Goal: Task Accomplishment & Management: Manage account settings

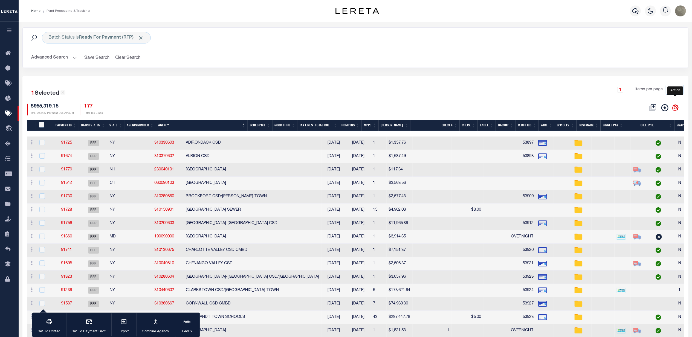
click at [677, 105] on icon "" at bounding box center [675, 107] width 7 height 7
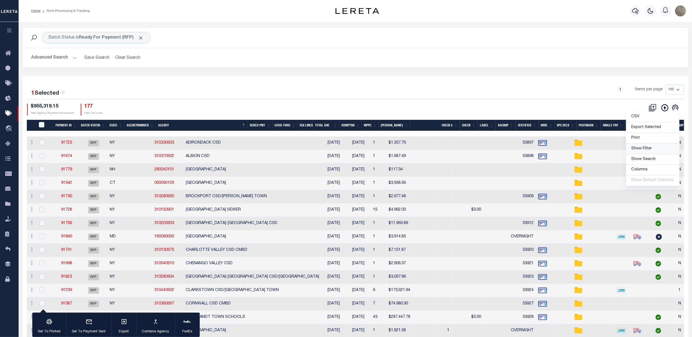
click at [648, 150] on span "Show Filter" at bounding box center [641, 149] width 21 height 4
select select
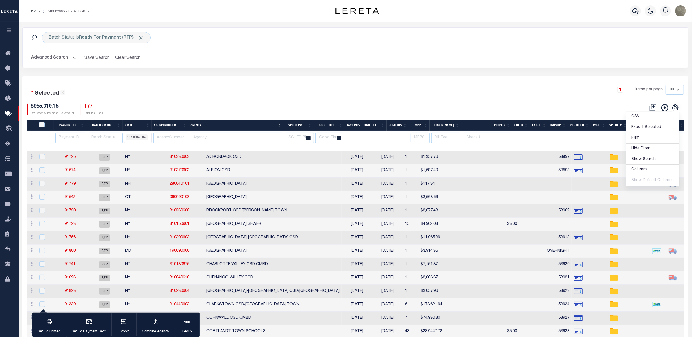
click at [235, 106] on div "$955,319.15 Total Agency Payment Due Amount 177 Total Tax Lines" at bounding box center [191, 110] width 328 height 12
click at [62, 138] on input "number" at bounding box center [70, 138] width 31 height 11
type input "91090"
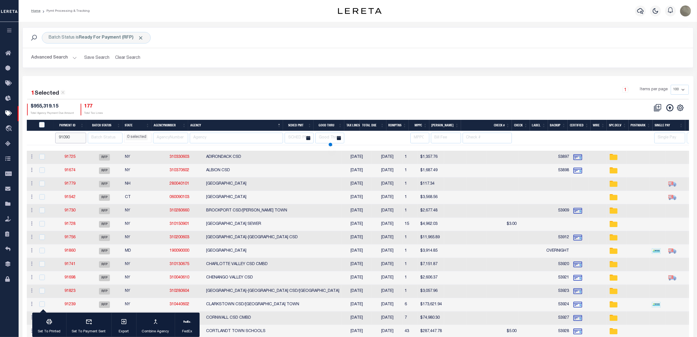
select select
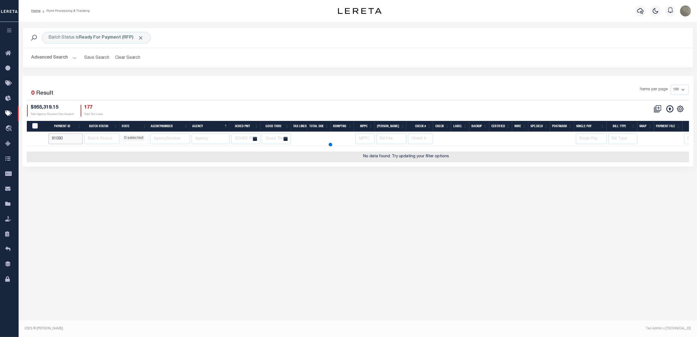
select select
click at [84, 43] on div "Batch Status is Ready For Payment (RFP)" at bounding box center [96, 37] width 109 height 11
select select "RFP"
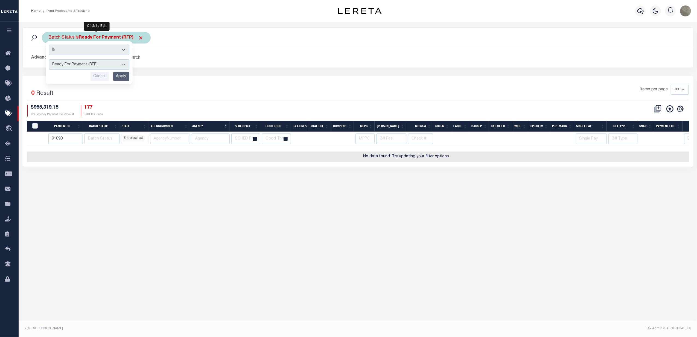
click at [78, 67] on select "Awaiting Funds (AWF) Cleared and Complete (CAC) New Check Needed (NCN) Payment …" at bounding box center [89, 64] width 80 height 10
click at [49, 60] on select "Awaiting Funds (AWF) Cleared and Complete (CAC) New Check Needed (NCN) Payment …" at bounding box center [89, 64] width 80 height 10
click at [115, 78] on input "Apply" at bounding box center [121, 76] width 16 height 9
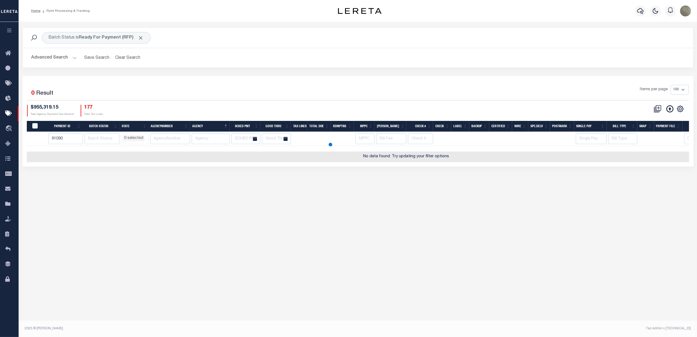
select select
click at [57, 57] on button "Advanced Search" at bounding box center [53, 58] width 45 height 11
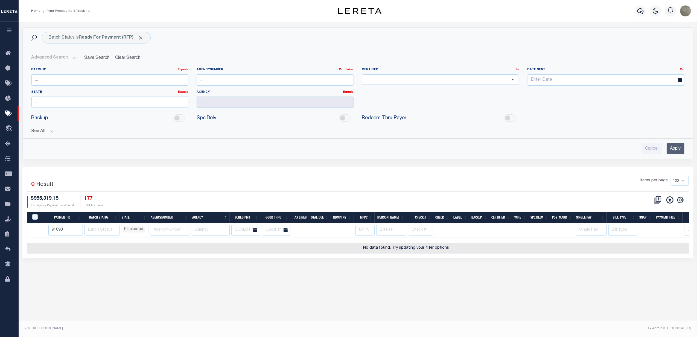
click at [46, 129] on div "See All Payment ID Equals Equals Is Not Equal To On On" at bounding box center [357, 129] width 653 height 10
click at [36, 133] on button "See All" at bounding box center [357, 131] width 653 height 5
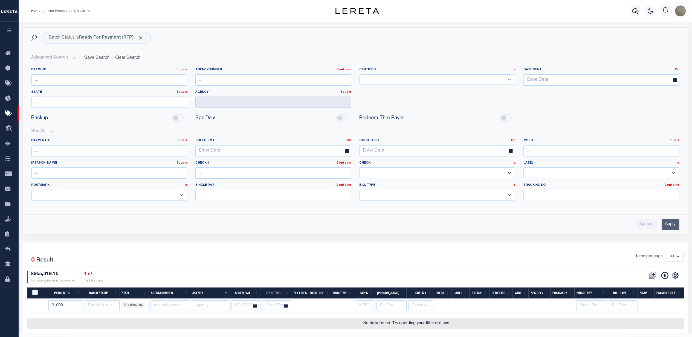
click at [661, 225] on input "Apply" at bounding box center [670, 224] width 18 height 11
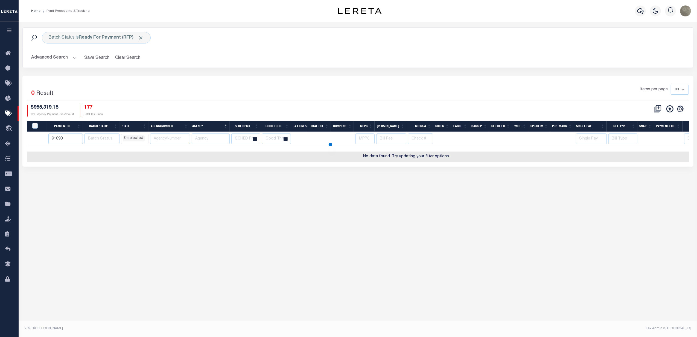
select select
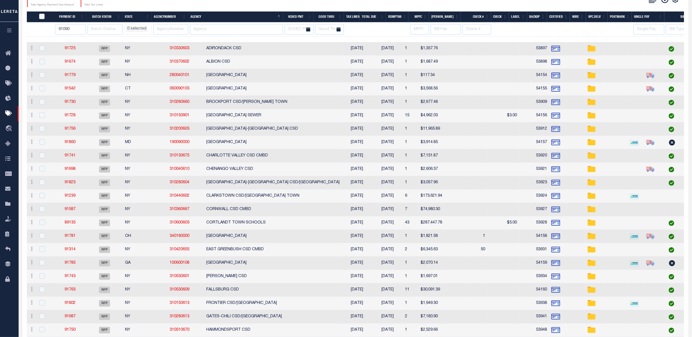
select select
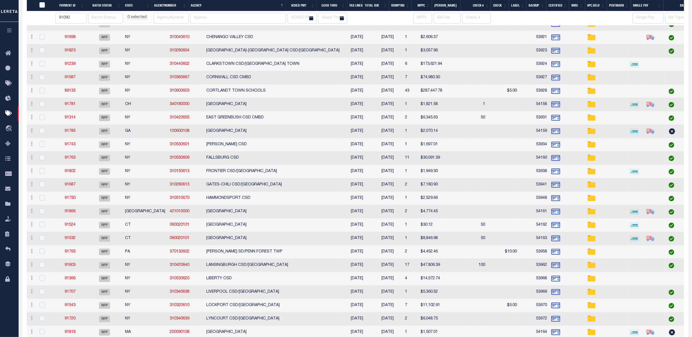
select select
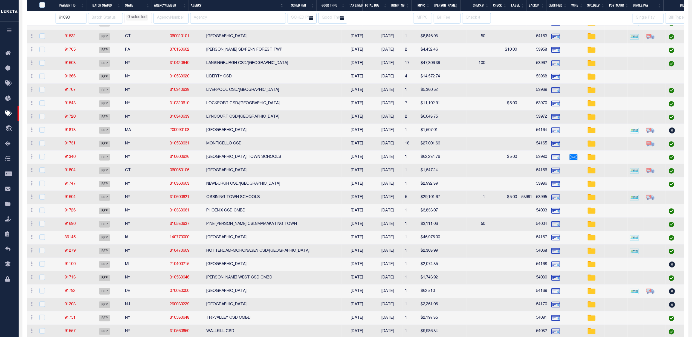
select select
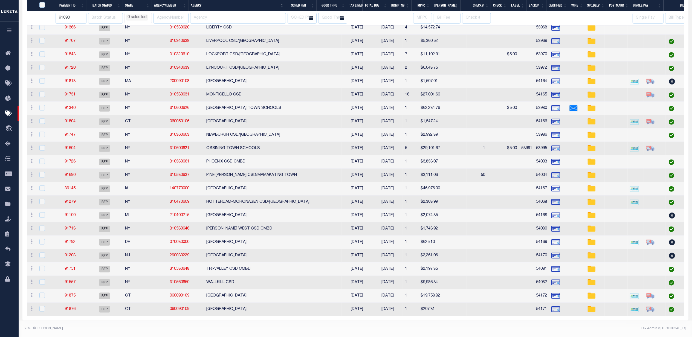
select select
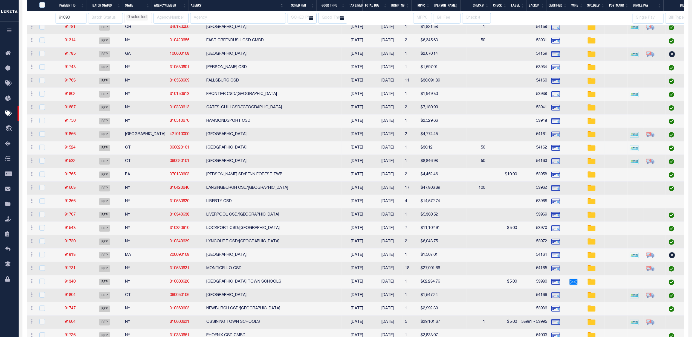
select select
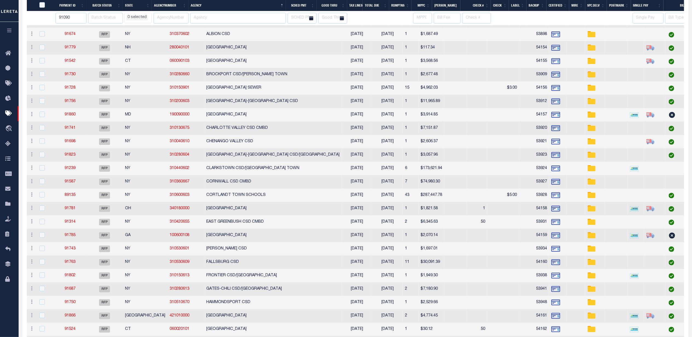
select select
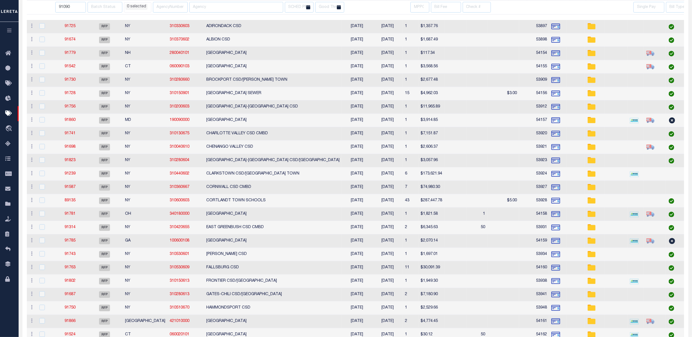
scroll to position [0, 0]
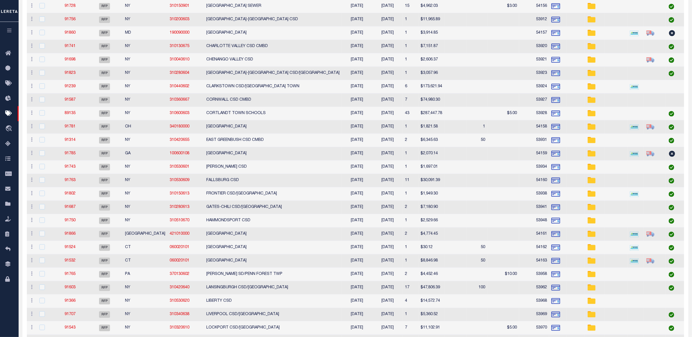
select select
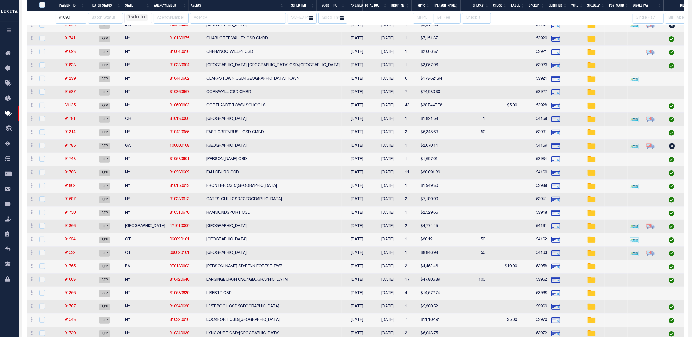
select select
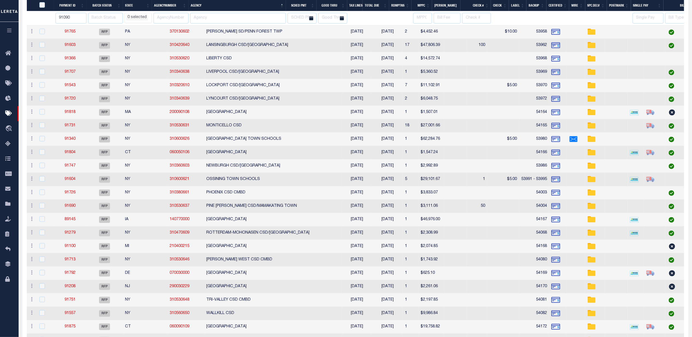
select select
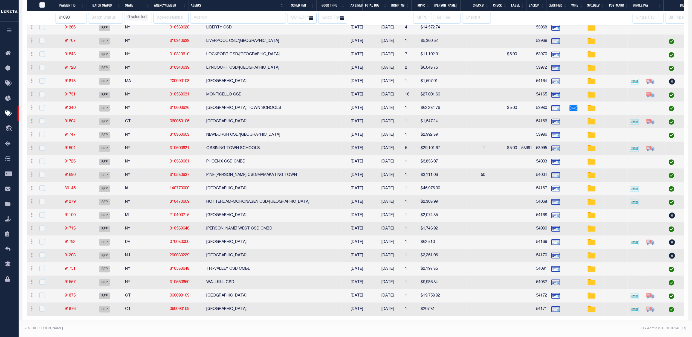
select select
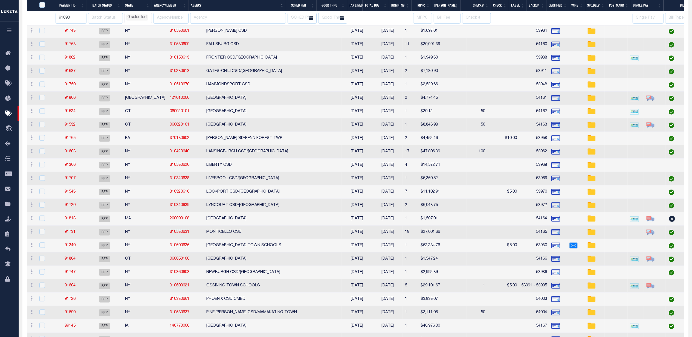
select select
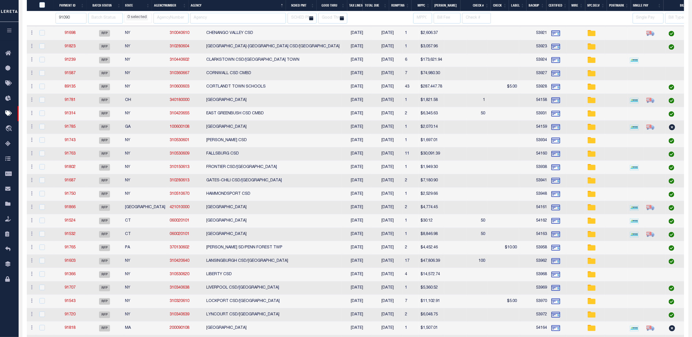
select select
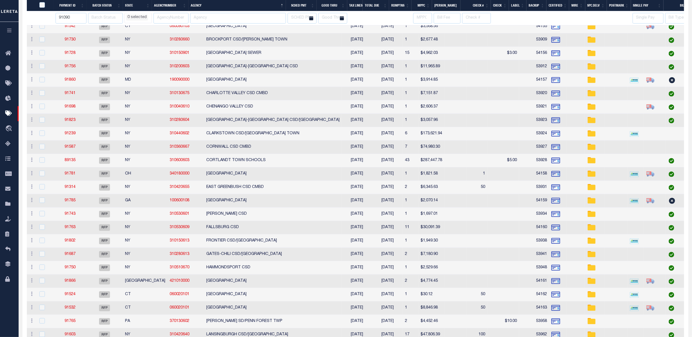
select select
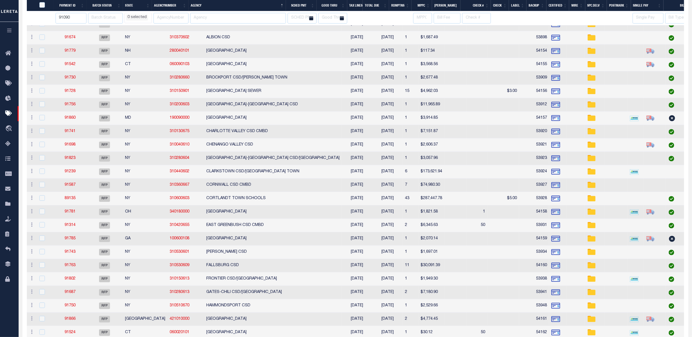
scroll to position [0, 0]
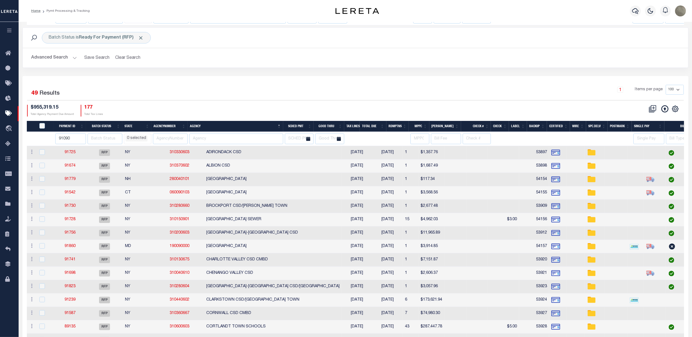
select select
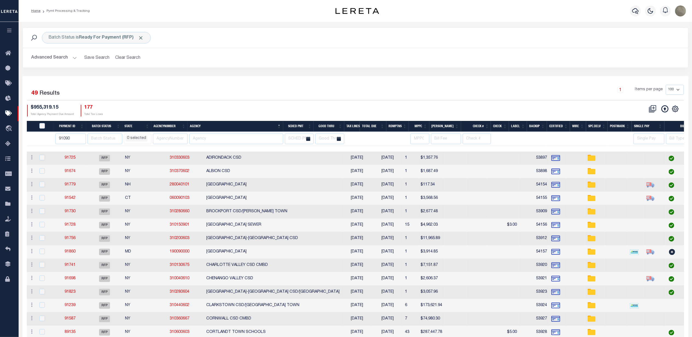
click at [129, 128] on th "State" at bounding box center [136, 126] width 29 height 11
select select
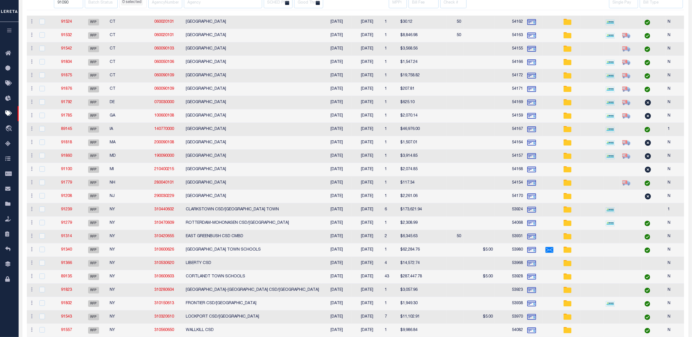
select select
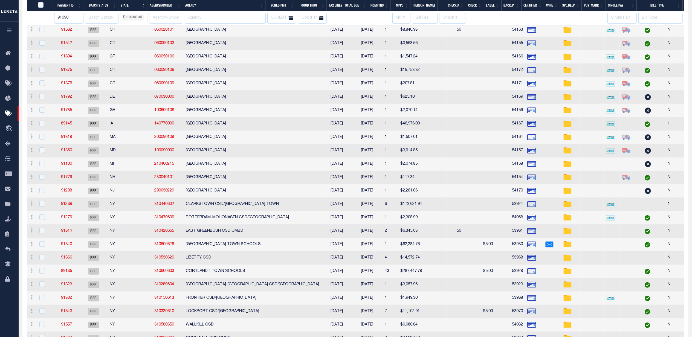
scroll to position [182, 0]
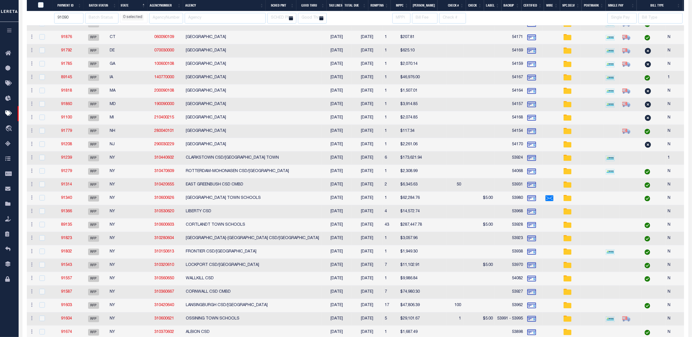
select select
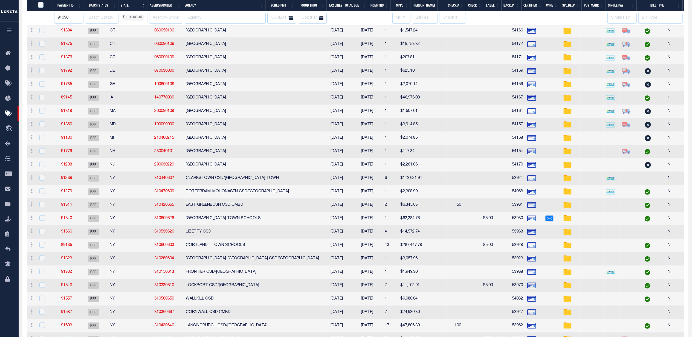
select select
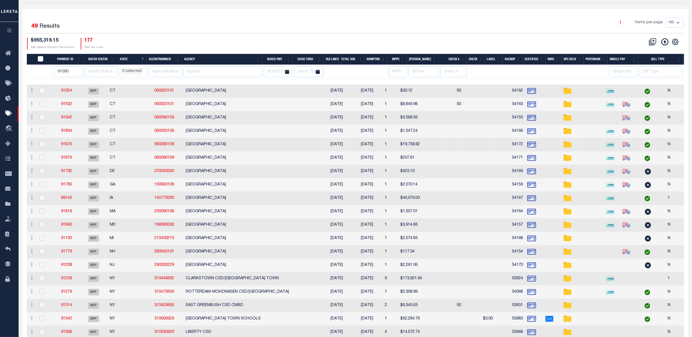
scroll to position [73, 0]
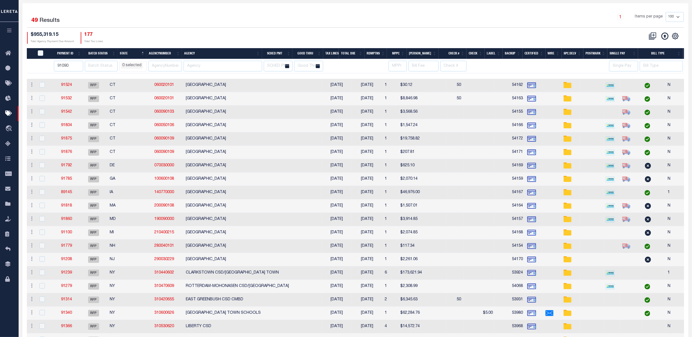
click at [585, 53] on th "Postmark" at bounding box center [595, 53] width 24 height 11
select select
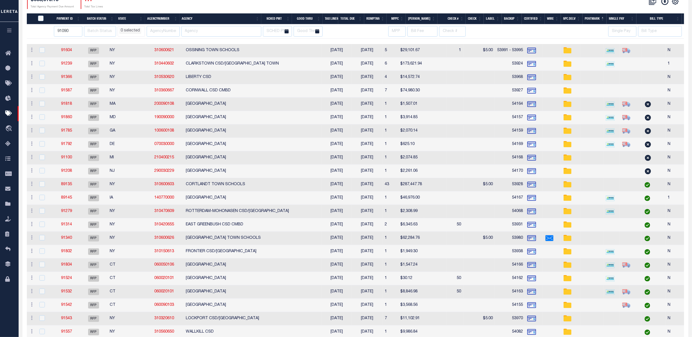
scroll to position [109, 0]
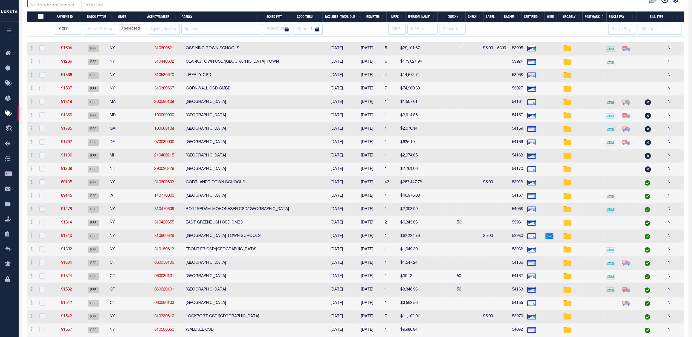
click at [238, 155] on td "SPRINGFIELD TOWNSHIP" at bounding box center [253, 155] width 138 height 13
checkbox input "true"
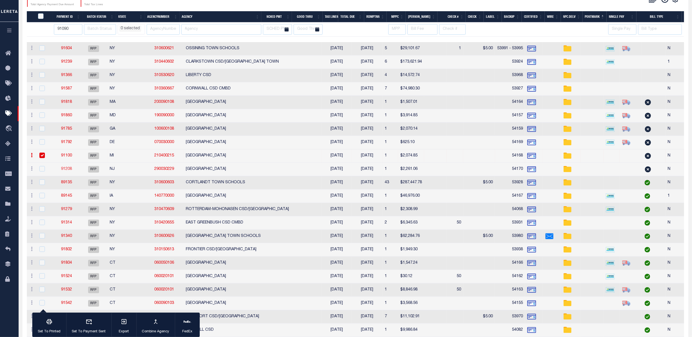
click at [72, 169] on link "91208" at bounding box center [66, 169] width 11 height 4
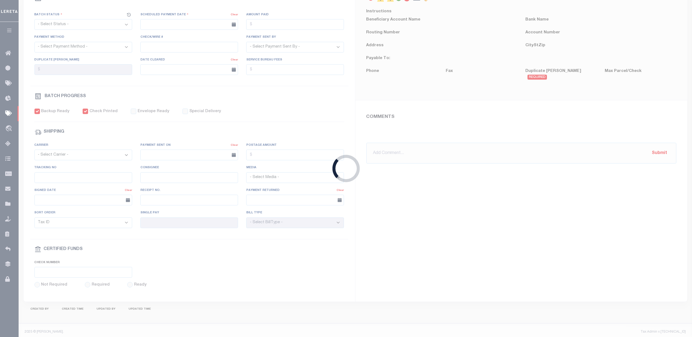
select select "RFP"
type input "09/29/2025"
type input "$2,261.06"
select select "CHK"
type input "54170"
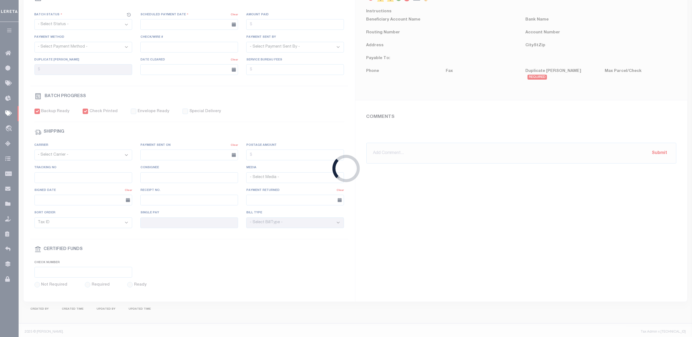
select select "Villatoro-Benitez, Andres"
checkbox input "true"
type input "N"
radio input "true"
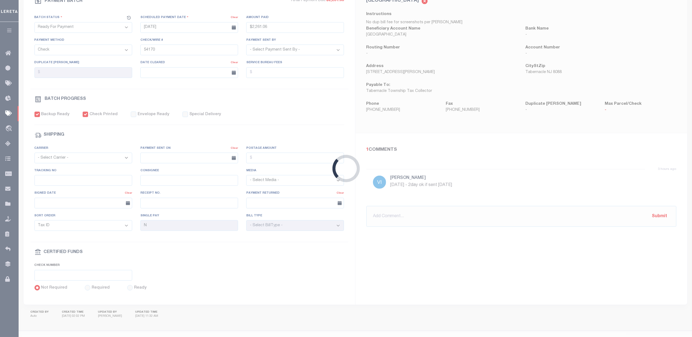
select select
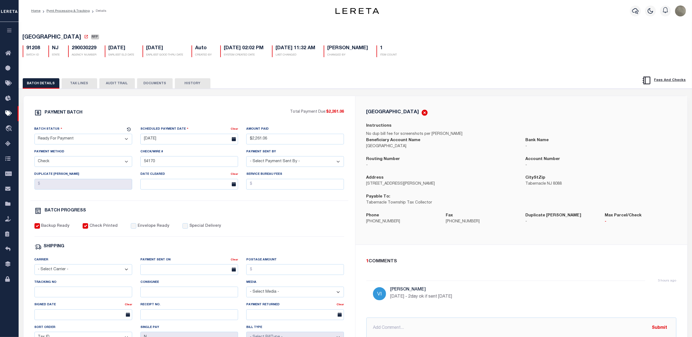
select select
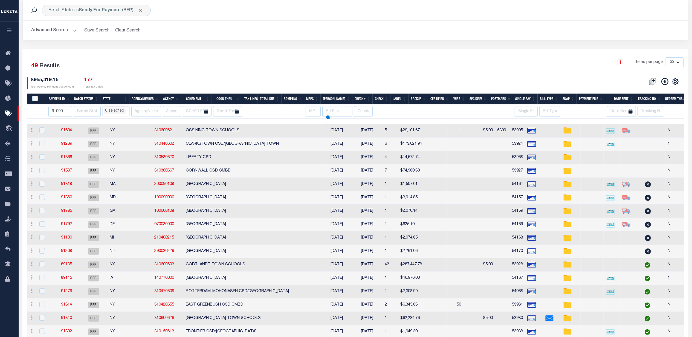
scroll to position [109, 0]
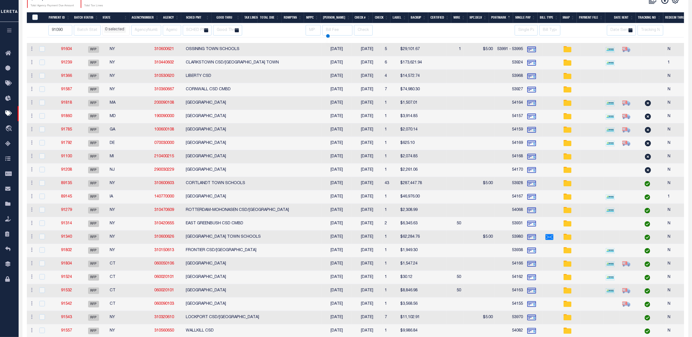
select select
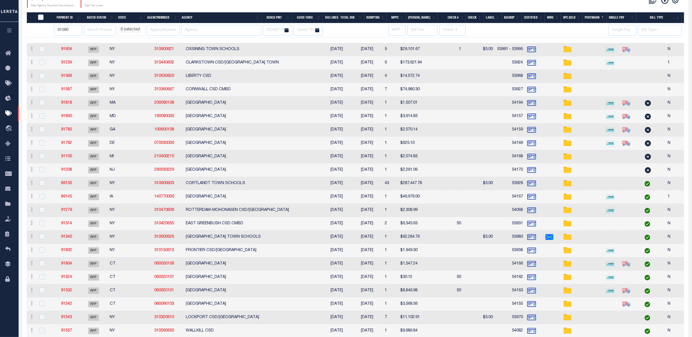
select select
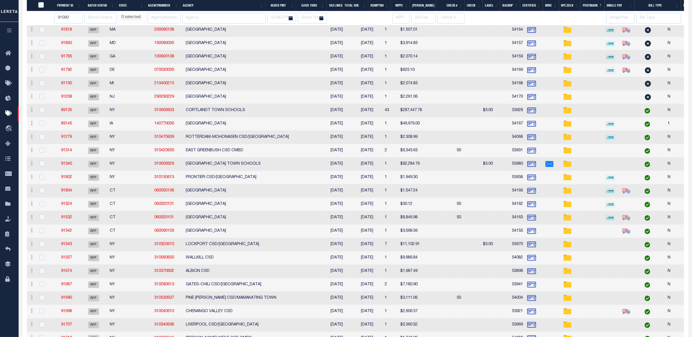
select select
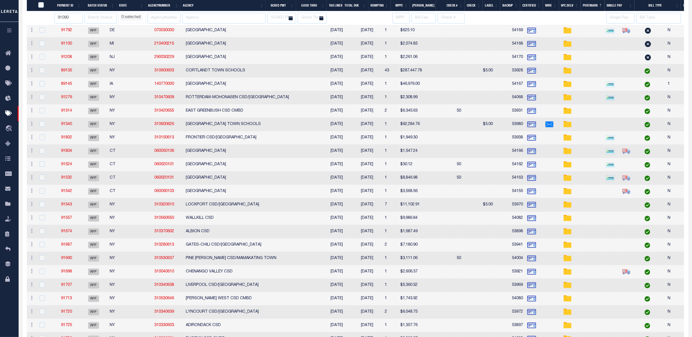
select select
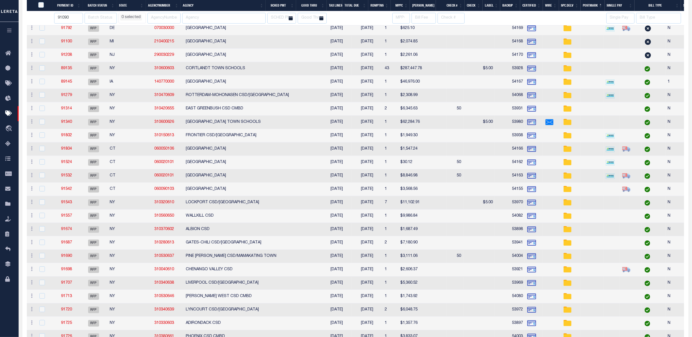
select select
click at [113, 86] on td "IA" at bounding box center [130, 82] width 45 height 13
checkbox input "true"
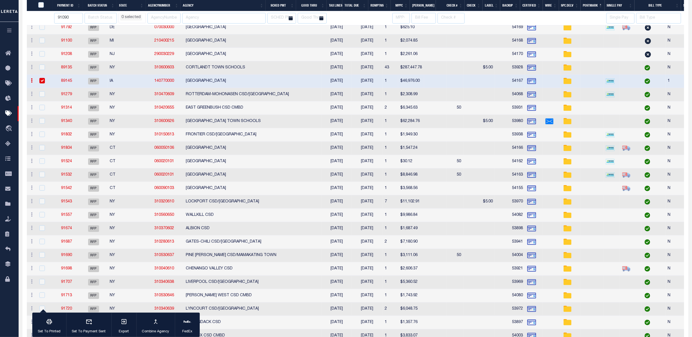
select select
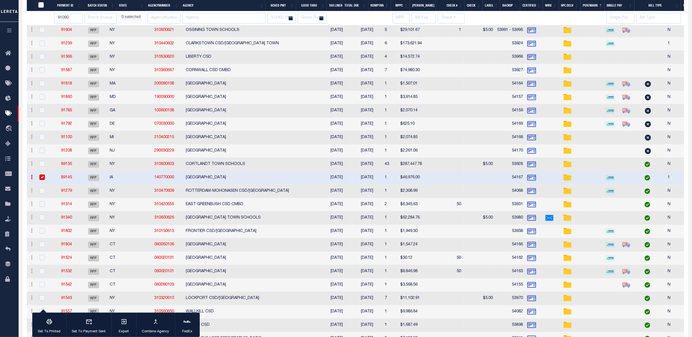
scroll to position [109, 0]
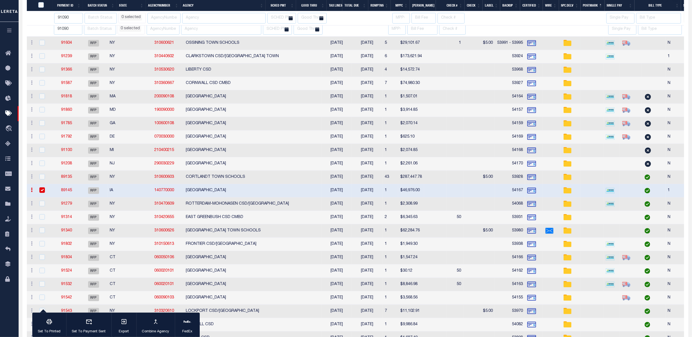
select select
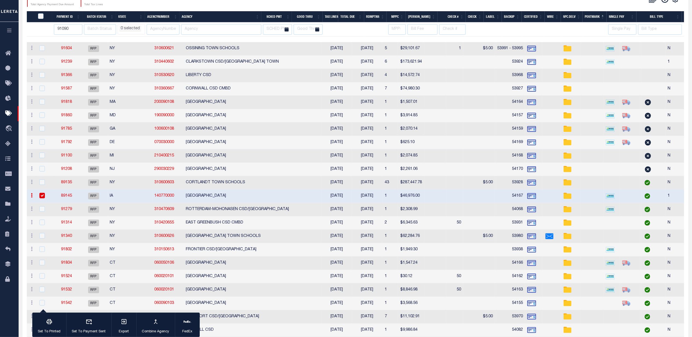
click at [131, 30] on li "0 selected" at bounding box center [130, 29] width 22 height 6
select select
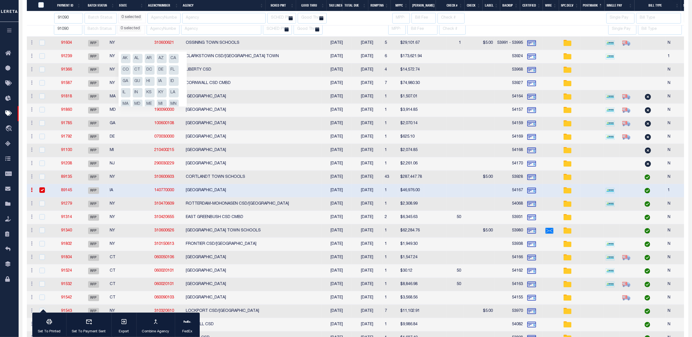
scroll to position [145, 0]
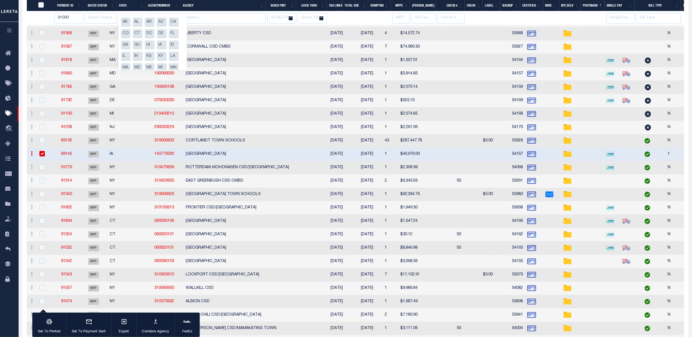
select select
click at [118, 157] on td "IA" at bounding box center [130, 154] width 45 height 13
checkbox input "false"
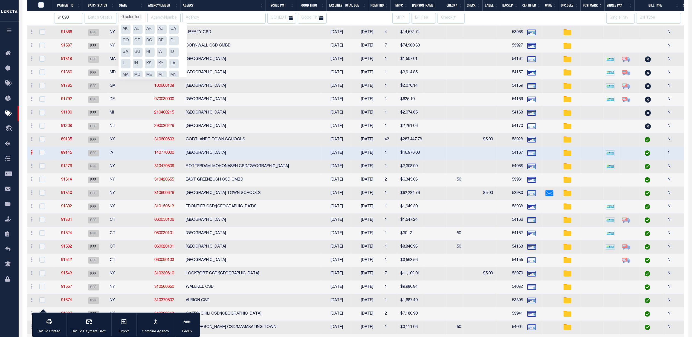
select select
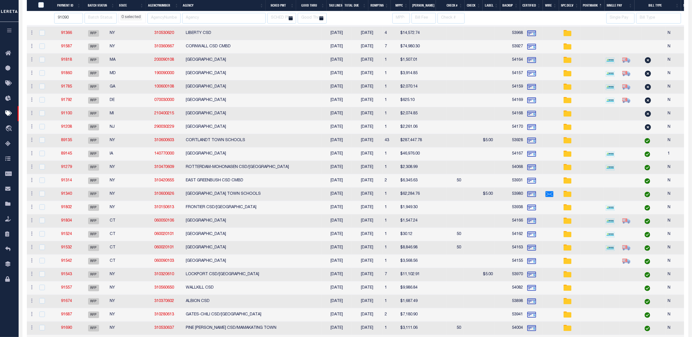
click at [118, 157] on td "IA" at bounding box center [130, 153] width 45 height 13
checkbox input "true"
select select
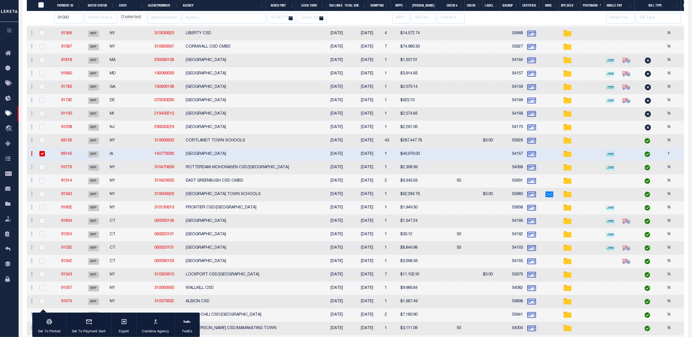
select select
click at [192, 156] on td "POLK COUNTY" at bounding box center [253, 154] width 138 height 13
checkbox input "false"
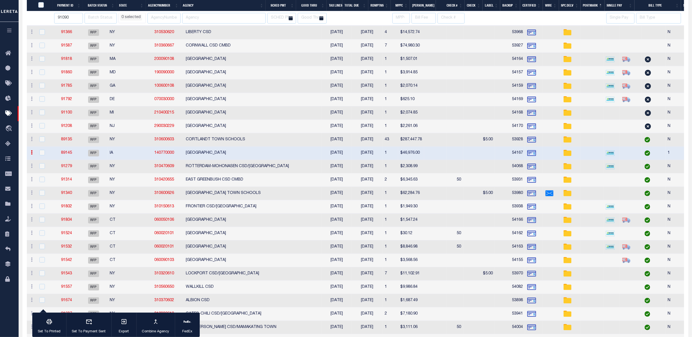
select select
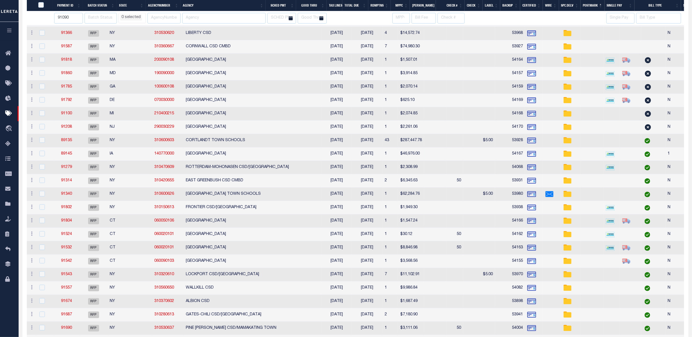
click at [184, 156] on td "POLK COUNTY" at bounding box center [253, 153] width 138 height 13
checkbox input "true"
select select
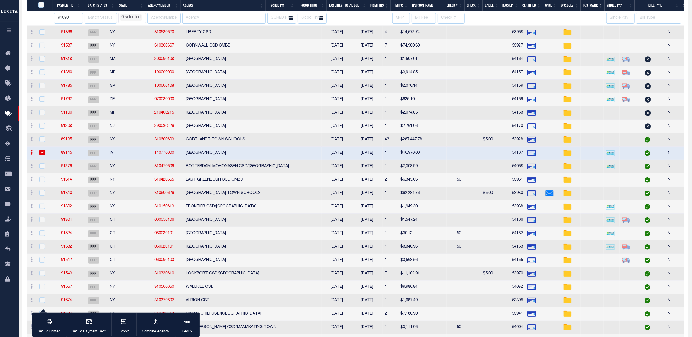
scroll to position [145, 0]
select select
drag, startPoint x: 69, startPoint y: 236, endPoint x: 205, endPoint y: 225, distance: 136.2
click at [205, 225] on td "NEW HAVEN CITY" at bounding box center [253, 221] width 138 height 13
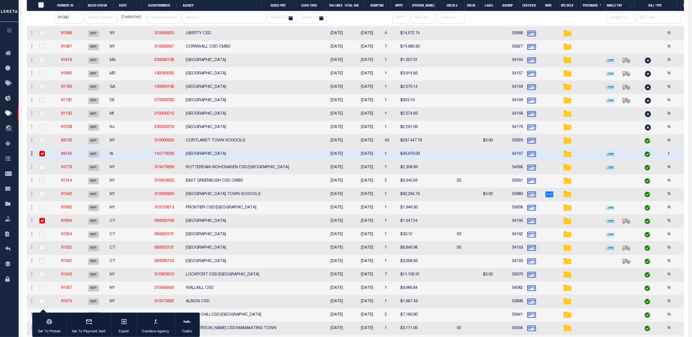
checkbox input "true"
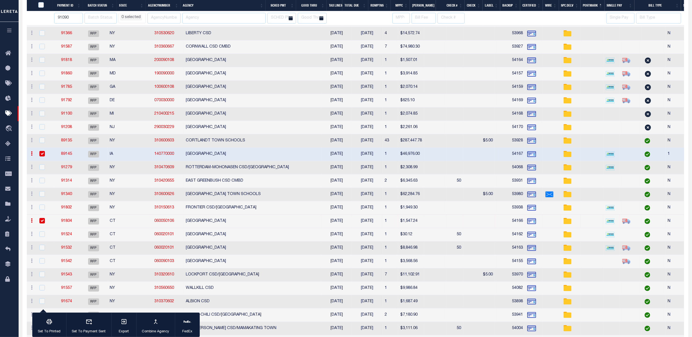
select select
click at [184, 236] on td "HARTFORD CITY" at bounding box center [253, 234] width 138 height 13
checkbox input "true"
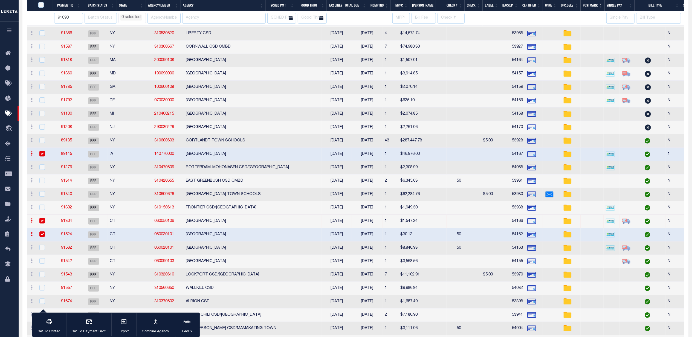
select select
click at [43, 152] on td at bounding box center [45, 154] width 18 height 13
checkbox input "false"
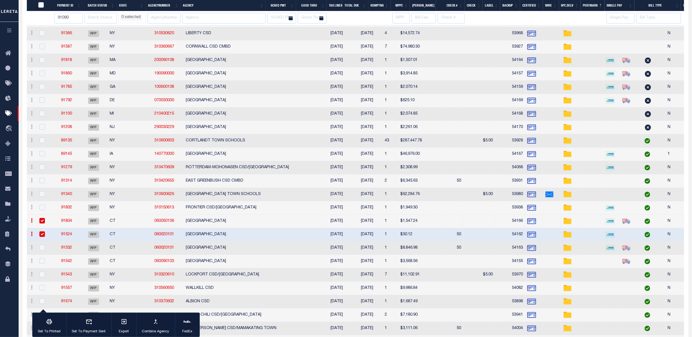
click at [43, 223] on input "checkbox" at bounding box center [41, 220] width 5 height 5
checkbox input "false"
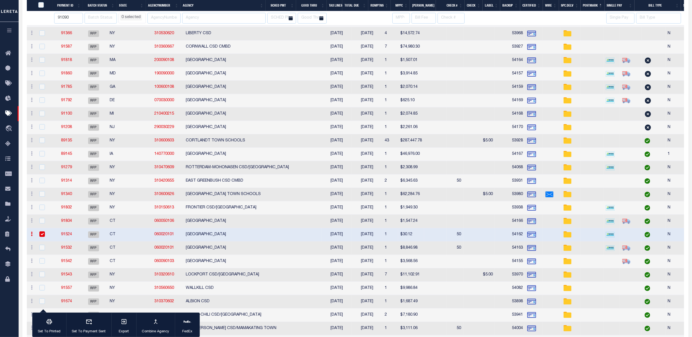
click at [42, 236] on input "checkbox" at bounding box center [41, 233] width 5 height 5
checkbox input "false"
select select
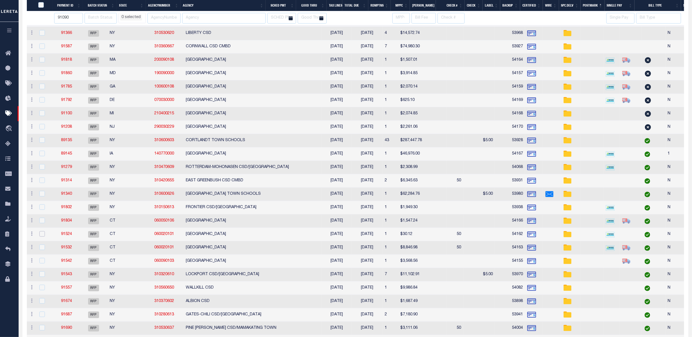
scroll to position [0, 0]
select select
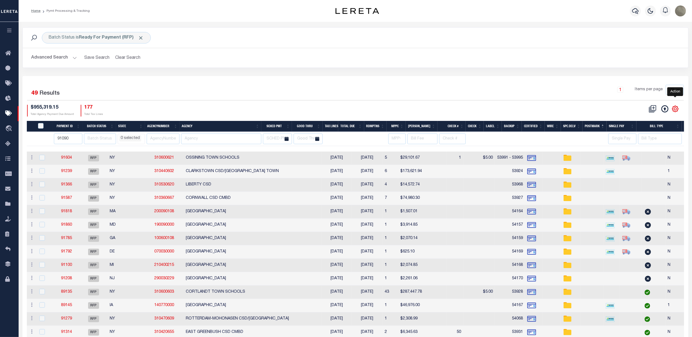
click at [677, 109] on icon "" at bounding box center [675, 109] width 6 height 6
click at [480, 90] on div "1 Items per page 100 200 500 1000" at bounding box center [438, 92] width 491 height 14
click at [674, 109] on icon "" at bounding box center [675, 108] width 7 height 7
click at [642, 117] on link "CSV" at bounding box center [652, 118] width 53 height 11
select select
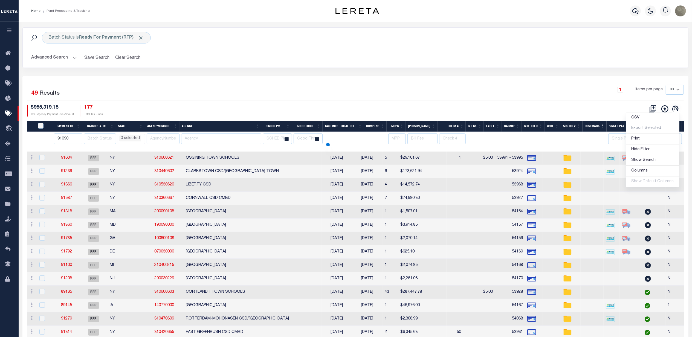
select select
click at [549, 109] on div "CSV Export Selected Print Hide Filter Show Search Columns 0: 1: PayeePmtBatchSt…" at bounding box center [519, 111] width 328 height 12
click at [67, 135] on input "91090" at bounding box center [68, 139] width 28 height 11
type input "30"
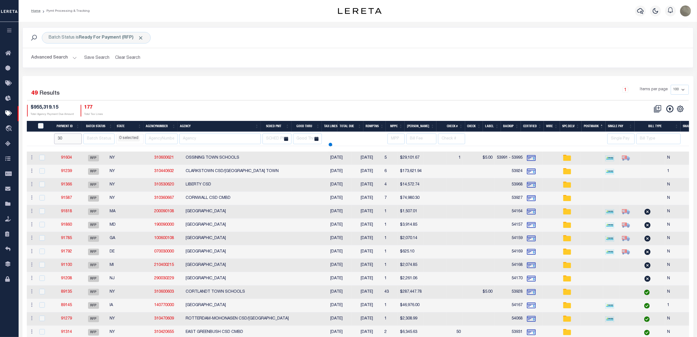
select select
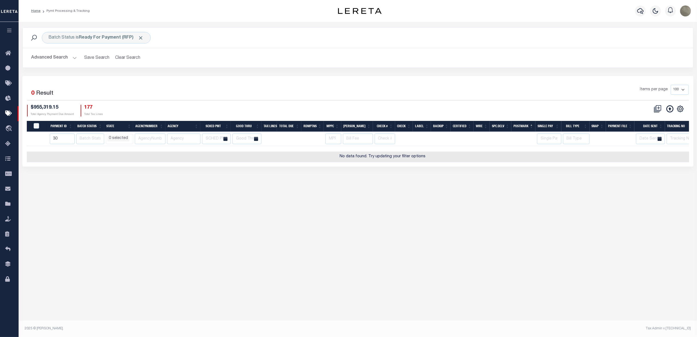
type input "3"
select select
type input "91765"
select select
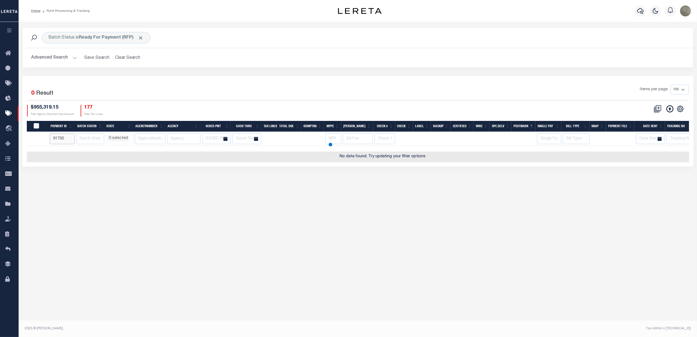
select select
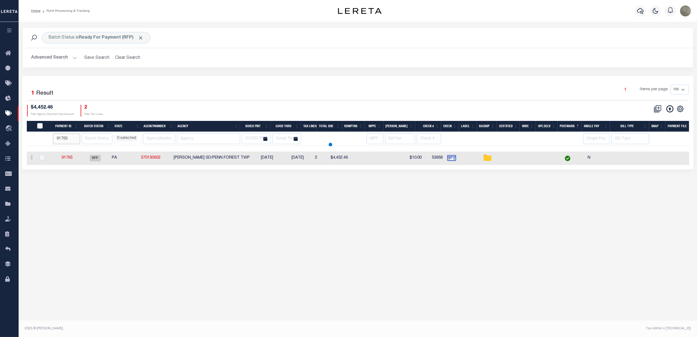
select select
click at [462, 80] on div "1 Selected 1 Result 1 Items per page 100 200 500 1000 $4,452.46 2" at bounding box center [357, 122] width 671 height 93
click at [96, 42] on div "Batch Status is Ready For Payment (RFP)" at bounding box center [96, 37] width 109 height 11
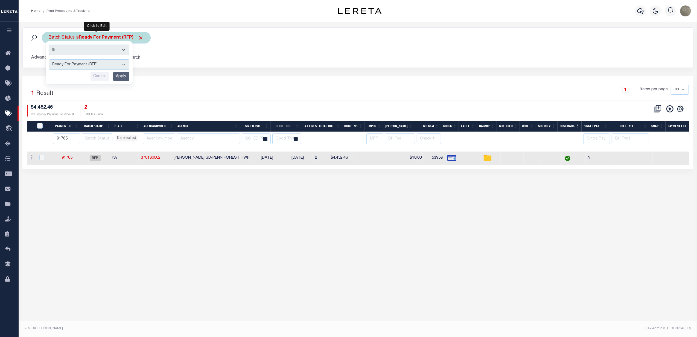
click at [95, 63] on select "Awaiting Funds (AWF) Cleared and Complete (CAC) New Check Needed (NCN) Payment …" at bounding box center [89, 64] width 80 height 10
select select "SNT"
click at [49, 60] on select "Awaiting Funds (AWF) Cleared and Complete (CAC) New Check Needed (NCN) Payment …" at bounding box center [89, 64] width 80 height 10
click at [277, 98] on div "1 Items per page 100 200 500 1000" at bounding box center [442, 92] width 495 height 14
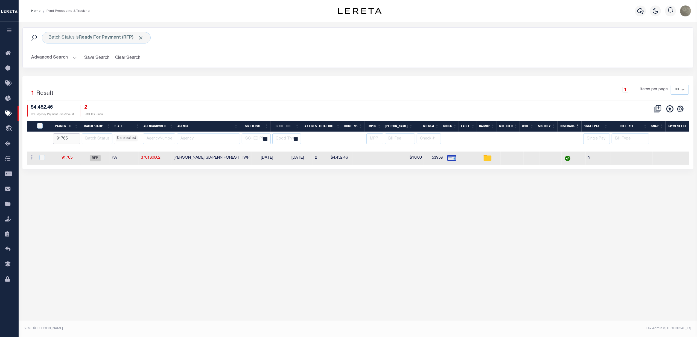
click at [58, 142] on input "91765" at bounding box center [66, 139] width 27 height 11
type input "91818"
select select
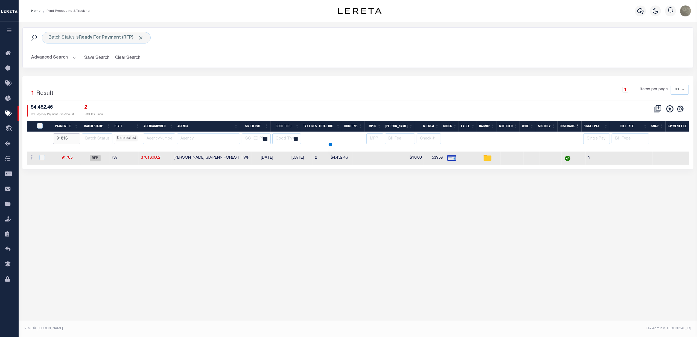
select select
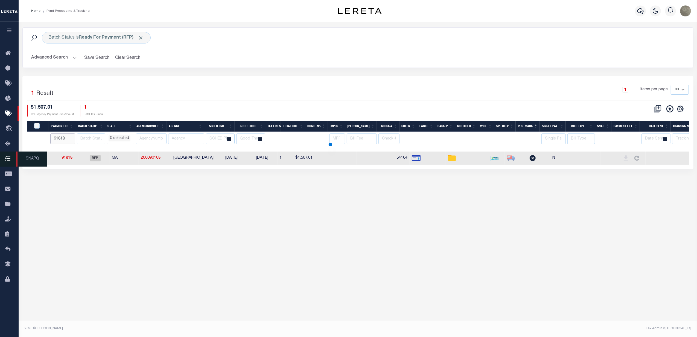
select select
click at [136, 58] on button "Clear Search" at bounding box center [128, 58] width 30 height 11
select select
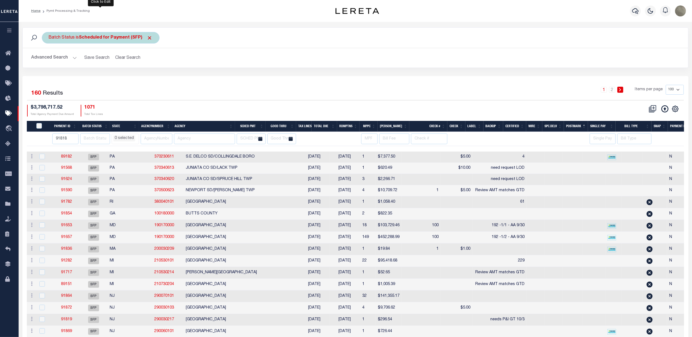
click at [114, 36] on b "Scheduled for Payment (SFP)" at bounding box center [116, 38] width 74 height 4
click at [77, 64] on select "Awaiting Funds (AWF) Cleared and Complete (CAC) New Check Needed (NCN) Payment …" at bounding box center [89, 64] width 80 height 10
select select "RFP"
click at [49, 60] on select "Awaiting Funds (AWF) Cleared and Complete (CAC) New Check Needed (NCN) Payment …" at bounding box center [89, 64] width 80 height 10
click at [123, 78] on input "Apply" at bounding box center [121, 76] width 16 height 9
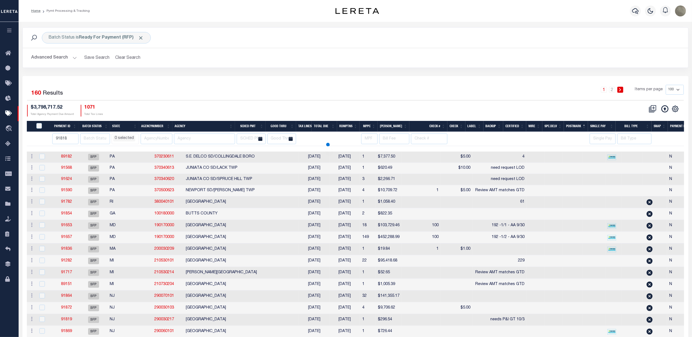
click at [63, 57] on button "Advanced Search" at bounding box center [53, 58] width 45 height 11
select select
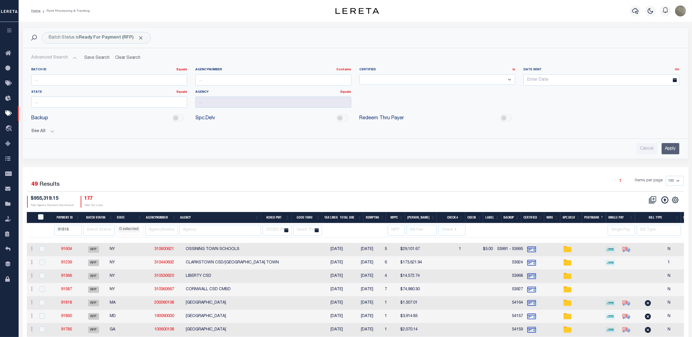
click at [45, 130] on button "See All" at bounding box center [355, 131] width 648 height 5
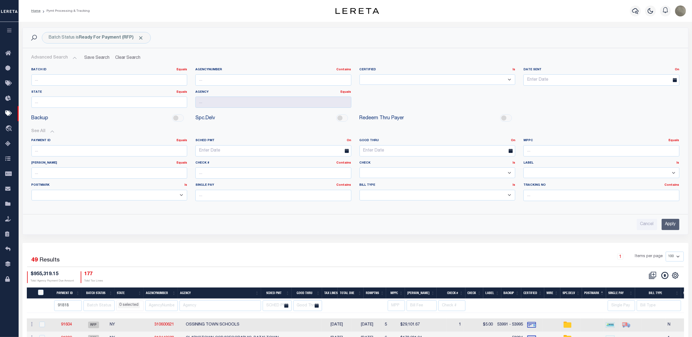
click at [670, 229] on input "Apply" at bounding box center [670, 224] width 18 height 11
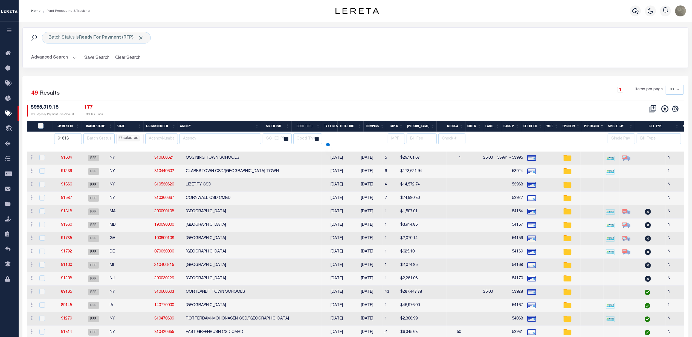
select select
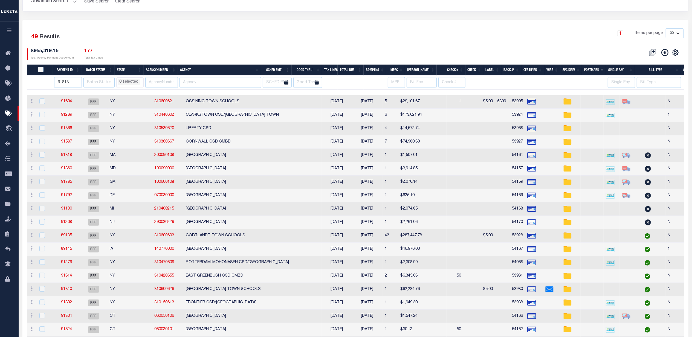
scroll to position [73, 0]
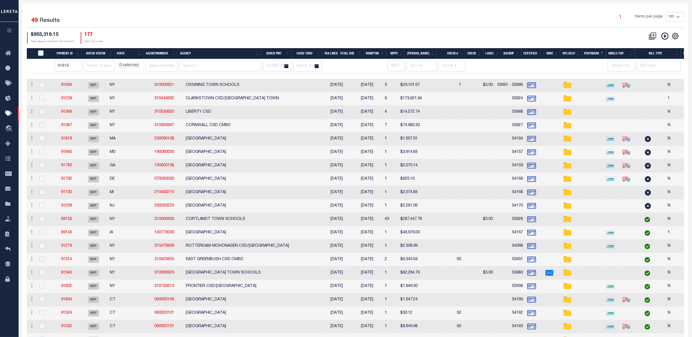
click at [199, 57] on th "Agency" at bounding box center [219, 53] width 83 height 11
select select
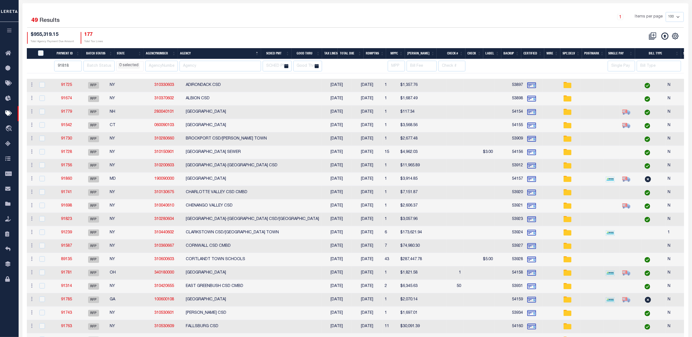
click at [305, 54] on th "Good Thru" at bounding box center [307, 53] width 31 height 11
select select
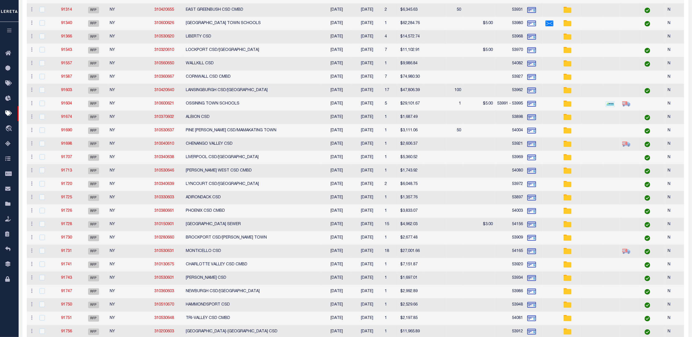
select select
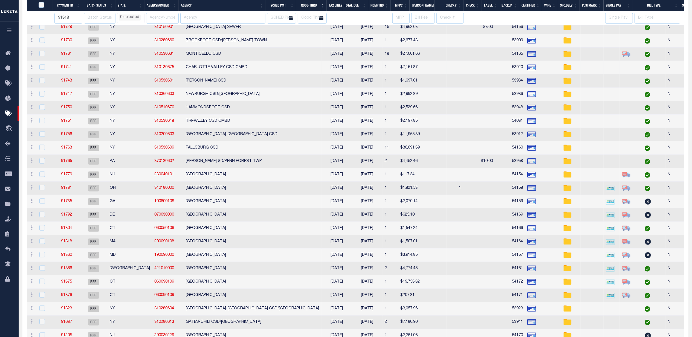
select select
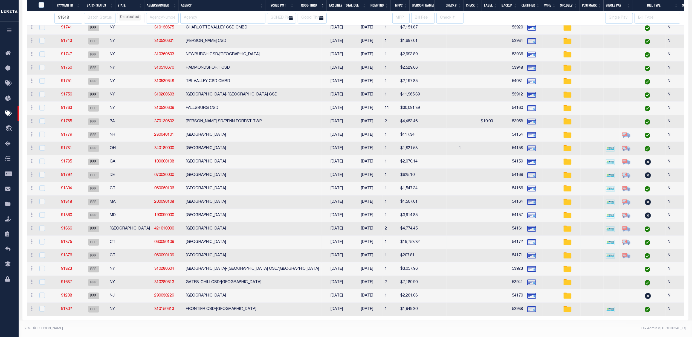
drag, startPoint x: 63, startPoint y: 239, endPoint x: 215, endPoint y: 239, distance: 151.8
click at [215, 240] on td "WATERBURY CITY" at bounding box center [253, 242] width 138 height 13
checkbox input "true"
select select
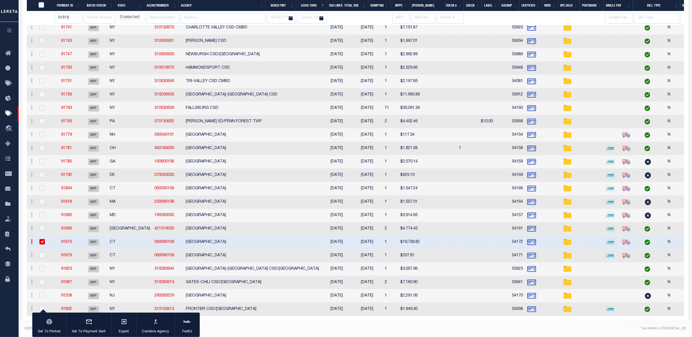
click at [217, 238] on td "WATERBURY CITY" at bounding box center [253, 242] width 138 height 13
checkbox input "false"
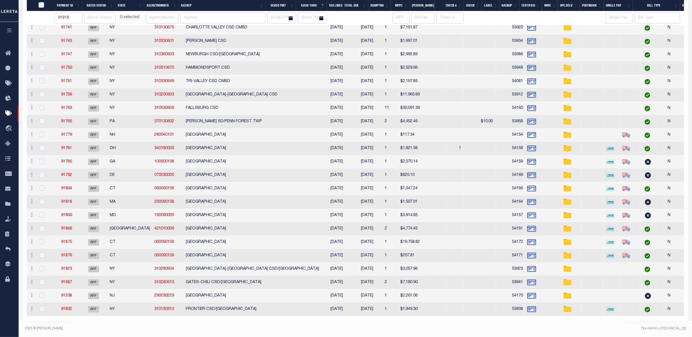
select select
click at [424, 224] on td at bounding box center [435, 228] width 22 height 13
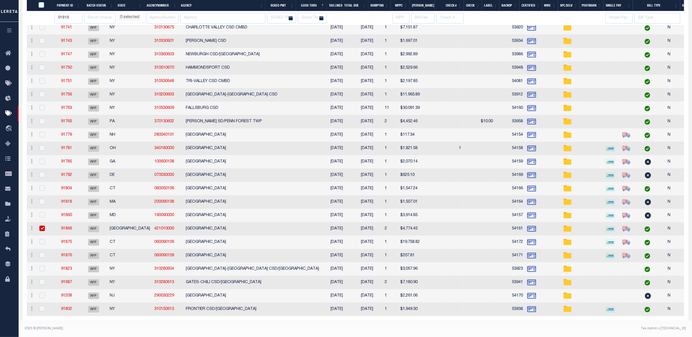
checkbox input "true"
select select
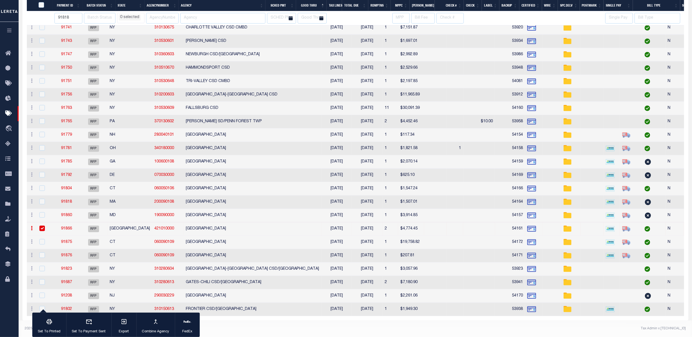
click at [424, 222] on td at bounding box center [435, 215] width 22 height 13
select select
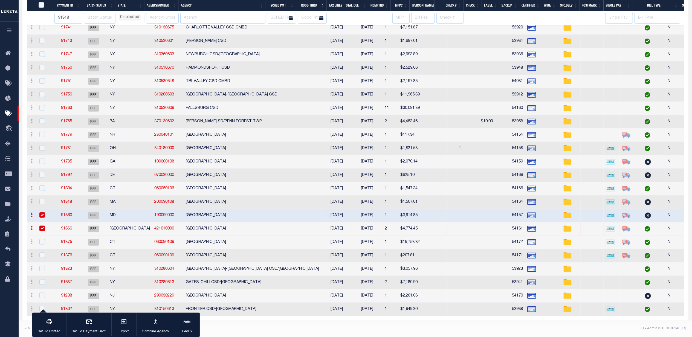
checkbox input "true"
select select
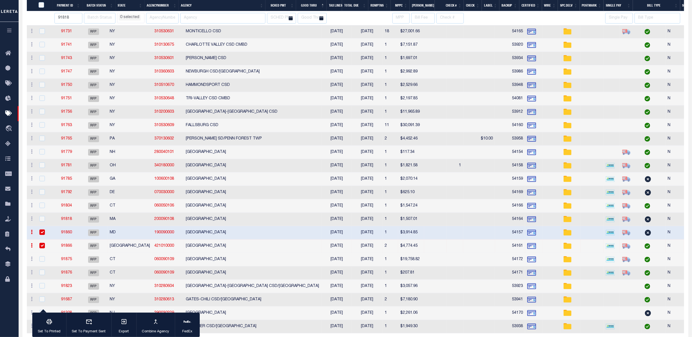
click at [424, 236] on td at bounding box center [435, 232] width 22 height 13
checkbox input "false"
select select
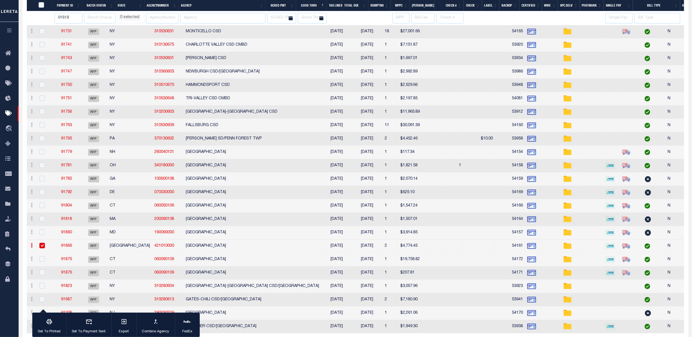
select select
click at [208, 207] on td "[GEOGRAPHIC_DATA]" at bounding box center [253, 205] width 138 height 13
checkbox input "true"
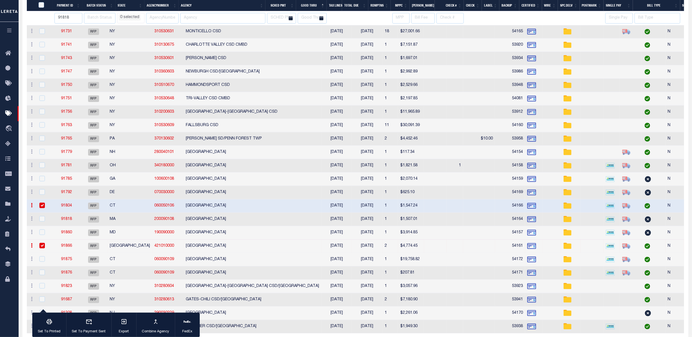
select select
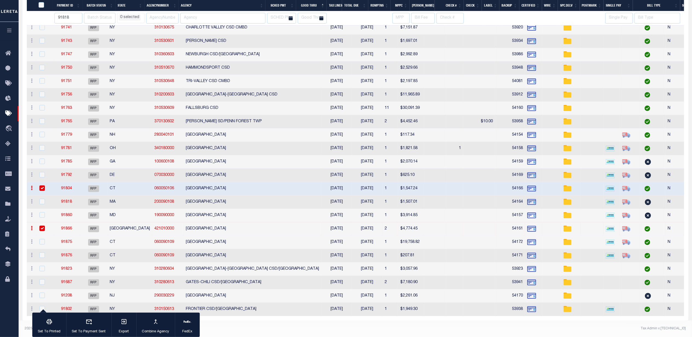
select select
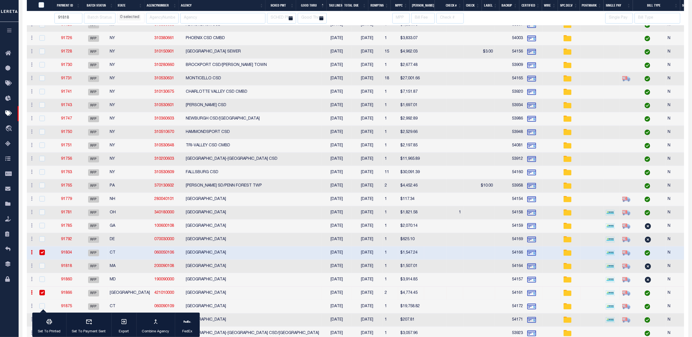
select select
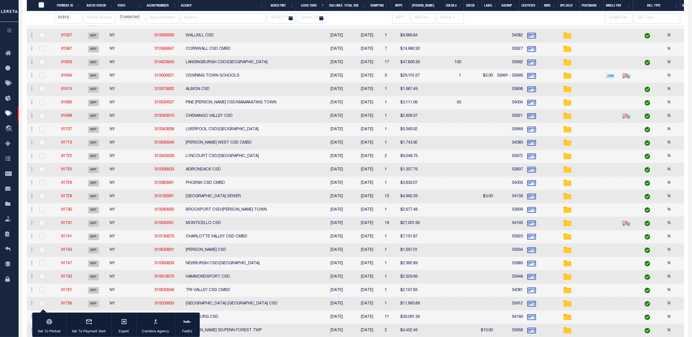
select select
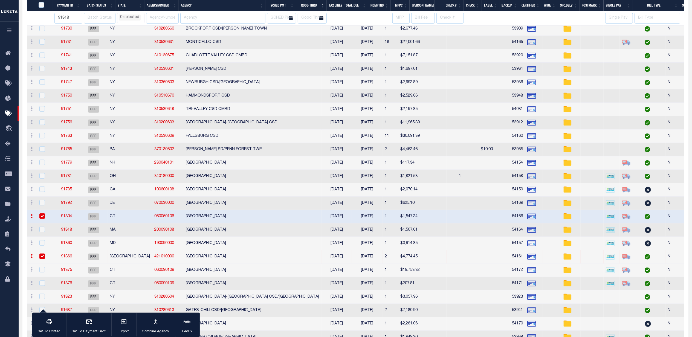
select select
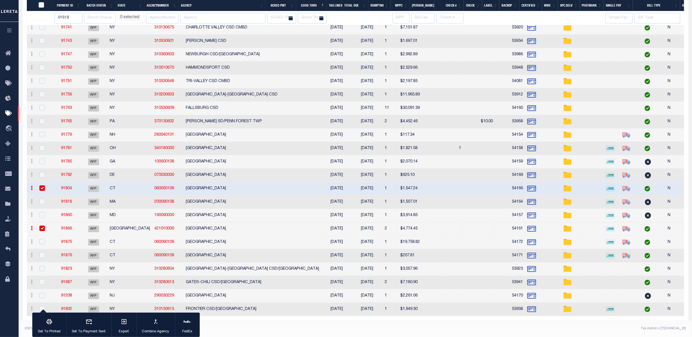
select select
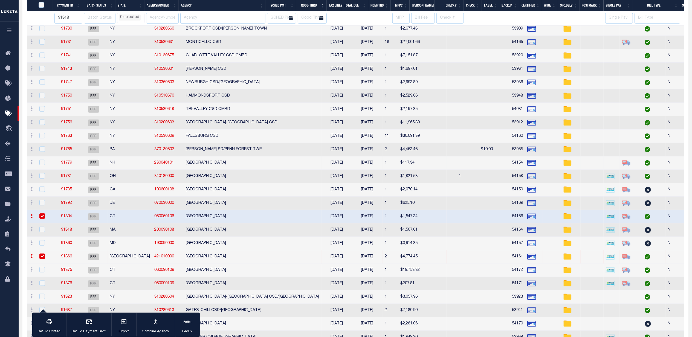
select select
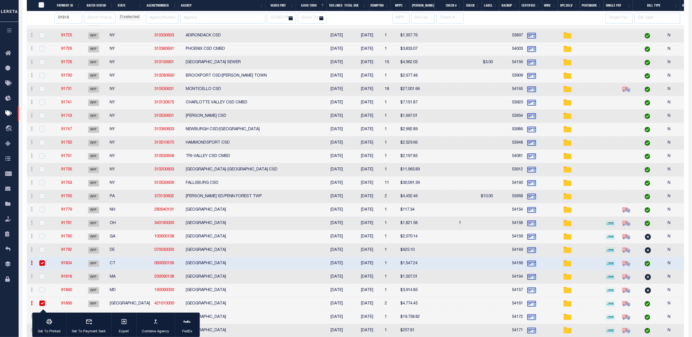
scroll to position [385, 0]
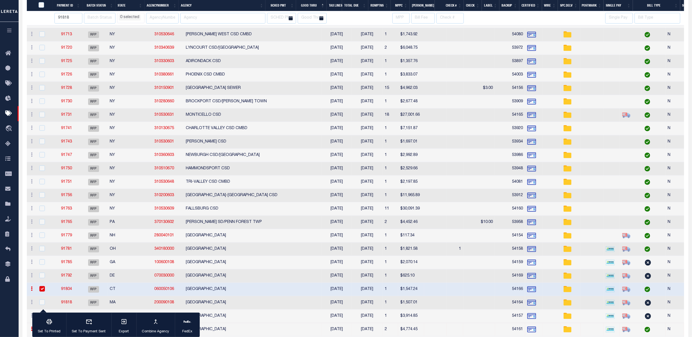
select select
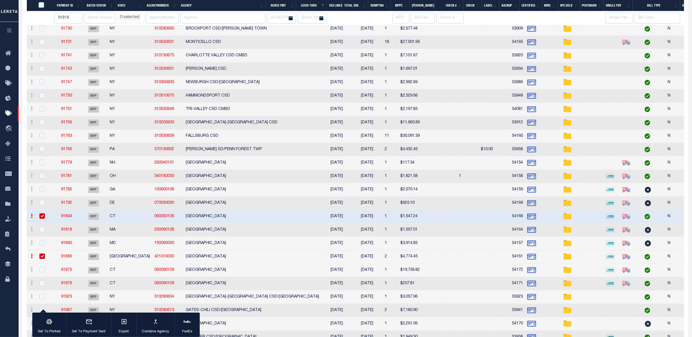
select select
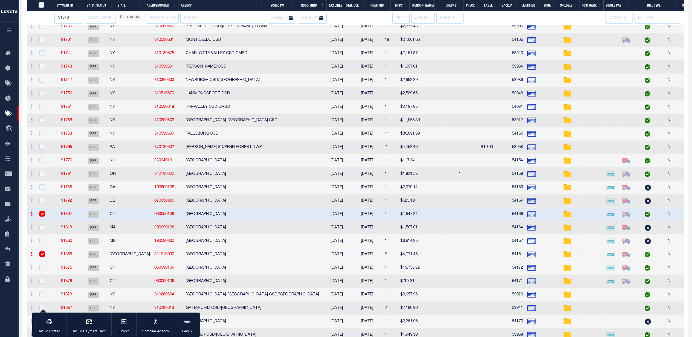
select select
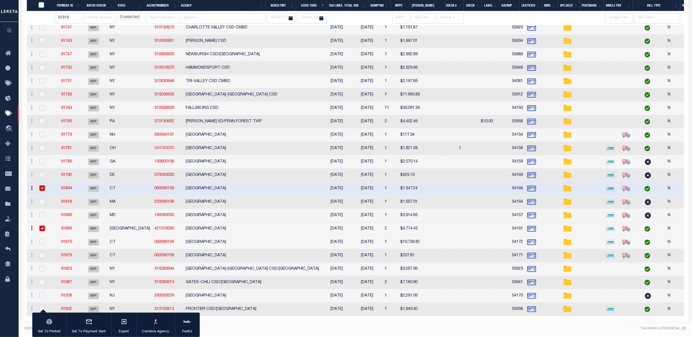
scroll to position [495, 0]
select select
click at [40, 185] on input "checkbox" at bounding box center [41, 187] width 5 height 5
checkbox input "false"
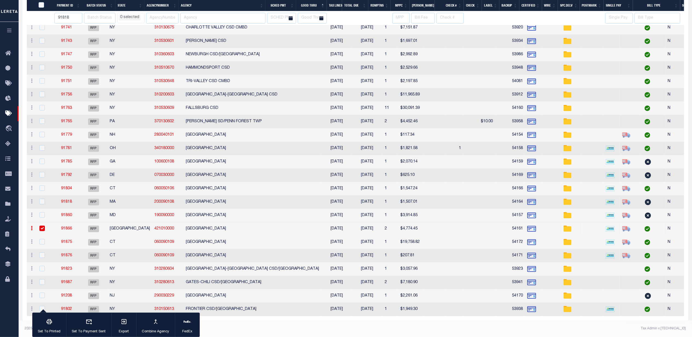
click at [44, 226] on input "checkbox" at bounding box center [41, 228] width 5 height 5
checkbox input "false"
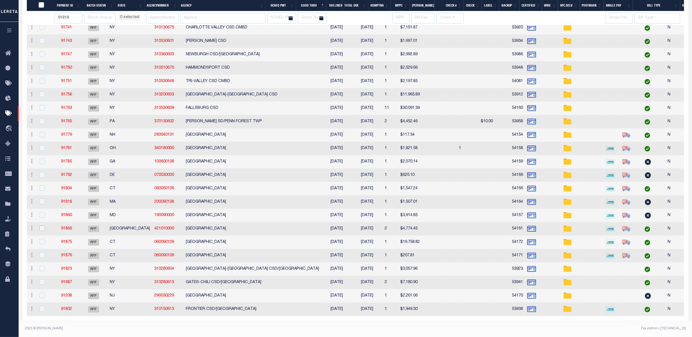
select select
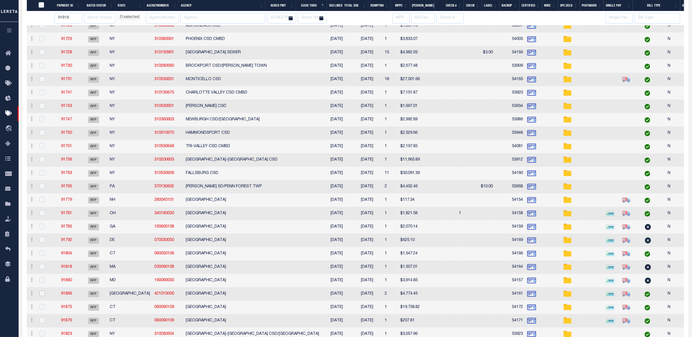
select select
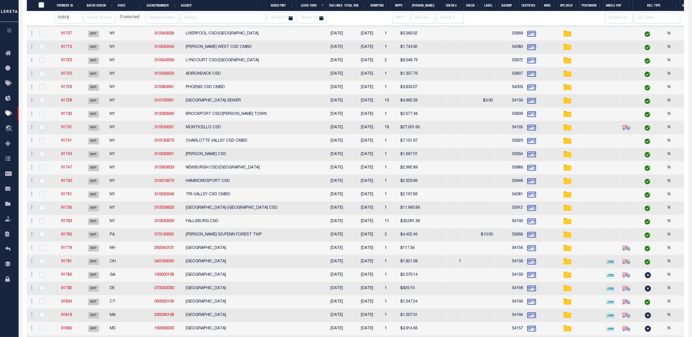
select select
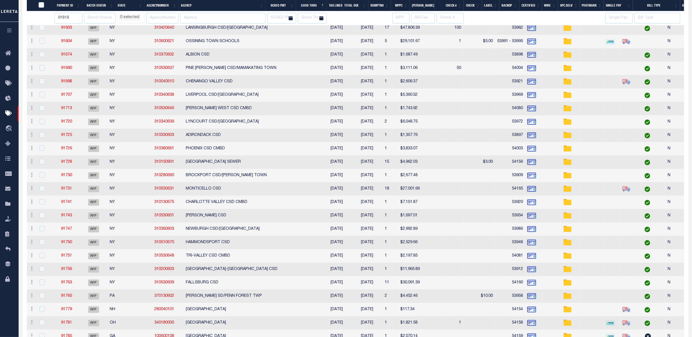
select select
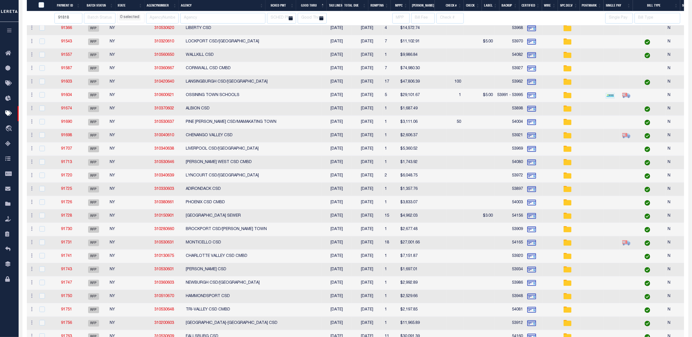
select select
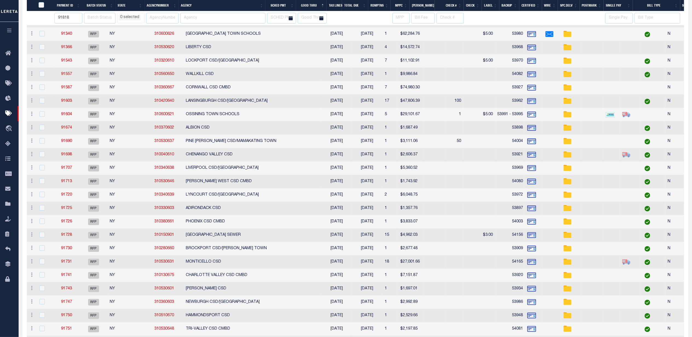
select select
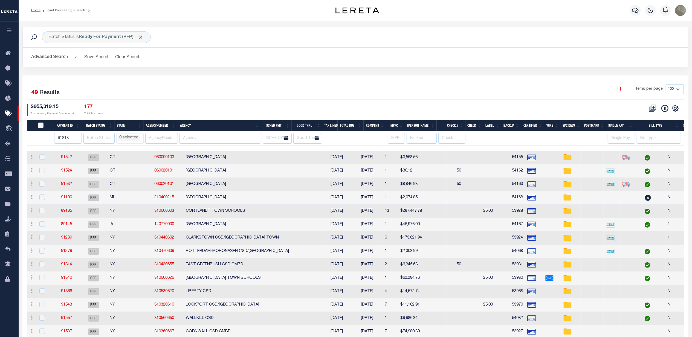
scroll to position [0, 0]
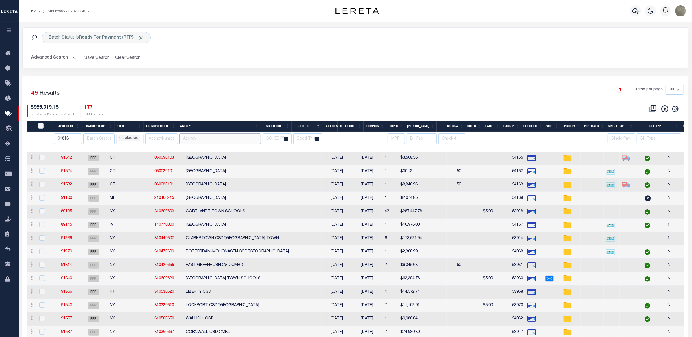
click at [202, 138] on input "text" at bounding box center [220, 139] width 82 height 11
type input "POLK"
click at [260, 89] on div "1 Items per page 100 200 500 1000" at bounding box center [438, 92] width 491 height 14
select select
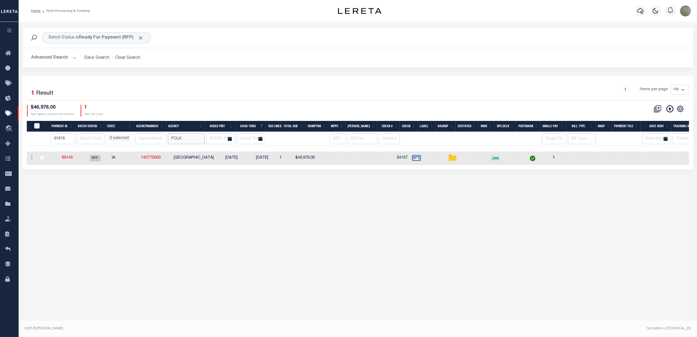
click at [193, 137] on input "POLK" at bounding box center [186, 139] width 37 height 11
drag, startPoint x: 49, startPoint y: 145, endPoint x: 57, endPoint y: 143, distance: 8.6
click at [49, 145] on th "91818" at bounding box center [62, 139] width 27 height 14
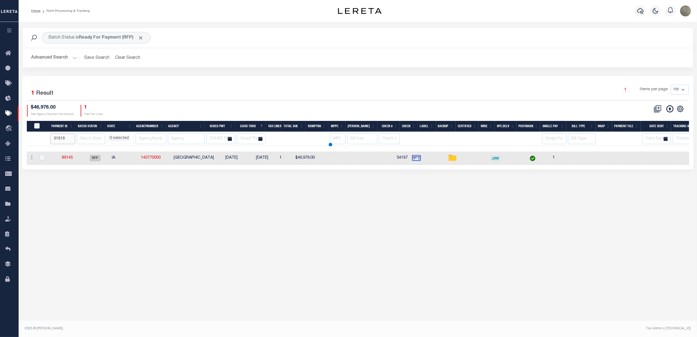
click at [57, 143] on input "91818" at bounding box center [62, 139] width 25 height 11
select select
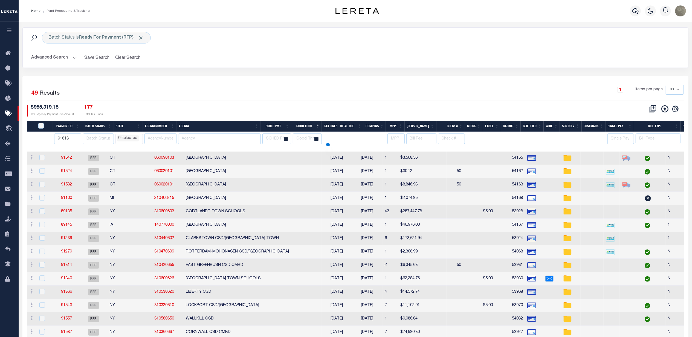
select select
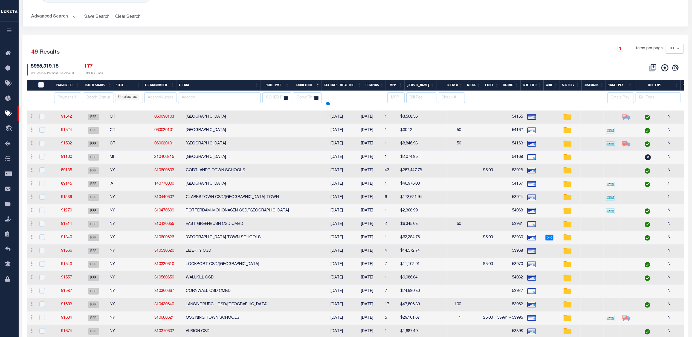
select select
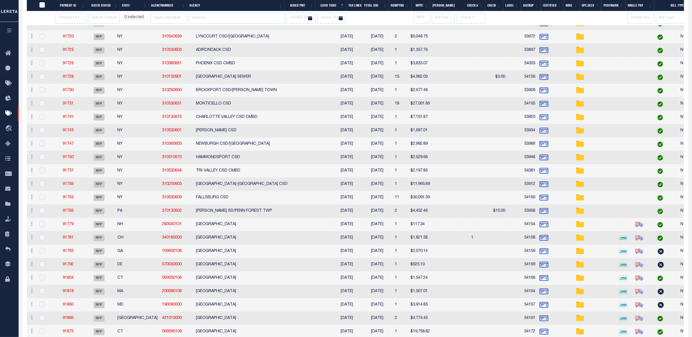
select select
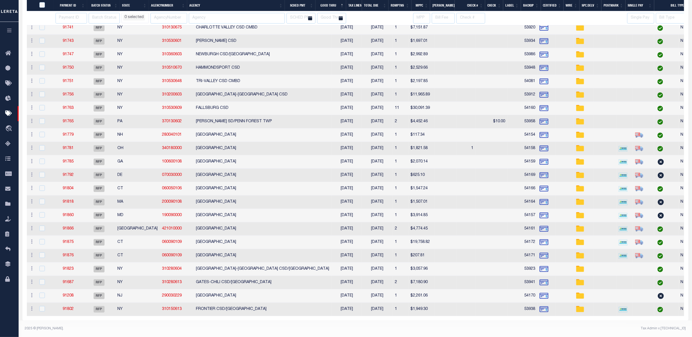
select select
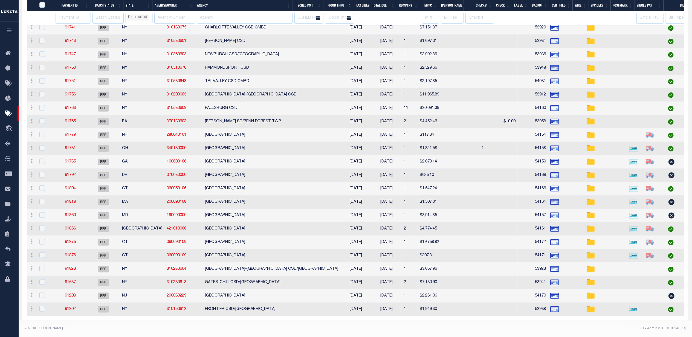
click at [278, 187] on td "NEW HAVEN CITY" at bounding box center [272, 188] width 138 height 13
checkbox input "true"
select select
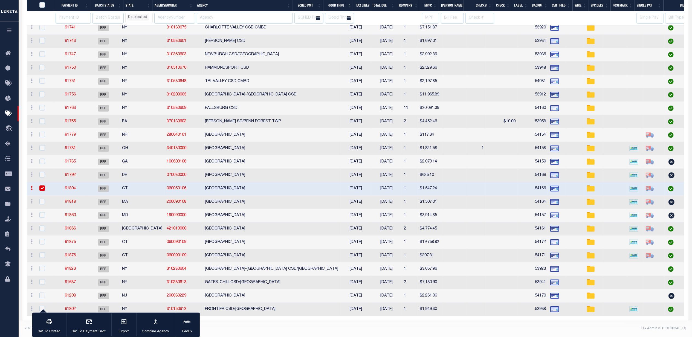
select select
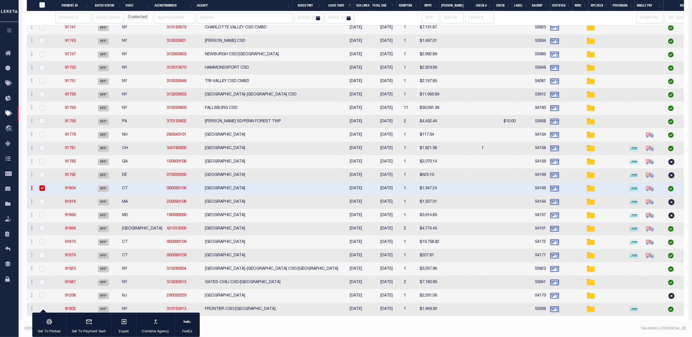
scroll to position [495, 0]
click at [262, 225] on td "[GEOGRAPHIC_DATA]" at bounding box center [272, 228] width 138 height 13
checkbox input "true"
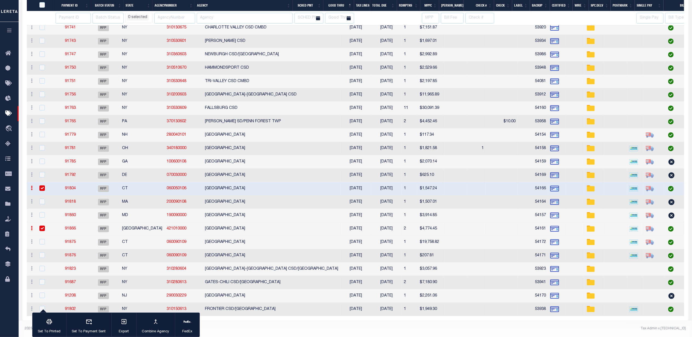
select select
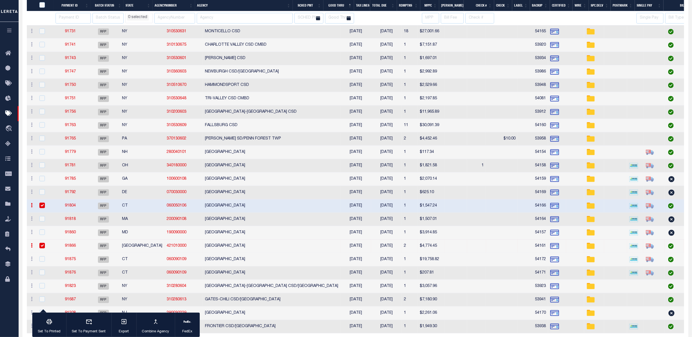
select select
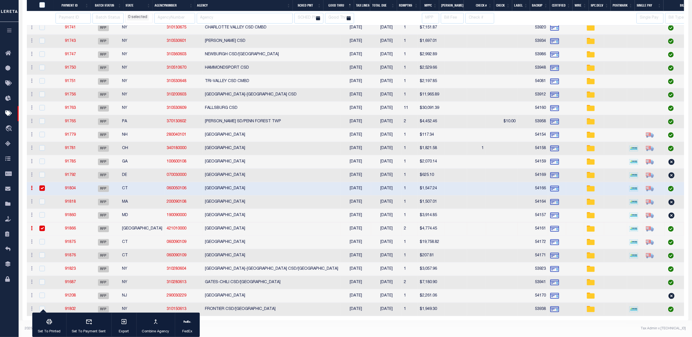
select select
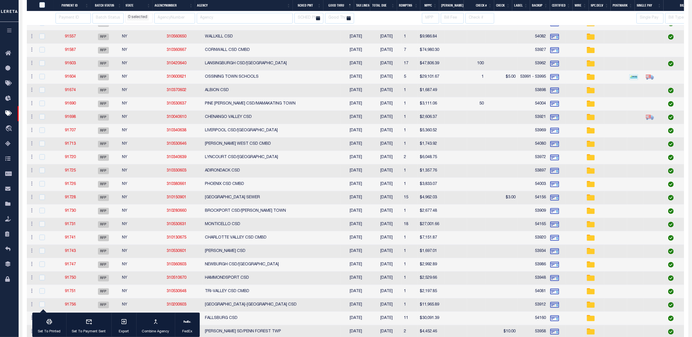
select select
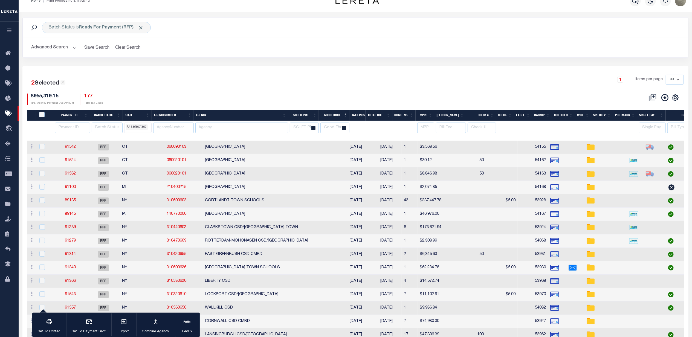
scroll to position [0, 0]
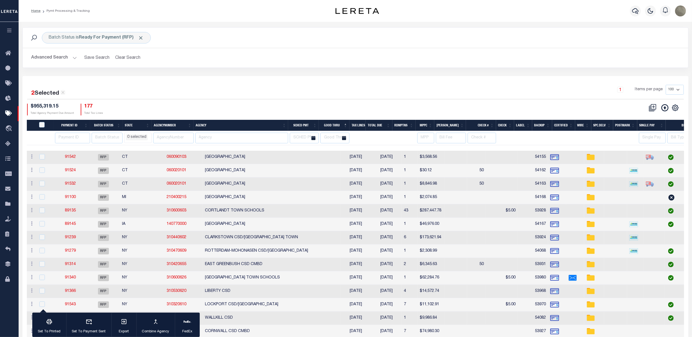
click at [422, 74] on div "Batch Status is Ready For Payment (RFP) Search Advanced Search Save Search Clea…" at bounding box center [355, 51] width 674 height 49
click at [221, 130] on th "Agency" at bounding box center [241, 125] width 95 height 11
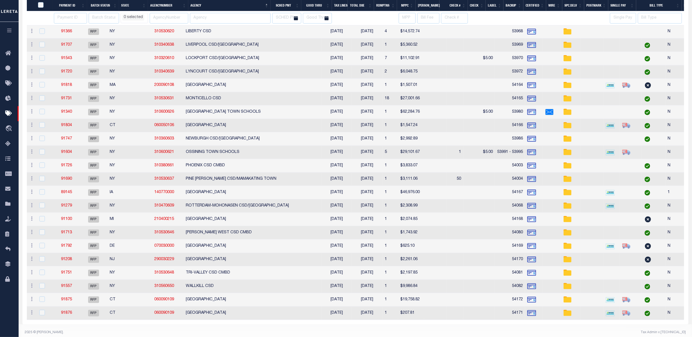
scroll to position [495, 0]
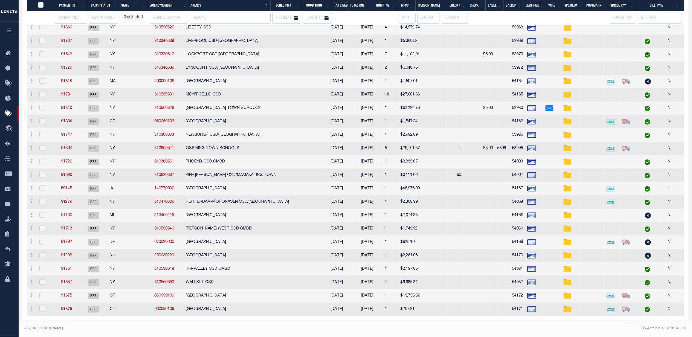
click at [68, 213] on link "91100" at bounding box center [66, 215] width 11 height 4
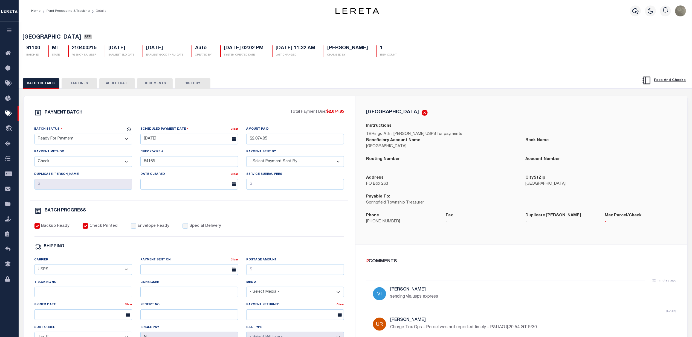
click at [85, 46] on div "91100 BATCH ID MI STATE 210400215 AGENCY NUMBER 09/14/2025 EARLIEST ELD DATE 09…" at bounding box center [356, 49] width 674 height 16
copy h5 "210400215"
click at [50, 292] on input "Tracking No" at bounding box center [83, 292] width 98 height 11
paste input "9470140109627000766494"
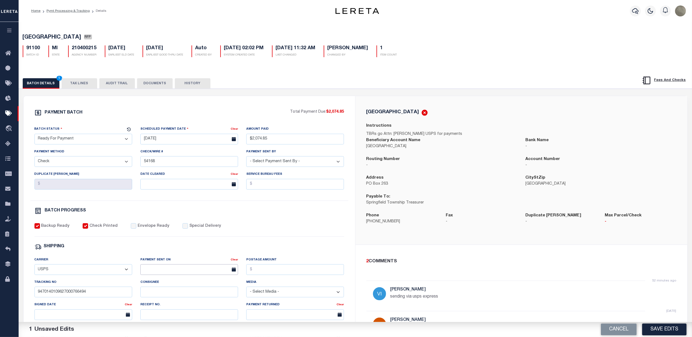
click at [157, 272] on input "text" at bounding box center [189, 269] width 98 height 11
drag, startPoint x: 161, startPoint y: 252, endPoint x: 156, endPoint y: 254, distance: 6.1
click at [161, 252] on span "29" at bounding box center [158, 251] width 11 height 11
click at [267, 272] on input "Postage Amount" at bounding box center [295, 269] width 98 height 11
drag, startPoint x: 213, startPoint y: 255, endPoint x: 188, endPoint y: 234, distance: 33.1
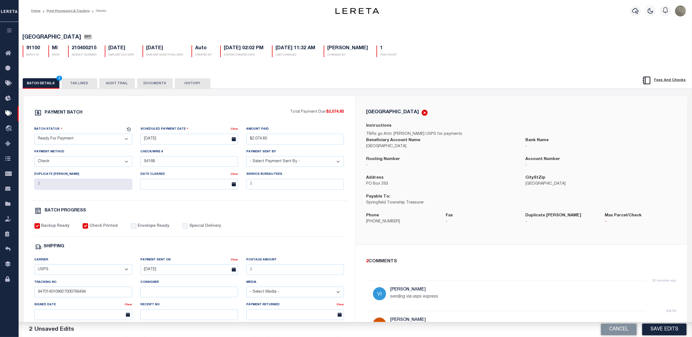
click at [213, 255] on div "PAYMENT BATCH Total Payment Due: $2,074.85 Batch Status - Select Status -" at bounding box center [189, 256] width 318 height 294
click at [143, 229] on label "Envelope Ready" at bounding box center [154, 226] width 32 height 6
click at [136, 229] on input "Envelope Ready" at bounding box center [133, 225] width 5 height 5
drag, startPoint x: 66, startPoint y: 138, endPoint x: 66, endPoint y: 143, distance: 4.4
click at [66, 138] on select "- Select Status - Scheduled for Payment Ready For Payment Payment Sent Cleared …" at bounding box center [83, 139] width 98 height 11
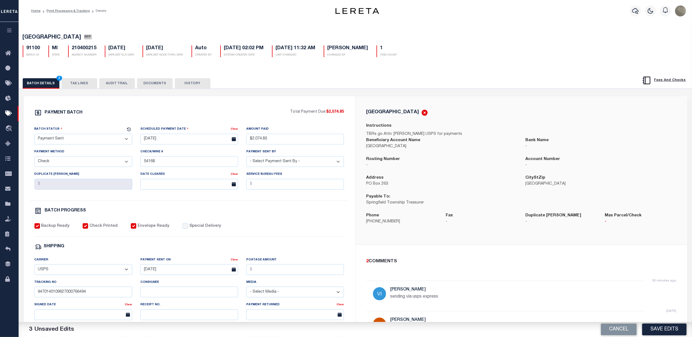
click at [34, 135] on select "- Select Status - Scheduled for Payment Ready For Payment Payment Sent Cleared …" at bounding box center [83, 139] width 98 height 11
click at [271, 274] on input "Postage Amount" at bounding box center [295, 269] width 98 height 11
click at [247, 217] on div "BATCH PROGRESS" at bounding box center [189, 211] width 310 height 9
click at [265, 272] on input "Postage Amount" at bounding box center [295, 269] width 98 height 11
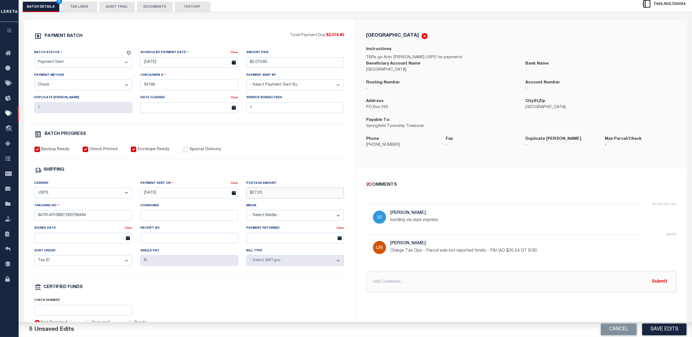
scroll to position [109, 0]
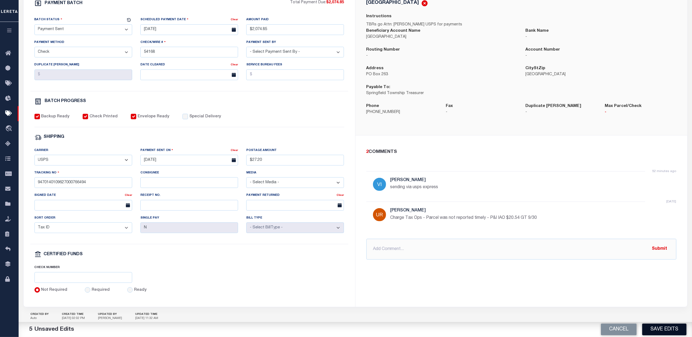
click at [680, 330] on button "Save Edits" at bounding box center [664, 330] width 44 height 12
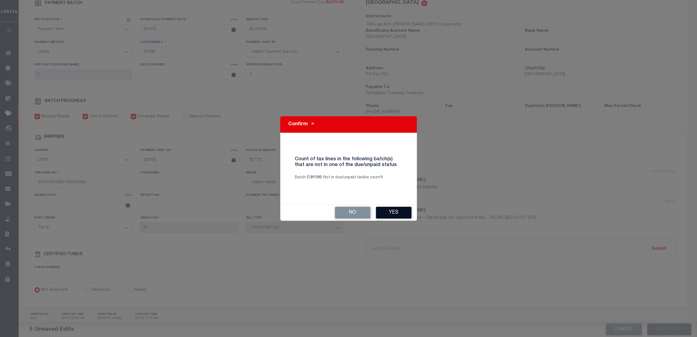
click at [401, 212] on button "Yes" at bounding box center [394, 213] width 36 height 12
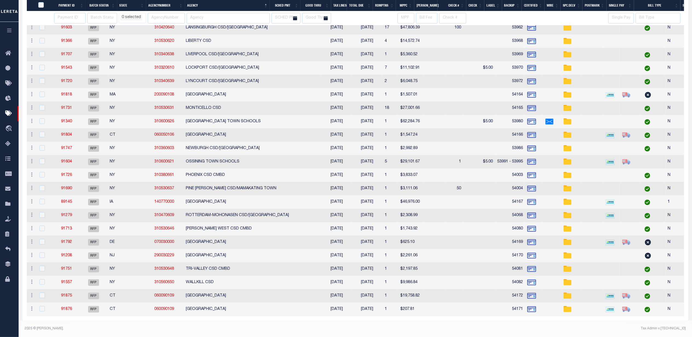
scroll to position [482, 0]
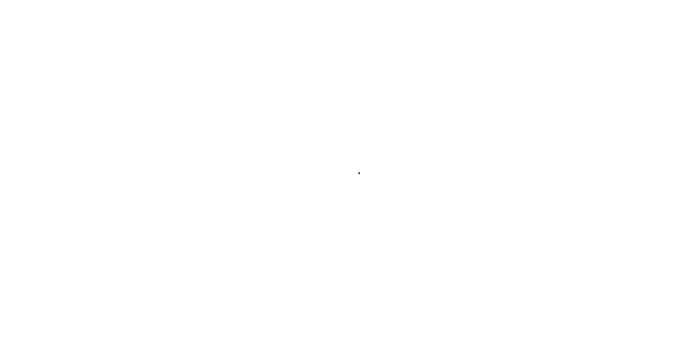
select select "RFP"
select select "CHK"
select select "[PERSON_NAME]"
select select "USS"
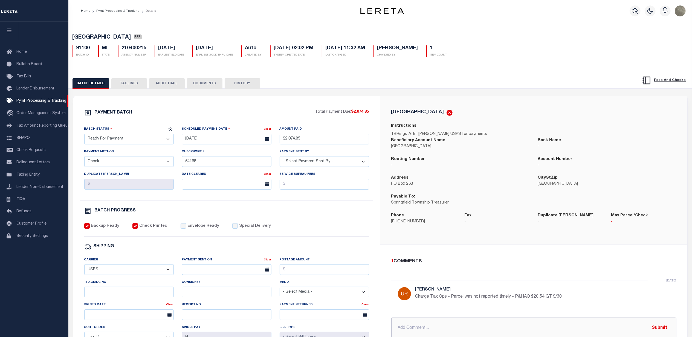
click at [411, 321] on input "text" at bounding box center [533, 328] width 285 height 21
type input "sending via usps express"
click at [240, 223] on div "PAYMENT BATCH Total Payment Due: $2,074.85 Batch Status - Select Status -" at bounding box center [227, 256] width 294 height 294
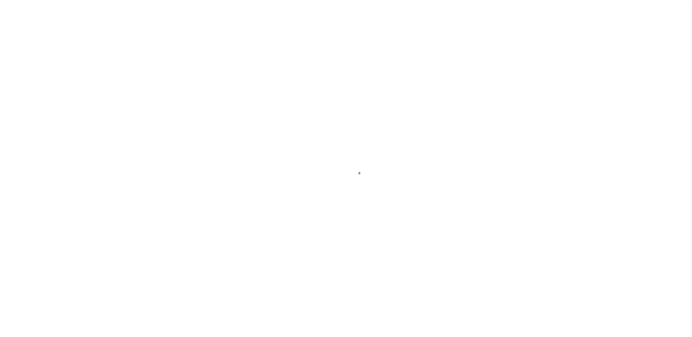
select select "RFP"
select select "CHK"
select select "Urbina, Matthew"
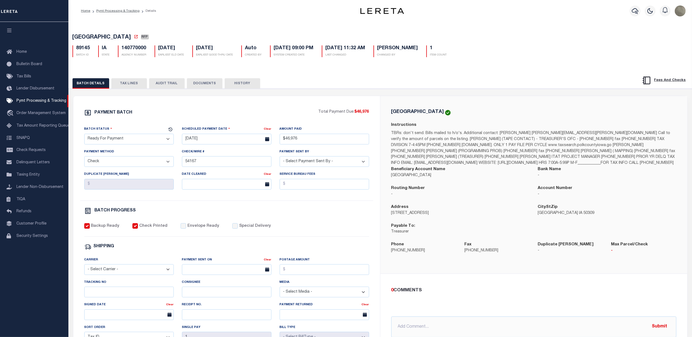
click at [228, 106] on div "PAYMENT BATCH Total Payment Due: $46,976 Batch Status" at bounding box center [226, 256] width 307 height 320
click at [137, 47] on h5 "140770000" at bounding box center [134, 48] width 25 height 6
copy h5 "140770000"
click at [400, 75] on div "BATCH DETAILS TAX LINES AUDIT TRAIL DOCUMENTS HISTORY" at bounding box center [380, 255] width 629 height 375
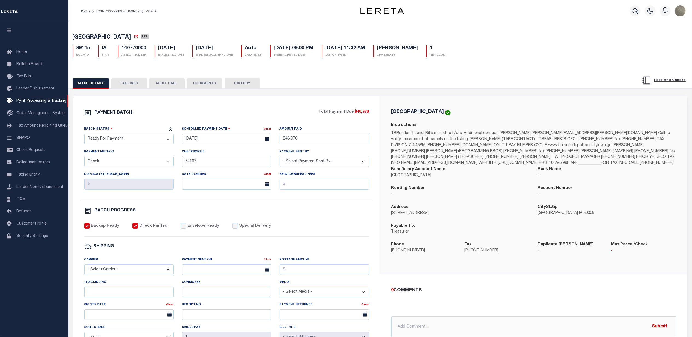
click at [479, 107] on div "POLK COUNTY Instructions Beneficiary Account Name POLK COUNTY Bank Name - -" at bounding box center [533, 185] width 307 height 178
click at [339, 95] on div "PAYMENT BATCH Total Payment Due: $46,976 Batch Status" at bounding box center [380, 266] width 629 height 354
click at [179, 108] on div "PAYMENT BATCH Total Payment Due: $46,976 Batch Status" at bounding box center [226, 256] width 307 height 320
drag, startPoint x: 543, startPoint y: 258, endPoint x: 538, endPoint y: 253, distance: 7.4
click at [538, 253] on div "Duplicate Bill Fee -" at bounding box center [570, 251] width 73 height 19
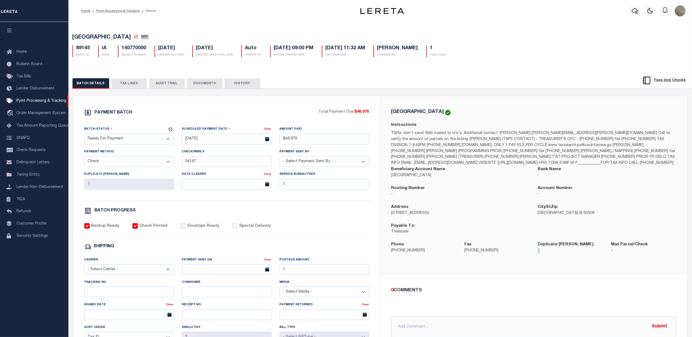
click at [126, 85] on button "TAX LINES" at bounding box center [129, 83] width 36 height 10
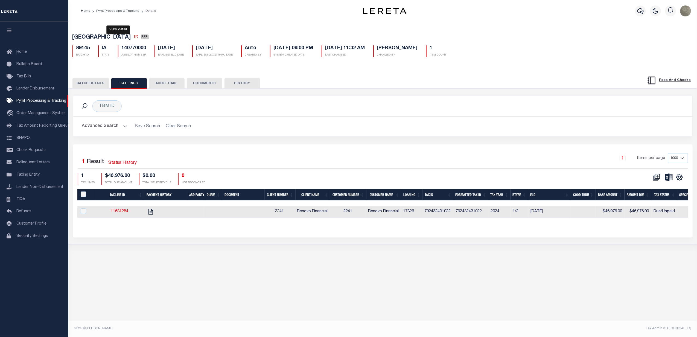
click at [134, 38] on icon at bounding box center [136, 36] width 4 height 4
drag, startPoint x: 458, startPoint y: 213, endPoint x: 485, endPoint y: 214, distance: 26.8
click at [485, 214] on td "792432431022" at bounding box center [471, 212] width 35 height 12
checkbox input "true"
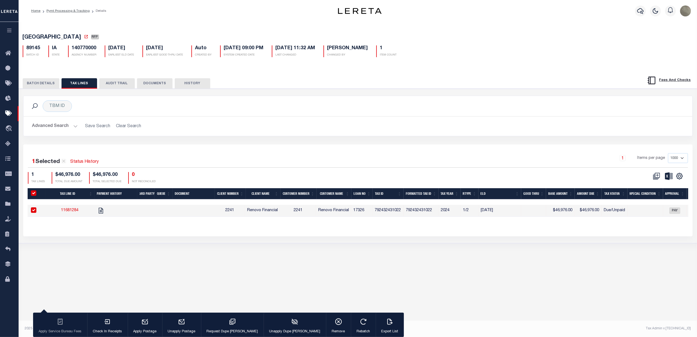
drag, startPoint x: 482, startPoint y: 213, endPoint x: 428, endPoint y: 213, distance: 54.2
click at [428, 213] on td "792432431022" at bounding box center [421, 211] width 35 height 12
checkbox input "false"
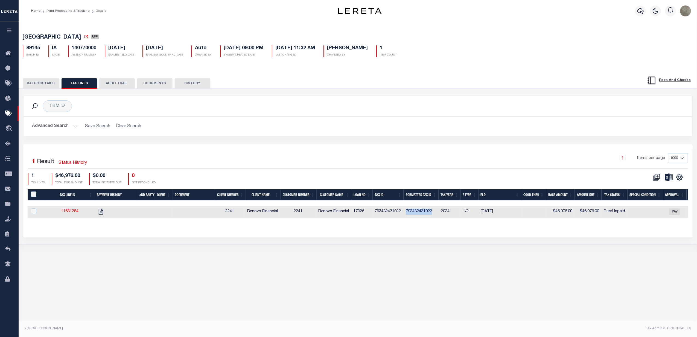
drag, startPoint x: 436, startPoint y: 213, endPoint x: 407, endPoint y: 214, distance: 28.5
click at [407, 214] on td "792432431022" at bounding box center [421, 212] width 35 height 12
checkbox input "true"
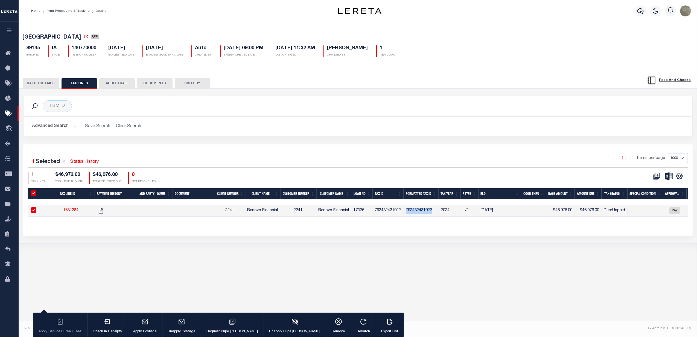
copy td "792432431022"
click at [102, 214] on icon "" at bounding box center [100, 210] width 7 height 7
checkbox input "false"
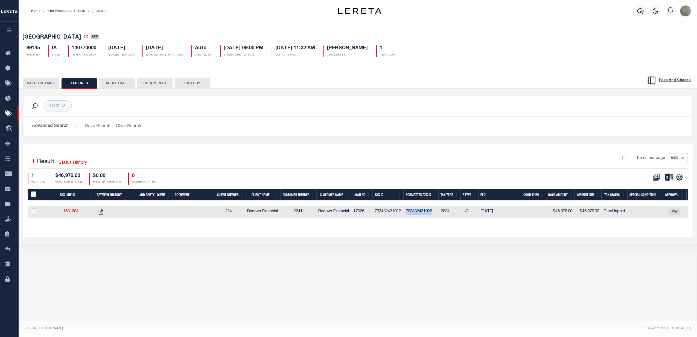
click at [39, 88] on button "BATCH DETAILS" at bounding box center [41, 83] width 37 height 10
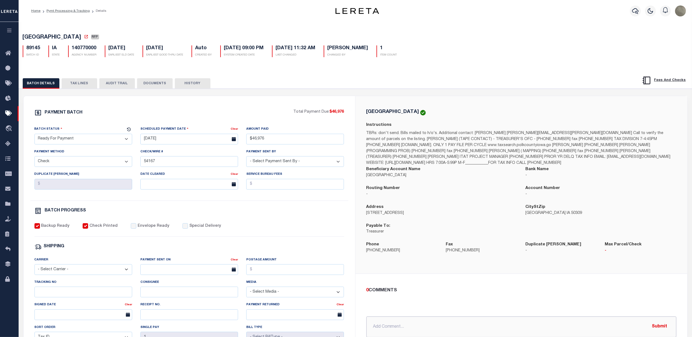
click at [407, 320] on input "text" at bounding box center [521, 327] width 310 height 21
type input "i"
type input "9/29/25 - INCLUDE BILL, per mainframe"
click at [658, 328] on button "Submit" at bounding box center [659, 326] width 22 height 11
click at [564, 294] on div "0 COMMENTS" at bounding box center [520, 290] width 308 height 7
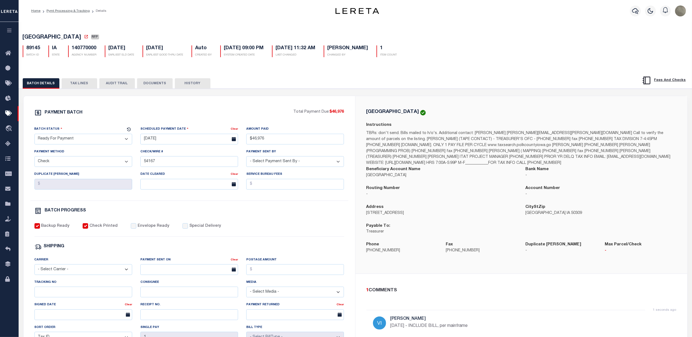
click at [437, 150] on p "TBRs: don't send. Bills mailed to h/o's. Additional contact: Michelle michelle.…" at bounding box center [521, 148] width 310 height 36
click at [267, 111] on div "PAYMENT BATCH" at bounding box center [163, 114] width 259 height 10
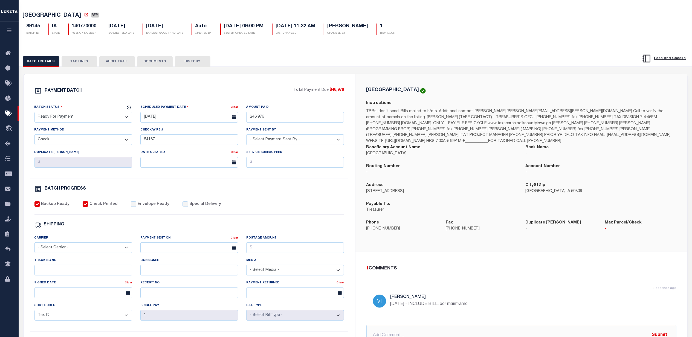
scroll to position [36, 0]
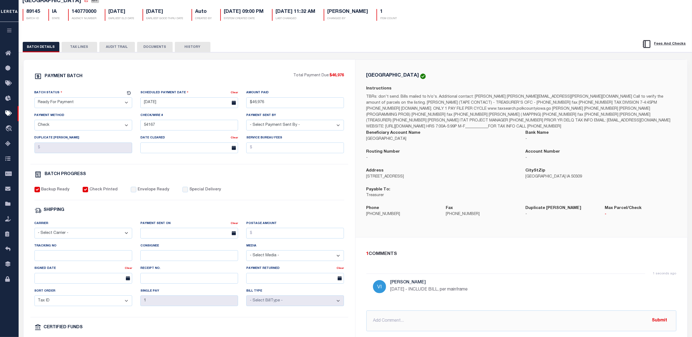
click at [266, 71] on div "PAYMENT BATCH Total Payment Due: $46,976 Batch Status" at bounding box center [190, 220] width 332 height 320
click at [427, 125] on p "TBRs: don't send. Bills mailed to h/o's. Additional contact: Michelle michelle.…" at bounding box center [521, 112] width 310 height 36
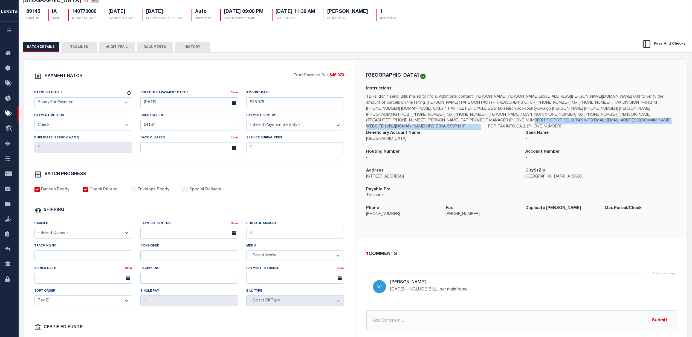
click at [400, 130] on p "TBRs: don't send. Bills mailed to h/o's. Additional contact: Michelle michelle.…" at bounding box center [521, 112] width 310 height 36
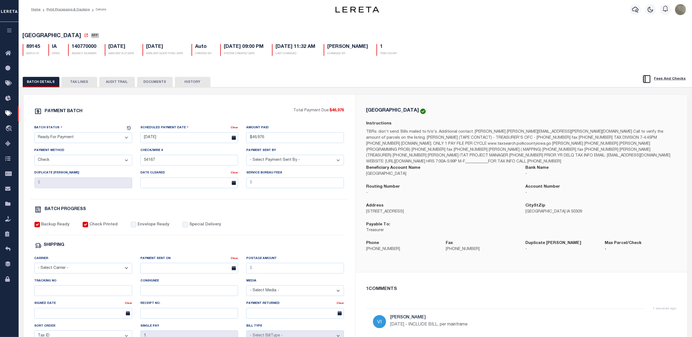
scroll to position [0, 0]
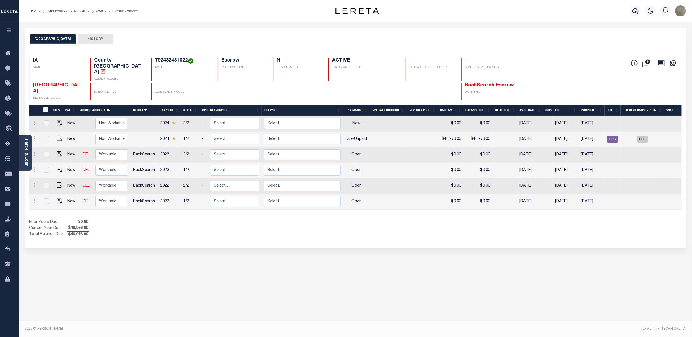
click at [26, 147] on link "Parcel & Loan" at bounding box center [26, 153] width 4 height 28
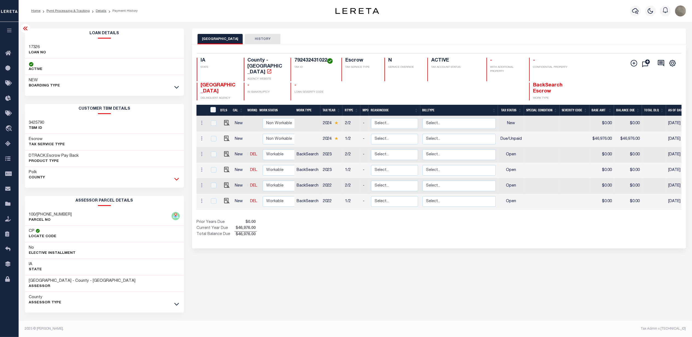
click at [178, 179] on icon at bounding box center [176, 179] width 5 height 6
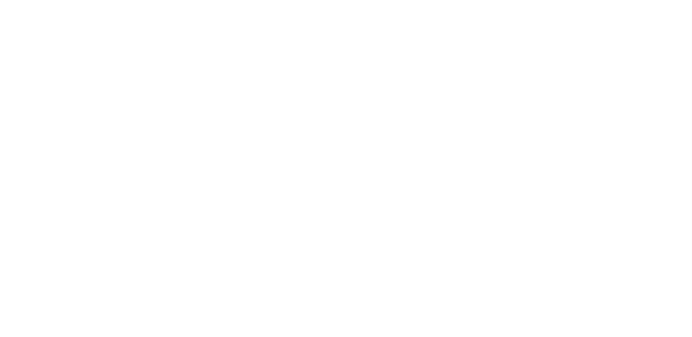
select select "RFP"
select select "CHK"
select select "[PERSON_NAME]"
select select "RFP"
select select "CHK"
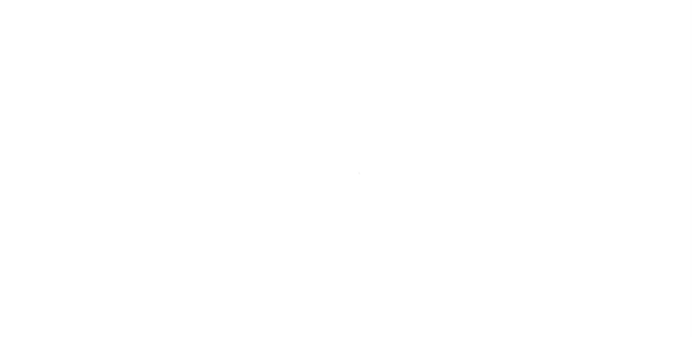
select select "[PERSON_NAME]"
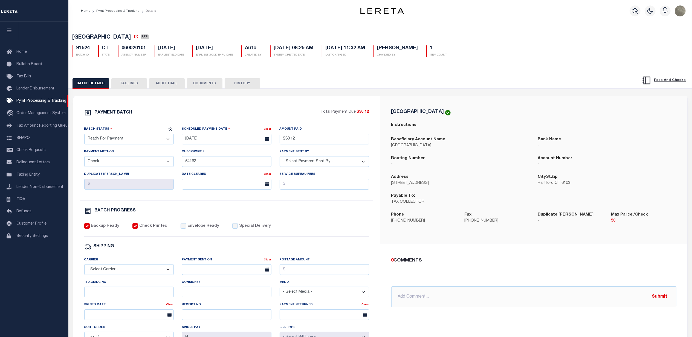
click at [138, 47] on h5 "060020101" at bounding box center [134, 48] width 25 height 6
copy h5 "060020101"
click at [304, 92] on div "PAYMENT BATCH Total Payment Due: $30.12 Batch Status" at bounding box center [380, 266] width 629 height 354
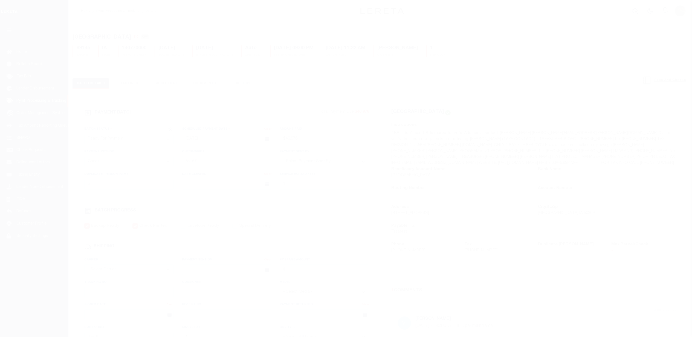
select select "RFP"
select select "CHK"
select select "[PERSON_NAME]"
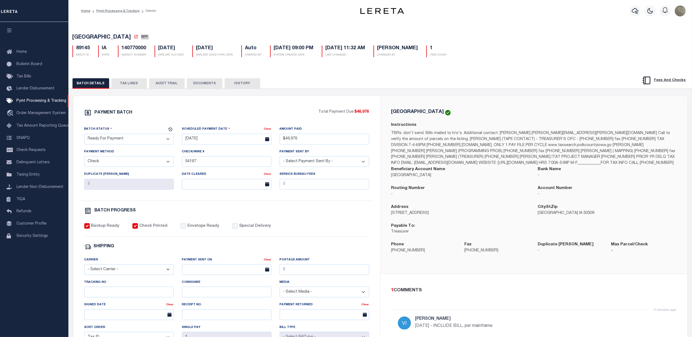
click at [134, 50] on h5 "140770000" at bounding box center [134, 48] width 25 height 6
copy h5 "140770000"
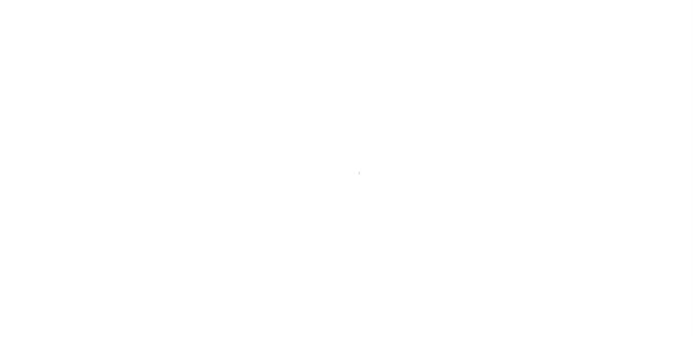
select select "RFP"
select select "CHK"
select select "[PERSON_NAME]"
select select "RFP"
select select "CHK"
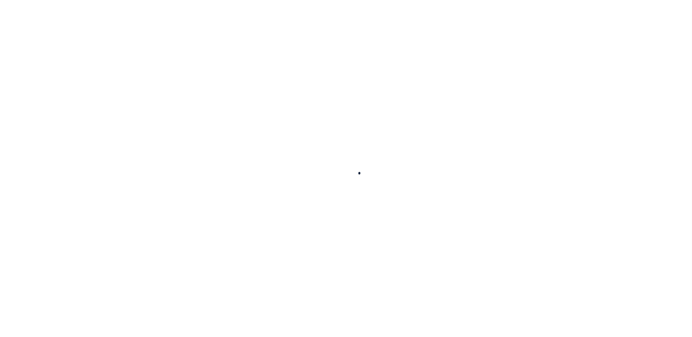
select select "[PERSON_NAME]"
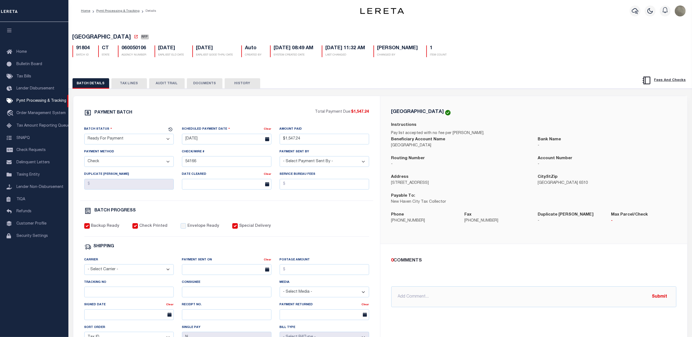
click at [412, 94] on div "PAYMENT BATCH Total Payment Due: $1,547.24 Batch Status" at bounding box center [380, 266] width 629 height 354
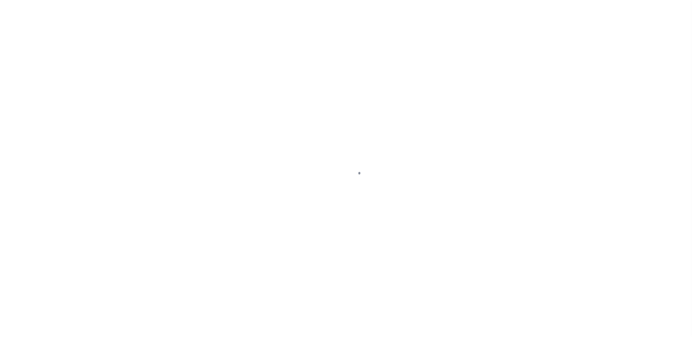
select select "RFP"
select select "CHK"
select select "[PERSON_NAME]"
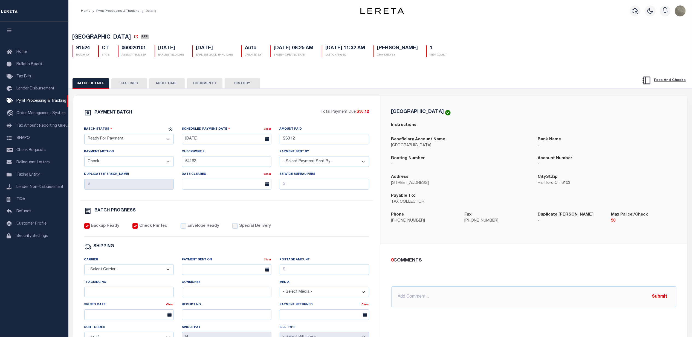
click at [120, 84] on button "TAX LINES" at bounding box center [129, 83] width 36 height 10
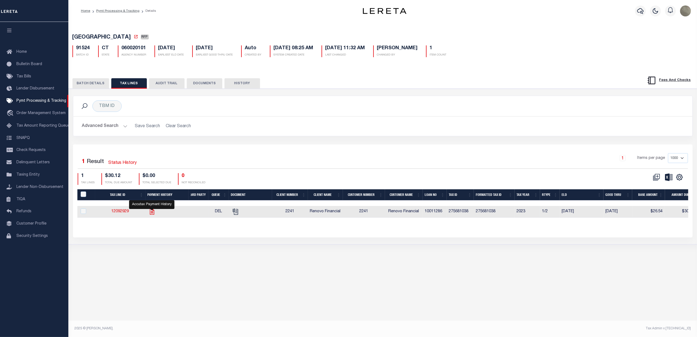
click at [149, 215] on icon "" at bounding box center [152, 211] width 7 height 7
checkbox input "true"
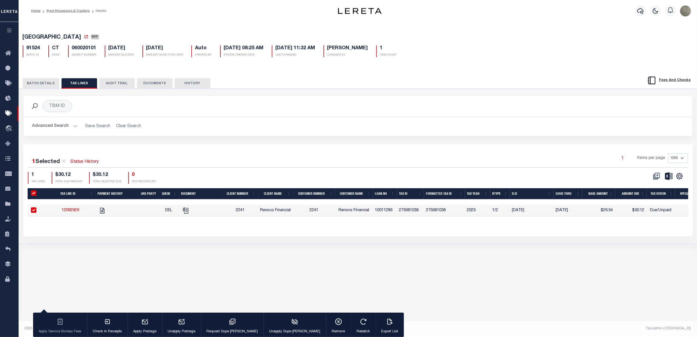
click at [41, 84] on button "BATCH DETAILS" at bounding box center [41, 83] width 37 height 10
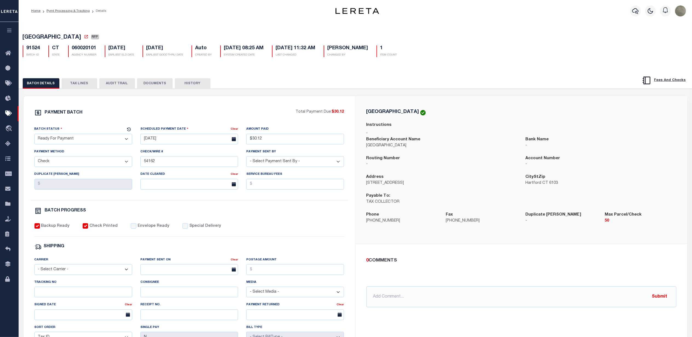
drag, startPoint x: 80, startPoint y: 80, endPoint x: 103, endPoint y: 87, distance: 23.9
click at [80, 80] on button "TAX LINES" at bounding box center [80, 83] width 36 height 10
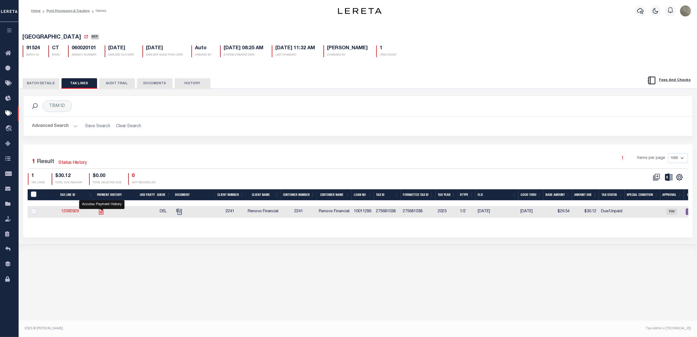
click at [99, 215] on icon "" at bounding box center [101, 211] width 7 height 7
checkbox input "true"
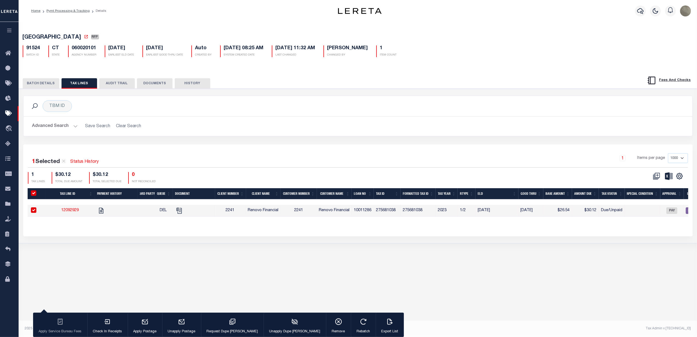
click at [51, 82] on button "BATCH DETAILS" at bounding box center [41, 83] width 37 height 10
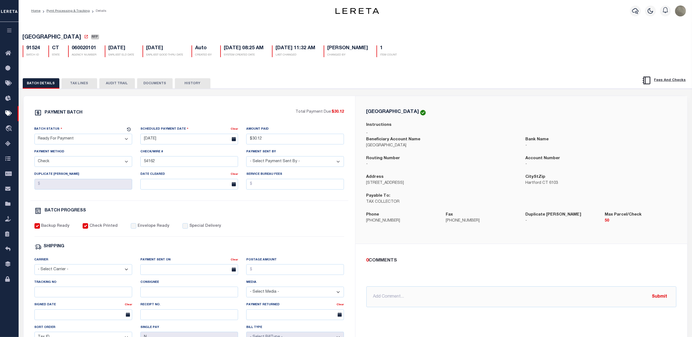
click at [79, 81] on button "TAX LINES" at bounding box center [80, 83] width 36 height 10
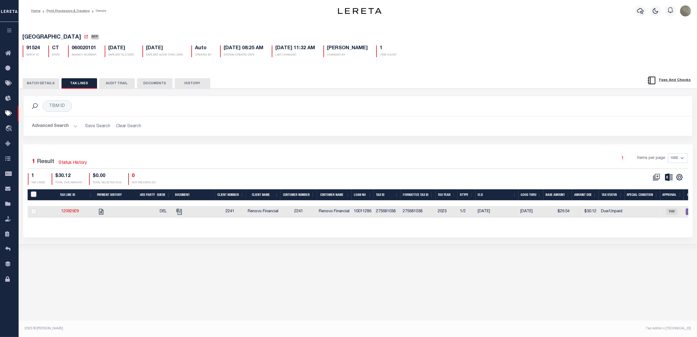
click at [41, 86] on button "BATCH DETAILS" at bounding box center [41, 83] width 37 height 10
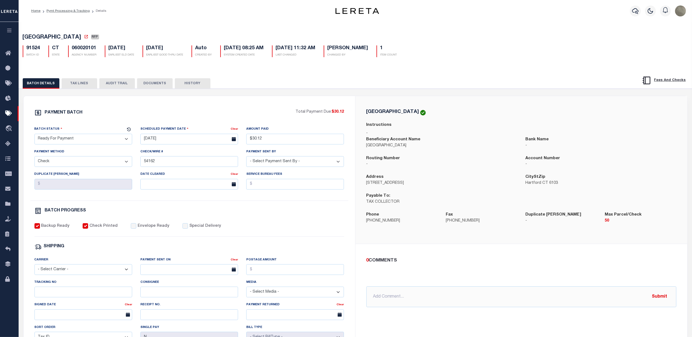
click at [80, 82] on button "TAX LINES" at bounding box center [80, 83] width 36 height 10
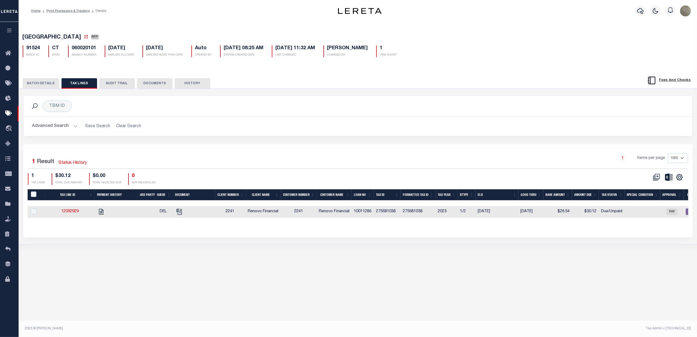
click at [396, 150] on div "Selected 1 Result Status History 1 Items per page 1000 2500 5000 10000 1 TAX LI…" at bounding box center [358, 190] width 670 height 93
click at [181, 210] on div at bounding box center [181, 210] width 4 height 2
click at [181, 212] on icon "" at bounding box center [179, 211] width 7 height 7
checkbox input "true"
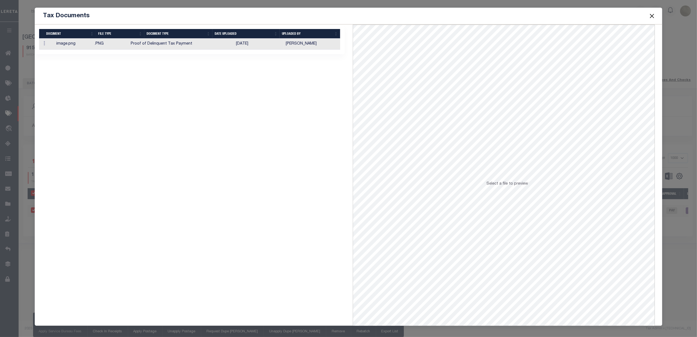
click at [649, 16] on button "Close" at bounding box center [652, 15] width 7 height 7
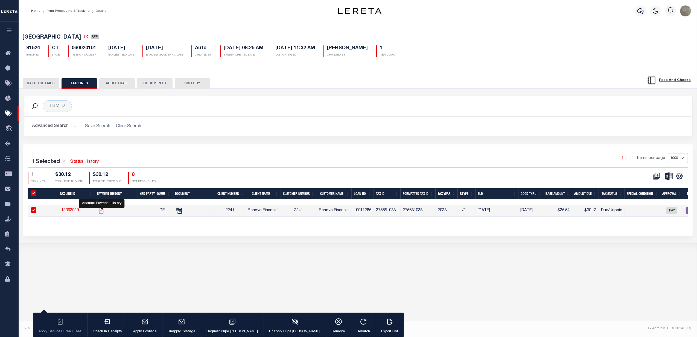
click at [100, 211] on icon "" at bounding box center [101, 211] width 4 height 6
checkbox input "false"
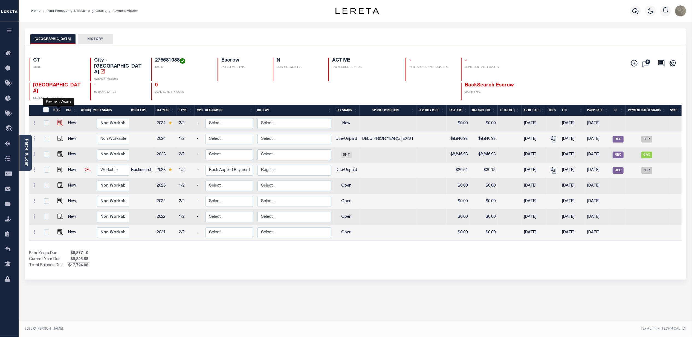
click at [57, 120] on img "" at bounding box center [59, 122] width 5 height 5
checkbox input "true"
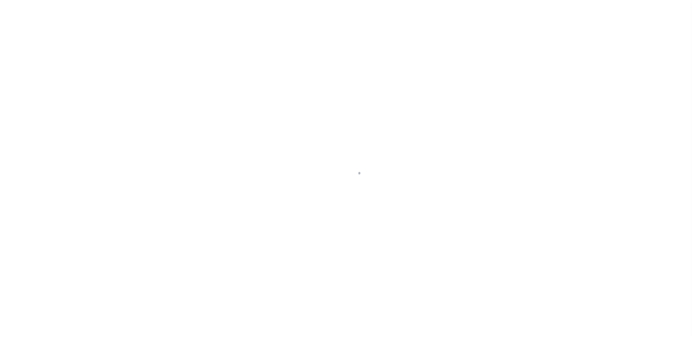
select select "NW2"
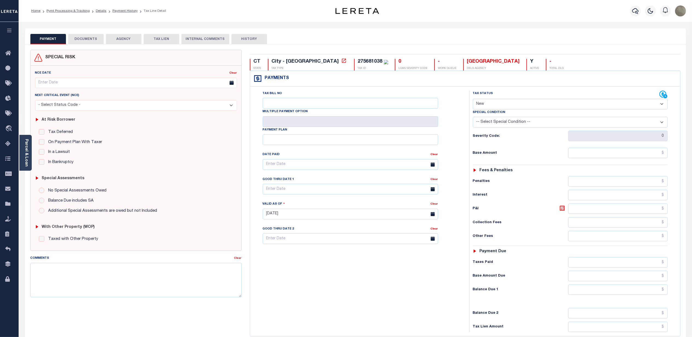
drag, startPoint x: 227, startPoint y: 135, endPoint x: 226, endPoint y: 138, distance: 3.9
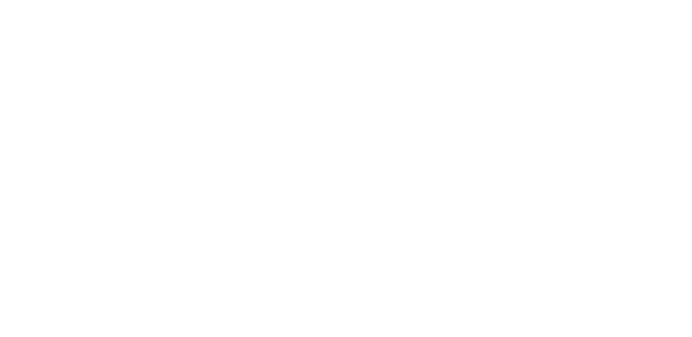
select select "DUE"
select select "18"
select select "DUE"
select select "RFP"
select select "CHK"
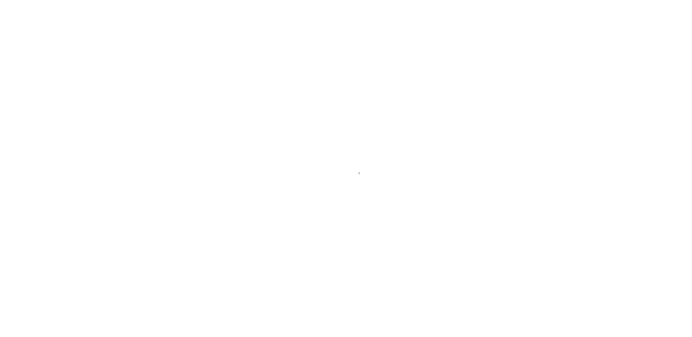
select select "[PERSON_NAME]"
select select
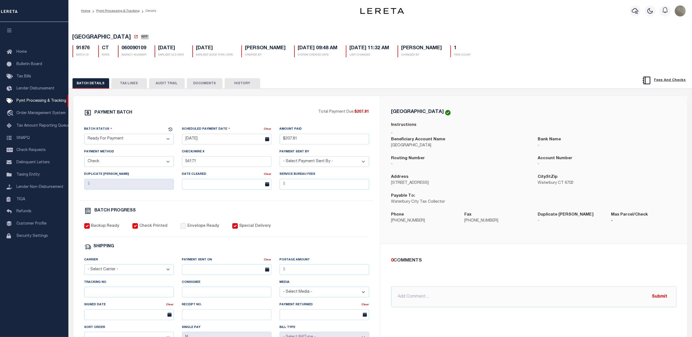
click at [85, 49] on h5 "91876" at bounding box center [83, 48] width 14 height 6
copy h5 "91876"
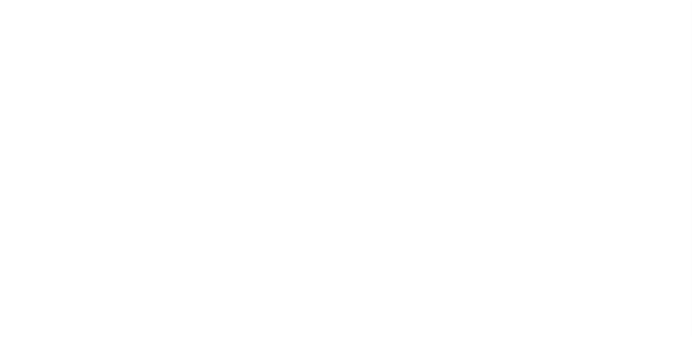
select select "RFP"
select select "CHK"
select select "[PERSON_NAME]"
select select
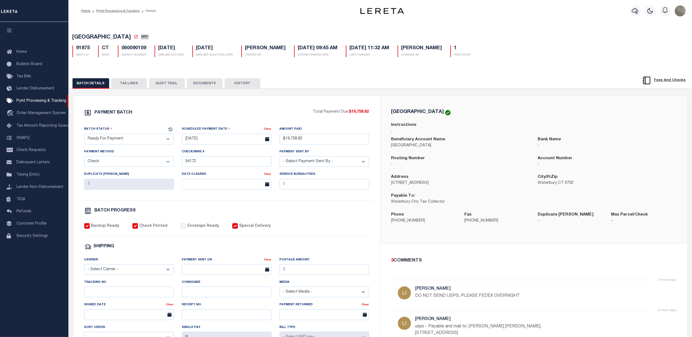
click at [137, 51] on h5 "060090109" at bounding box center [134, 48] width 25 height 6
copy h5 "060090109"
click at [378, 232] on div "PAYMENT BATCH Total Payment Due: $19,758.82 Batch Status" at bounding box center [226, 256] width 307 height 320
click at [84, 49] on h5 "91875" at bounding box center [83, 48] width 14 height 6
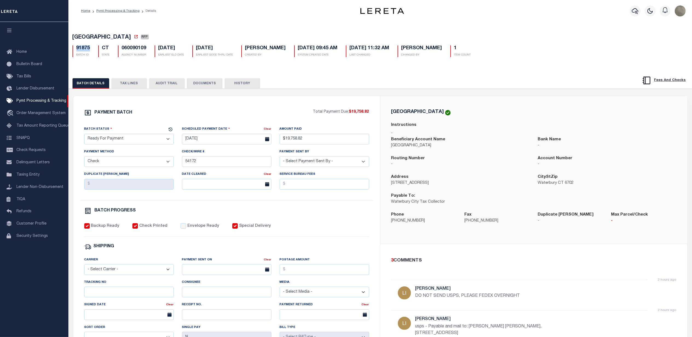
click at [84, 49] on h5 "91875" at bounding box center [83, 48] width 14 height 6
copy h5 "91875"
drag, startPoint x: 109, startPoint y: 36, endPoint x: 69, endPoint y: 35, distance: 39.9
click at [69, 35] on div "WATERBURY CITY RFP 91875 BATCH ID CT STATE 060090109 1" at bounding box center [380, 45] width 629 height 34
copy span "WATERBURY CITY"
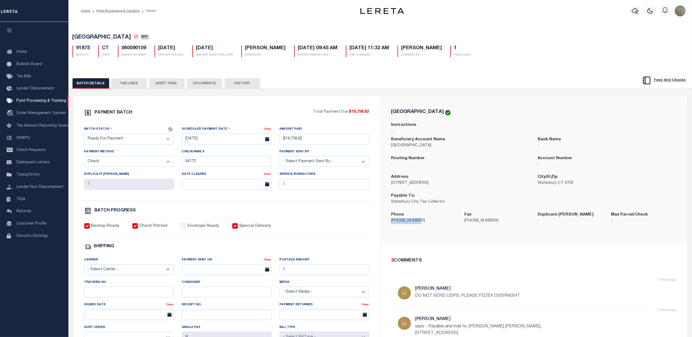
drag, startPoint x: 420, startPoint y: 225, endPoint x: 387, endPoint y: 224, distance: 33.7
click at [387, 224] on div "Phone 203-574-6815" at bounding box center [423, 221] width 73 height 19
copy p "203-574-6815"
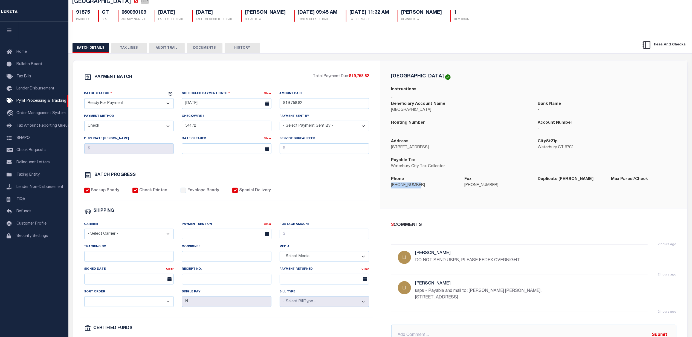
scroll to position [36, 0]
drag, startPoint x: 471, startPoint y: 289, endPoint x: 486, endPoint y: 301, distance: 19.4
click at [486, 300] on p "usps - Payable and mail to: Constable Joseph J. Santopietro, 25 State St. Water…" at bounding box center [497, 293] width 164 height 13
copy p "Constable Joseph J. Santopietro, 25 State St. Waterbury CT 06702"
click at [469, 267] on div "2 hours ago Little, Audria DO NOT SEND USPS, PLEASE FEDEX OVERNIGHT" at bounding box center [497, 258] width 164 height 17
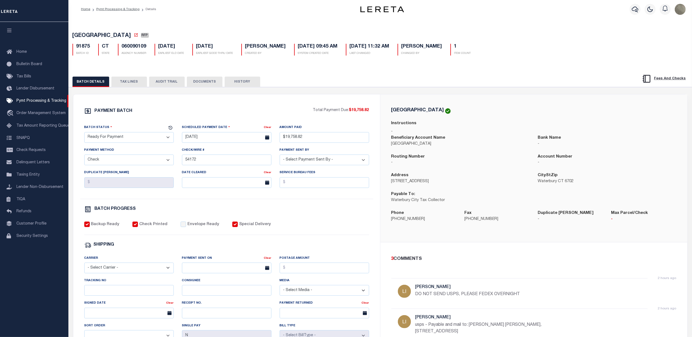
scroll to position [0, 0]
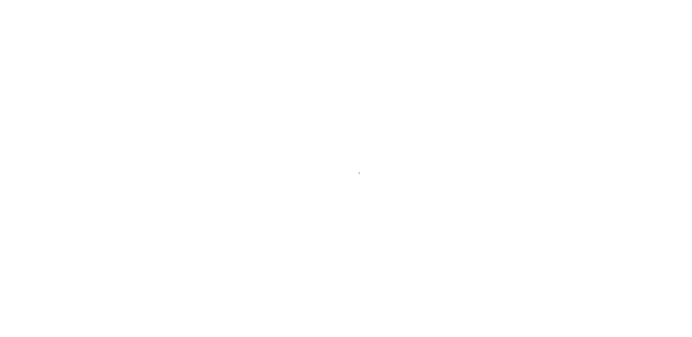
select select "RFP"
select select "CHK"
select select "[PERSON_NAME]"
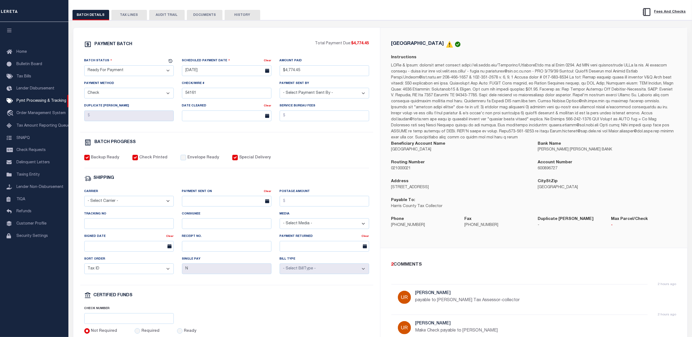
scroll to position [109, 0]
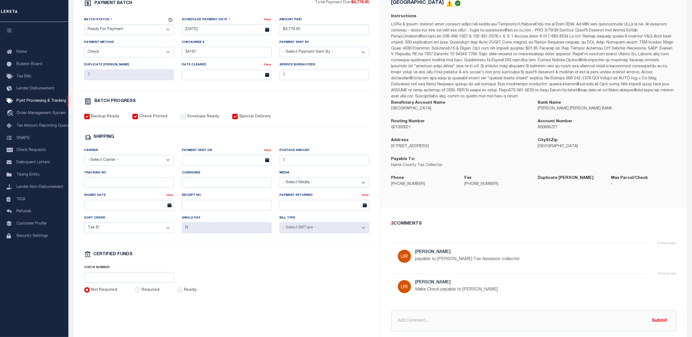
click at [436, 175] on div "Phone [PHONE_NUMBER]" at bounding box center [423, 181] width 65 height 12
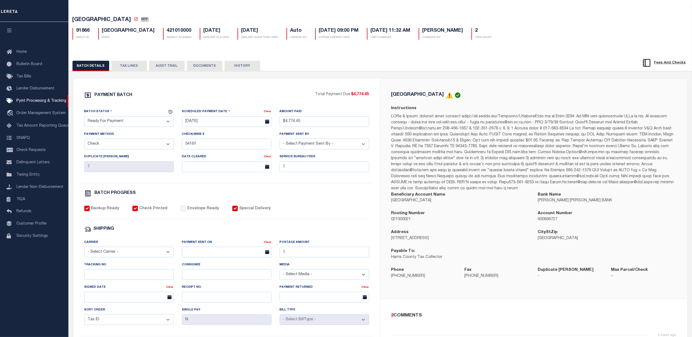
scroll to position [0, 0]
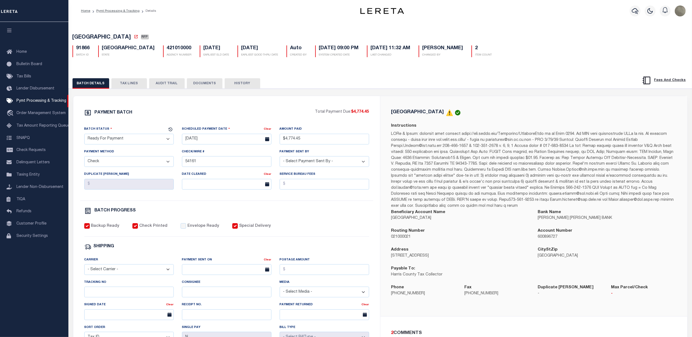
click at [129, 46] on div "91866 BATCH ID TX STATE 421010000 AGENCY NUMBER [DATE] EARLIEST ELD DATE [DATE]…" at bounding box center [380, 49] width 624 height 16
copy h5 "421010000"
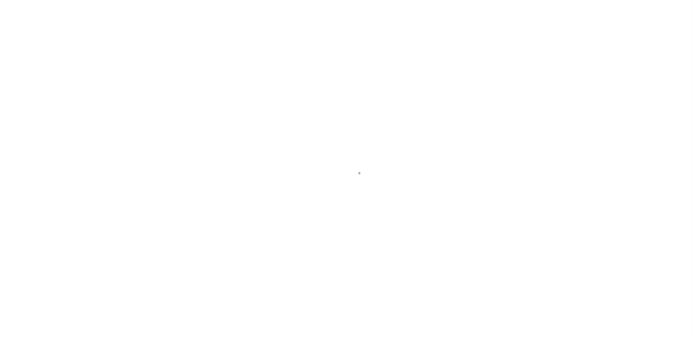
select select "RFP"
select select "CHK"
select select "[PERSON_NAME]"
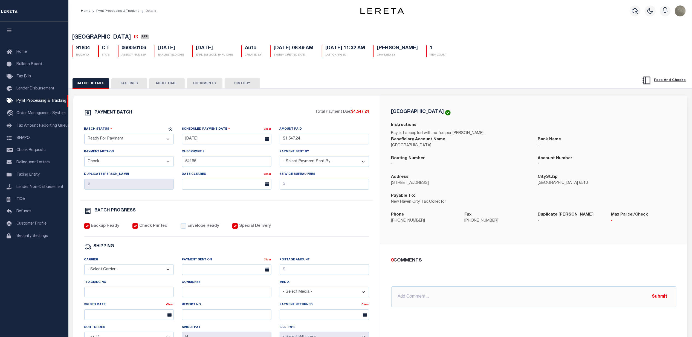
click at [142, 50] on h5 "060050106" at bounding box center [134, 48] width 25 height 6
copy h5 "060050106"
click at [316, 221] on div "PAYMENT BATCH Total Payment Due: $1,547.24 Batch Status - Select Status -" at bounding box center [227, 256] width 294 height 294
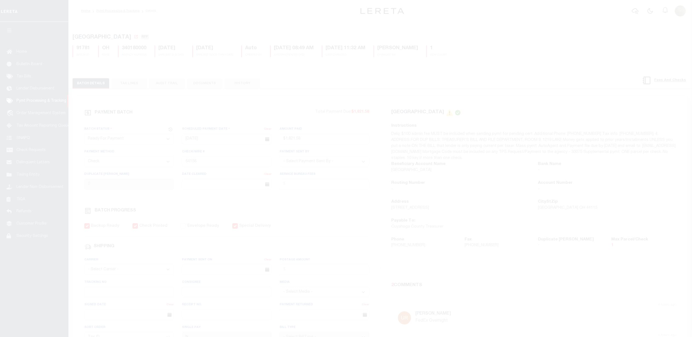
select select "RFP"
select select "CHK"
select select "[PERSON_NAME]"
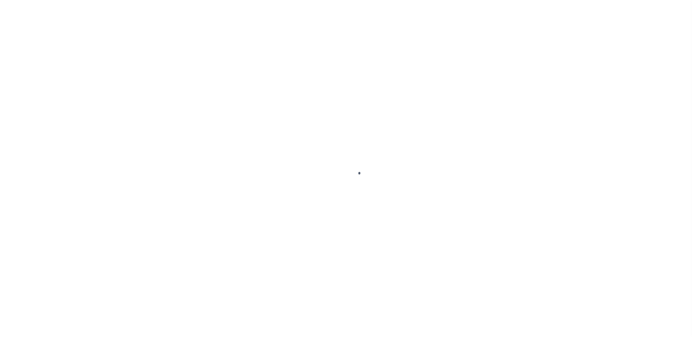
select select "RFP"
select select "CHK"
select select "[PERSON_NAME]"
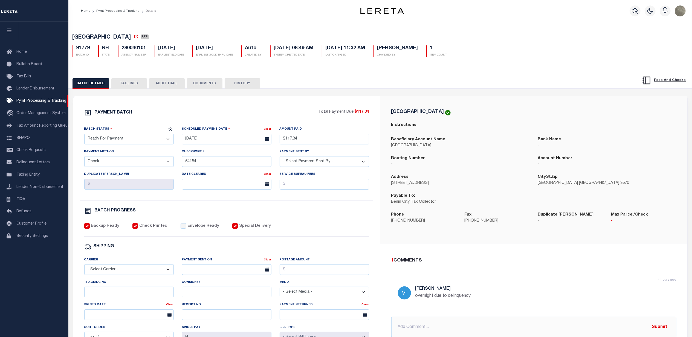
click at [123, 84] on button "TAX LINES" at bounding box center [129, 83] width 36 height 10
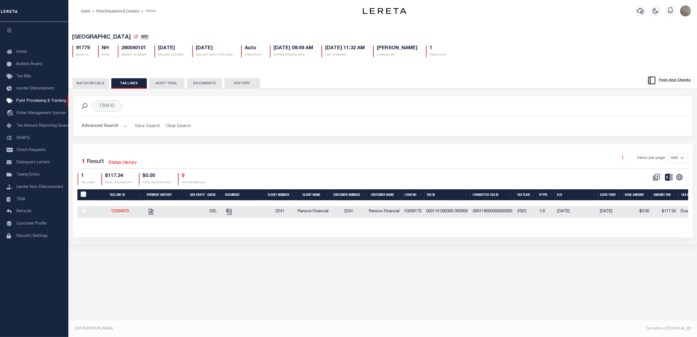
click at [100, 86] on button "BATCH DETAILS" at bounding box center [90, 83] width 37 height 10
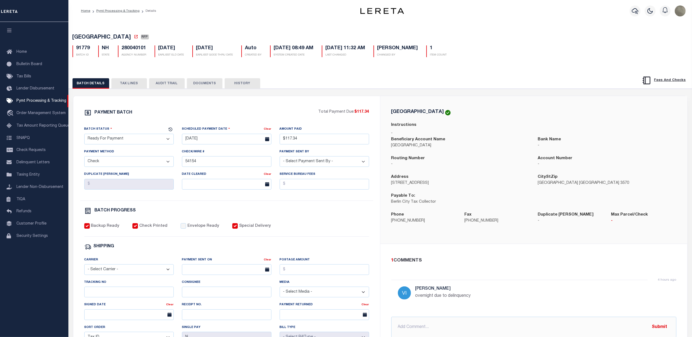
click at [132, 78] on div "BATCH DETAILS TAX LINES AUDIT TRAIL DOCUMENTS HISTORY" at bounding box center [380, 82] width 637 height 14
click at [130, 81] on button "TAX LINES" at bounding box center [129, 83] width 36 height 10
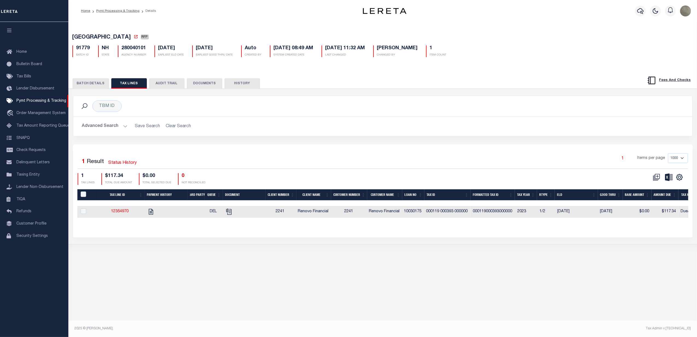
click at [91, 84] on button "BATCH DETAILS" at bounding box center [90, 83] width 37 height 10
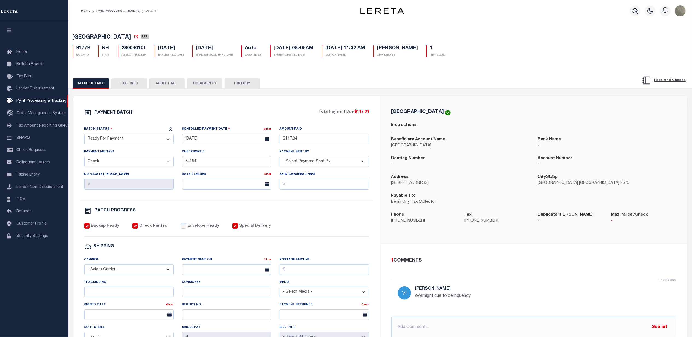
click at [125, 86] on button "TAX LINES" at bounding box center [129, 83] width 36 height 10
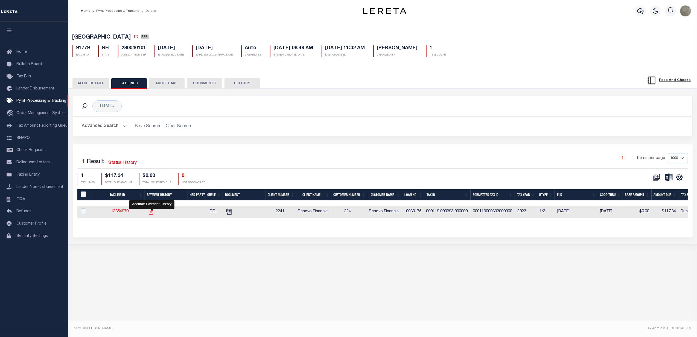
click at [151, 214] on icon "" at bounding box center [151, 212] width 4 height 6
checkbox input "true"
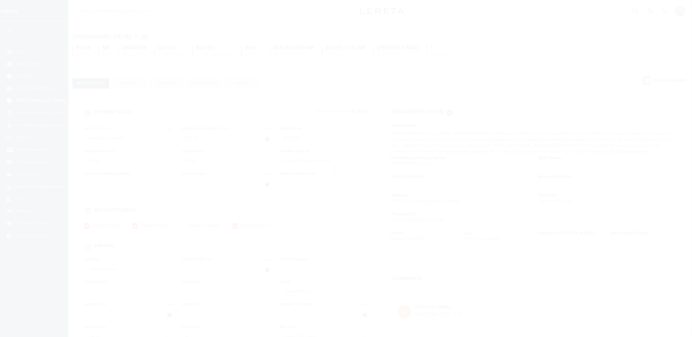
select select "RFP"
select select "CHK"
select select "Urbina, Matthew"
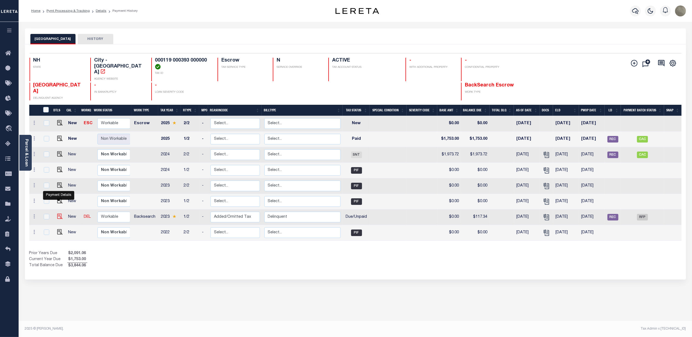
click at [57, 214] on img "" at bounding box center [59, 216] width 5 height 5
checkbox input "true"
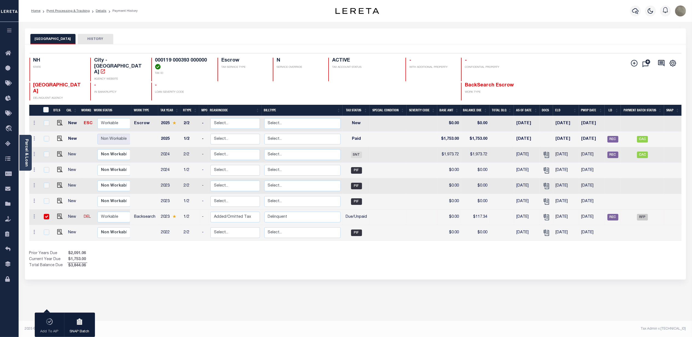
click at [235, 30] on div "BERLIN CITY HISTORY" at bounding box center [355, 36] width 661 height 16
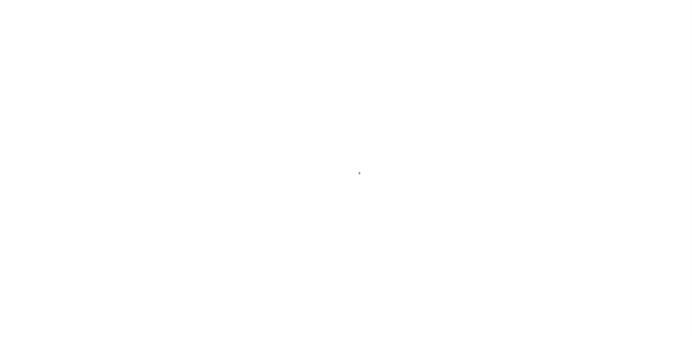
select select "DUE"
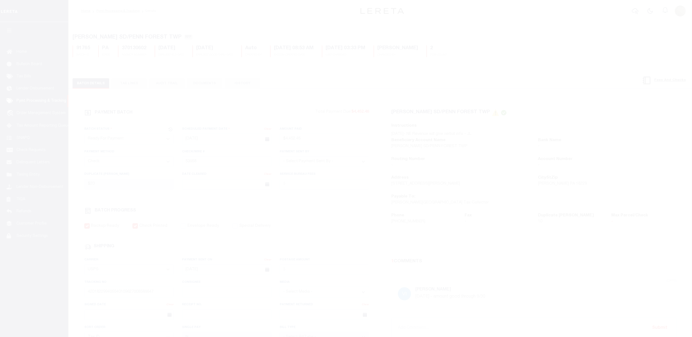
select select "RFP"
select select "CHK"
select select "[PERSON_NAME]"
select select "USS"
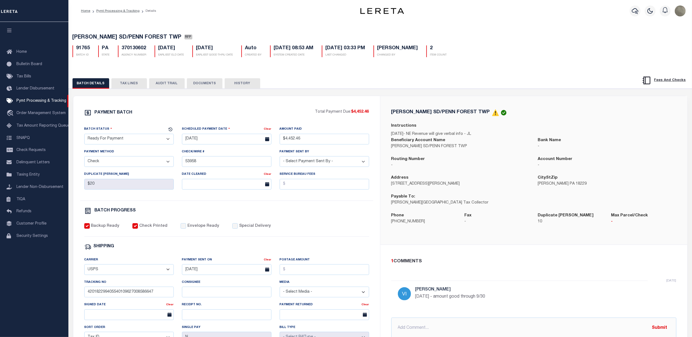
click at [136, 83] on button "TAX LINES" at bounding box center [129, 83] width 36 height 10
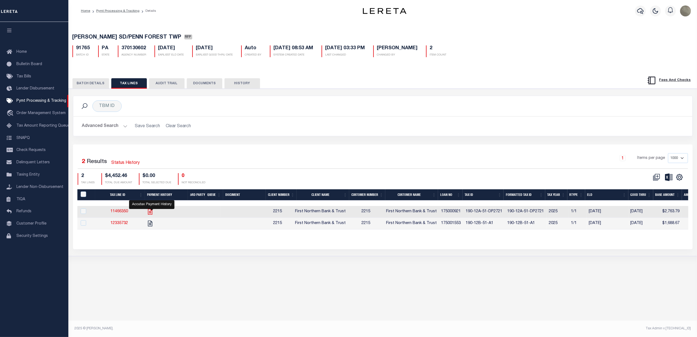
click at [151, 213] on icon "" at bounding box center [150, 212] width 4 height 6
checkbox input "true"
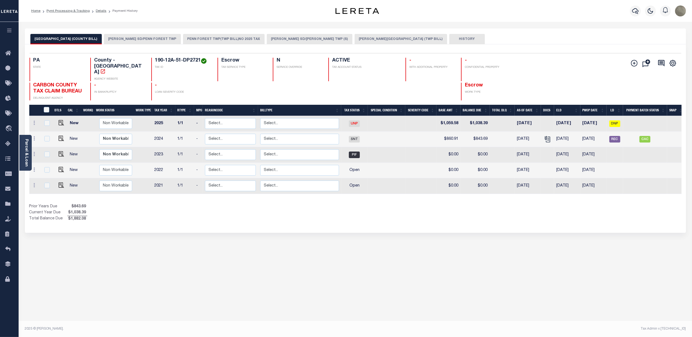
click at [153, 42] on button "JIM THORPE SD/PENN FOREST TWP" at bounding box center [142, 39] width 77 height 10
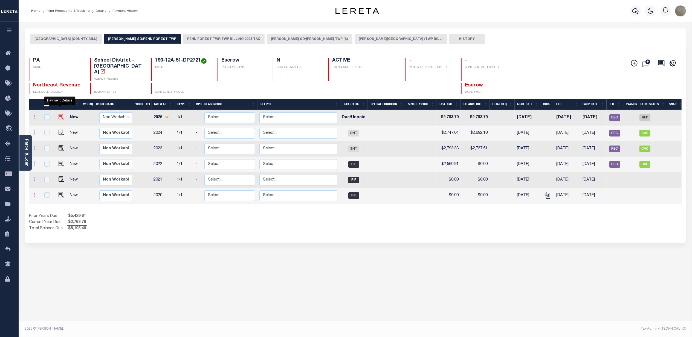
click at [59, 114] on img "" at bounding box center [61, 116] width 5 height 5
checkbox input "true"
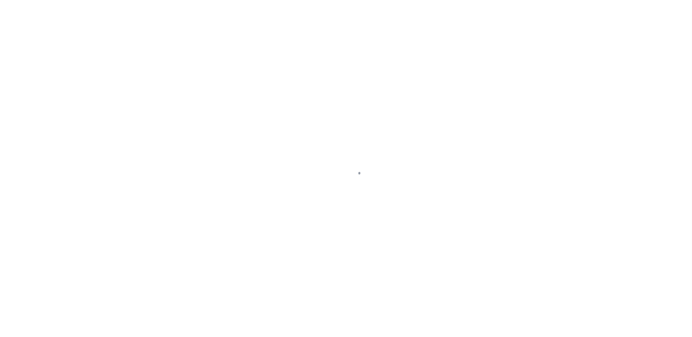
select select "DUE"
select select "RFP"
select select "CHK"
select select "[PERSON_NAME]"
select select "FDX"
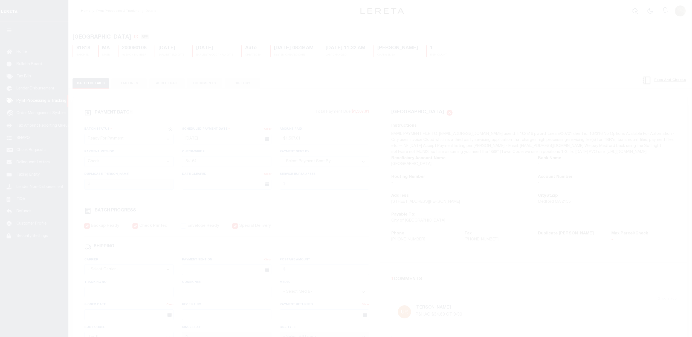
select select "RFP"
select select "CHK"
select select "[PERSON_NAME]"
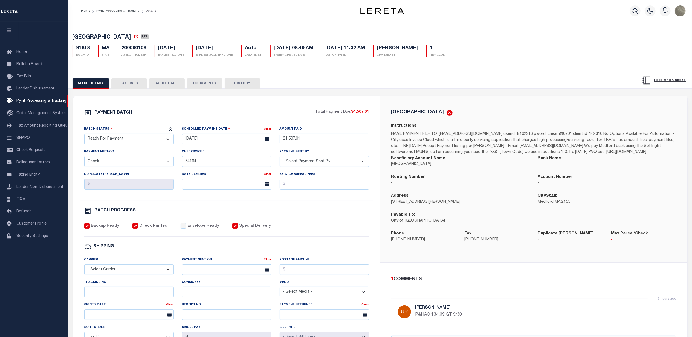
click at [526, 100] on div "MEDFORD CITY Instructions Beneficiary Account Name MEDFORD CITY Bank Name - -" at bounding box center [533, 179] width 307 height 167
click at [136, 87] on button "TAX LINES" at bounding box center [129, 83] width 36 height 10
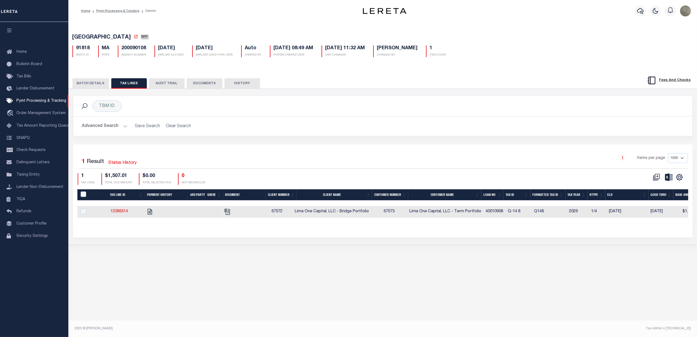
click at [98, 86] on button "BATCH DETAILS" at bounding box center [90, 83] width 37 height 10
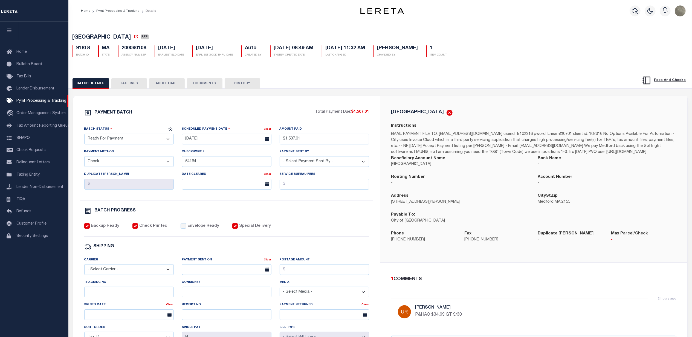
click at [368, 91] on div "PAYMENT BATCH Total Payment Due: $1,507.01 Batch Status" at bounding box center [380, 266] width 629 height 354
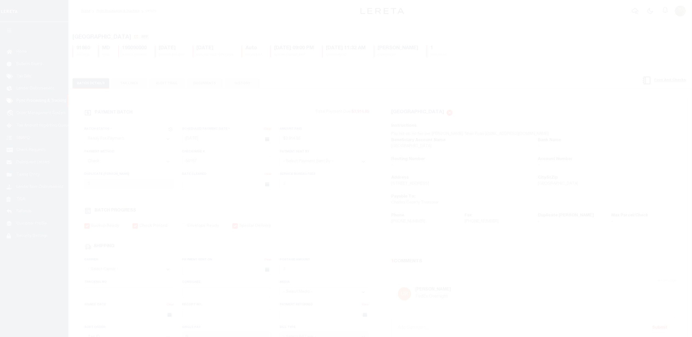
select select "RFP"
select select "CHK"
select select "[PERSON_NAME]"
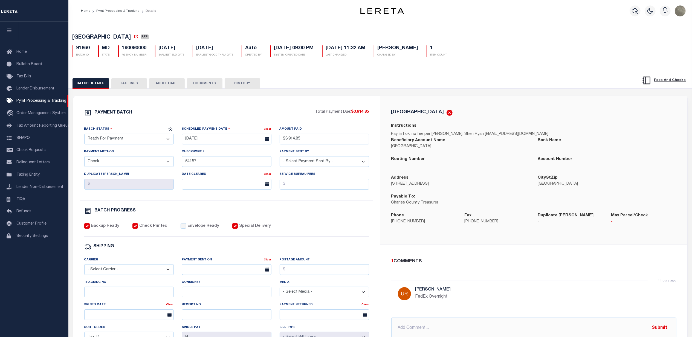
click at [461, 69] on div "BATCH DETAILS TAX LINES AUDIT TRAIL DOCUMENTS HISTORY" at bounding box center [380, 255] width 629 height 375
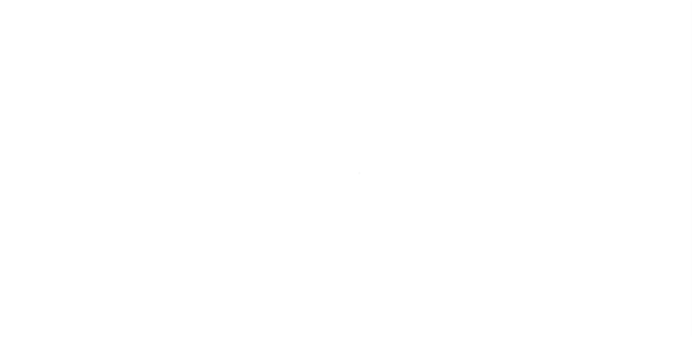
select select "RFP"
select select "CHK"
select select "[PERSON_NAME]"
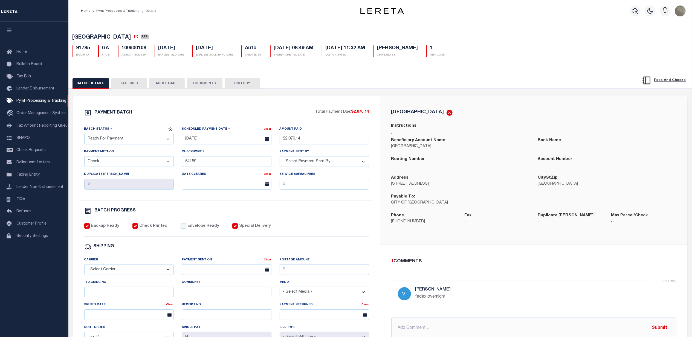
click at [456, 91] on div "PAYMENT BATCH Total Payment Due: $2,070.14 Batch Status" at bounding box center [380, 266] width 629 height 354
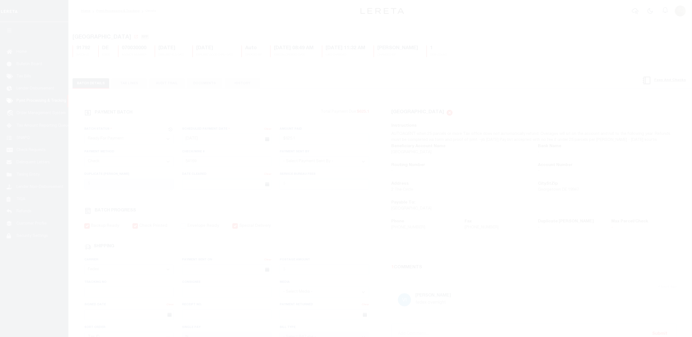
select select "RFP"
select select "CHK"
select select "[PERSON_NAME]"
select select "FDX"
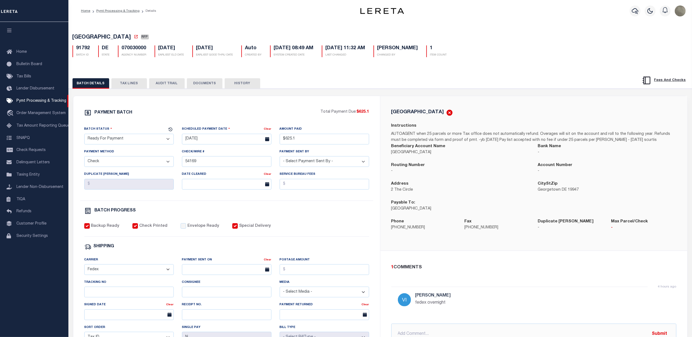
click at [368, 77] on div "BATCH DETAILS TAX LINES AUDIT TRAIL DOCUMENTS HISTORY" at bounding box center [380, 82] width 637 height 14
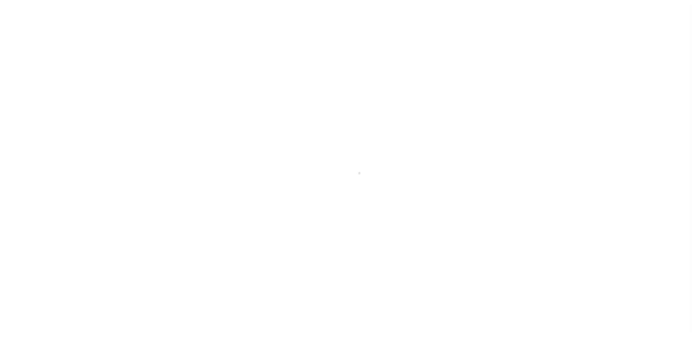
select select "RFP"
select select "CHK"
select select "[PERSON_NAME]"
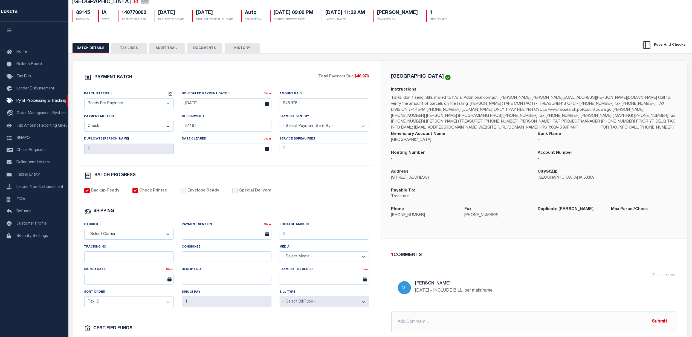
scroll to position [36, 0]
click at [293, 187] on div "PAYMENT BATCH Total Payment Due: $46,976 Batch Status - Select Status -" at bounding box center [227, 220] width 294 height 294
click at [428, 56] on div "PAYMENT BATCH Total Payment Due: $46,976 Batch Status" at bounding box center [380, 229] width 629 height 354
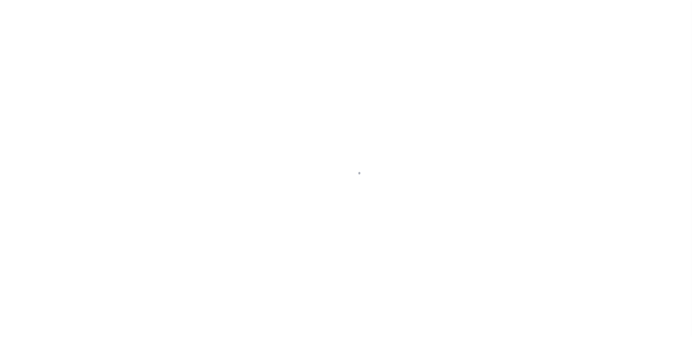
select select "RFP"
select select "CHK"
select select "[PERSON_NAME]"
select select "USS"
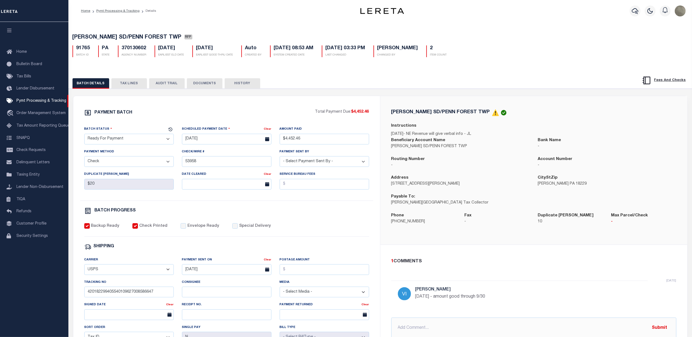
click at [121, 83] on button "TAX LINES" at bounding box center [129, 83] width 36 height 10
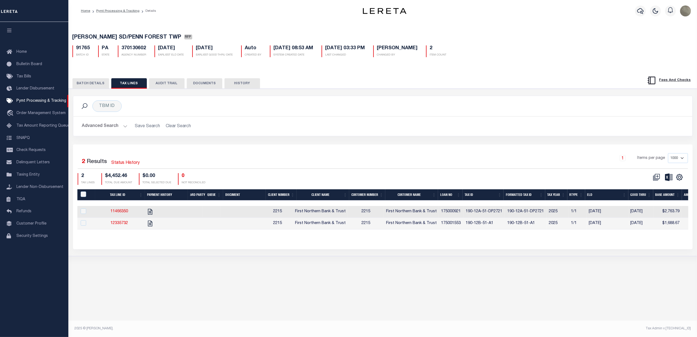
click at [82, 82] on button "BATCH DETAILS" at bounding box center [90, 83] width 37 height 10
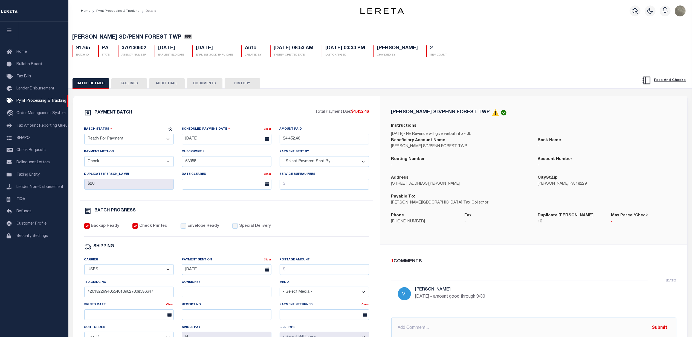
click at [124, 87] on button "TAX LINES" at bounding box center [129, 83] width 36 height 10
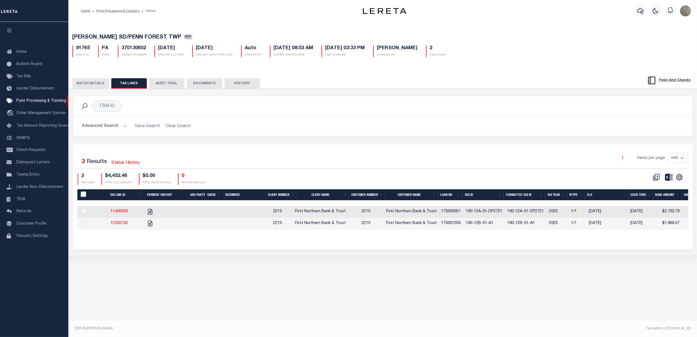
click at [141, 49] on h5 "370130602" at bounding box center [134, 48] width 25 height 6
copy h5 "370130602"
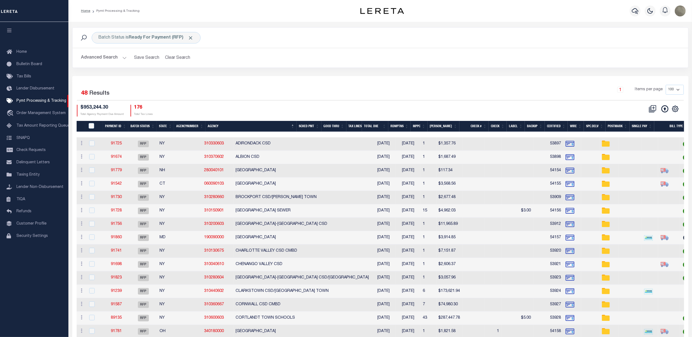
drag, startPoint x: 310, startPoint y: 85, endPoint x: 305, endPoint y: 86, distance: 4.8
click at [310, 85] on div "1 Items per page 100 200 500 1000" at bounding box center [457, 92] width 453 height 14
click at [639, 9] on div at bounding box center [635, 10] width 15 height 19
click at [636, 9] on icon "button" at bounding box center [635, 11] width 7 height 7
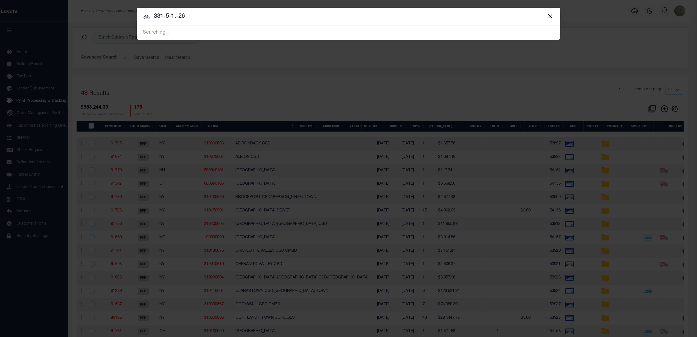
type input "331-5-1.-26"
click at [215, 14] on input "331-5-1.-26" at bounding box center [349, 17] width 424 height 10
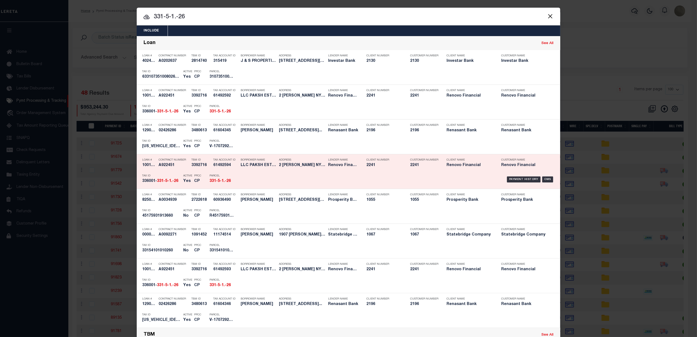
click at [337, 179] on div "Payment History OMS" at bounding box center [398, 180] width 313 height 16
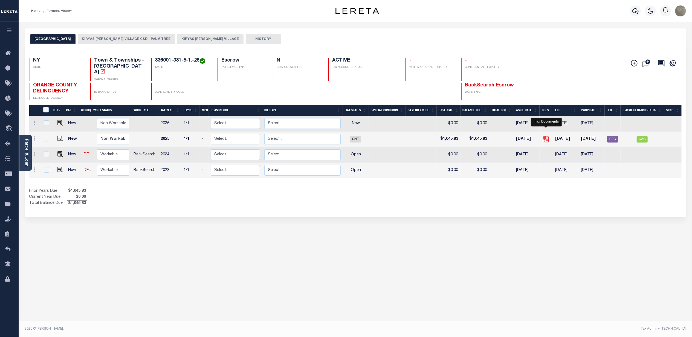
click at [545, 136] on icon "" at bounding box center [546, 138] width 4 height 4
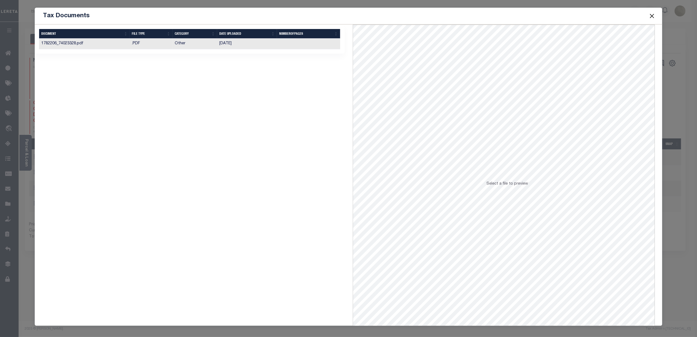
click at [258, 45] on td "01/11/2025" at bounding box center [247, 44] width 60 height 11
click at [652, 14] on button "Close" at bounding box center [652, 15] width 7 height 7
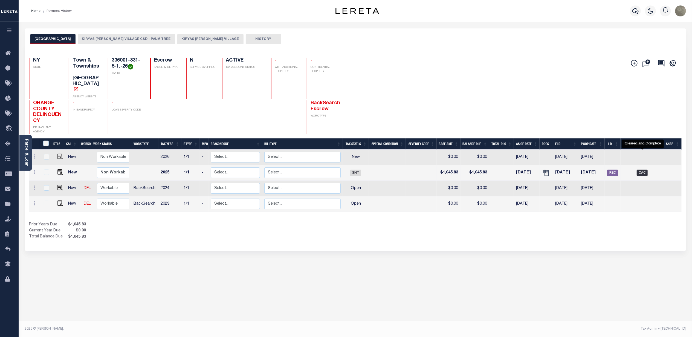
click at [643, 170] on span "CAC" at bounding box center [642, 173] width 11 height 7
checkbox input "true"
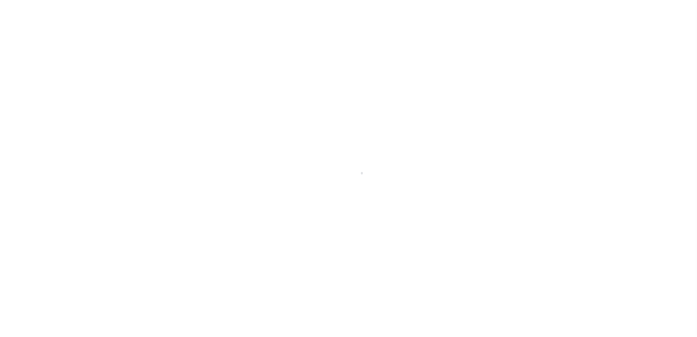
select select "CAC"
select select "CHK"
select select "[PERSON_NAME]"
select select "USS"
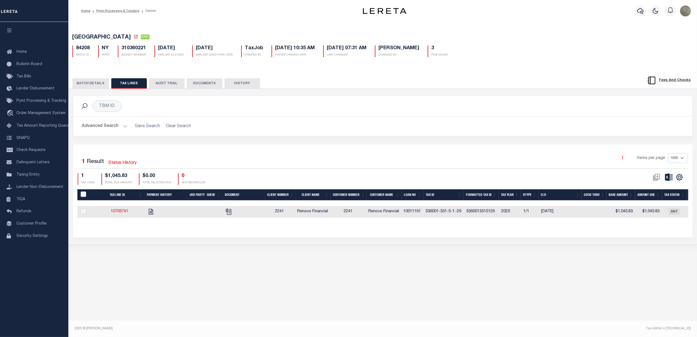
click at [88, 86] on button "BATCH DETAILS" at bounding box center [90, 83] width 37 height 10
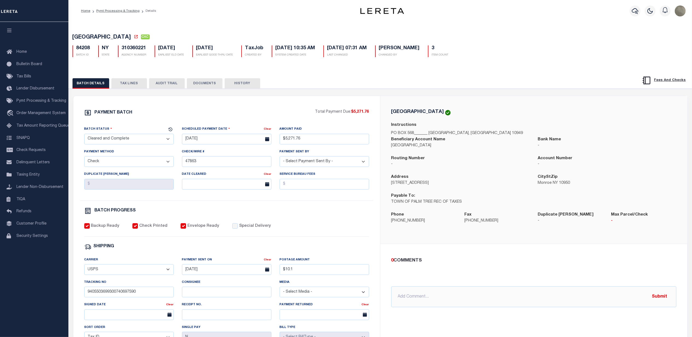
drag, startPoint x: 207, startPoint y: 28, endPoint x: 204, endPoint y: 28, distance: 3.4
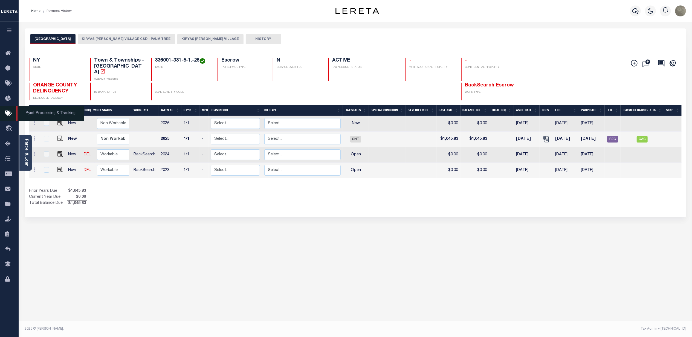
click at [2, 118] on link "Pymt Processing & Tracking" at bounding box center [9, 113] width 19 height 15
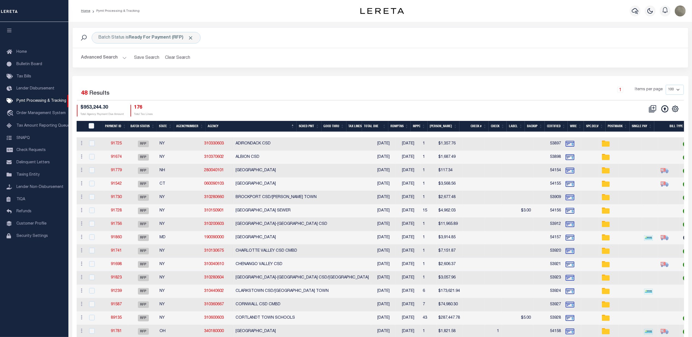
drag, startPoint x: 512, startPoint y: 65, endPoint x: 528, endPoint y: 62, distance: 15.7
click at [513, 64] on div "Advanced Search Save Search Clear Search PayeeSearchTable_dynamictable_____Defa…" at bounding box center [380, 57] width 616 height 19
click at [632, 5] on div at bounding box center [635, 10] width 15 height 19
click at [635, 10] on icon "button" at bounding box center [635, 11] width 7 height 7
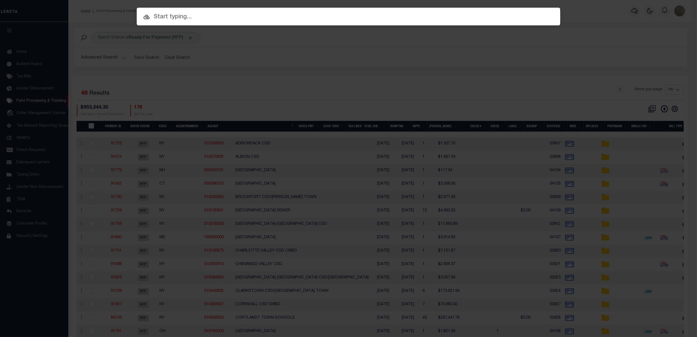
click at [385, 11] on div at bounding box center [349, 17] width 424 height 18
click at [390, 20] on input "text" at bounding box center [349, 17] width 424 height 10
paste input "1-0026602"
type input "1-0026602"
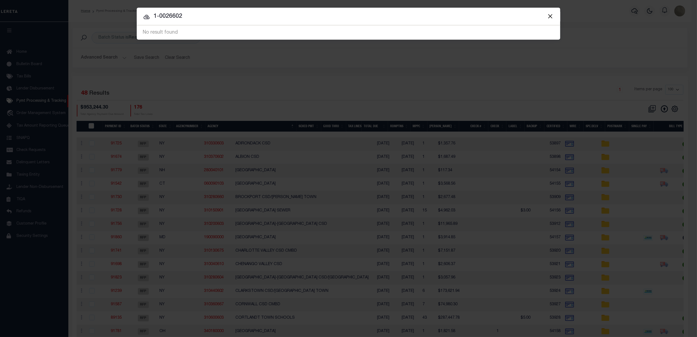
click at [477, 100] on div "Include Loans TBM Customers Borrowers Payments (Lender Non-Disb) Payments (Lend…" at bounding box center [348, 168] width 697 height 337
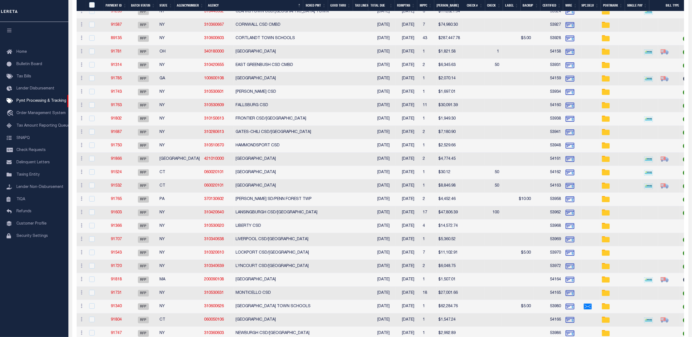
scroll to position [365, 0]
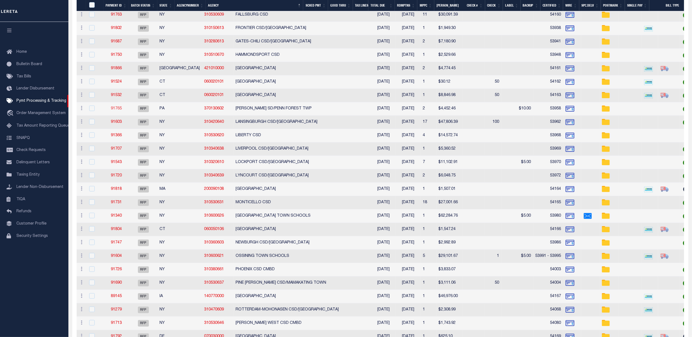
click at [118, 110] on link "91765" at bounding box center [116, 109] width 11 height 4
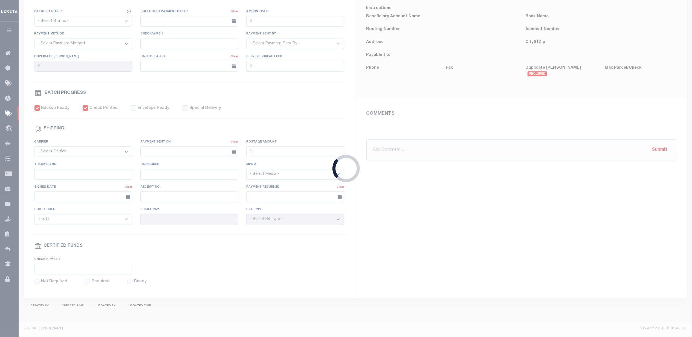
select select "RFP"
type input "[DATE]"
type input "$4,452.46"
select select "CHK"
type input "53958"
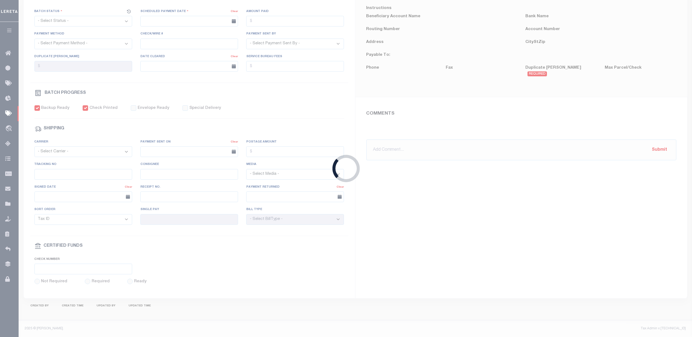
select select "[PERSON_NAME]"
type input "$20"
checkbox input "true"
select select "USS"
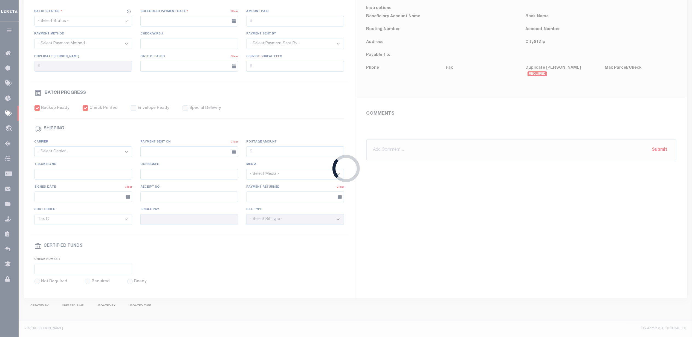
type input "[DATE]"
type input "420182299405540109627008586647"
type input "N"
radio input "true"
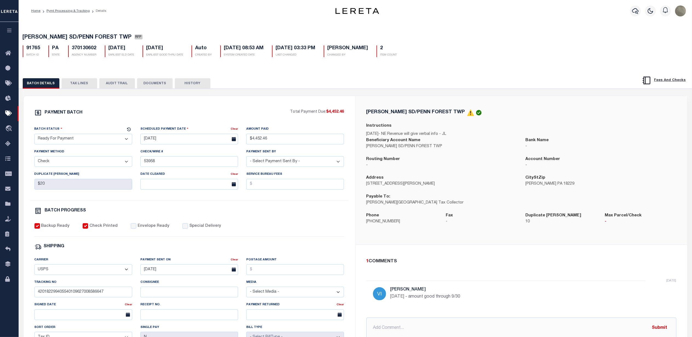
drag, startPoint x: 77, startPoint y: 141, endPoint x: 76, endPoint y: 145, distance: 4.6
click at [77, 141] on select "- Select Status - Scheduled for Payment Ready For Payment Payment Sent Cleared …" at bounding box center [83, 139] width 98 height 11
select select "SNT"
click at [34, 135] on select "- Select Status - Scheduled for Payment Ready For Payment Payment Sent Cleared …" at bounding box center [83, 139] width 98 height 11
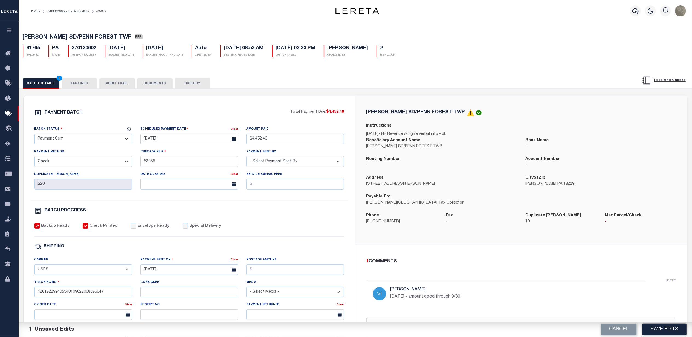
click at [149, 229] on label "Envelope Ready" at bounding box center [154, 226] width 32 height 6
click at [136, 229] on input "Envelope Ready" at bounding box center [133, 225] width 5 height 5
checkbox input "true"
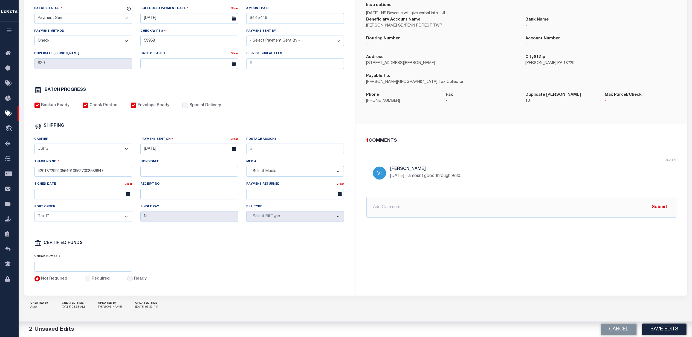
scroll to position [129, 0]
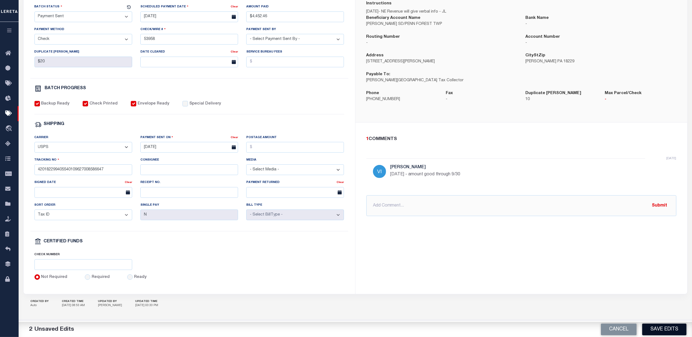
click at [662, 331] on button "Save Edits" at bounding box center [664, 330] width 44 height 12
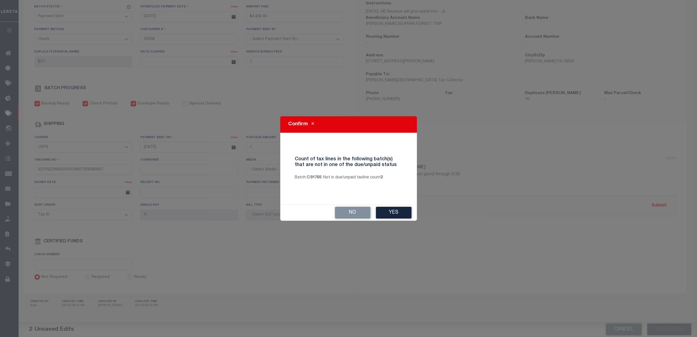
click at [390, 214] on button "Yes" at bounding box center [394, 213] width 36 height 12
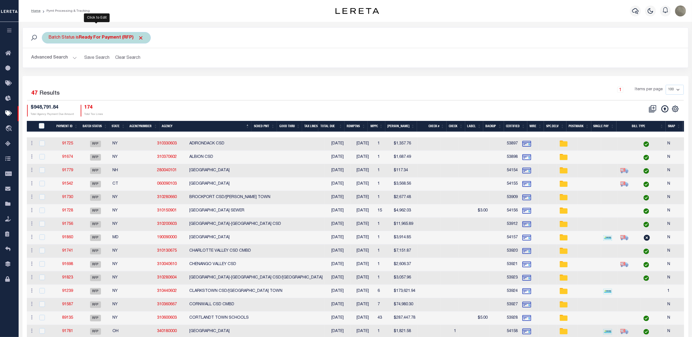
click at [96, 37] on b "Ready For Payment (RFP)" at bounding box center [111, 38] width 65 height 4
select select "RFP"
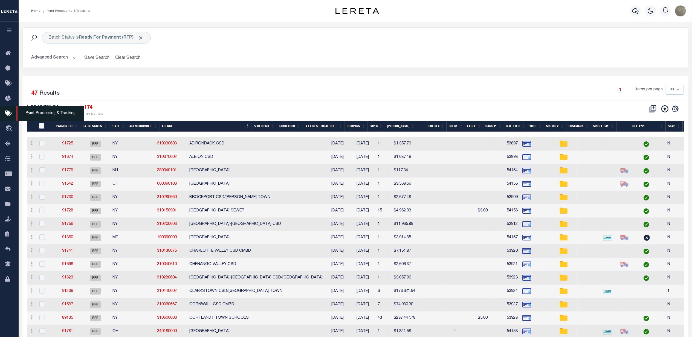
click at [8, 110] on link "Pymt Processing & Tracking" at bounding box center [9, 113] width 19 height 15
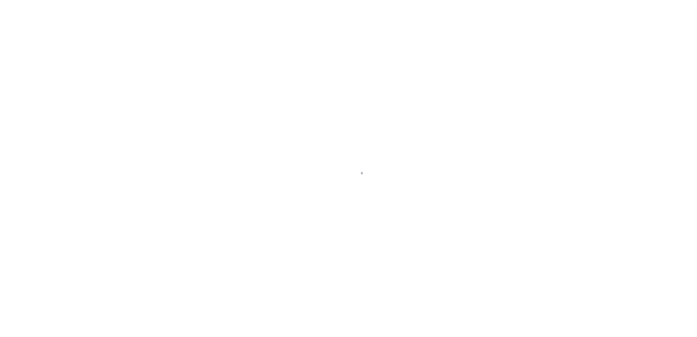
select select
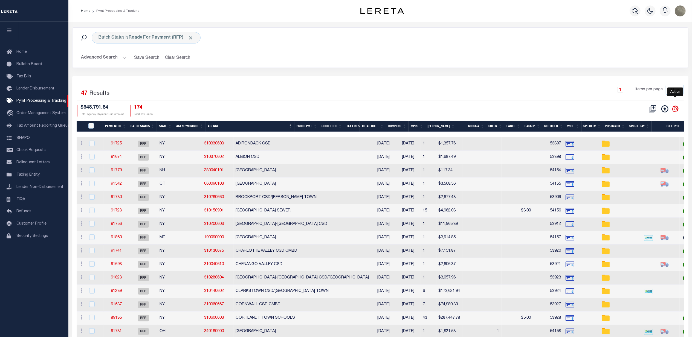
click at [674, 107] on icon "" at bounding box center [675, 108] width 7 height 7
click at [641, 150] on span "Show Filter" at bounding box center [641, 149] width 21 height 4
select select
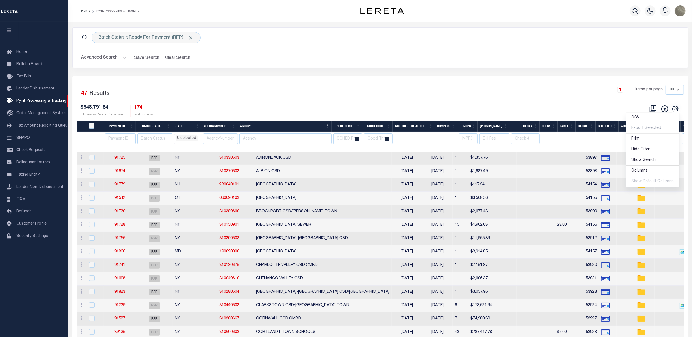
click at [347, 88] on div "1 Items per page 100 200 500 1000" at bounding box center [457, 92] width 453 height 14
click at [271, 141] on input "text" at bounding box center [285, 139] width 92 height 11
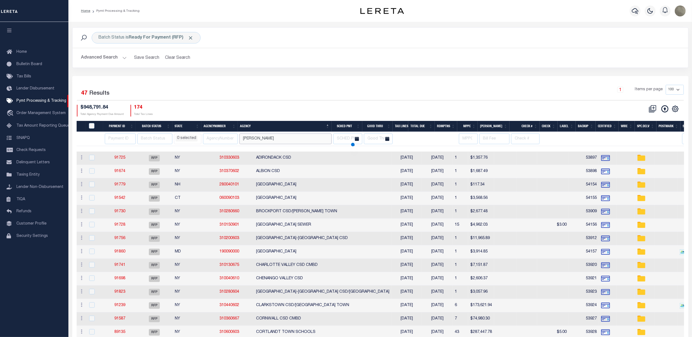
type input "[PERSON_NAME]"
select select
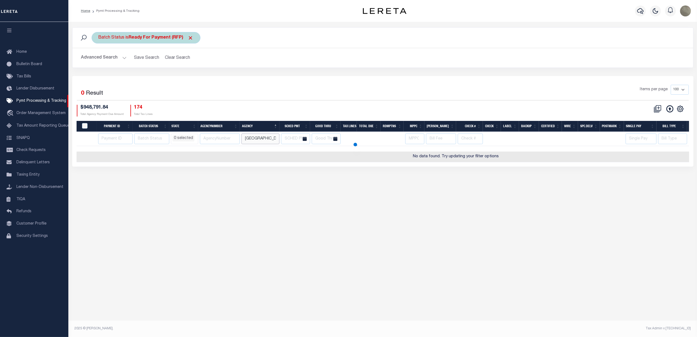
type input "[GEOGRAPHIC_DATA]"
select select
click at [192, 39] on span "Click to Remove" at bounding box center [191, 38] width 6 height 6
click at [279, 87] on div "Items per page 100 200 500 1000" at bounding box center [460, 92] width 457 height 14
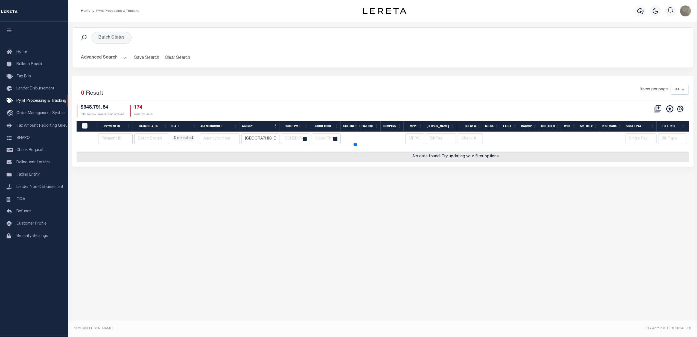
select select
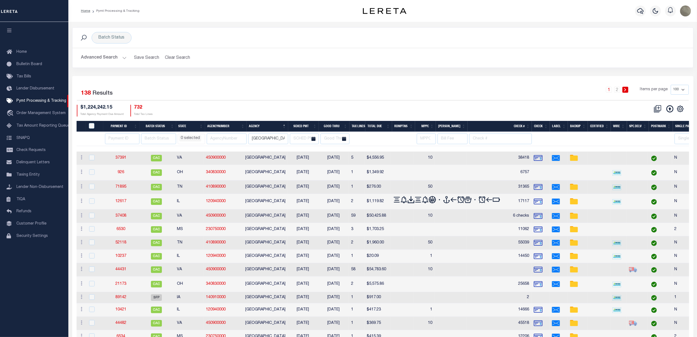
select select
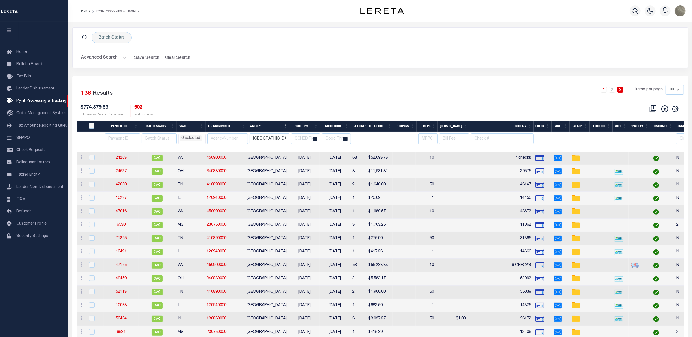
click at [192, 141] on li "0 selected" at bounding box center [191, 138] width 22 height 6
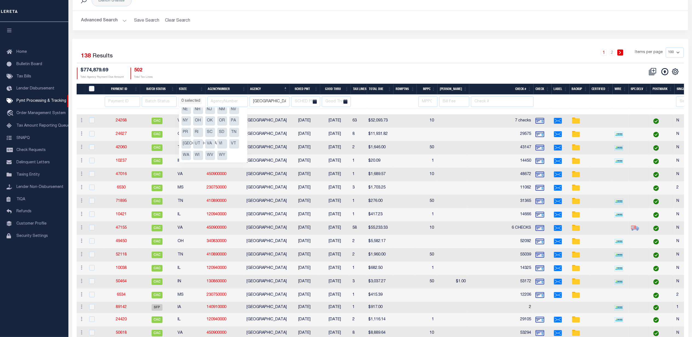
scroll to position [36, 0]
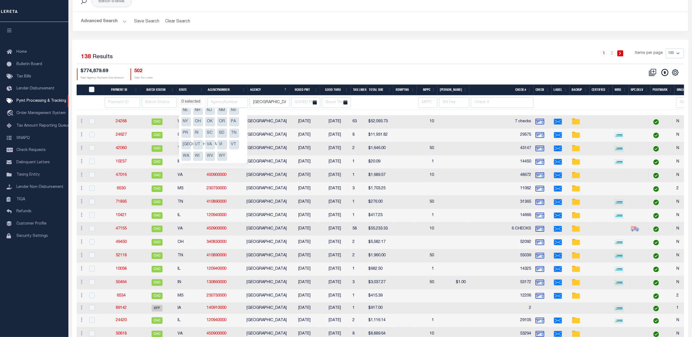
click at [186, 119] on li "NY" at bounding box center [186, 121] width 10 height 9
select select "NY"
click at [247, 66] on div "Selected 138 Results 1 2 Items per page 100 200 500 1000 $774,879.69 Total Agen…" at bounding box center [380, 63] width 616 height 31
select select "NY"
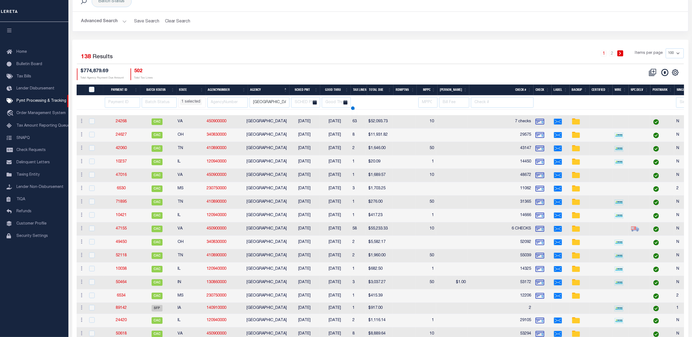
select select
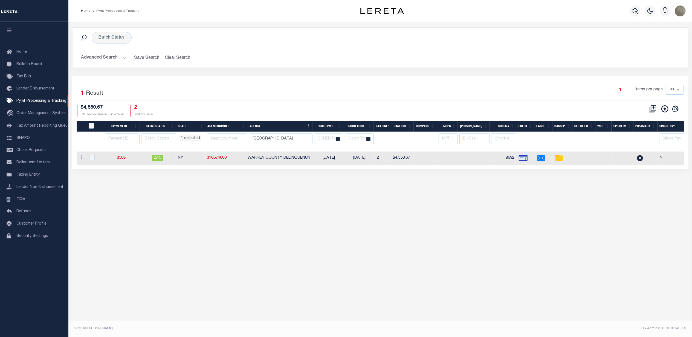
scroll to position [0, 0]
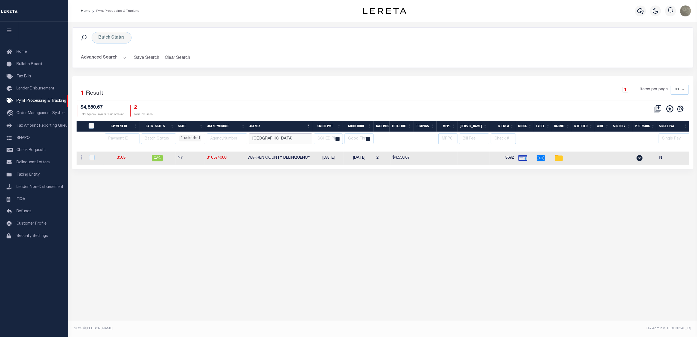
click at [279, 137] on input "[GEOGRAPHIC_DATA]" at bounding box center [280, 139] width 63 height 11
click at [275, 142] on input "[GEOGRAPHIC_DATA]" at bounding box center [280, 139] width 63 height 11
type input "[GEOGRAPHIC_DATA]"
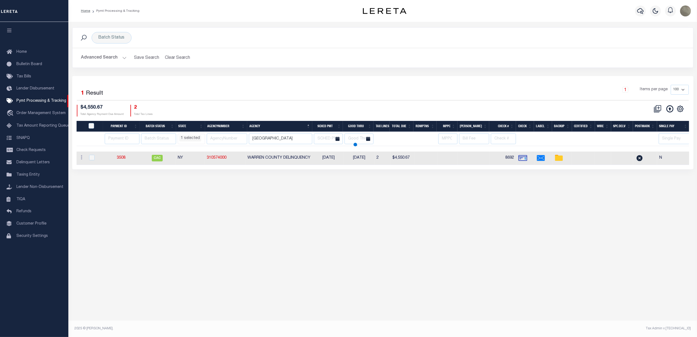
select select "NY"
select select
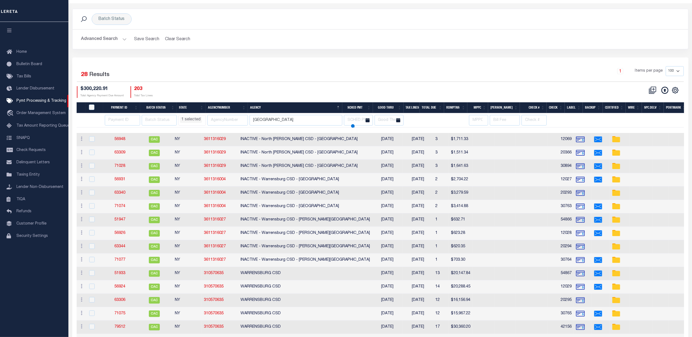
select select "NY"
select select
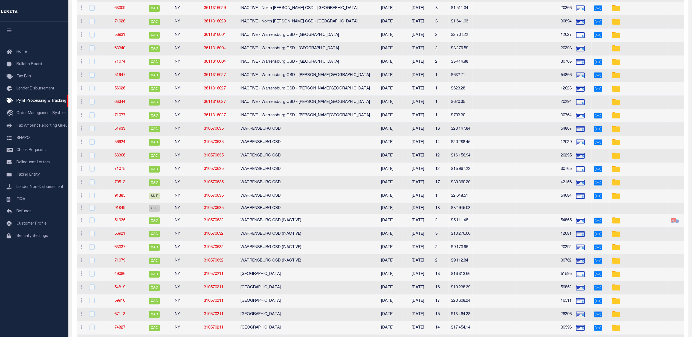
select select "NY"
select select
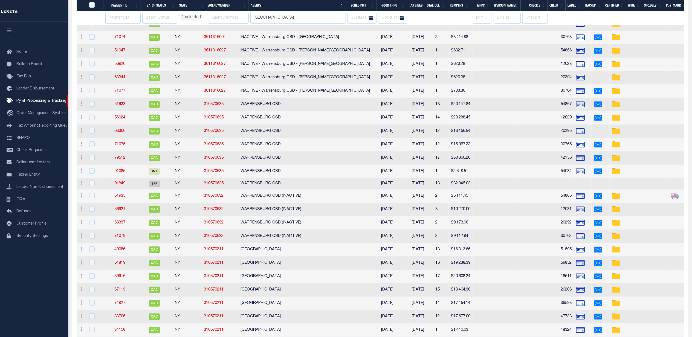
select select "NY"
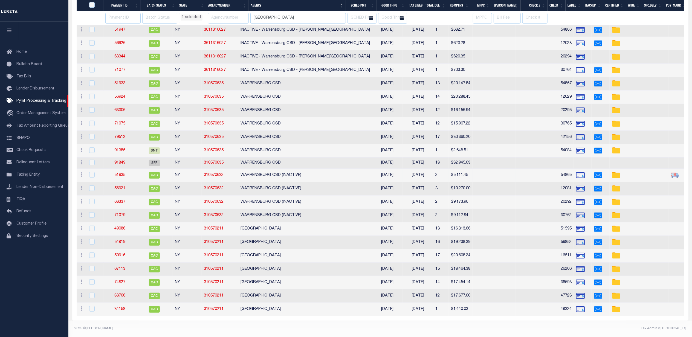
scroll to position [210, 0]
select select "NY"
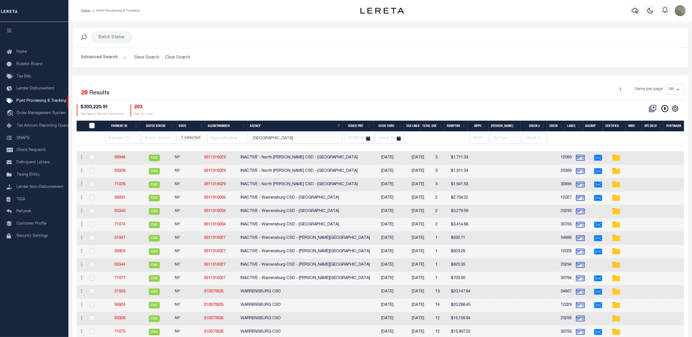
scroll to position [0, 0]
click at [381, 128] on th "Good Thru" at bounding box center [388, 126] width 31 height 11
select select "NY"
select select
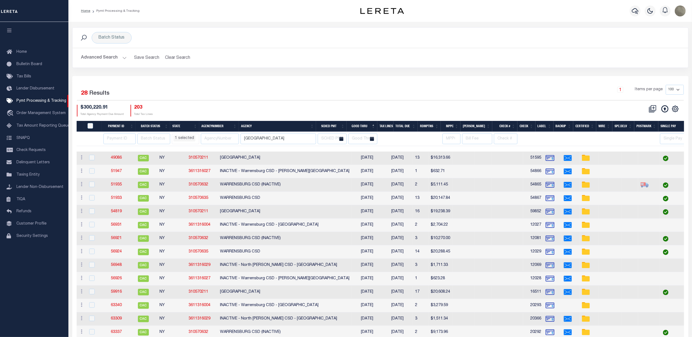
click at [372, 128] on th "Good Thru" at bounding box center [362, 126] width 31 height 11
select select "NY"
select select
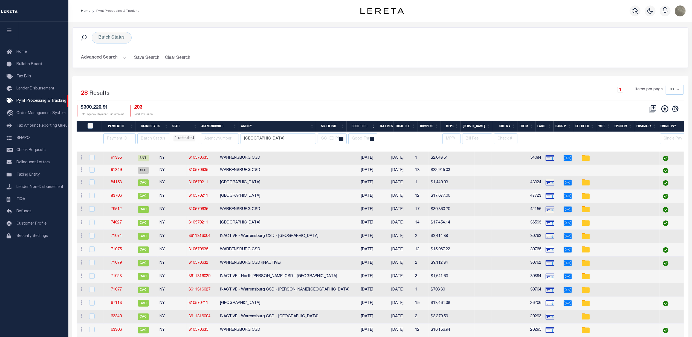
click at [186, 139] on li "1 selected" at bounding box center [184, 138] width 22 height 6
click at [176, 180] on li "NY" at bounding box center [180, 179] width 10 height 9
select select
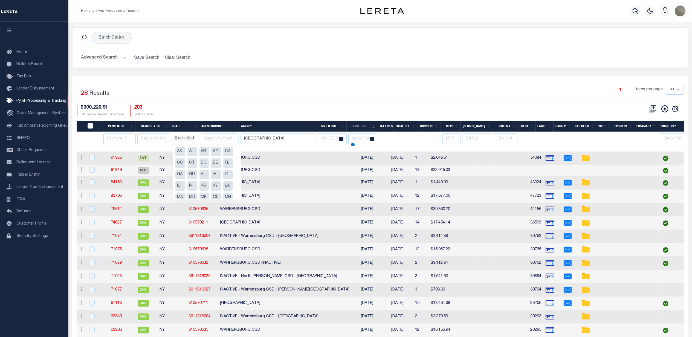
click at [218, 175] on li "IA" at bounding box center [216, 174] width 10 height 9
select select "IA"
select select
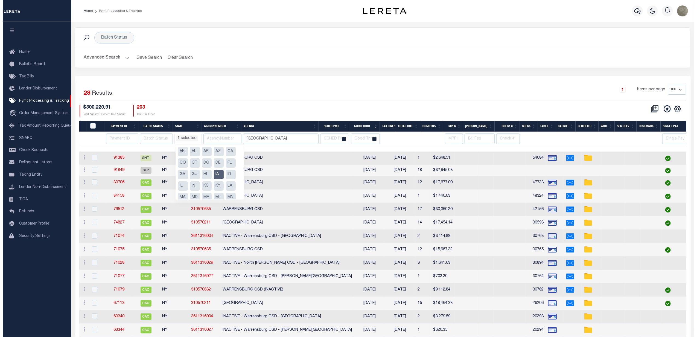
scroll to position [167, 0]
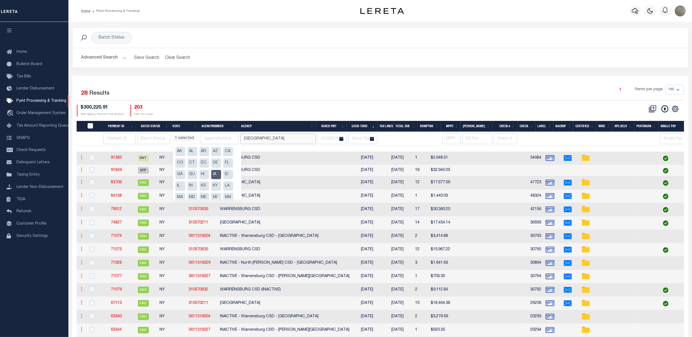
click at [279, 140] on input "warrensburg" at bounding box center [278, 139] width 76 height 11
click at [280, 140] on input "warrensburg" at bounding box center [278, 139] width 76 height 11
select select "IA"
select select
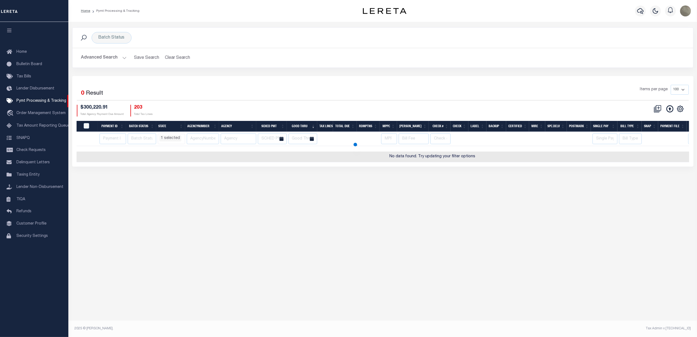
click at [131, 36] on div "Batch Status Search" at bounding box center [383, 37] width 612 height 11
select select "IA"
select select
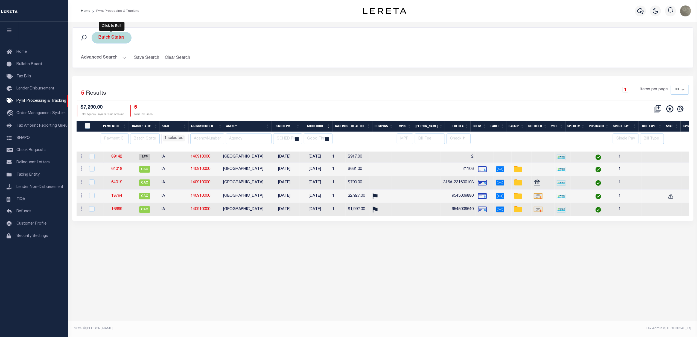
click at [126, 36] on div "Batch Status" at bounding box center [112, 37] width 40 height 11
click at [111, 64] on select "Awaiting Funds (AWF) Cleared and Complete (CAC) New Check Needed (NCN) Payment …" at bounding box center [139, 64] width 80 height 10
select select "IA"
select select
click at [199, 73] on div "Batch Status Is Contains Awaiting Funds (AWF) Cleared and Complete (CAC) New Ch…" at bounding box center [383, 51] width 630 height 49
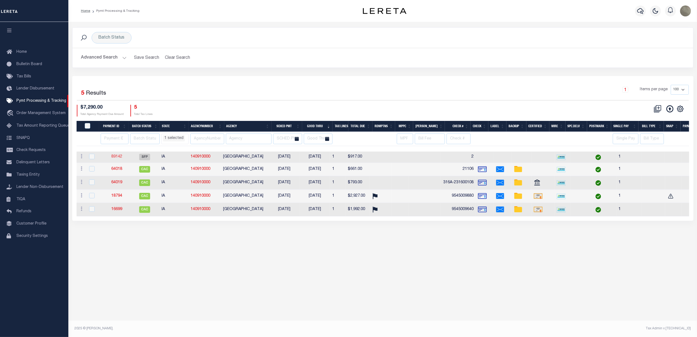
click at [116, 158] on link "89142" at bounding box center [116, 157] width 11 height 4
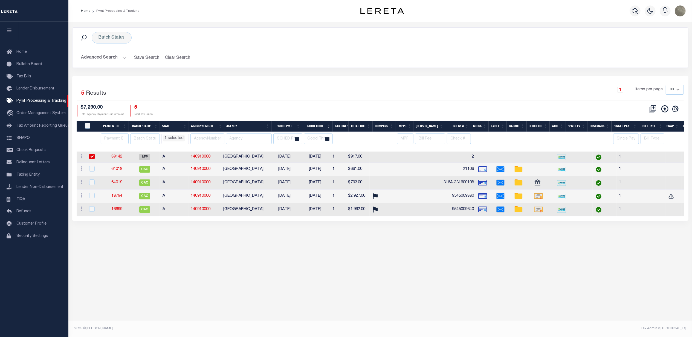
select select "SFP"
type input "[DATE]"
type input "2"
type input "[PERSON_NAME]"
type input "1"
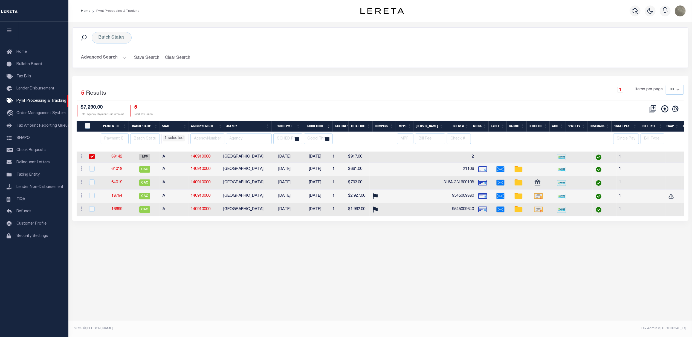
radio input "true"
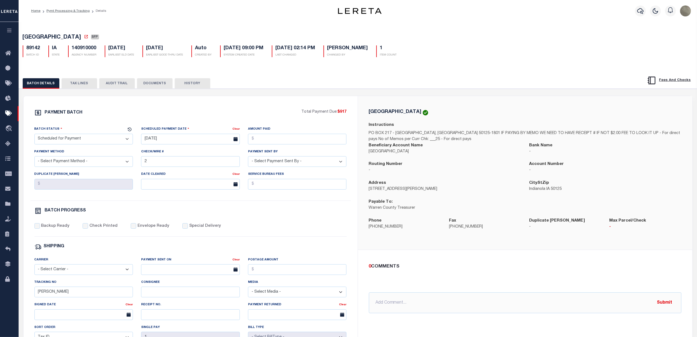
select select "IA"
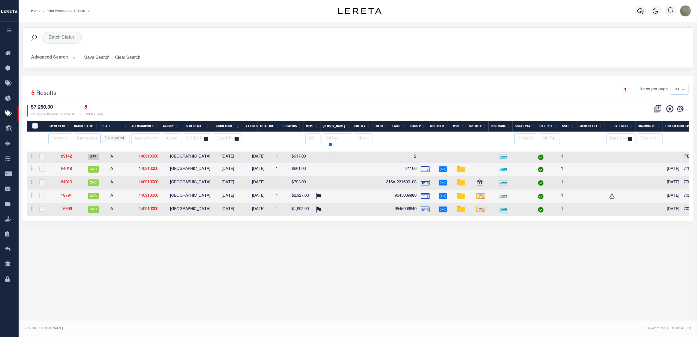
select select "IA"
select select
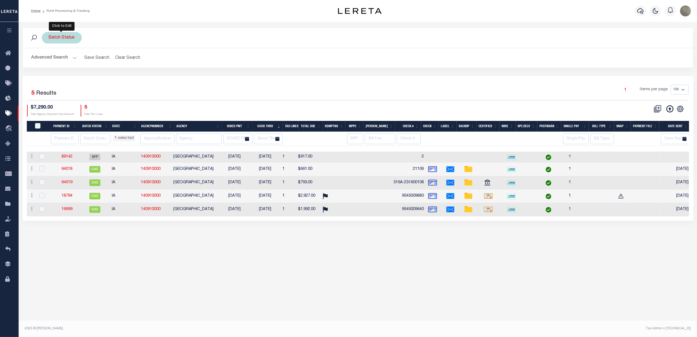
click at [61, 40] on div "Batch Status Is Contains Awaiting Funds (AWF) Cleared and Complete (CAC) New Ch…" at bounding box center [62, 37] width 40 height 11
click at [68, 67] on select "Awaiting Funds (AWF) Cleared and Complete (CAC) New Check Needed (NCN) Payment …" at bounding box center [89, 64] width 80 height 10
select select "RFP"
click at [49, 60] on select "Awaiting Funds (AWF) Cleared and Complete (CAC) New Check Needed (NCN) Payment …" at bounding box center [89, 64] width 80 height 10
click at [119, 77] on input "Apply" at bounding box center [121, 76] width 16 height 9
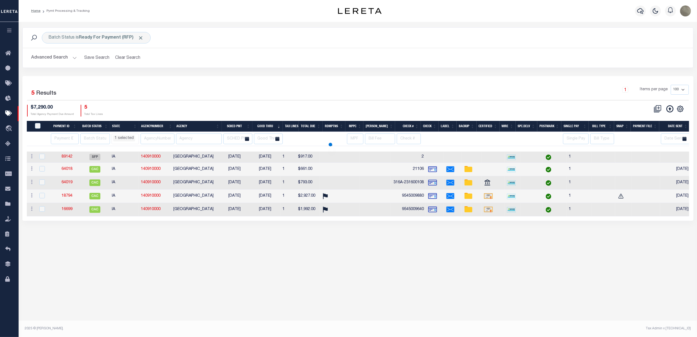
select select "IA"
select select
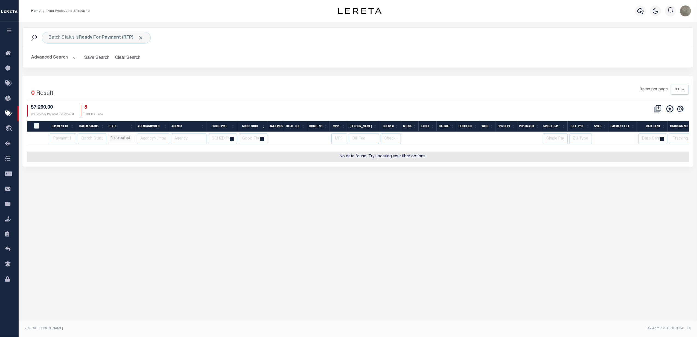
click at [121, 140] on li "1 selected" at bounding box center [121, 138] width 22 height 6
click at [154, 174] on li "IA" at bounding box center [153, 174] width 10 height 9
click at [152, 173] on li "IA" at bounding box center [153, 174] width 10 height 9
select select "IA"
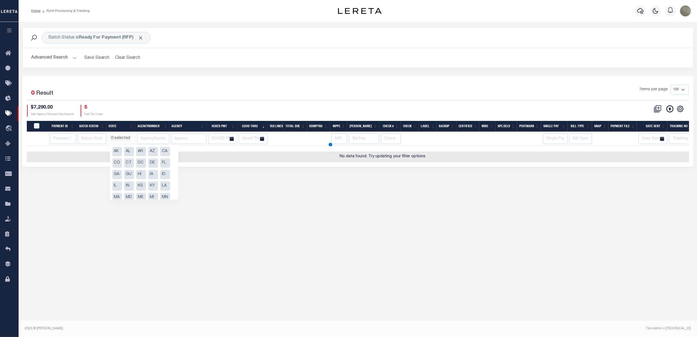
select select "IA"
select select
click at [162, 93] on div "1 Selected 0 Result" at bounding box center [106, 92] width 159 height 15
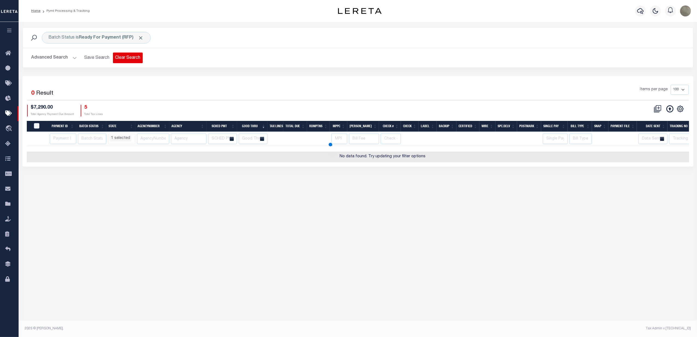
select select "IA"
select select
click at [143, 37] on span "Click to Remove" at bounding box center [141, 38] width 6 height 6
select select "IA"
select select
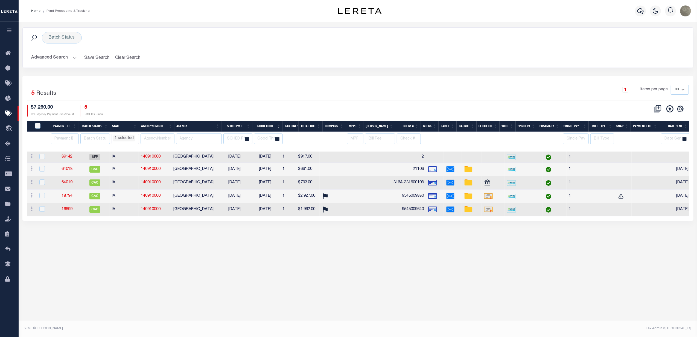
click at [147, 83] on div "1 Selected 5 Results 1 Items per page 100 200 500 1000 $7,290.00 5" at bounding box center [357, 148] width 671 height 145
click at [123, 136] on ul "1 selected" at bounding box center [125, 137] width 27 height 7
click at [170, 103] on div "1 Selected 5 Results 1 Items per page 100 200 500 1000 $7,290.00 Total Agency P…" at bounding box center [358, 100] width 671 height 31
click at [66, 55] on button "Advanced Search" at bounding box center [53, 58] width 45 height 11
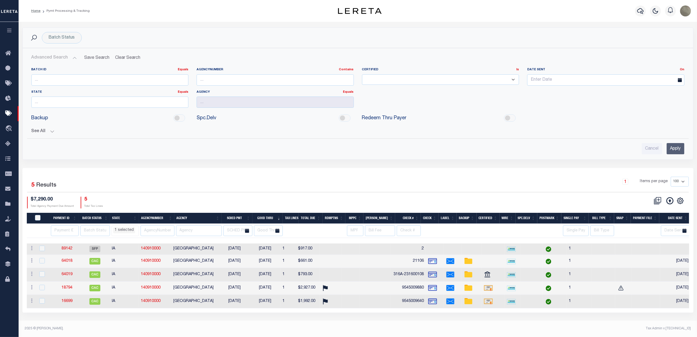
click at [47, 128] on div "See All Payment ID Equals Equals Is Not Equal To On On" at bounding box center [357, 129] width 653 height 10
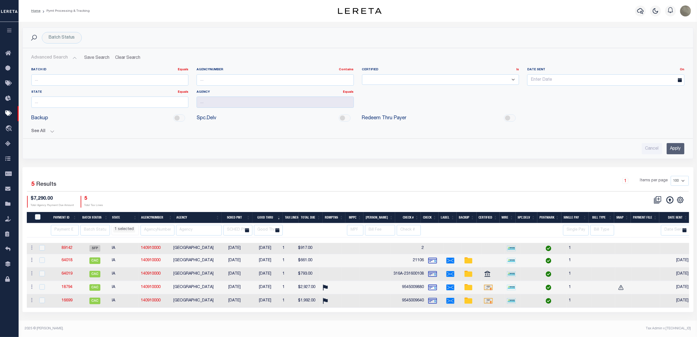
click at [46, 130] on button "See All" at bounding box center [357, 131] width 653 height 5
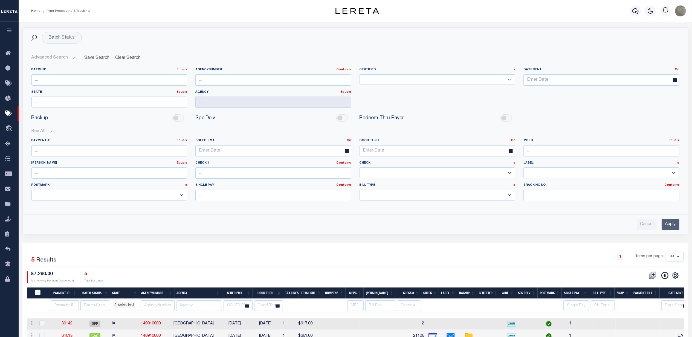
click at [672, 226] on input "Apply" at bounding box center [670, 224] width 18 height 11
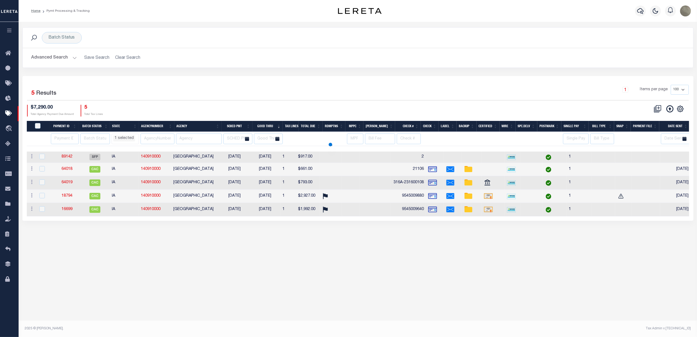
select select "IA"
select select
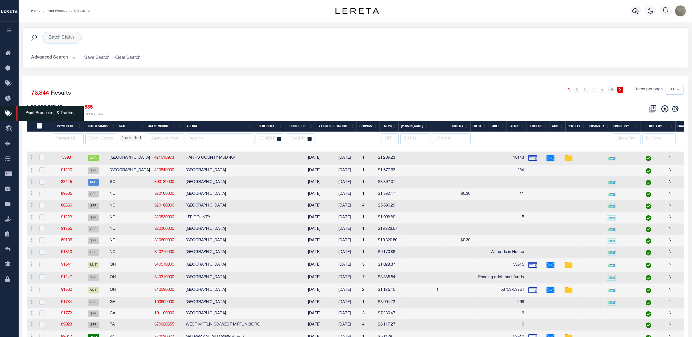
click at [8, 111] on icon at bounding box center [9, 113] width 9 height 7
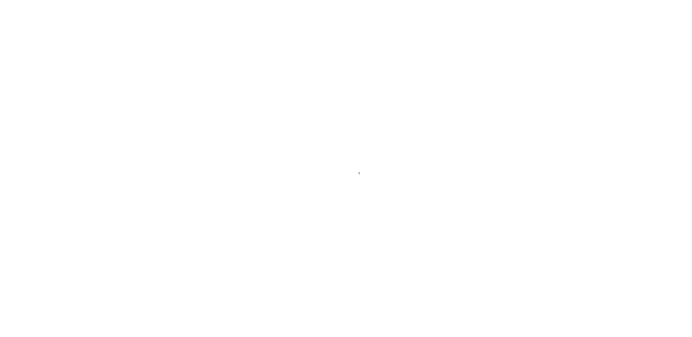
select select "SNT"
select select "CHK"
select select "[PERSON_NAME]"
select select "FDX"
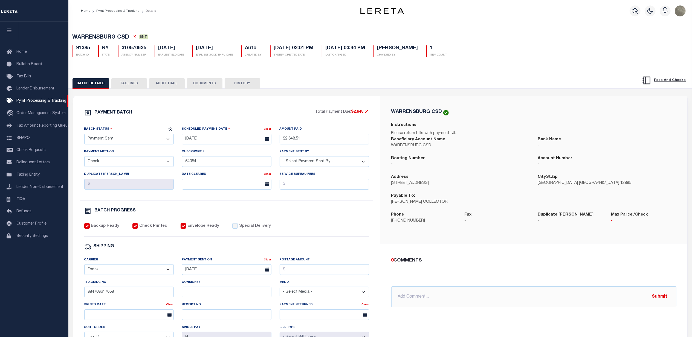
click at [132, 48] on h5 "310570635" at bounding box center [134, 48] width 25 height 6
copy h5 "310570635"
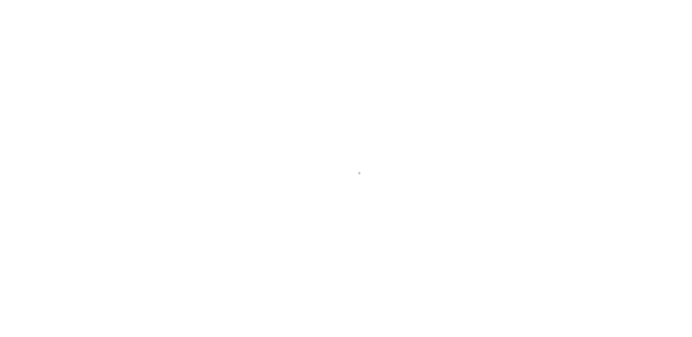
select select "SFP"
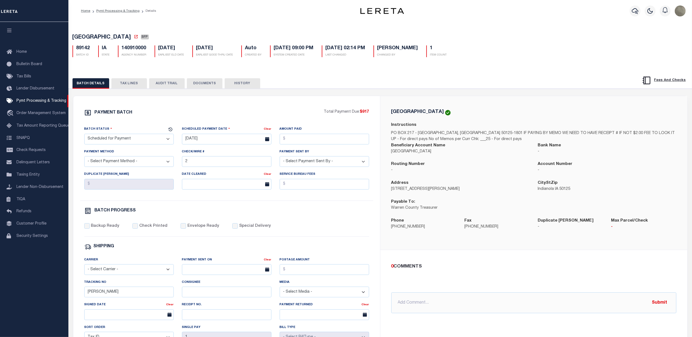
click at [135, 49] on h5 "140910000" at bounding box center [134, 48] width 25 height 6
copy h5 "140910000"
click at [124, 83] on button "TAX LINES" at bounding box center [129, 83] width 36 height 10
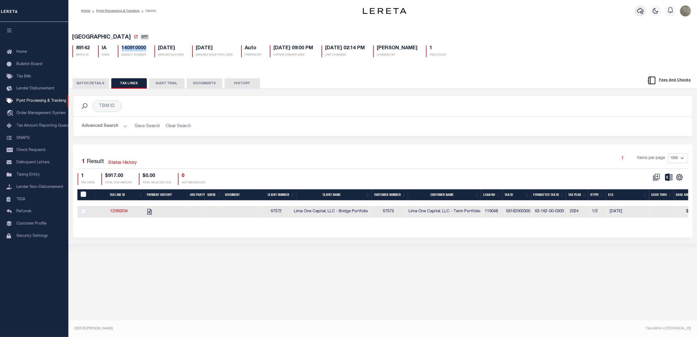
click at [641, 13] on icon "button" at bounding box center [640, 11] width 7 height 7
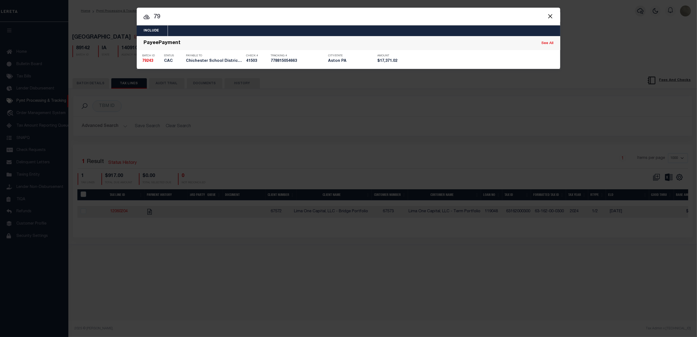
type input "7"
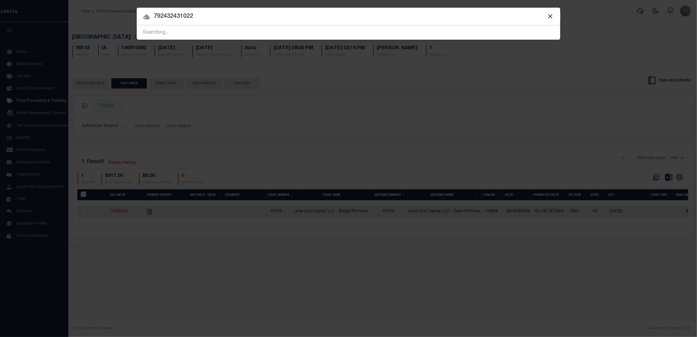
drag, startPoint x: 393, startPoint y: 118, endPoint x: 389, endPoint y: 119, distance: 4.2
click at [393, 118] on div "Include Loans TBM Customers Borrowers Payments (Lender Non-Disb) Payments (Lend…" at bounding box center [348, 168] width 697 height 337
click at [226, 19] on input "792432431022" at bounding box center [349, 17] width 424 height 10
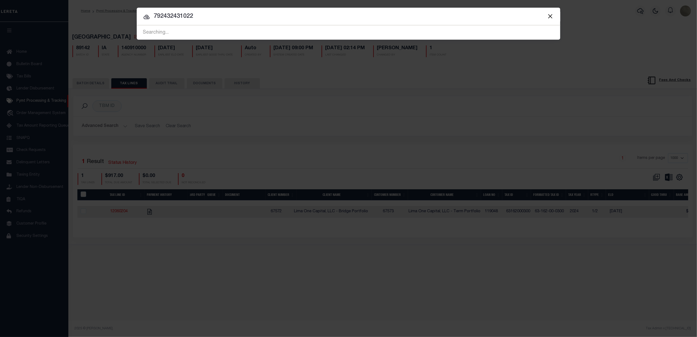
click at [278, 98] on div "Include Loans TBM Customers Borrowers Payments (Lender Non-Disb) Payments (Lend…" at bounding box center [348, 168] width 697 height 337
click at [218, 19] on input "792432431022" at bounding box center [349, 17] width 424 height 10
click at [227, 12] on input "792432431022" at bounding box center [349, 17] width 424 height 10
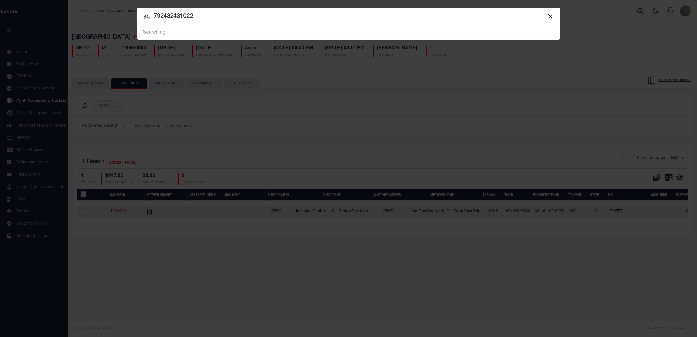
click at [227, 12] on input "792432431022" at bounding box center [349, 17] width 424 height 10
type input "10022829"
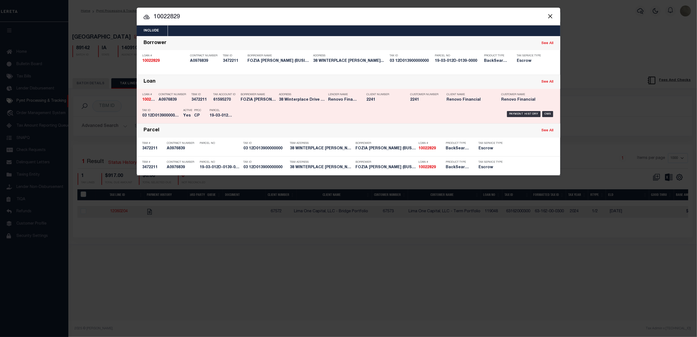
click at [285, 109] on div "Payment History OMS" at bounding box center [398, 114] width 313 height 16
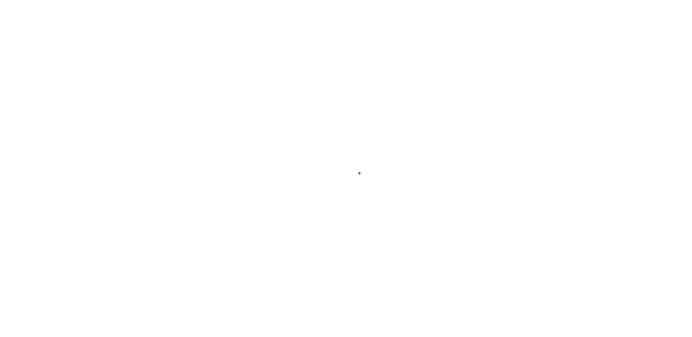
select select "SFP"
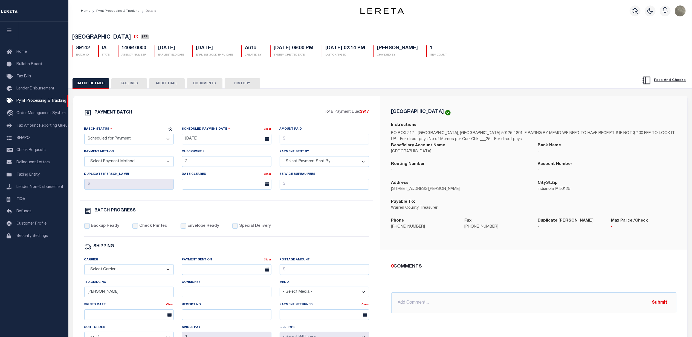
click at [124, 88] on button "TAX LINES" at bounding box center [129, 83] width 36 height 10
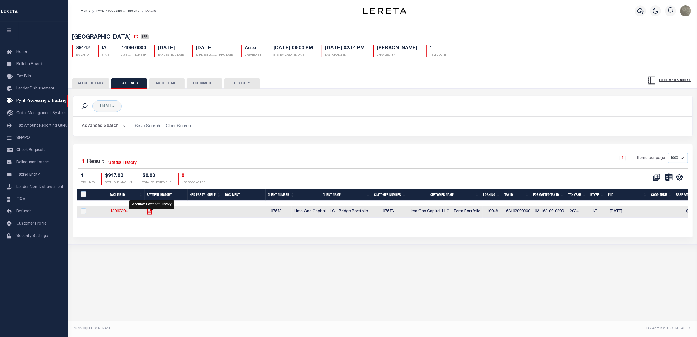
click at [152, 213] on icon "" at bounding box center [149, 212] width 4 height 6
checkbox input "true"
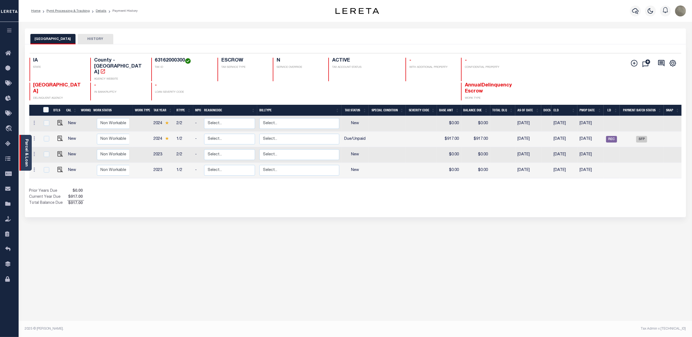
click at [26, 144] on link "Parcel & Loan" at bounding box center [26, 153] width 4 height 28
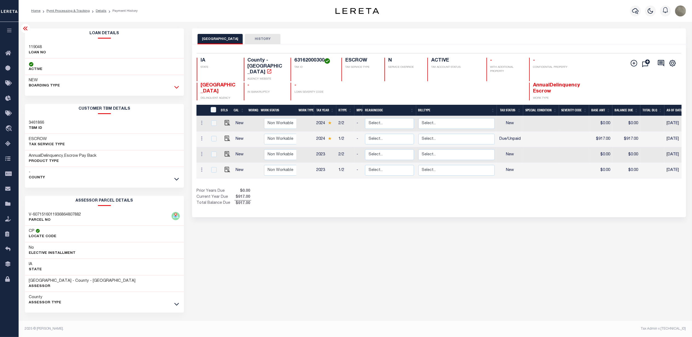
click at [176, 87] on icon at bounding box center [176, 87] width 5 height 6
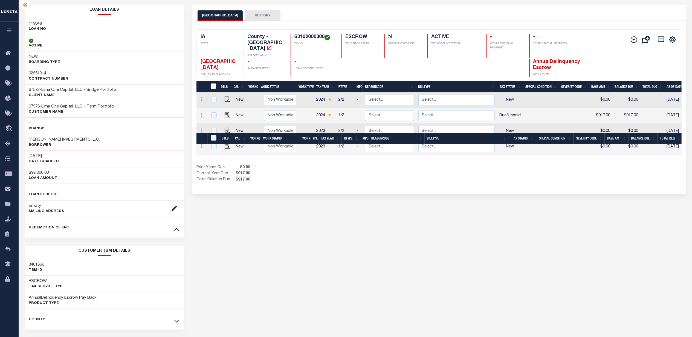
scroll to position [169, 0]
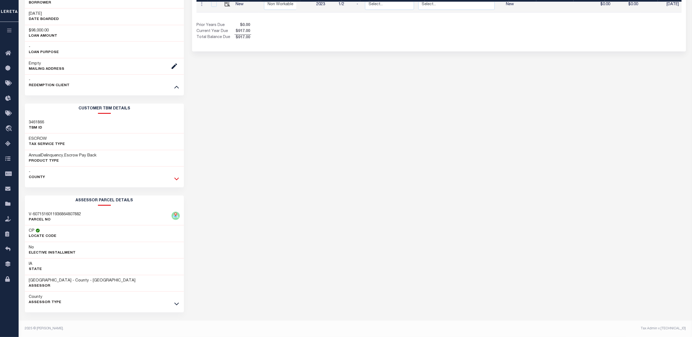
click at [176, 179] on icon at bounding box center [176, 179] width 5 height 3
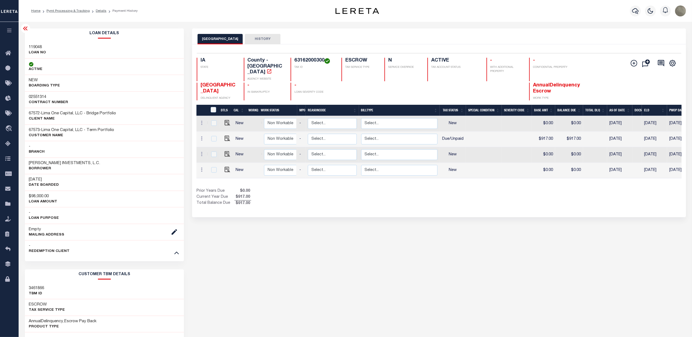
scroll to position [0, 0]
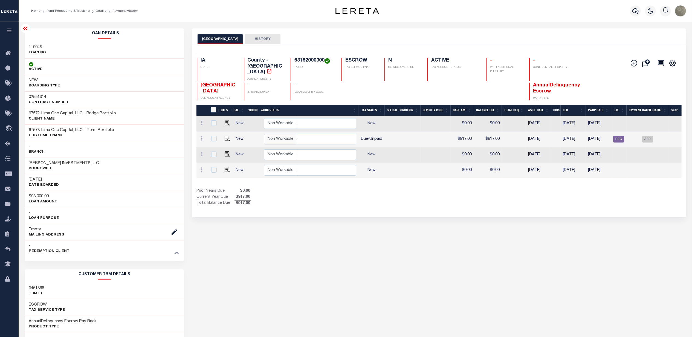
scroll to position [0, 143]
click at [642, 136] on span "SFP" at bounding box center [643, 139] width 11 height 7
checkbox input "true"
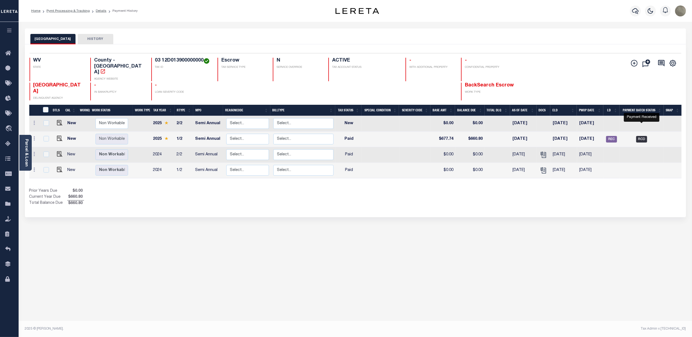
click at [643, 136] on span "RCD" at bounding box center [641, 139] width 11 height 7
checkbox input "true"
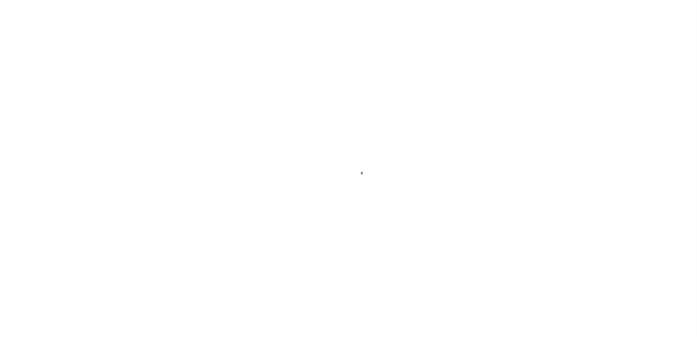
select select "RCD"
select select "CHK"
select select "[PERSON_NAME]"
select select "USS"
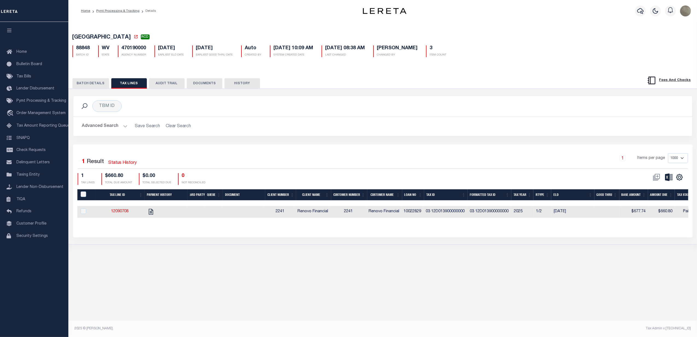
click at [86, 85] on button "BATCH DETAILS" at bounding box center [90, 83] width 37 height 10
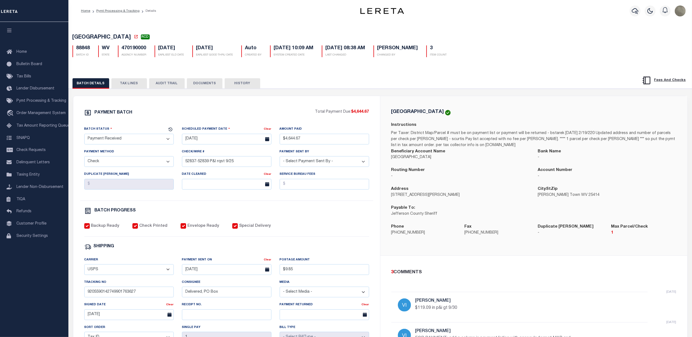
click at [133, 50] on h5 "470190000" at bounding box center [134, 48] width 25 height 6
copy h5 "470190000"
click at [498, 96] on div "PAYMENT BATCH Total Payment Due: $4,644.67 Batch Status" at bounding box center [380, 266] width 629 height 354
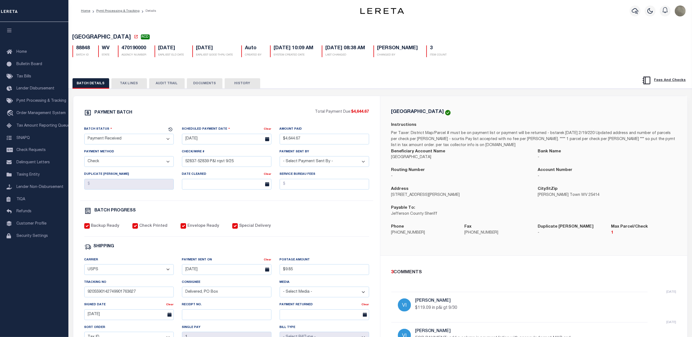
click at [128, 82] on button "TAX LINES" at bounding box center [129, 83] width 36 height 10
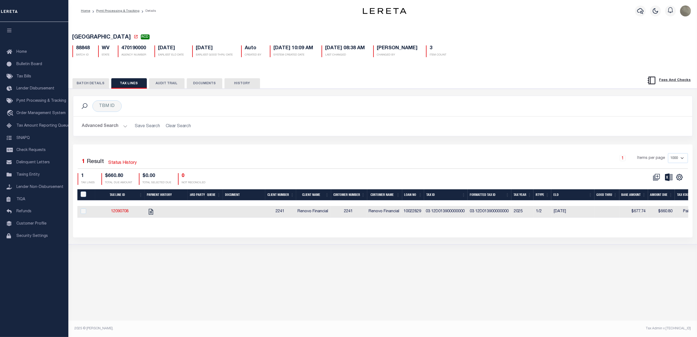
click at [91, 86] on button "BATCH DETAILS" at bounding box center [90, 83] width 37 height 10
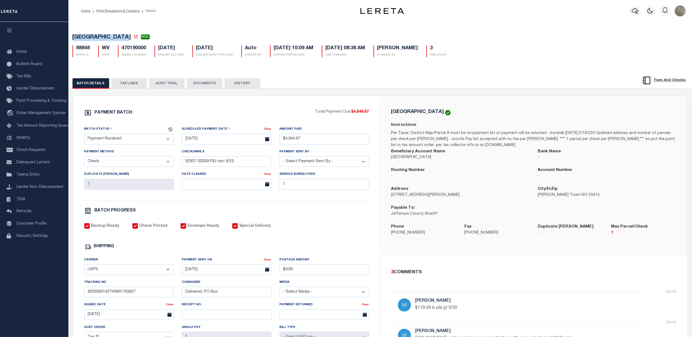
drag, startPoint x: 129, startPoint y: 38, endPoint x: 64, endPoint y: 39, distance: 65.4
click at [64, 39] on div "Home Pymt Processing & Tracking Details Profile Sign out" at bounding box center [346, 229] width 692 height 459
copy div "[GEOGRAPHIC_DATA]"
click at [416, 215] on p "Jefferson County Sheriff" at bounding box center [460, 214] width 138 height 6
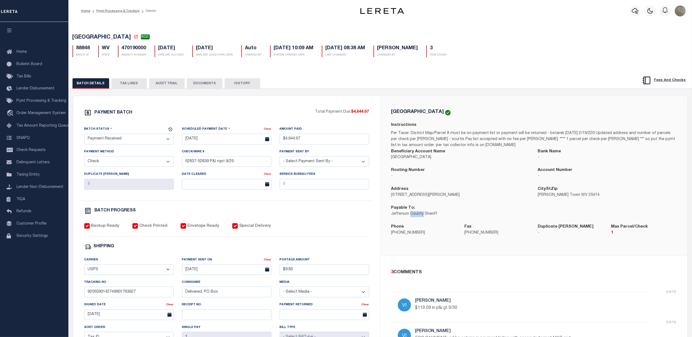
click at [417, 215] on p "Jefferson County Sheriff" at bounding box center [460, 214] width 138 height 6
click at [415, 216] on p "Jefferson County Sheriff" at bounding box center [460, 214] width 138 height 6
copy div "Jefferson County Sheriff"
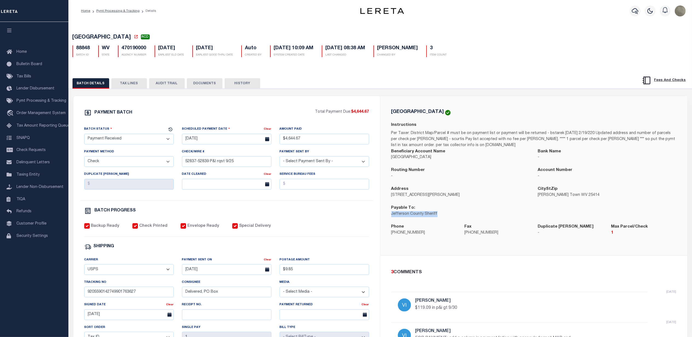
click at [403, 230] on label "Phone" at bounding box center [397, 227] width 13 height 6
click at [402, 235] on p "304-728-3220" at bounding box center [423, 233] width 65 height 6
click at [401, 235] on p "304-728-3220" at bounding box center [423, 233] width 65 height 6
copy div "304-728-3220"
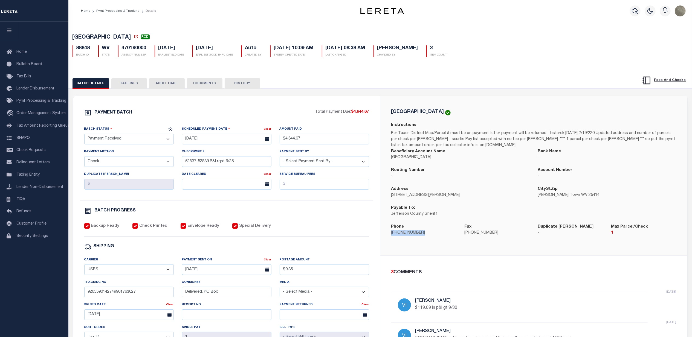
click at [400, 194] on p "110 N. George St" at bounding box center [460, 195] width 138 height 6
click at [400, 196] on p "110 N. George St" at bounding box center [460, 195] width 138 height 6
copy div "110 N. George St"
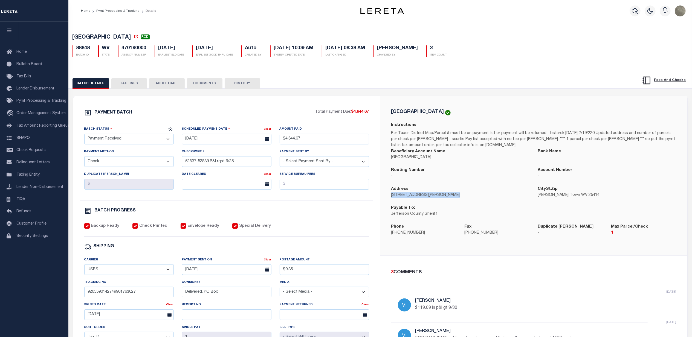
click at [579, 196] on p "Charles Town WV 25414" at bounding box center [607, 195] width 138 height 6
copy p "25414"
click at [81, 46] on div "88848 BATCH ID WV STATE 470190000 AGENCY NUMBER 08/29/2025 EARLIEST ELD DATE 08…" at bounding box center [380, 49] width 624 height 16
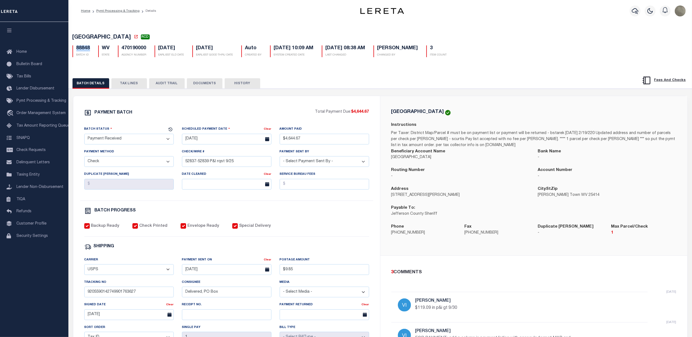
copy h5 "88848"
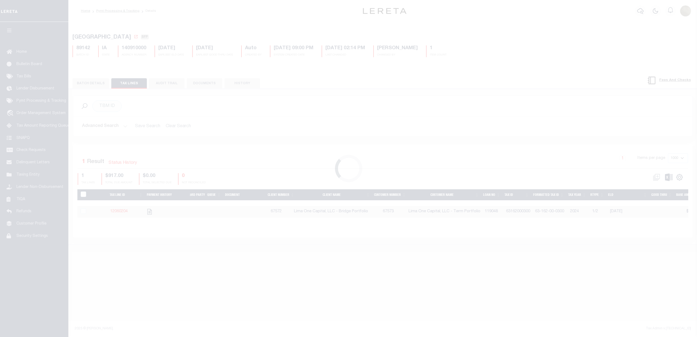
select select "SFP"
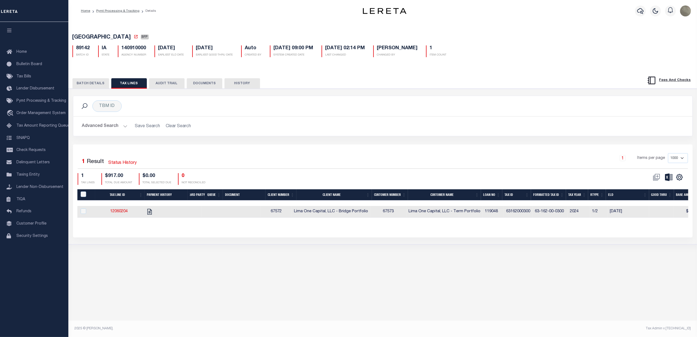
click at [94, 82] on button "BATCH DETAILS" at bounding box center [90, 83] width 37 height 10
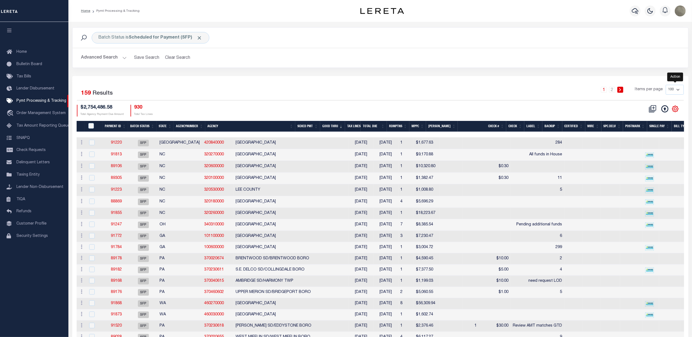
click at [677, 109] on icon "" at bounding box center [675, 108] width 7 height 7
click at [643, 151] on span "Show Filter" at bounding box center [641, 149] width 21 height 4
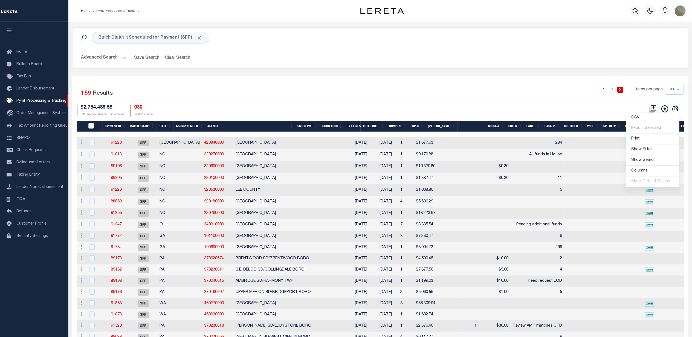
select select
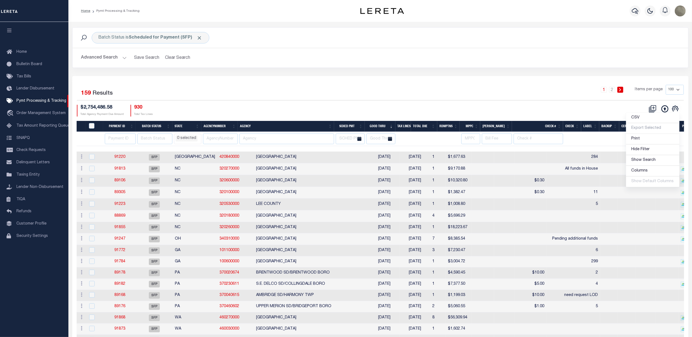
click at [311, 105] on div "Selected 159 Results 1 2 Items per page 100 200 500 1000 $2,754,486.58 Total Ag…" at bounding box center [380, 100] width 616 height 31
click at [113, 141] on input "number" at bounding box center [120, 139] width 31 height 11
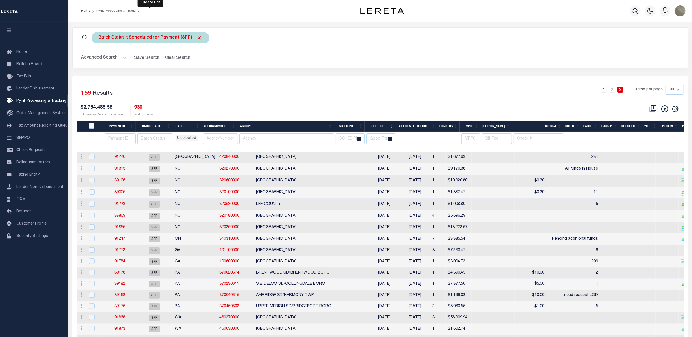
click at [147, 38] on b "Scheduled for Payment (SFP)" at bounding box center [166, 38] width 74 height 4
click at [129, 62] on select "Awaiting Funds (AWF) Cleared and Complete (CAC) New Check Needed (NCN) Payment …" at bounding box center [139, 64] width 80 height 10
select select "RFP"
click at [99, 60] on select "Awaiting Funds (AWF) Cleared and Complete (CAC) New Check Needed (NCN) Payment …" at bounding box center [139, 64] width 80 height 10
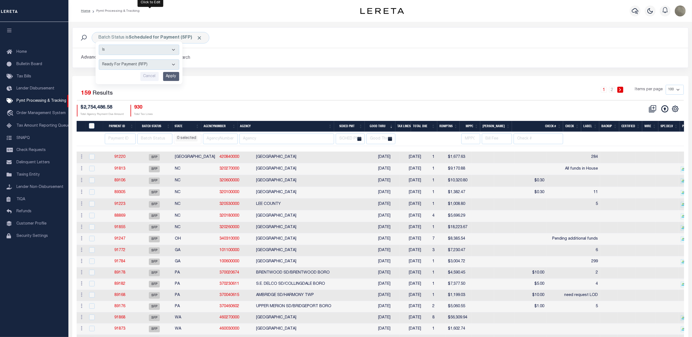
click at [167, 76] on input "Apply" at bounding box center [171, 76] width 16 height 9
select select
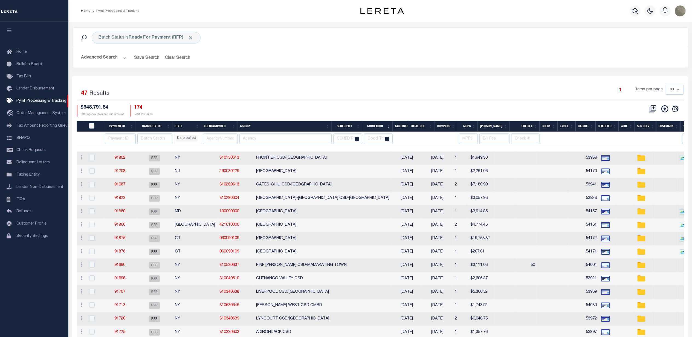
click at [100, 54] on button "Advanced Search" at bounding box center [103, 58] width 45 height 11
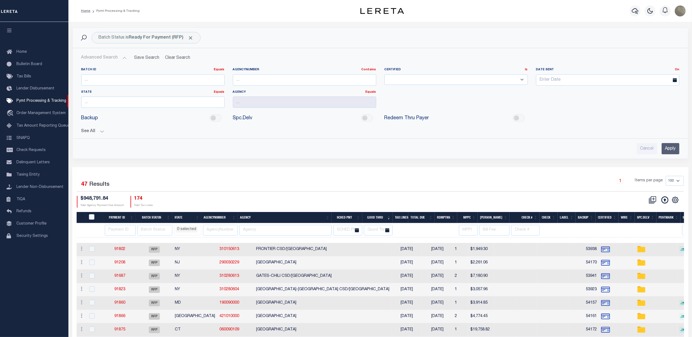
click at [90, 129] on button "See All" at bounding box center [380, 131] width 598 height 5
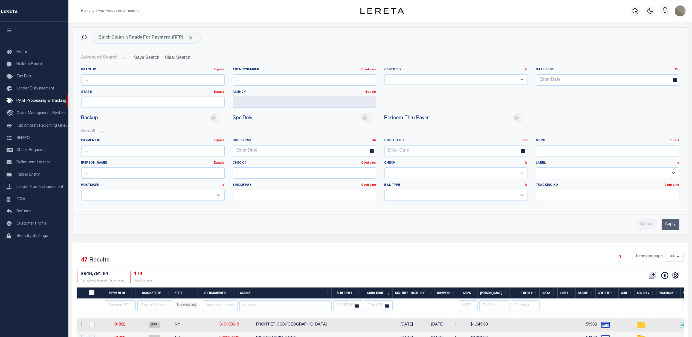
click at [663, 227] on input "Apply" at bounding box center [670, 224] width 18 height 11
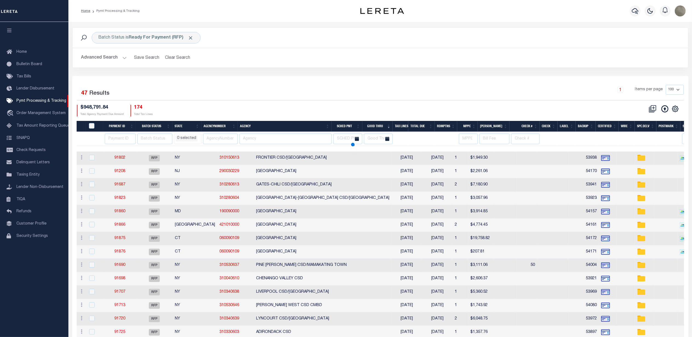
select select
click at [114, 138] on input "number" at bounding box center [120, 139] width 31 height 11
paste input "88848"
type input "88848"
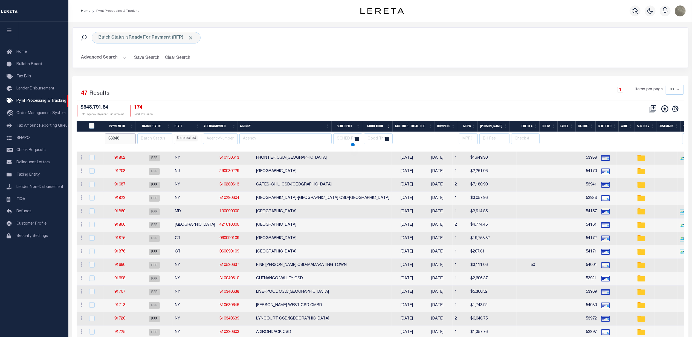
select select
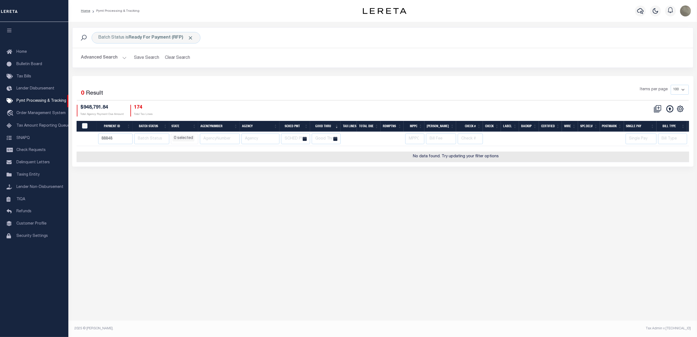
select select
drag, startPoint x: 95, startPoint y: 54, endPoint x: 97, endPoint y: 58, distance: 4.4
click at [95, 54] on button "Advanced Search" at bounding box center [103, 58] width 45 height 11
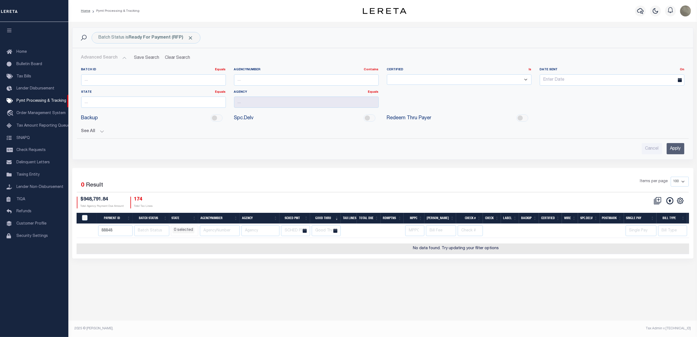
click at [95, 134] on button "See All" at bounding box center [382, 131] width 603 height 5
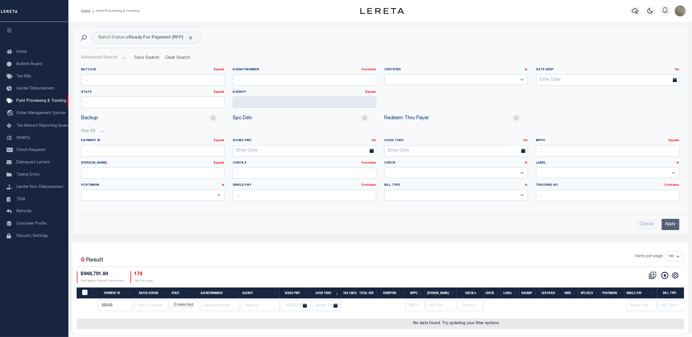
click at [671, 222] on input "Apply" at bounding box center [670, 224] width 18 height 11
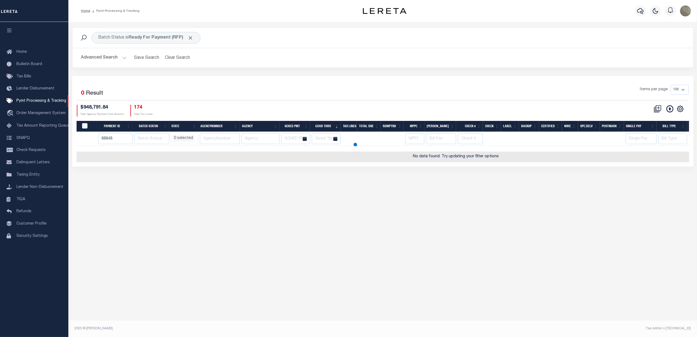
select select
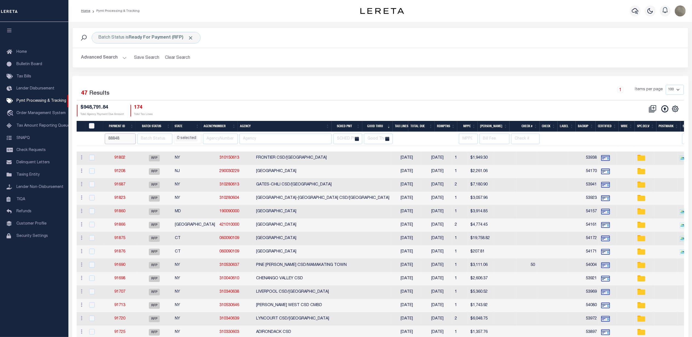
click at [115, 138] on input "88848" at bounding box center [120, 139] width 31 height 11
drag, startPoint x: 122, startPoint y: 140, endPoint x: 125, endPoint y: 137, distance: 3.7
click at [122, 140] on input "88848" at bounding box center [120, 139] width 31 height 11
type input "88848"
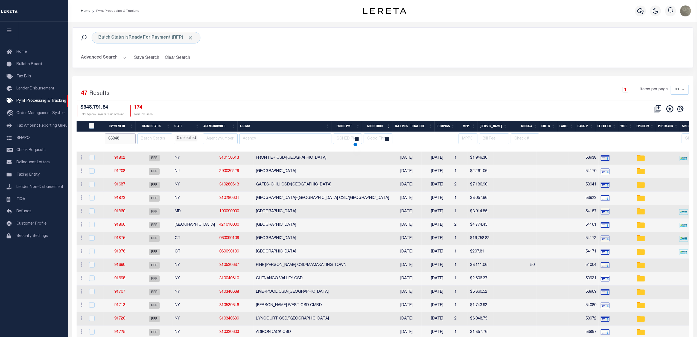
select select
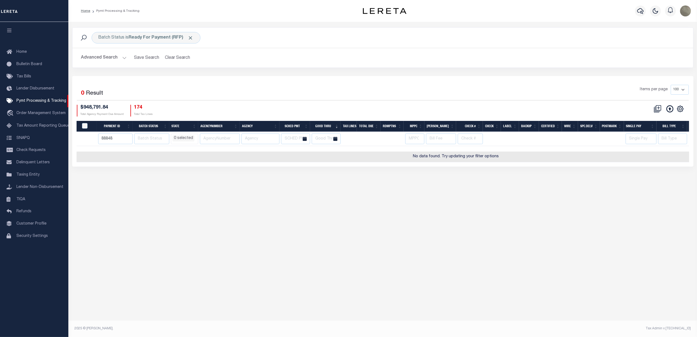
click at [385, 96] on div "Items per page 100 200 500 1000" at bounding box center [460, 92] width 457 height 14
click at [171, 40] on b "Ready For Payment (RFP)" at bounding box center [161, 38] width 65 height 4
select select "RFP"
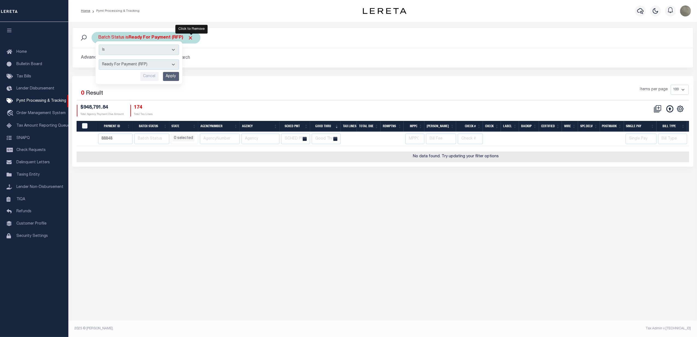
click at [193, 39] on span "Click to Remove" at bounding box center [191, 38] width 6 height 6
select select
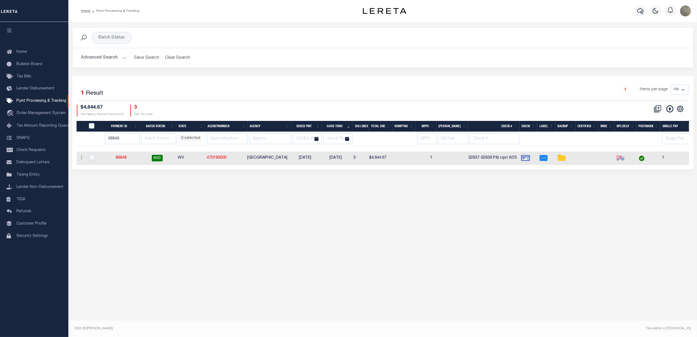
click at [230, 69] on div "Batch Status Search Advanced Search Save Search Clear Search PayeeSearchTable_d…" at bounding box center [383, 51] width 630 height 49
click at [118, 144] on input "88848" at bounding box center [122, 139] width 35 height 11
click at [47, 107] on link "Pymt Processing & Tracking" at bounding box center [34, 101] width 68 height 12
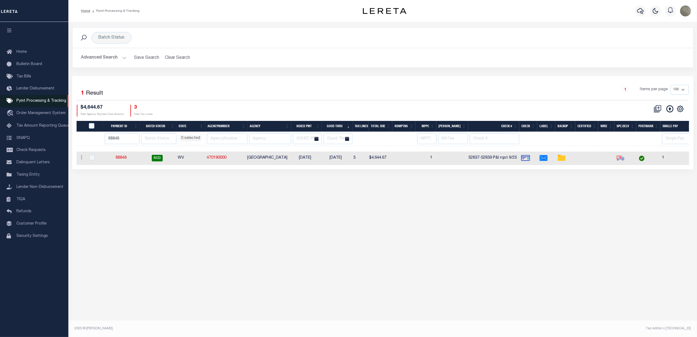
click at [48, 104] on link "Pymt Processing & Tracking" at bounding box center [34, 101] width 68 height 12
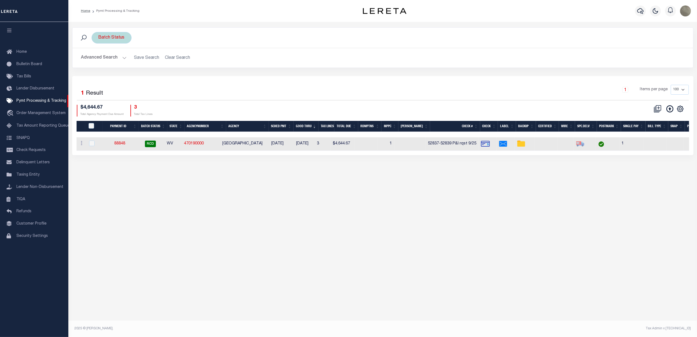
click at [111, 41] on div "Batch Status" at bounding box center [112, 37] width 40 height 11
click at [117, 59] on div "Is Contains Awaiting Funds (AWF) Cleared and Complete (CAC) New Check Needed (N…" at bounding box center [138, 62] width 87 height 43
click at [113, 63] on select "Awaiting Funds (AWF) Cleared and Complete (CAC) New Check Needed (NCN) Payment …" at bounding box center [139, 64] width 80 height 10
click at [99, 60] on select "Awaiting Funds (AWF) Cleared and Complete (CAC) New Check Needed (NCN) Payment …" at bounding box center [139, 64] width 80 height 10
click at [117, 69] on select "Awaiting Funds (AWF) Cleared and Complete (CAC) New Check Needed (NCN) Payment …" at bounding box center [139, 64] width 80 height 10
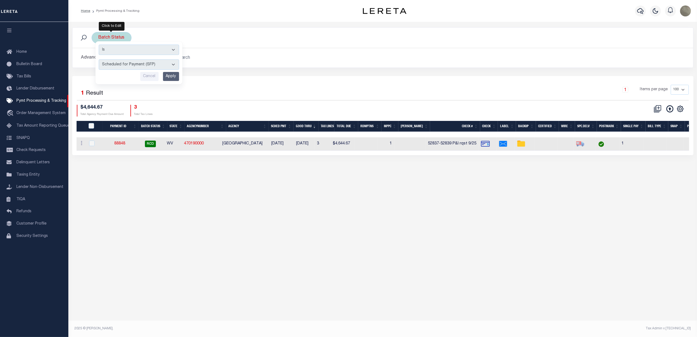
select select "RFP"
click at [99, 60] on select "Awaiting Funds (AWF) Cleared and Complete (CAC) New Check Needed (NCN) Payment …" at bounding box center [139, 64] width 80 height 10
click at [172, 81] on div "Is Contains Awaiting Funds (AWF) Cleared and Complete (CAC) New Check Needed (N…" at bounding box center [138, 62] width 87 height 43
click at [172, 78] on input "Apply" at bounding box center [171, 76] width 16 height 9
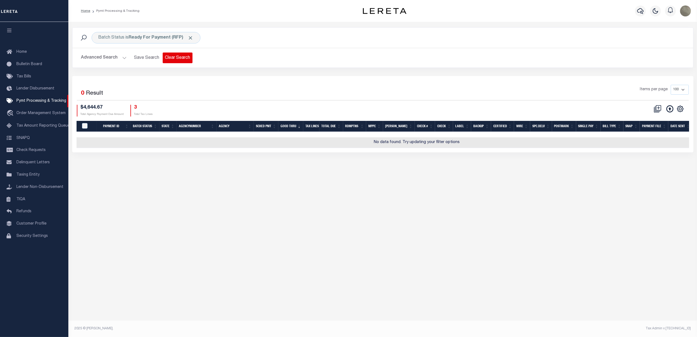
click at [179, 62] on button "Clear Search" at bounding box center [178, 58] width 30 height 11
click at [147, 37] on b "Scheduled for Payment (SFP)" at bounding box center [166, 38] width 74 height 4
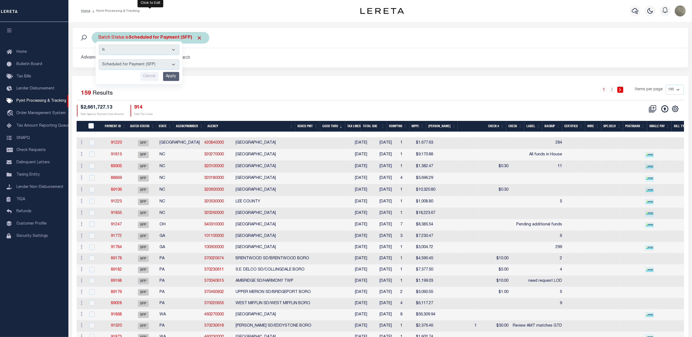
click at [135, 61] on select "Awaiting Funds (AWF) Cleared and Complete (CAC) New Check Needed (NCN) Payment …" at bounding box center [139, 64] width 80 height 10
select select "RFP"
click at [99, 60] on select "Awaiting Funds (AWF) Cleared and Complete (CAC) New Check Needed (NCN) Payment …" at bounding box center [139, 64] width 80 height 10
click at [169, 79] on input "Apply" at bounding box center [171, 76] width 16 height 9
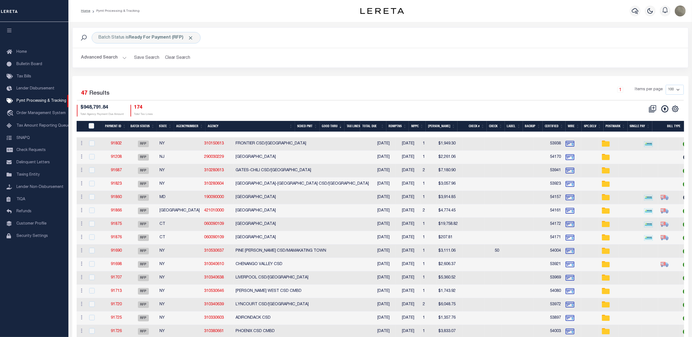
click at [237, 129] on th "Agency" at bounding box center [249, 126] width 89 height 11
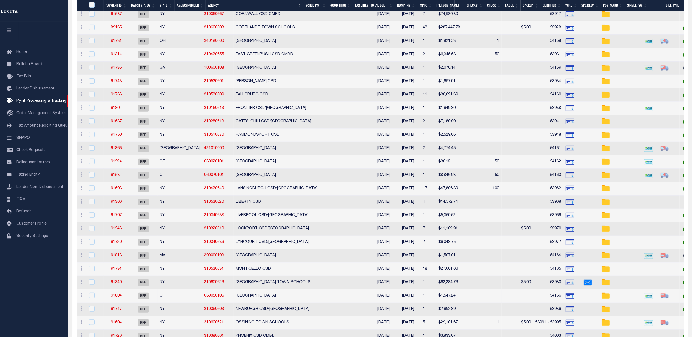
scroll to position [454, 0]
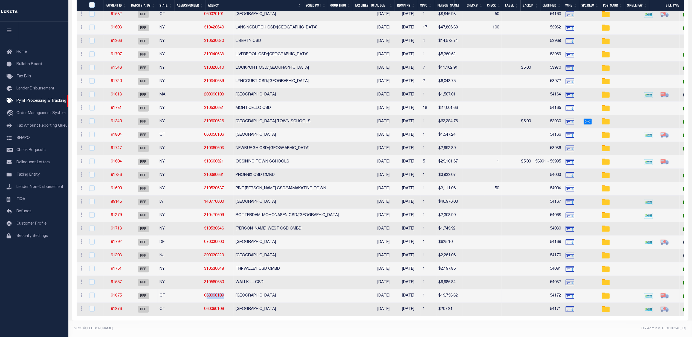
drag, startPoint x: 198, startPoint y: 294, endPoint x: 179, endPoint y: 295, distance: 18.1
click at [202, 295] on td "060090109" at bounding box center [217, 295] width 31 height 13
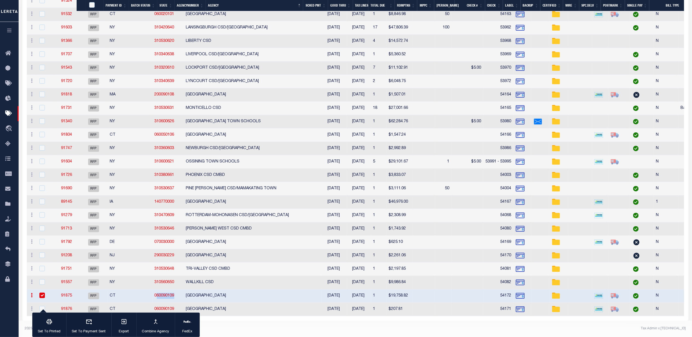
scroll to position [453, 0]
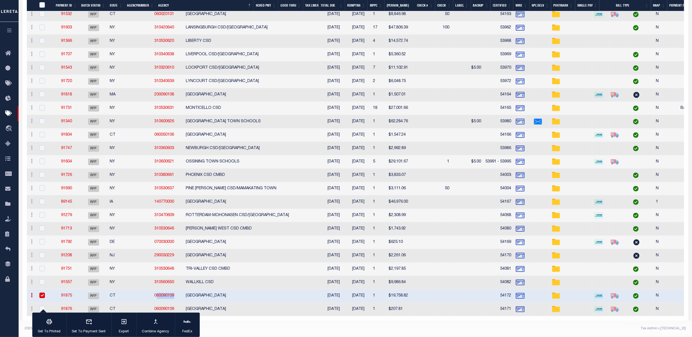
drag, startPoint x: 183, startPoint y: 293, endPoint x: 136, endPoint y: 292, distance: 47.1
copy link "60090109"
click at [209, 295] on td "[GEOGRAPHIC_DATA]" at bounding box center [253, 295] width 138 height 13
checkbox input "false"
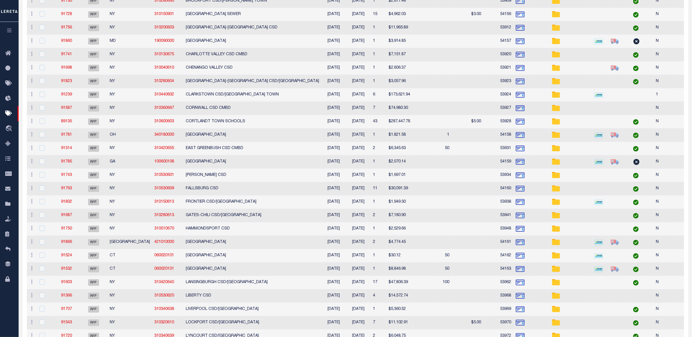
scroll to position [53, 0]
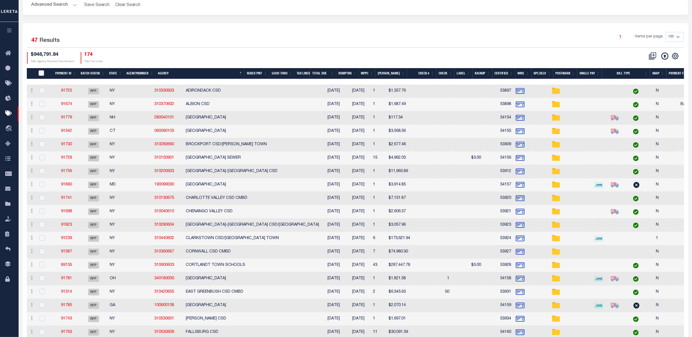
click at [246, 42] on div "1 Items per page 100 200 500 1000" at bounding box center [438, 39] width 491 height 14
drag, startPoint x: 66, startPoint y: 89, endPoint x: 62, endPoint y: 90, distance: 4.4
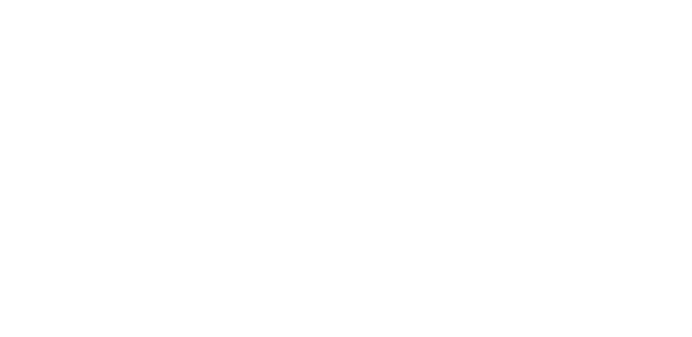
select select "RFP"
select select "CHK"
select select "[PERSON_NAME]"
select select "RFP"
select select "CHK"
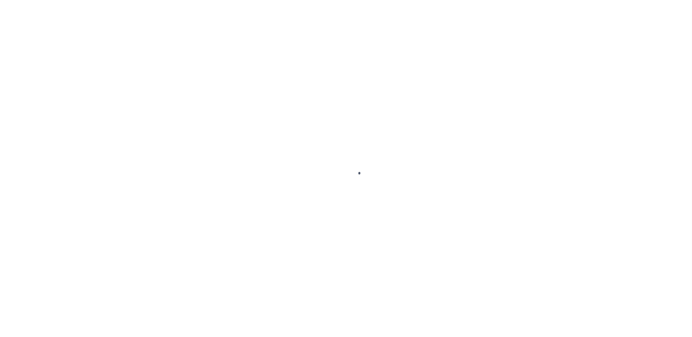
select select "[PERSON_NAME]"
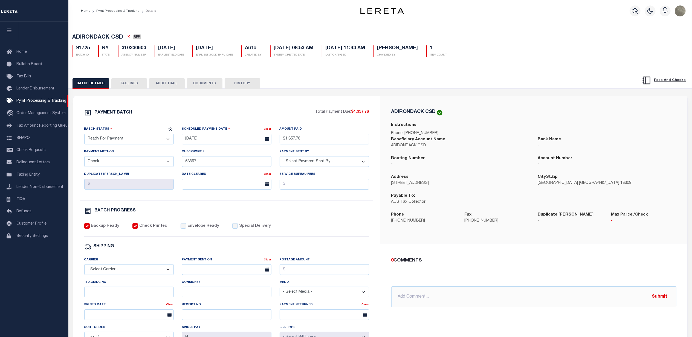
click at [127, 131] on div "Batch Status" at bounding box center [125, 130] width 83 height 8
drag, startPoint x: 118, startPoint y: 138, endPoint x: 114, endPoint y: 144, distance: 6.4
click at [118, 138] on select "- Select Status - Scheduled for Payment Ready For Payment Payment Sent Cleared …" at bounding box center [128, 139] width 89 height 11
select select "SNT"
click at [84, 135] on select "- Select Status - Scheduled for Payment Ready For Payment Payment Sent Cleared …" at bounding box center [128, 139] width 89 height 11
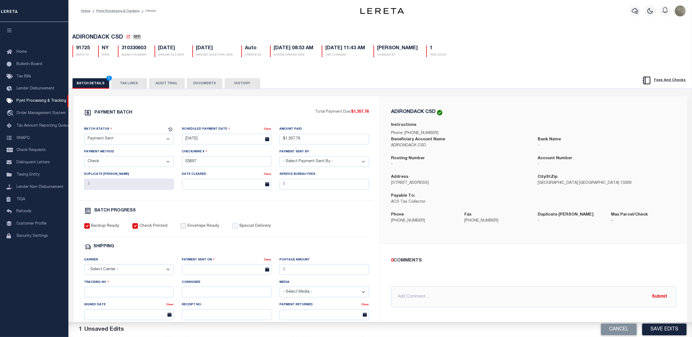
click at [182, 229] on input "Envelope Ready" at bounding box center [183, 225] width 5 height 5
checkbox input "true"
click at [109, 271] on select "- Select Carrier - E-mail Fax Fedex FTP Other UPS USPS" at bounding box center [128, 269] width 89 height 11
select select "FDX"
click at [84, 268] on select "- Select Carrier - E-mail Fax Fedex FTP Other UPS USPS" at bounding box center [128, 269] width 89 height 11
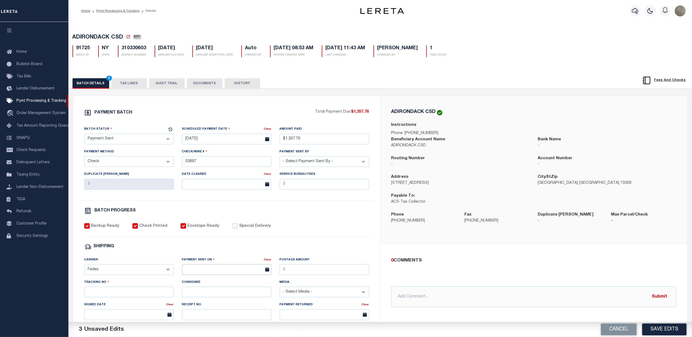
click at [198, 272] on input "text" at bounding box center [226, 269] width 89 height 11
click at [198, 252] on span "29" at bounding box center [200, 252] width 11 height 11
type input "[DATE]"
click at [287, 272] on input "Postage Amount" at bounding box center [324, 269] width 89 height 11
click at [271, 256] on div "PAYMENT BATCH Total Payment Due: $1,357.76 Batch Status - Select Status -" at bounding box center [227, 256] width 294 height 294
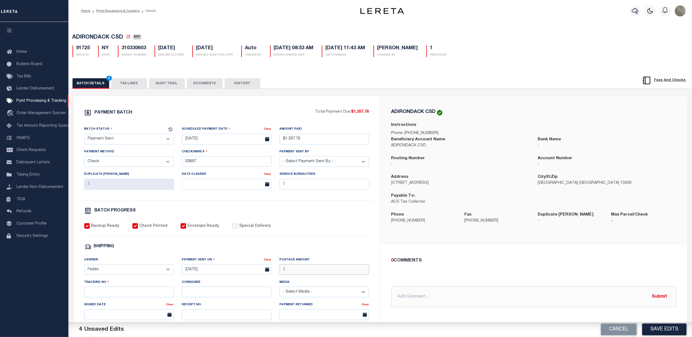
click at [302, 275] on input "Postage Amount" at bounding box center [324, 269] width 89 height 11
type input "$9.65"
click at [313, 248] on div "SHIPPING" at bounding box center [226, 246] width 285 height 7
click at [105, 291] on div "Tracking No" at bounding box center [128, 288] width 89 height 18
click at [99, 294] on input "Tracking No" at bounding box center [128, 292] width 89 height 11
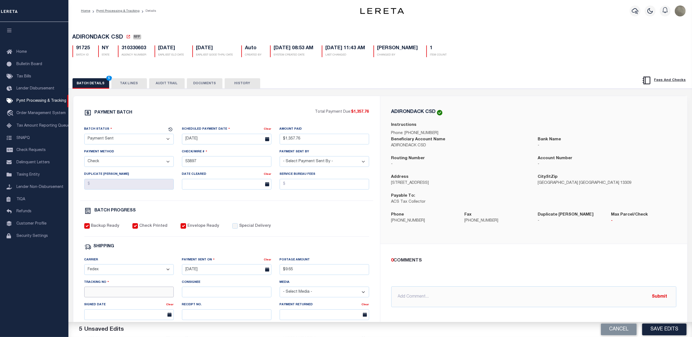
click at [95, 297] on input "Tracking No" at bounding box center [128, 292] width 89 height 11
type input "884768665015"
click at [654, 330] on button "Save Edits" at bounding box center [664, 330] width 44 height 12
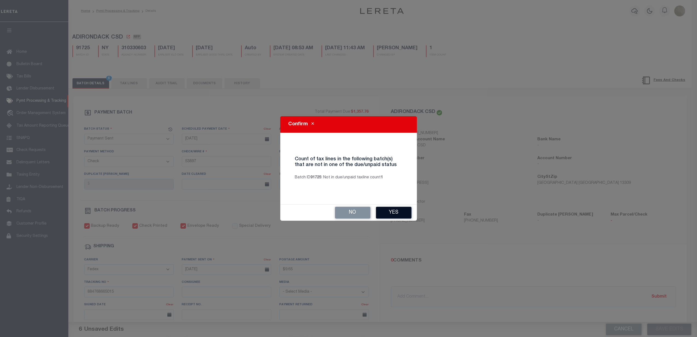
click at [401, 211] on button "Yes" at bounding box center [394, 213] width 36 height 12
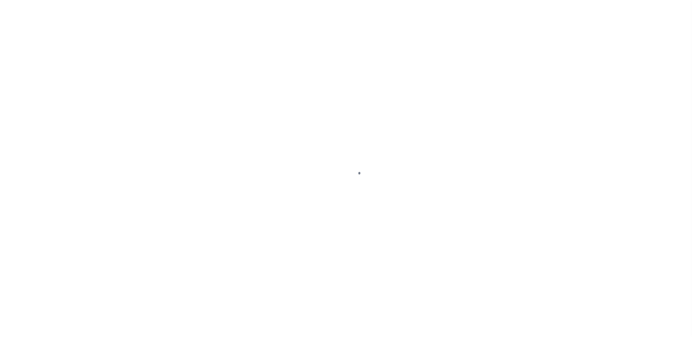
select select "RFP"
select select "CHK"
select select "[PERSON_NAME]"
select select "35"
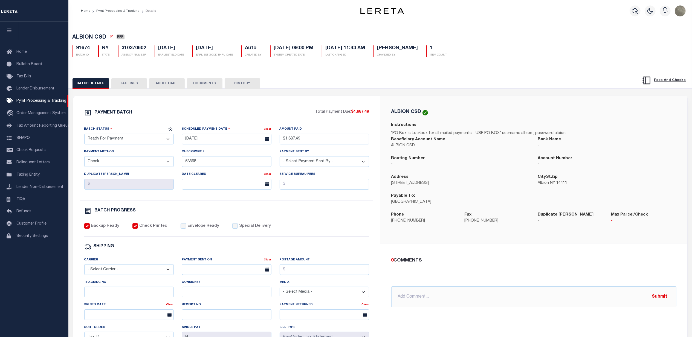
click at [118, 138] on select "- Select Status - Scheduled for Payment Ready For Payment Payment Sent Cleared …" at bounding box center [128, 139] width 89 height 11
select select "SNT"
click at [84, 135] on select "- Select Status - Scheduled for Payment Ready For Payment Payment Sent Cleared …" at bounding box center [128, 139] width 89 height 11
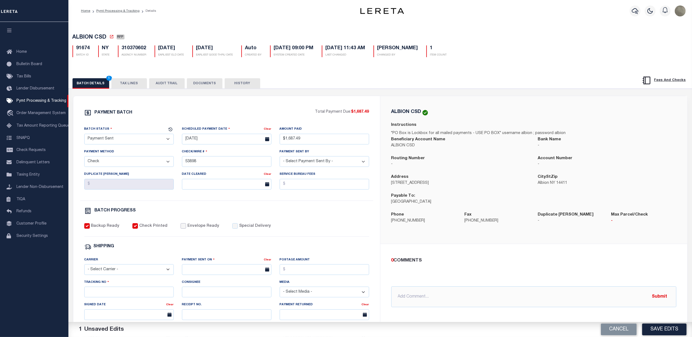
click at [181, 229] on input "Envelope Ready" at bounding box center [183, 225] width 5 height 5
checkbox input "true"
click at [109, 269] on select "- Select Carrier - E-mail Fax Fedex FTP Other UPS USPS" at bounding box center [128, 269] width 89 height 11
select select "FDX"
click at [84, 268] on select "- Select Carrier - E-mail Fax Fedex FTP Other UPS USPS" at bounding box center [128, 269] width 89 height 11
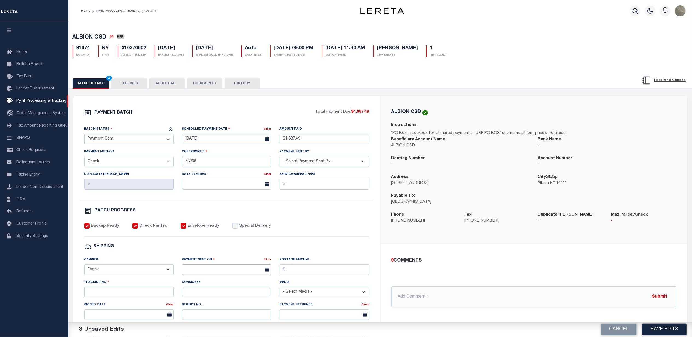
click at [209, 275] on input "text" at bounding box center [226, 269] width 89 height 11
click at [203, 252] on span "29" at bounding box center [200, 252] width 11 height 11
type input "[DATE]"
click at [324, 274] on input "Postage Amount" at bounding box center [324, 269] width 89 height 11
click at [268, 256] on div "PAYMENT BATCH Total Payment Due: $1,687.49 Batch Status - Select Status -" at bounding box center [227, 256] width 294 height 294
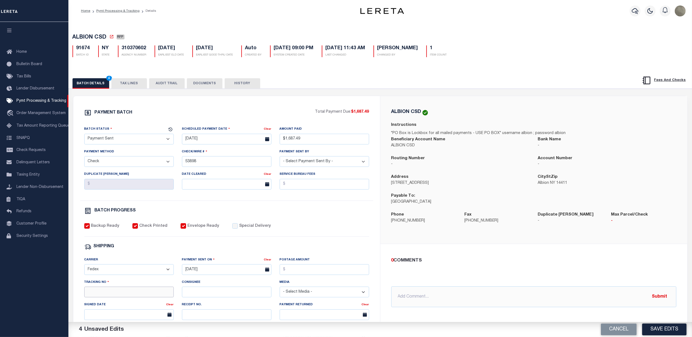
click at [117, 297] on input "Tracking No" at bounding box center [128, 292] width 89 height 11
type input "884770640581"
click at [354, 246] on div "PAYMENT BATCH Total Payment Due: $1,687.49 Batch Status - Select Status -" at bounding box center [227, 256] width 294 height 294
click at [652, 329] on button "Save Edits" at bounding box center [664, 330] width 44 height 12
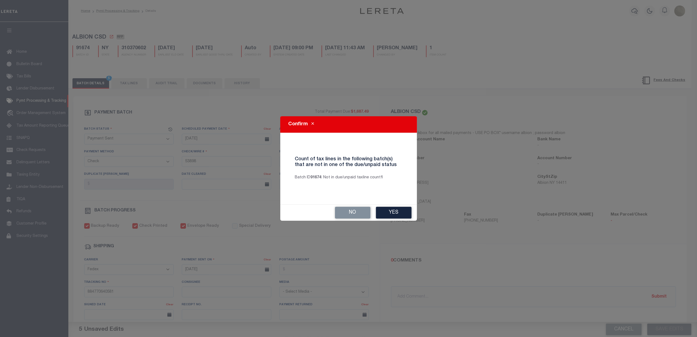
click at [389, 215] on button "Yes" at bounding box center [394, 213] width 36 height 12
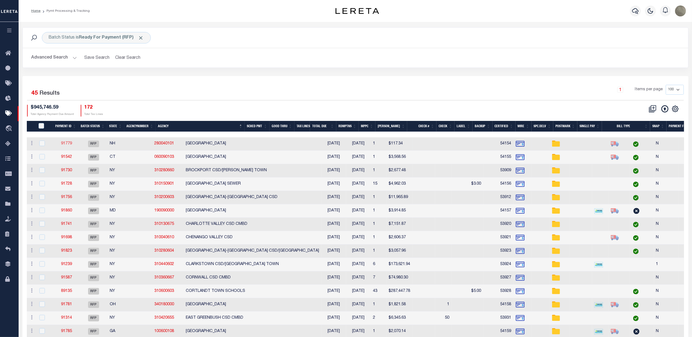
click at [68, 146] on link "91779" at bounding box center [66, 144] width 11 height 4
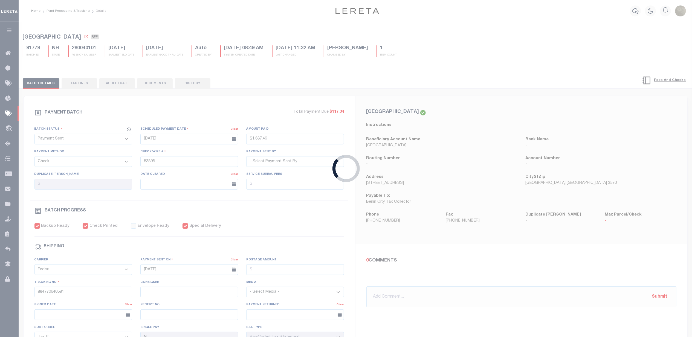
select select "RFP"
type input "[DATE]"
type input "$117.34"
type input "54154"
checkbox input "false"
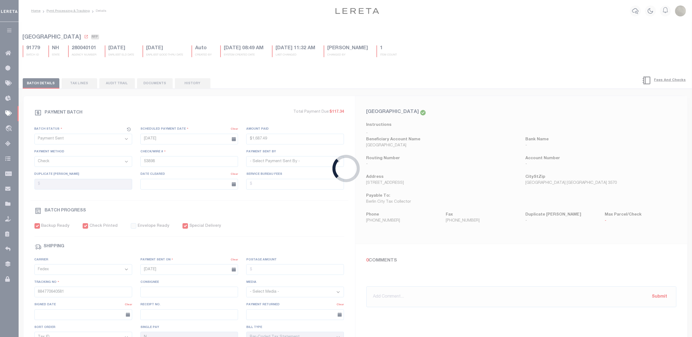
checkbox input "true"
select select
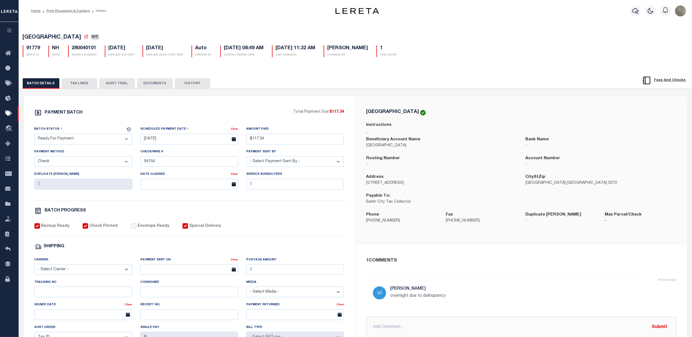
click at [79, 141] on select "- Select Status - Scheduled for Payment Ready For Payment Payment Sent Cleared …" at bounding box center [83, 139] width 98 height 11
select select "SNT"
click at [34, 135] on select "- Select Status - Scheduled for Payment Ready For Payment Payment Sent Cleared …" at bounding box center [83, 139] width 98 height 11
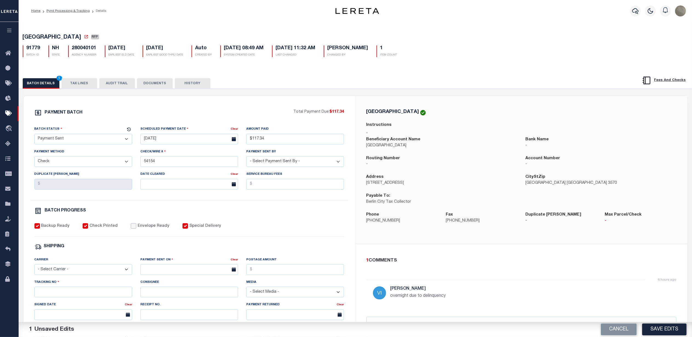
click at [131, 228] on input "Envelope Ready" at bounding box center [133, 225] width 5 height 5
checkbox input "true"
click at [63, 275] on select "- Select Carrier - E-mail Fax Fedex FTP Other UPS USPS" at bounding box center [83, 269] width 98 height 11
select select "FDX"
click at [34, 268] on select "- Select Carrier - E-mail Fax Fedex FTP Other UPS USPS" at bounding box center [83, 269] width 98 height 11
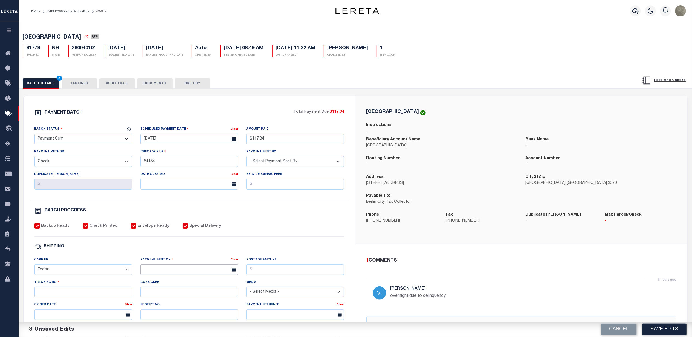
click at [172, 273] on input "text" at bounding box center [189, 269] width 98 height 11
click at [157, 252] on span "29" at bounding box center [158, 252] width 11 height 11
type input "[DATE]"
click at [276, 275] on input "Postage Amount" at bounding box center [295, 269] width 98 height 11
type input "$72.35"
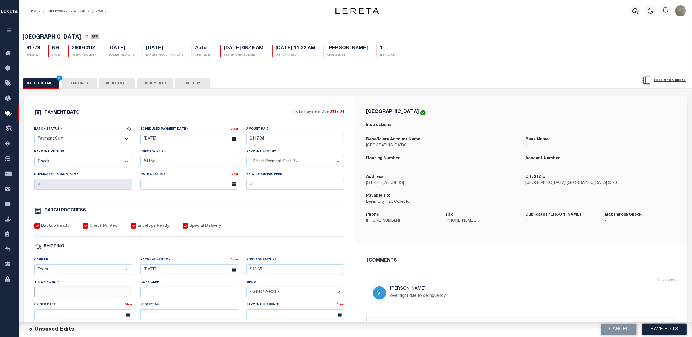
click at [84, 294] on input "Tracking No" at bounding box center [83, 292] width 98 height 11
type input "884768665861"
click at [266, 211] on div "BATCH PROGRESS" at bounding box center [189, 210] width 310 height 7
click at [658, 324] on button "Save Edits" at bounding box center [664, 330] width 44 height 12
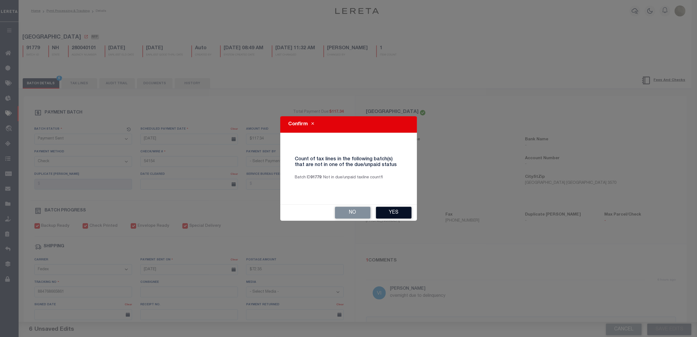
click at [392, 214] on button "Yes" at bounding box center [394, 213] width 36 height 12
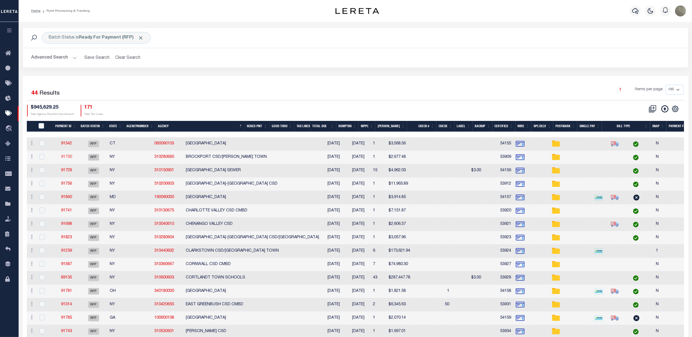
click at [64, 158] on link "91730" at bounding box center [66, 157] width 11 height 4
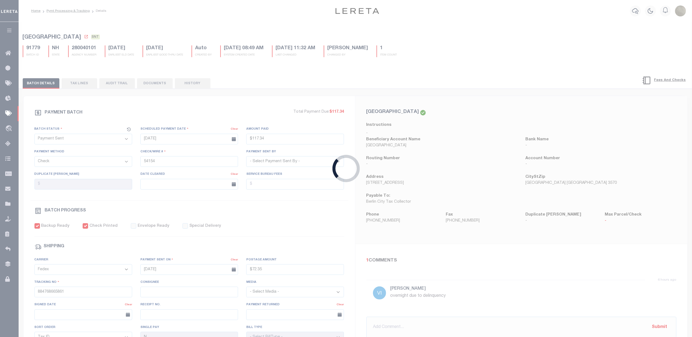
select select "RFP"
type input "[DATE]"
type input "$2,677.48"
type input "53909"
checkbox input "false"
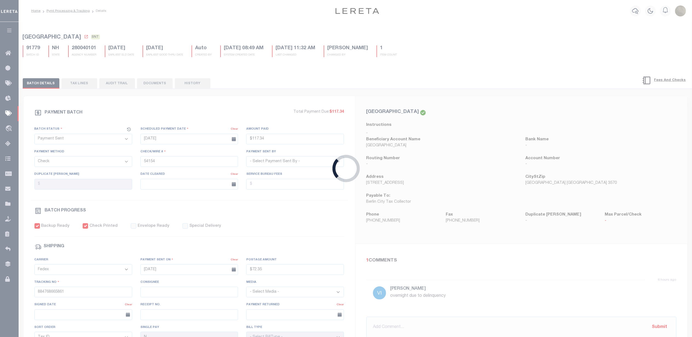
checkbox input "false"
select select
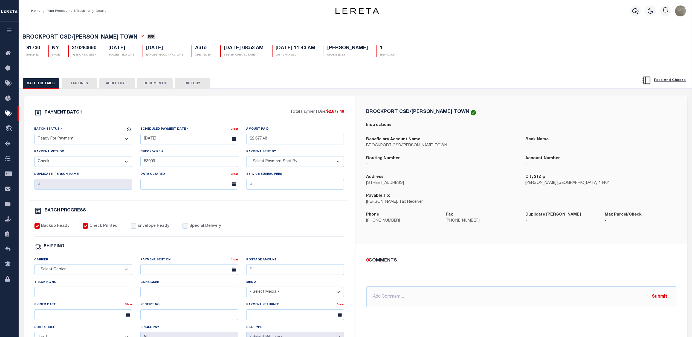
click at [83, 137] on select "- Select Status - Scheduled for Payment Ready For Payment Payment Sent Cleared …" at bounding box center [83, 139] width 98 height 11
select select "SNT"
click at [34, 135] on select "- Select Status - Scheduled for Payment Ready For Payment Payment Sent Cleared …" at bounding box center [83, 139] width 98 height 11
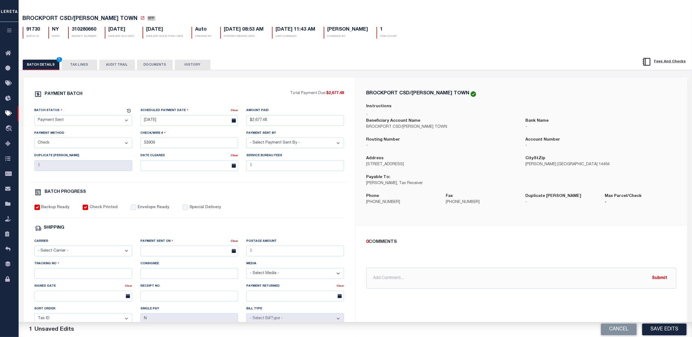
scroll to position [73, 0]
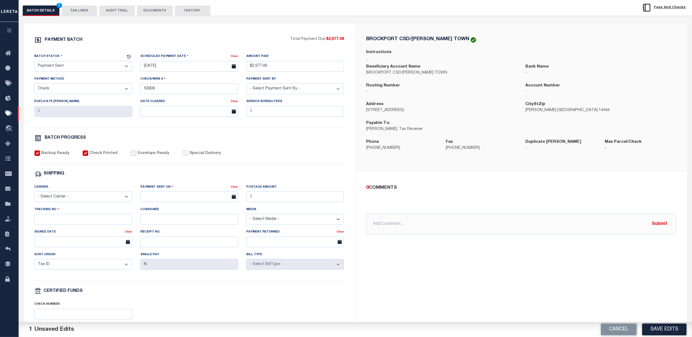
click at [131, 156] on input "Envelope Ready" at bounding box center [133, 152] width 5 height 5
checkbox input "true"
click at [85, 193] on div "Carrier - Select Carrier - E-mail Fax Fedex FTP Other UPS USPS" at bounding box center [83, 193] width 98 height 18
click at [79, 197] on select "- Select Carrier - E-mail Fax Fedex FTP Other UPS USPS" at bounding box center [83, 197] width 98 height 11
select select "FDX"
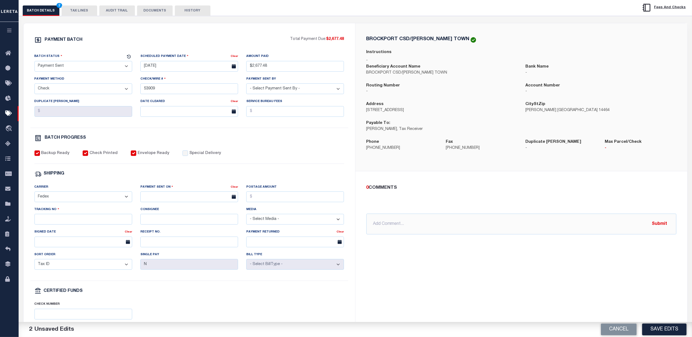
click at [34, 195] on select "- Select Carrier - E-mail Fax Fedex FTP Other UPS USPS" at bounding box center [83, 197] width 98 height 11
click at [143, 204] on body "Home Pymt Processing & Tracking Details" at bounding box center [346, 156] width 692 height 459
click at [157, 275] on span "29" at bounding box center [158, 274] width 11 height 11
type input "[DATE]"
click at [268, 200] on input "Postage Amount" at bounding box center [295, 197] width 98 height 11
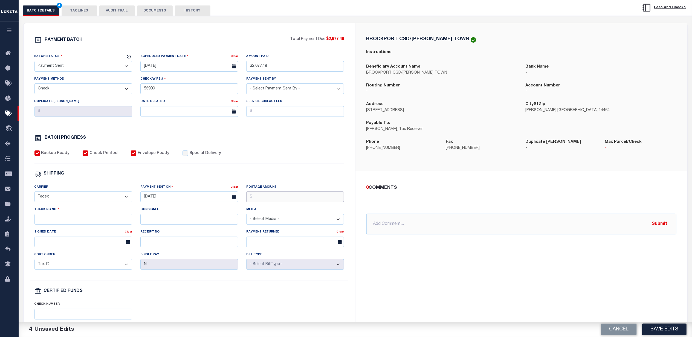
type input "$9.65"
click at [64, 214] on div "Tracking No" at bounding box center [83, 216] width 98 height 18
click at [62, 222] on input "Tracking No" at bounding box center [83, 219] width 98 height 11
type input "8847"
drag, startPoint x: 295, startPoint y: 206, endPoint x: 222, endPoint y: 201, distance: 72.4
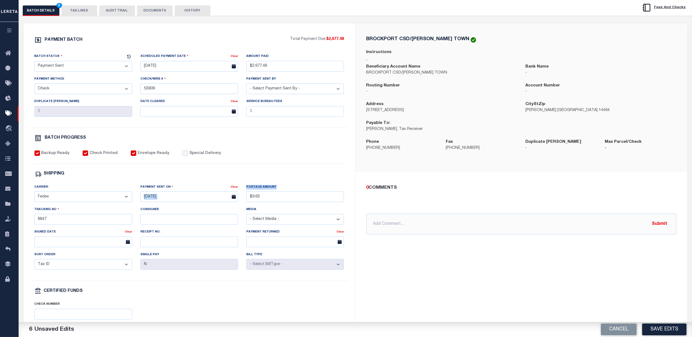
click at [219, 202] on div "Carrier - Select Carrier - E-mail Fax Fedex FTP Other UPS USPS Payment Sent On …" at bounding box center [189, 232] width 318 height 97
click at [266, 201] on input "$9.65" at bounding box center [295, 197] width 98 height 11
click at [76, 225] on input "8847" at bounding box center [83, 219] width 98 height 11
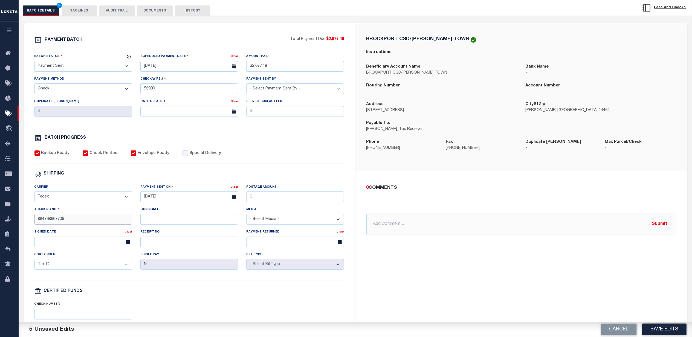
type input "884768667706"
click at [411, 182] on div "0 COMMENTS @Aakash Patel @Abdul Muzain @Adams, Pamela S @Adhikary Rinki @Agusti…" at bounding box center [521, 209] width 332 height 77
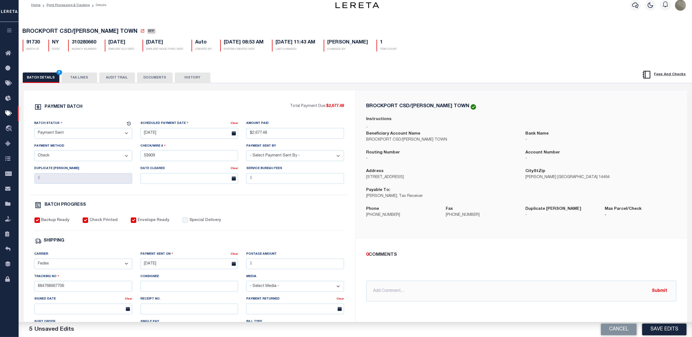
scroll to position [0, 0]
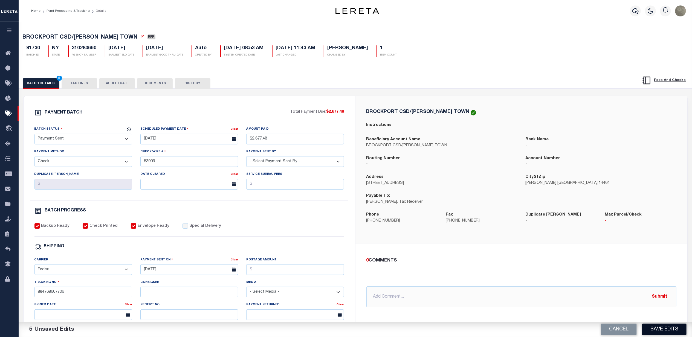
click at [657, 324] on button "Save Edits" at bounding box center [664, 330] width 44 height 12
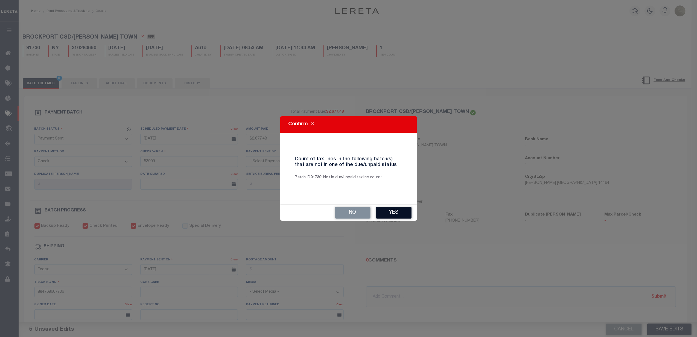
click at [399, 216] on button "Yes" at bounding box center [394, 213] width 36 height 12
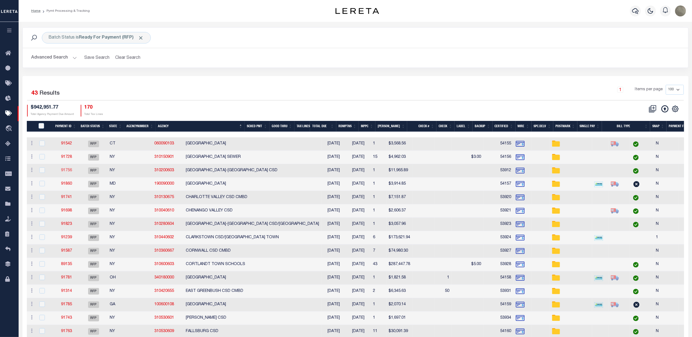
click at [68, 172] on link "91756" at bounding box center [66, 171] width 11 height 4
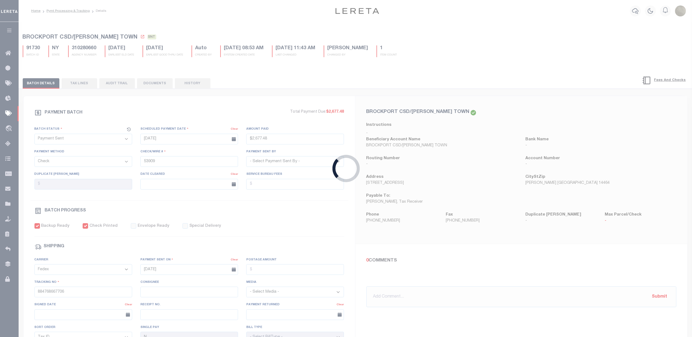
select select "RFP"
type input "$11,965.89"
type input "53912"
checkbox input "false"
select select
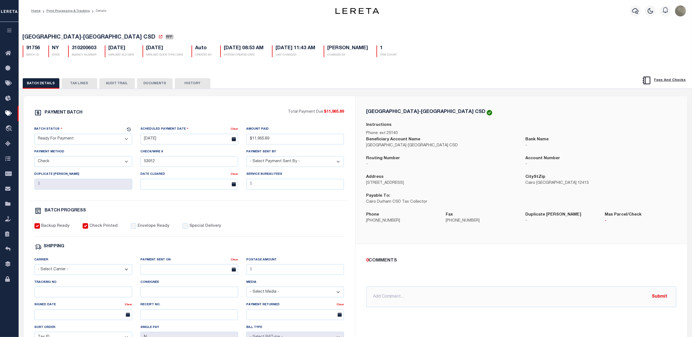
drag, startPoint x: 73, startPoint y: 138, endPoint x: 69, endPoint y: 142, distance: 5.0
click at [73, 138] on select "- Select Status - Scheduled for Payment Ready For Payment Payment Sent Cleared …" at bounding box center [83, 139] width 98 height 11
select select "SNT"
click at [34, 135] on select "- Select Status - Scheduled for Payment Ready For Payment Payment Sent Cleared …" at bounding box center [83, 139] width 98 height 11
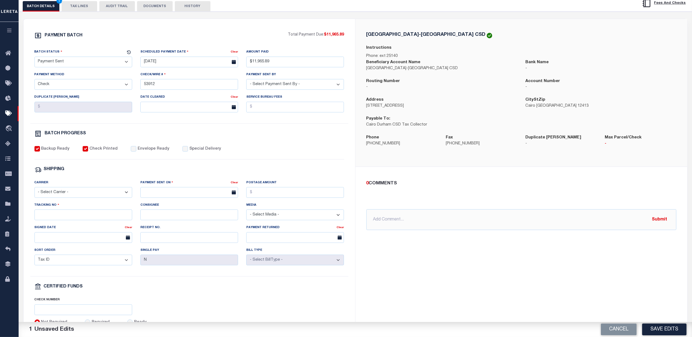
scroll to position [129, 0]
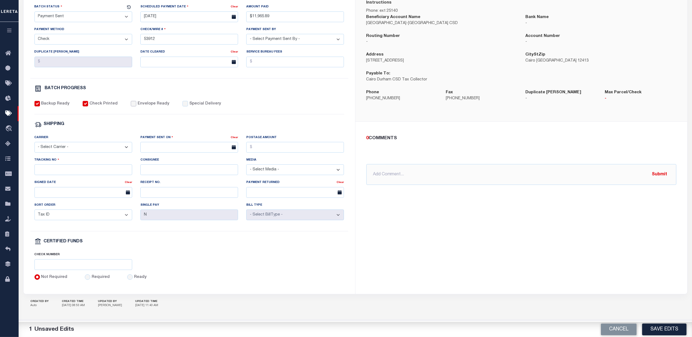
click at [131, 101] on input "Envelope Ready" at bounding box center [133, 103] width 5 height 5
checkbox input "true"
drag, startPoint x: 68, startPoint y: 148, endPoint x: 68, endPoint y: 145, distance: 2.8
click at [68, 148] on select "- Select Carrier - E-mail Fax Fedex FTP Other UPS USPS" at bounding box center [83, 147] width 98 height 11
select select "FDX"
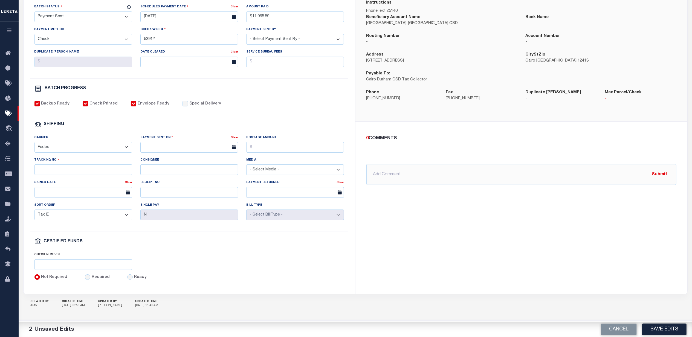
click at [34, 142] on select "- Select Carrier - E-mail Fax Fedex FTP Other UPS USPS" at bounding box center [83, 147] width 98 height 11
click at [145, 146] on input "text" at bounding box center [189, 147] width 98 height 11
click at [158, 220] on span "29" at bounding box center [158, 225] width 11 height 11
type input "[DATE]"
click at [294, 143] on input "Postage Amount" at bounding box center [295, 147] width 98 height 11
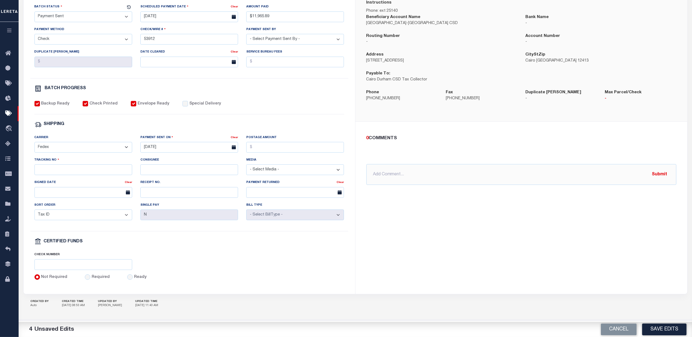
click at [262, 125] on div "PAYMENT BATCH Total Payment Due: $11,965.89 Batch Status - Select Status -" at bounding box center [189, 134] width 318 height 294
click at [276, 149] on input "Postage Amount" at bounding box center [295, 147] width 98 height 11
click at [267, 135] on div "Postage Amount" at bounding box center [295, 144] width 98 height 18
drag, startPoint x: 91, startPoint y: 160, endPoint x: 78, endPoint y: 170, distance: 16.4
click at [90, 161] on div "Tracking No" at bounding box center [83, 166] width 98 height 18
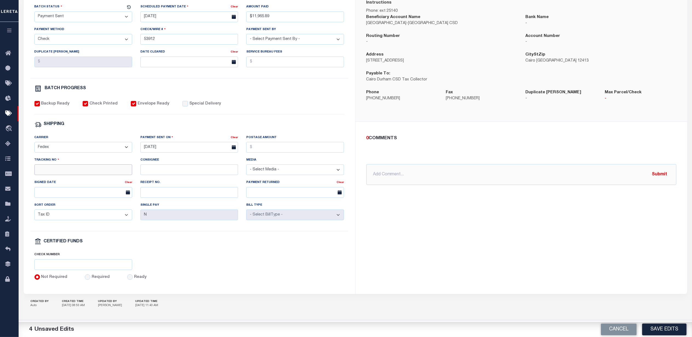
click at [78, 170] on input "Tracking No" at bounding box center [83, 169] width 98 height 11
type input "884768668860"
click at [172, 142] on input "[DATE]" at bounding box center [189, 147] width 98 height 11
click at [159, 220] on span "29" at bounding box center [158, 225] width 11 height 11
click at [288, 144] on input "Postage Amount" at bounding box center [295, 147] width 98 height 11
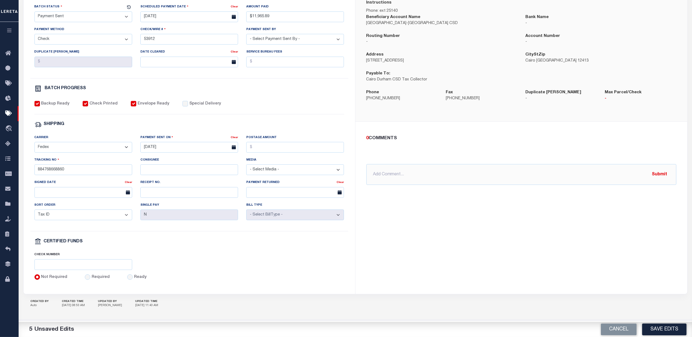
click at [273, 121] on div "SHIPPING" at bounding box center [189, 124] width 310 height 7
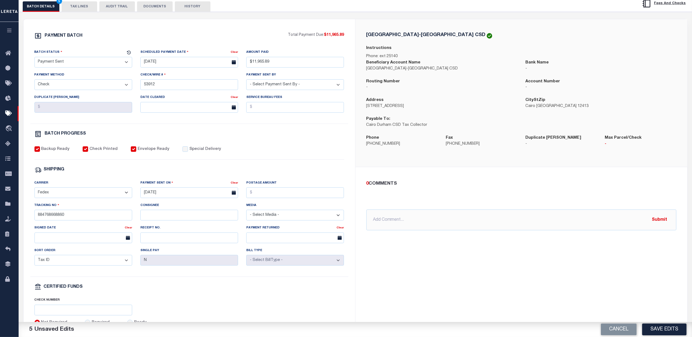
scroll to position [20, 0]
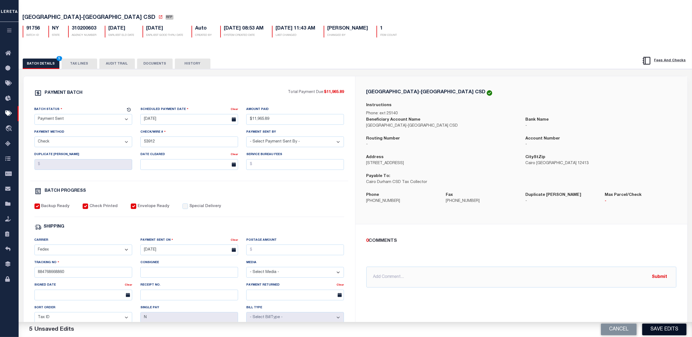
click at [655, 326] on button "Save Edits" at bounding box center [664, 330] width 44 height 12
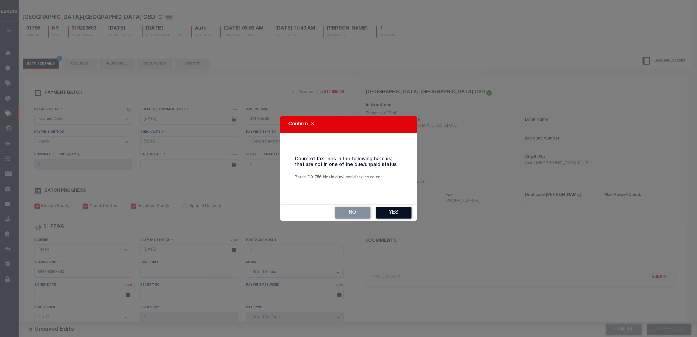
click at [409, 211] on div "No Yes" at bounding box center [348, 213] width 137 height 16
click at [403, 211] on button "Yes" at bounding box center [394, 213] width 36 height 12
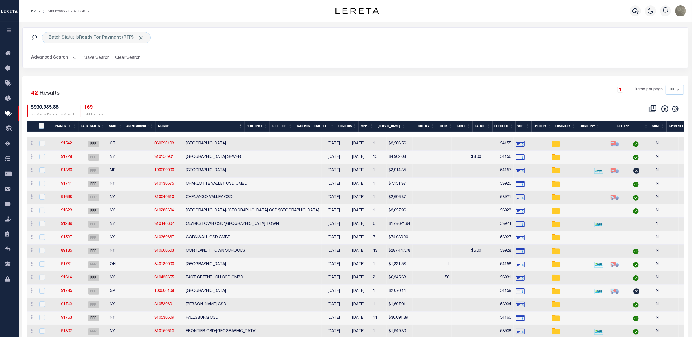
click at [258, 71] on div "Batch Status is Ready For Payment (RFP) Search Advanced Search Save Search Clea…" at bounding box center [355, 51] width 674 height 49
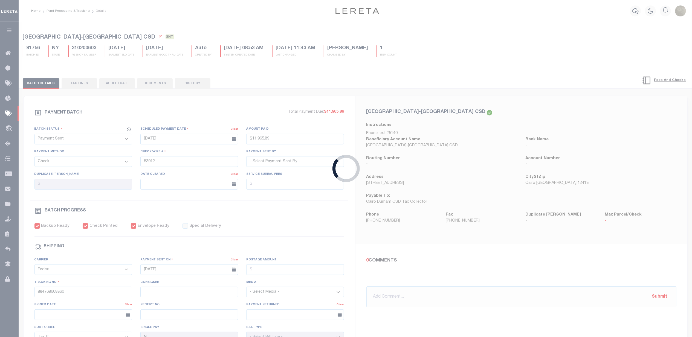
type input "$11,965.89"
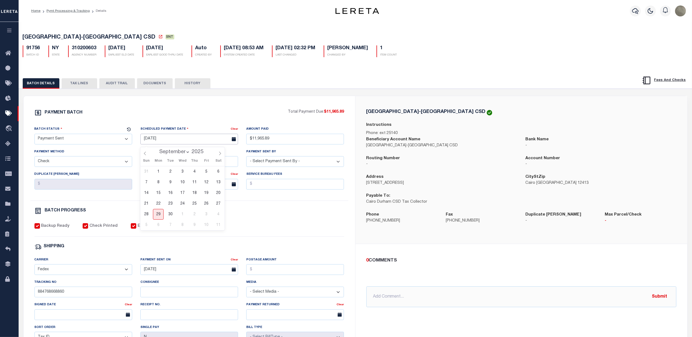
drag, startPoint x: 171, startPoint y: 144, endPoint x: 174, endPoint y: 134, distance: 10.6
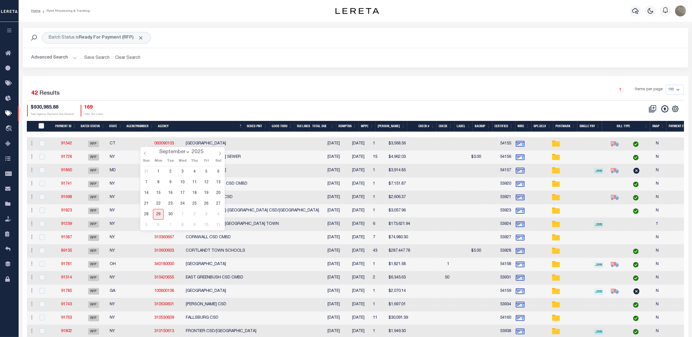
click at [209, 94] on div "1 Items per page 100 200 500 1000" at bounding box center [438, 92] width 491 height 14
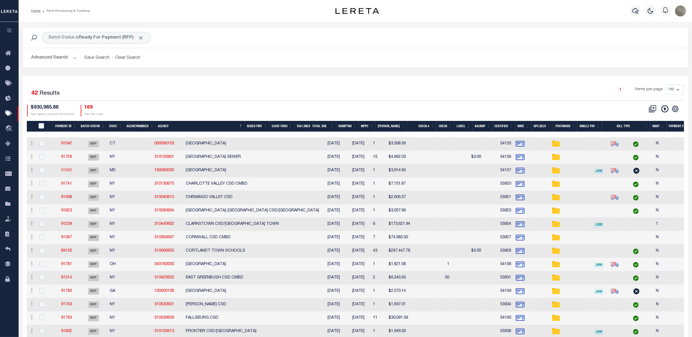
click at [68, 170] on link "91860" at bounding box center [66, 171] width 11 height 4
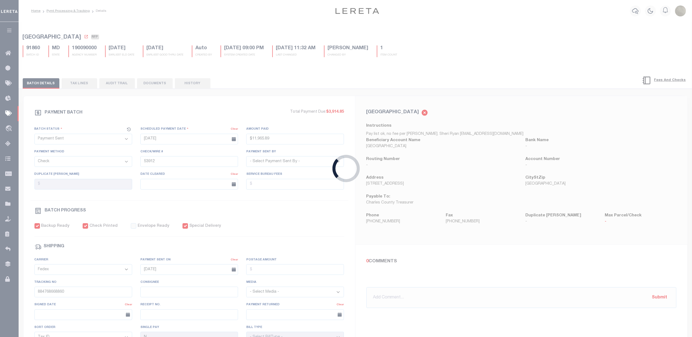
select select "RFP"
type input "[DATE]"
type input "$3,914.85"
type input "54157"
checkbox input "false"
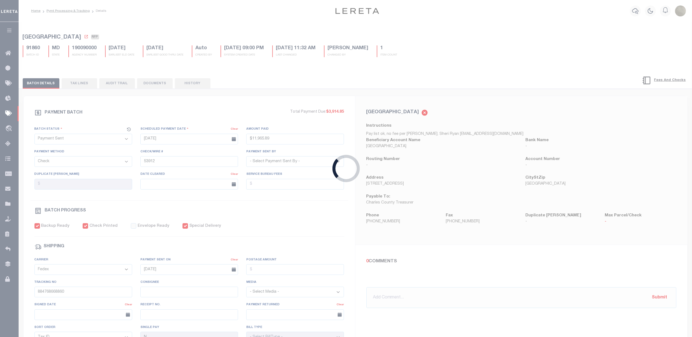
checkbox input "true"
select select
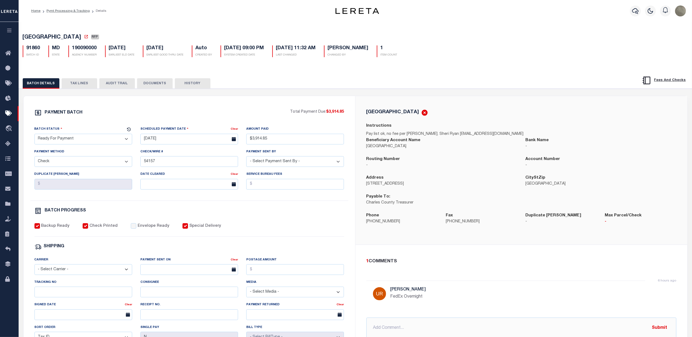
click at [64, 141] on select "- Select Status - Scheduled for Payment Ready For Payment Payment Sent Cleared …" at bounding box center [83, 139] width 98 height 11
select select "SNT"
click at [34, 135] on select "- Select Status - Scheduled for Payment Ready For Payment Payment Sent Cleared …" at bounding box center [83, 139] width 98 height 11
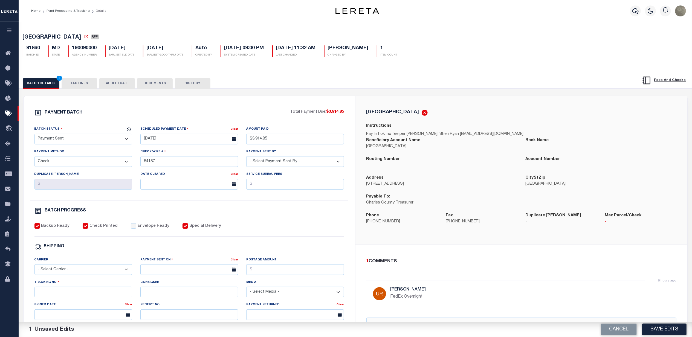
click at [80, 268] on div "Carrier - Select Carrier - E-mail Fax Fedex FTP Other UPS USPS" at bounding box center [83, 266] width 98 height 18
click at [76, 272] on select "- Select Carrier - E-mail Fax Fedex FTP Other UPS USPS" at bounding box center [83, 269] width 98 height 11
select select "FDX"
click at [34, 268] on select "- Select Carrier - E-mail Fax Fedex FTP Other UPS USPS" at bounding box center [83, 269] width 98 height 11
click at [156, 272] on input "text" at bounding box center [189, 269] width 98 height 11
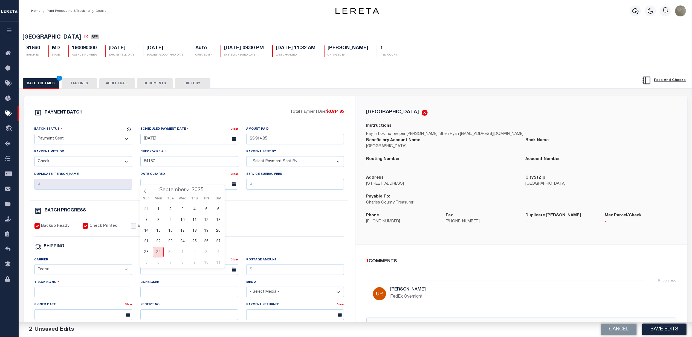
click at [156, 251] on span "29" at bounding box center [158, 252] width 11 height 11
type input "[DATE]"
click at [272, 275] on input "Postage Amount" at bounding box center [295, 269] width 98 height 11
click at [243, 249] on div "SHIPPING" at bounding box center [189, 246] width 310 height 7
click at [50, 295] on input "Tracking No" at bounding box center [83, 292] width 98 height 11
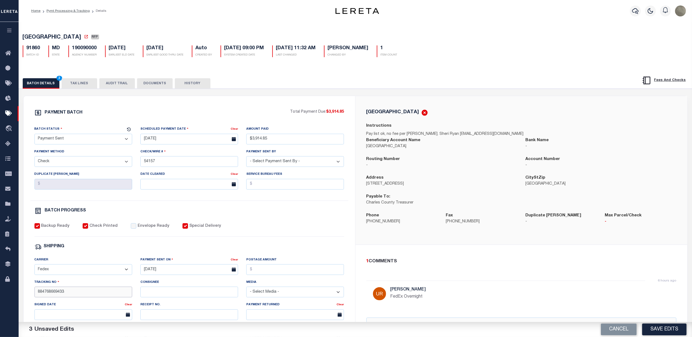
type input "884768669433"
click at [281, 227] on div "Backup Ready Check Printed Envelope Ready Special Delivery" at bounding box center [189, 229] width 310 height 13
click at [156, 229] on label "Envelope Ready" at bounding box center [154, 226] width 32 height 6
click at [136, 229] on input "Envelope Ready" at bounding box center [133, 225] width 5 height 5
checkbox input "true"
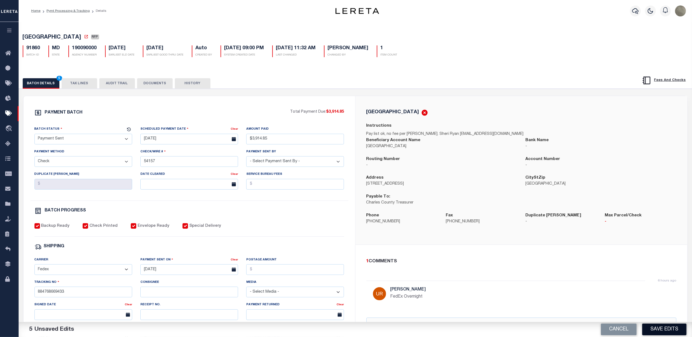
click at [651, 328] on button "Save Edits" at bounding box center [664, 330] width 44 height 12
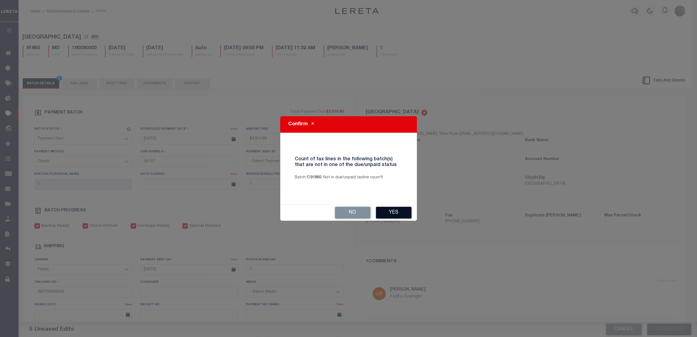
click at [387, 212] on button "Yes" at bounding box center [394, 213] width 36 height 12
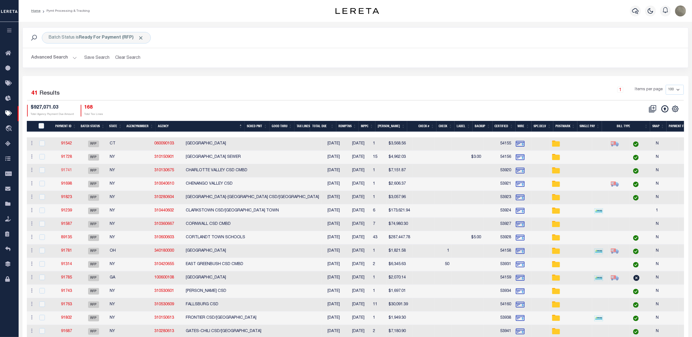
click at [66, 170] on link "91741" at bounding box center [66, 171] width 11 height 4
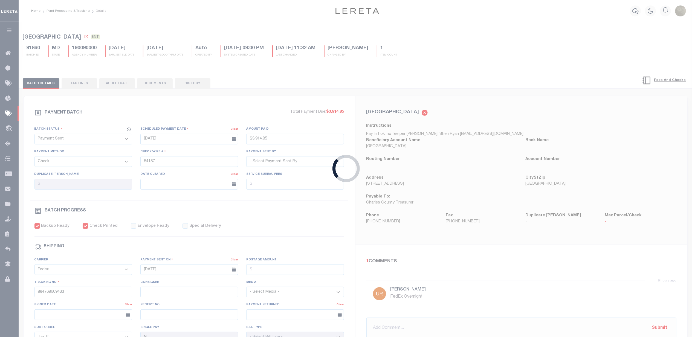
select select "RFP"
type input "[DATE]"
type input "$7,151.87"
type input "53920"
checkbox input "false"
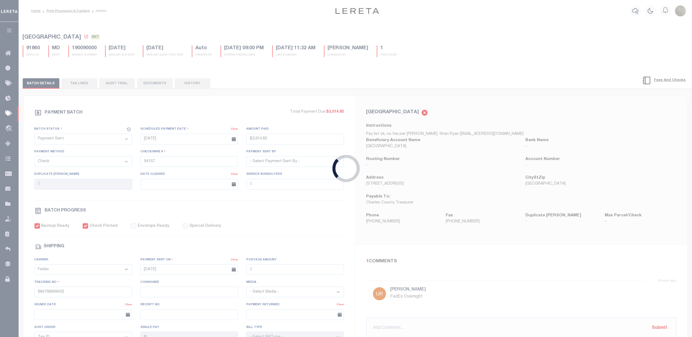
checkbox input "false"
select select
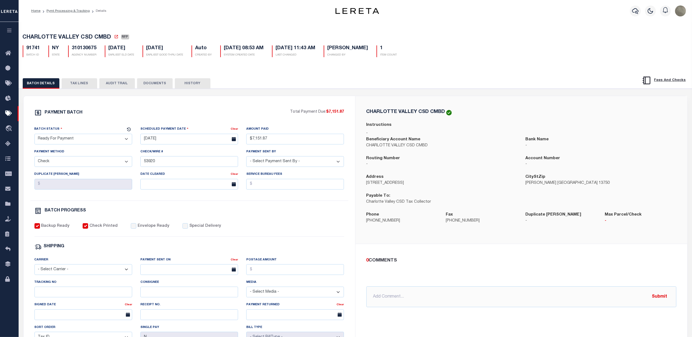
click at [68, 143] on select "- Select Status - Scheduled for Payment Ready For Payment Payment Sent Cleared …" at bounding box center [83, 139] width 98 height 11
select select "SNT"
click at [34, 135] on select "- Select Status - Scheduled for Payment Ready For Payment Payment Sent Cleared …" at bounding box center [83, 139] width 98 height 11
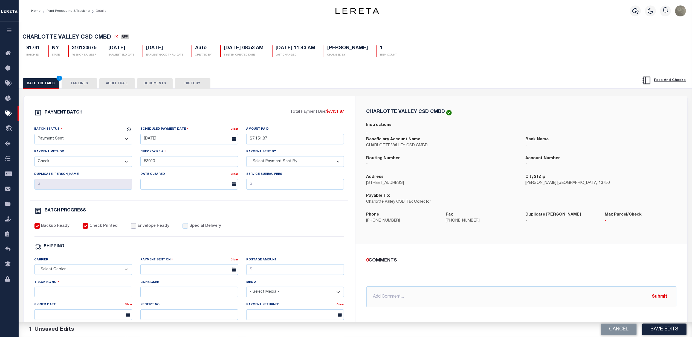
click at [131, 229] on input "Envelope Ready" at bounding box center [133, 225] width 5 height 5
checkbox input "true"
click at [71, 271] on select "- Select Carrier - E-mail Fax Fedex FTP Other UPS USPS" at bounding box center [83, 269] width 98 height 11
select select "FDX"
click at [34, 268] on select "- Select Carrier - E-mail Fax Fedex FTP Other UPS USPS" at bounding box center [83, 269] width 98 height 11
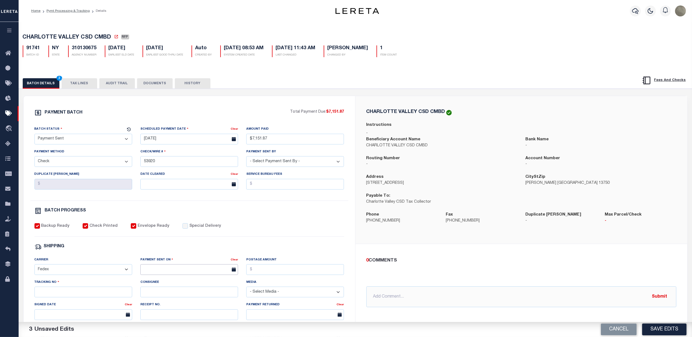
click at [191, 275] on input "text" at bounding box center [189, 269] width 98 height 11
click at [160, 255] on span "29" at bounding box center [158, 252] width 11 height 11
type input "[DATE]"
click at [294, 275] on input "Postage Amount" at bounding box center [295, 269] width 98 height 11
click at [194, 254] on div "PAYMENT BATCH Total Payment Due: $7,151.87 Batch Status - Select Status -" at bounding box center [189, 256] width 318 height 294
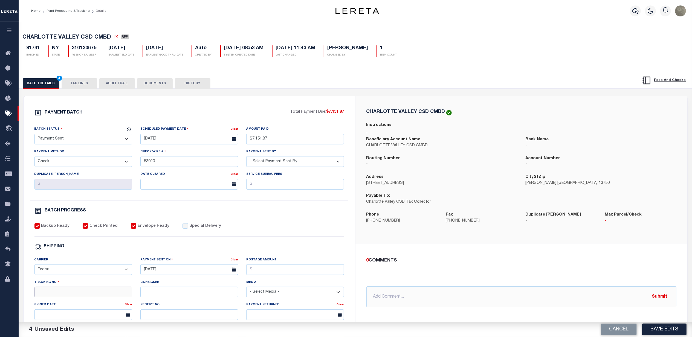
click at [82, 297] on input "Tracking No" at bounding box center [83, 292] width 98 height 11
type input "88476866503"
click at [316, 226] on div "PAYMENT BATCH Total Payment Due: $7,151.87 Batch Status - Select Status -" at bounding box center [189, 256] width 318 height 294
click at [666, 327] on button "Save Edits" at bounding box center [664, 330] width 44 height 12
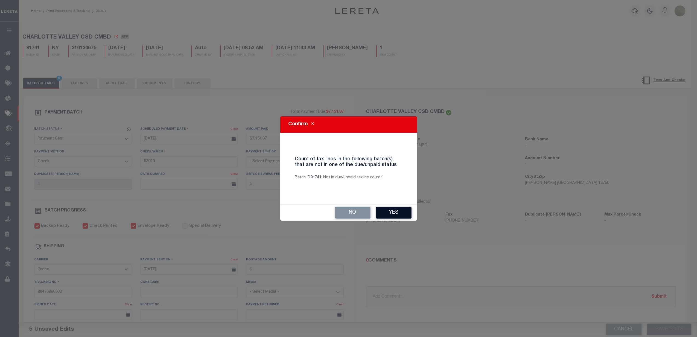
click at [395, 212] on button "Yes" at bounding box center [394, 213] width 36 height 12
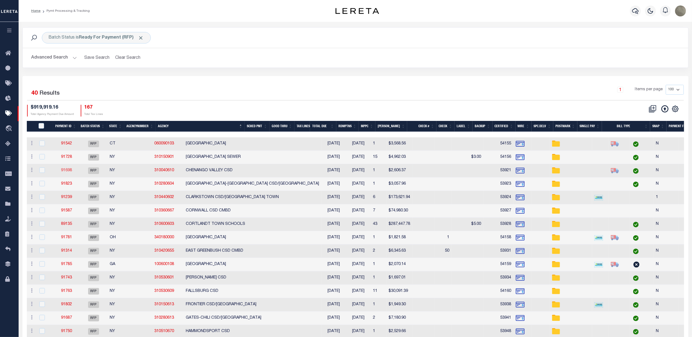
click at [68, 172] on link "91698" at bounding box center [66, 171] width 11 height 4
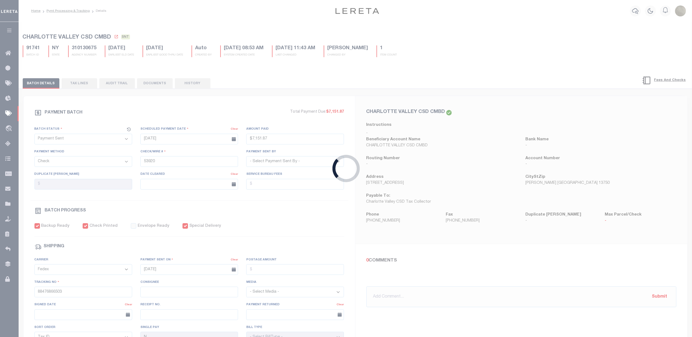
select select "RFP"
type input "$2,606.37"
type input "53921"
checkbox input "false"
checkbox input "true"
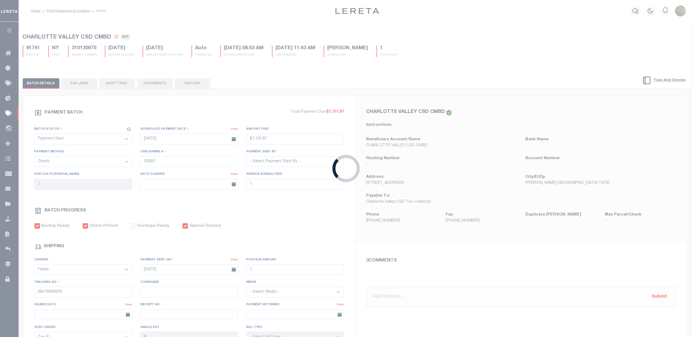
select select
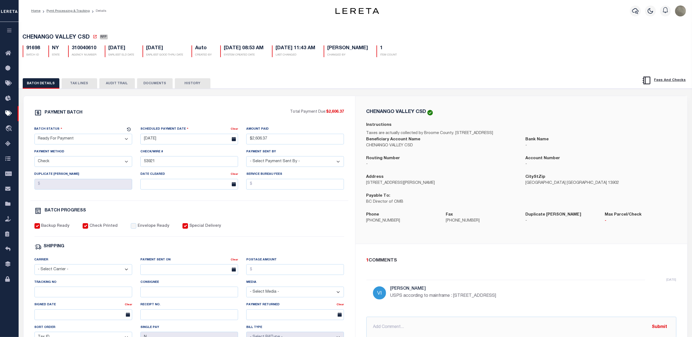
click at [62, 134] on div "Batch Status" at bounding box center [79, 130] width 91 height 8
click at [61, 137] on select "- Select Status - Scheduled for Payment Ready For Payment Payment Sent Cleared …" at bounding box center [83, 139] width 98 height 11
select select "SNT"
click at [34, 135] on select "- Select Status - Scheduled for Payment Ready For Payment Payment Sent Cleared …" at bounding box center [83, 139] width 98 height 11
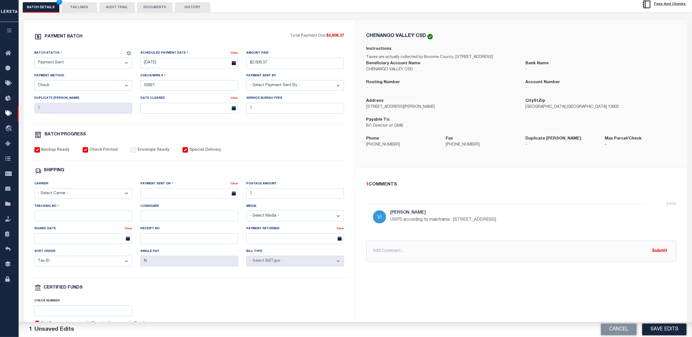
scroll to position [109, 0]
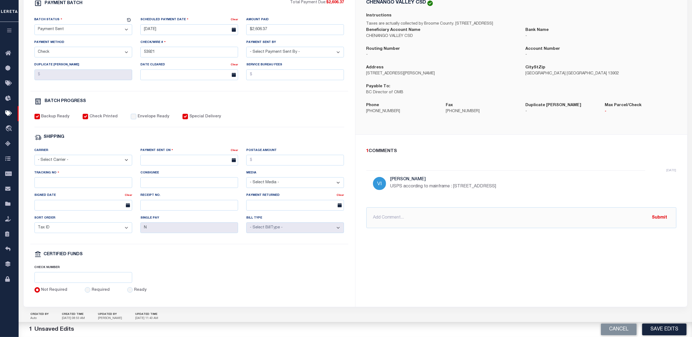
click at [133, 120] on div "Envelope Ready" at bounding box center [150, 117] width 39 height 6
drag, startPoint x: 129, startPoint y: 121, endPoint x: 132, endPoint y: 129, distance: 9.1
click at [131, 119] on input "Envelope Ready" at bounding box center [133, 116] width 5 height 5
checkbox input "true"
click at [77, 166] on select "- Select Carrier - E-mail Fax Fedex FTP Other UPS USPS" at bounding box center [83, 160] width 98 height 11
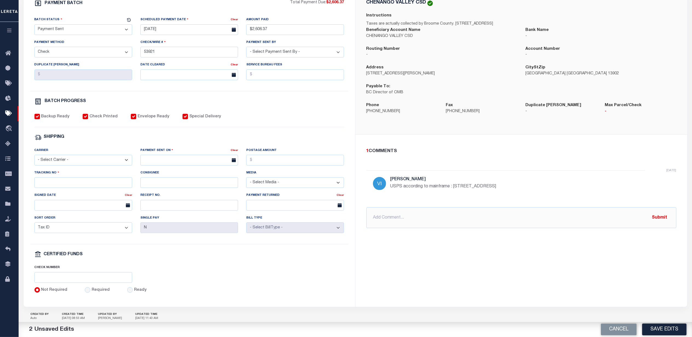
select select "FDX"
click at [34, 159] on select "- Select Carrier - E-mail Fax Fedex FTP Other UPS USPS" at bounding box center [83, 160] width 98 height 11
click at [187, 164] on input "text" at bounding box center [189, 160] width 98 height 11
click at [160, 237] on span "29" at bounding box center [158, 238] width 11 height 11
type input "[DATE]"
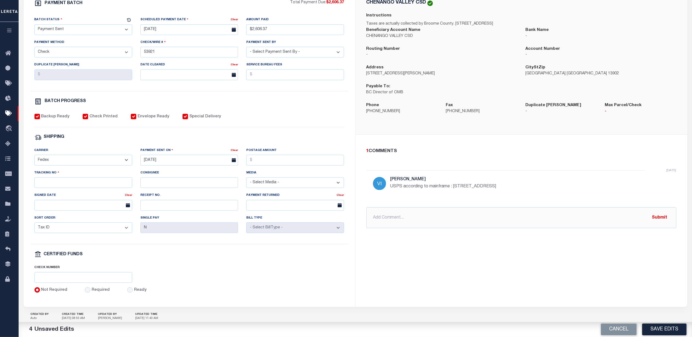
click at [275, 170] on div "Postage Amount" at bounding box center [295, 158] width 106 height 22
click at [277, 164] on input "Postage Amount" at bounding box center [295, 160] width 98 height 11
drag, startPoint x: 205, startPoint y: 155, endPoint x: 150, endPoint y: 169, distance: 56.6
click at [206, 154] on div "Payment Sent On" at bounding box center [185, 151] width 90 height 8
click at [101, 181] on div "Tracking No" at bounding box center [83, 179] width 98 height 18
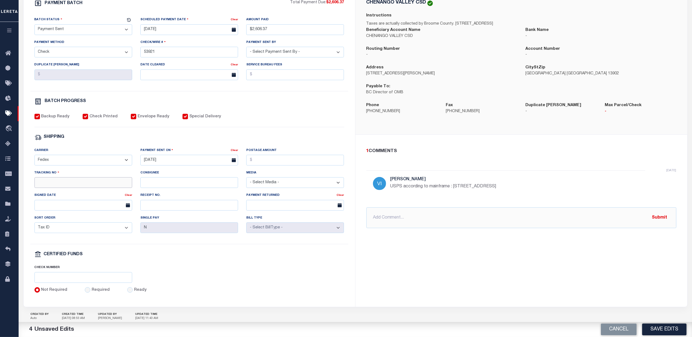
click at [95, 185] on input "Tracking No" at bounding box center [83, 182] width 98 height 11
type input "884768670930"
click at [283, 136] on div "PAYMENT BATCH Total Payment Due: $2,606.37 Batch Status - Select Status -" at bounding box center [189, 147] width 318 height 294
click at [663, 326] on button "Save Edits" at bounding box center [664, 330] width 44 height 12
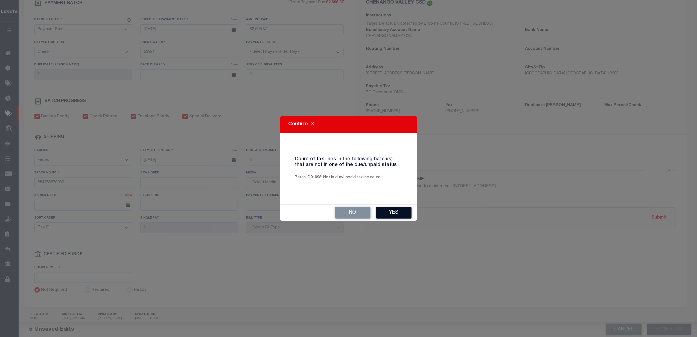
click at [392, 213] on button "Yes" at bounding box center [394, 213] width 36 height 12
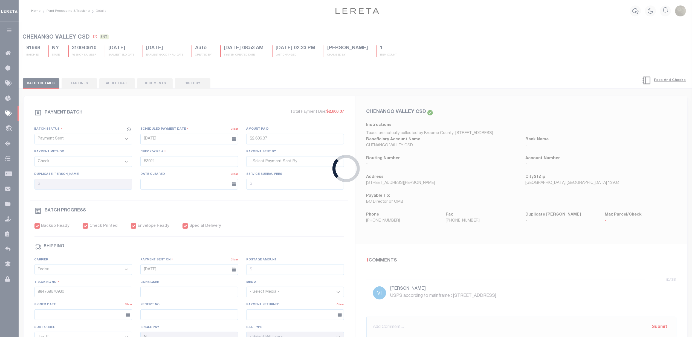
type input "$2,606.37"
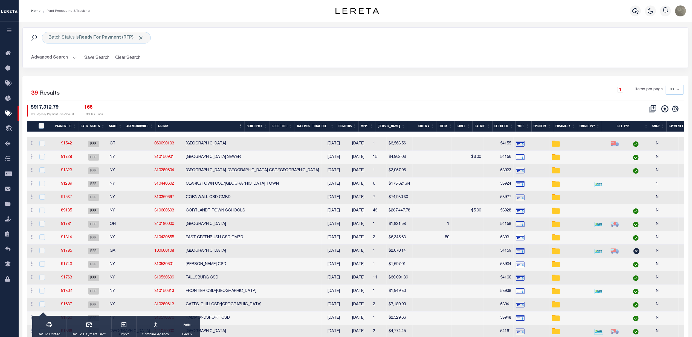
click at [64, 198] on link "91587" at bounding box center [66, 197] width 11 height 4
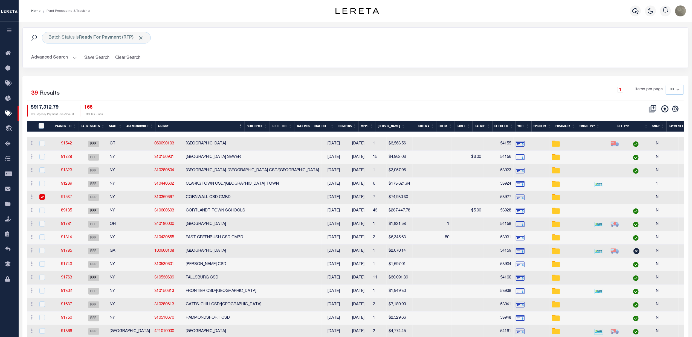
select select "RFP"
type input "$74,980.3"
type input "53927"
select select "[PERSON_NAME]"
checkbox input "false"
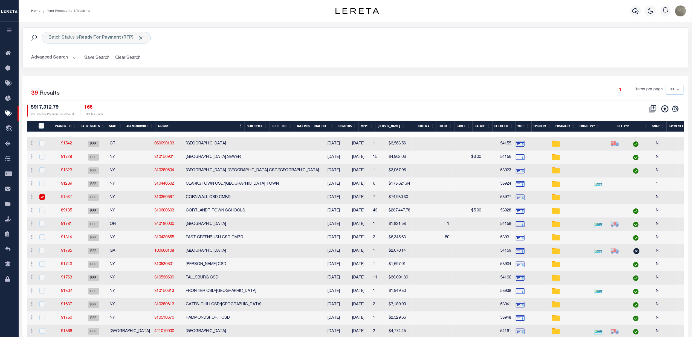
checkbox input "false"
select select
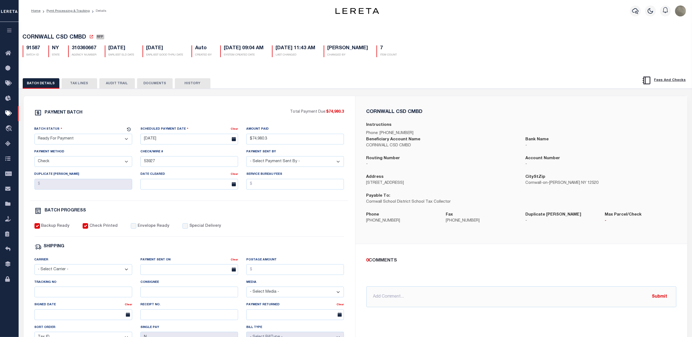
click at [66, 143] on select "- Select Status - Scheduled for Payment Ready For Payment Payment Sent Cleared …" at bounding box center [83, 139] width 98 height 11
select select "SNT"
click at [34, 135] on select "- Select Status - Scheduled for Payment Ready For Payment Payment Sent Cleared …" at bounding box center [83, 139] width 98 height 11
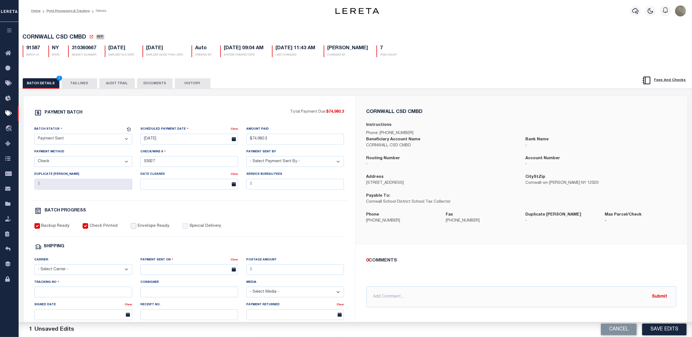
click at [132, 229] on input "Envelope Ready" at bounding box center [133, 225] width 5 height 5
checkbox input "true"
click at [69, 275] on select "- Select Carrier - E-mail Fax Fedex FTP Other UPS USPS" at bounding box center [83, 269] width 98 height 11
select select "FDX"
click at [34, 268] on select "- Select Carrier - E-mail Fax Fedex FTP Other UPS USPS" at bounding box center [83, 269] width 98 height 11
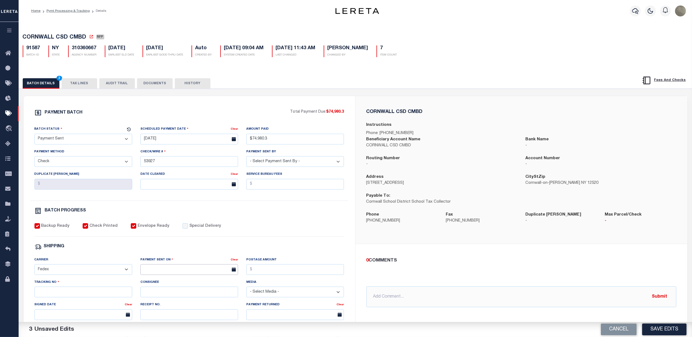
click at [155, 272] on input "text" at bounding box center [189, 269] width 98 height 11
click at [157, 252] on span "29" at bounding box center [158, 252] width 11 height 11
type input "[DATE]"
click at [283, 279] on div "Postage Amount" at bounding box center [295, 268] width 106 height 22
click at [282, 274] on input "Postage Amount" at bounding box center [295, 269] width 98 height 11
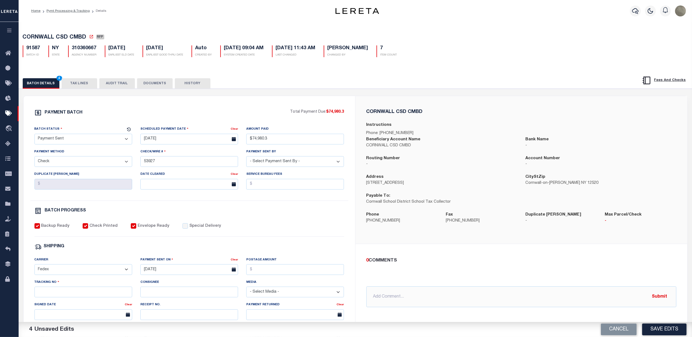
click at [227, 245] on div "PAYMENT BATCH Total Payment Due: $74,980.3 Batch Status - Select Status -" at bounding box center [189, 256] width 318 height 294
click at [74, 292] on input "Tracking No" at bounding box center [83, 292] width 98 height 11
type input "884768671466"
click at [306, 249] on div "SHIPPING" at bounding box center [189, 246] width 310 height 7
click at [655, 324] on button "Save Edits" at bounding box center [664, 330] width 44 height 12
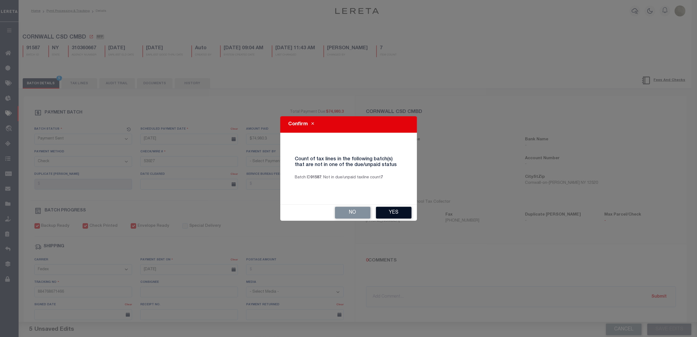
click at [387, 211] on button "Yes" at bounding box center [394, 213] width 36 height 12
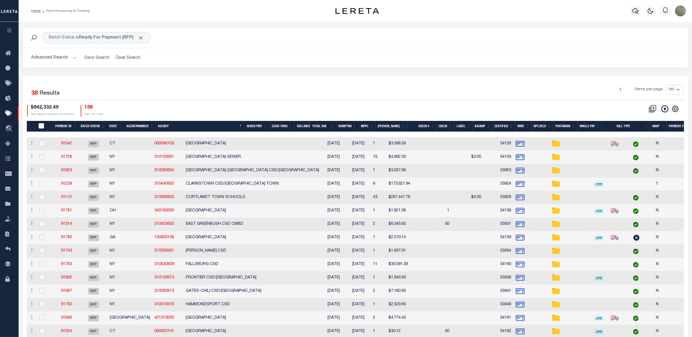
click at [64, 197] on link "89135" at bounding box center [66, 197] width 11 height 4
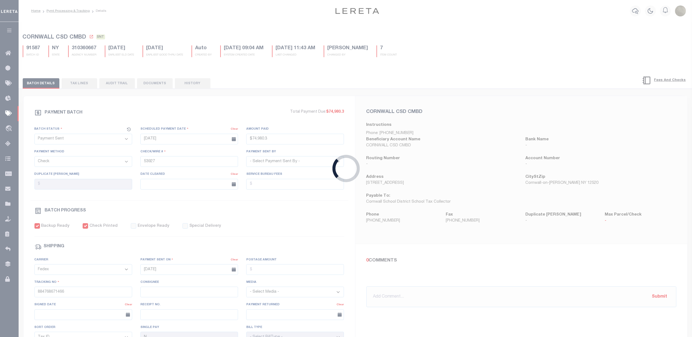
select select "RFP"
type input "$287,447.78"
type input "53928"
type input "$215"
checkbox input "false"
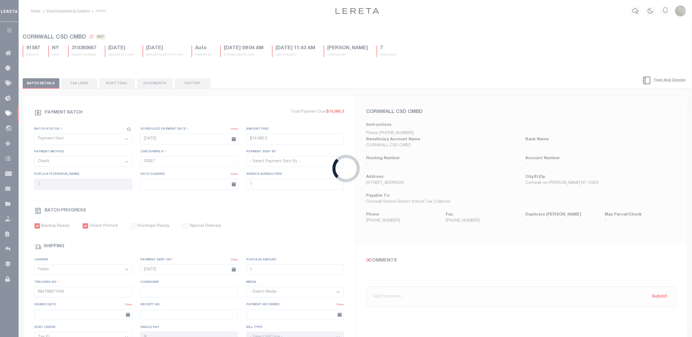
select select
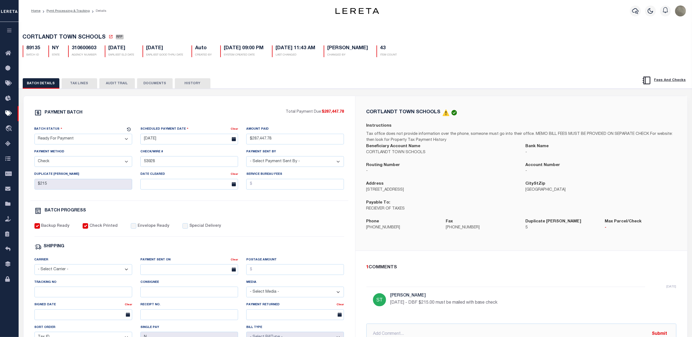
click at [78, 138] on select "- Select Status - Scheduled for Payment Ready For Payment Payment Sent Cleared …" at bounding box center [83, 139] width 98 height 11
select select "SNT"
click at [34, 135] on select "- Select Status - Scheduled for Payment Ready For Payment Payment Sent Cleared …" at bounding box center [83, 139] width 98 height 11
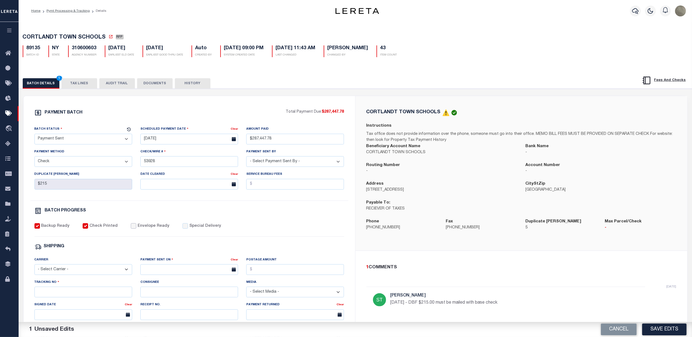
click at [131, 229] on input "Envelope Ready" at bounding box center [133, 225] width 5 height 5
checkbox input "true"
click at [64, 275] on select "- Select Carrier - E-mail Fax Fedex FTP Other UPS USPS" at bounding box center [83, 269] width 98 height 11
select select "FDX"
click at [34, 268] on select "- Select Carrier - E-mail Fax Fedex FTP Other UPS USPS" at bounding box center [83, 269] width 98 height 11
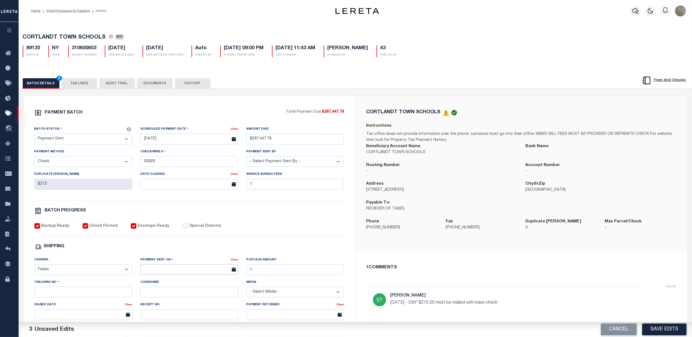
click at [150, 269] on input "text" at bounding box center [189, 269] width 98 height 11
click at [159, 250] on span "29" at bounding box center [158, 252] width 11 height 11
type input "[DATE]"
click at [298, 274] on input "Postage Amount" at bounding box center [295, 269] width 98 height 11
click at [225, 249] on div "SHIPPING" at bounding box center [189, 246] width 310 height 7
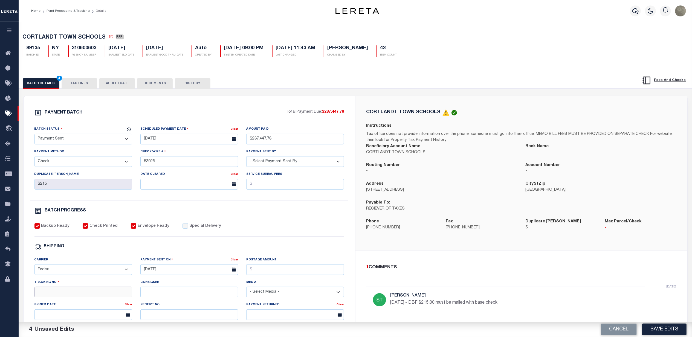
click at [63, 292] on input "Tracking No" at bounding box center [83, 292] width 98 height 11
type input "884768671992"
click at [320, 234] on div "Backup Ready Check Printed Envelope Ready Special Delivery" at bounding box center [189, 229] width 310 height 13
click at [659, 327] on button "Save Edits" at bounding box center [664, 330] width 44 height 12
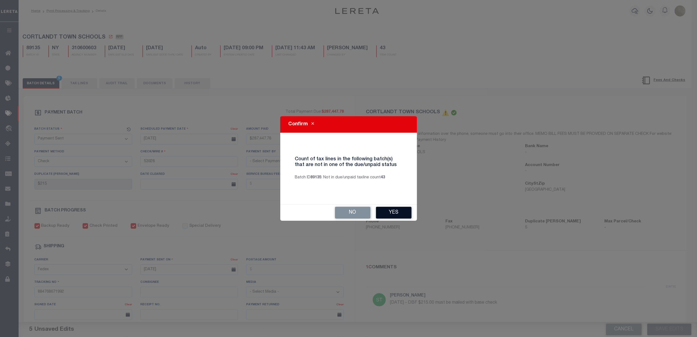
click at [387, 215] on button "Yes" at bounding box center [394, 213] width 36 height 12
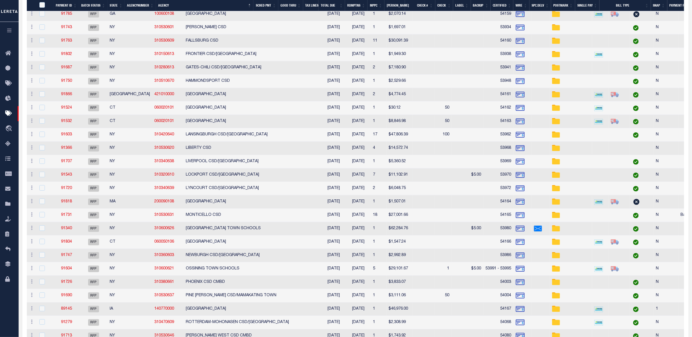
scroll to position [255, 0]
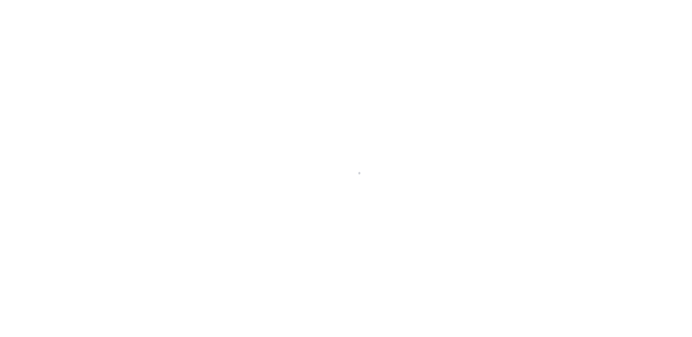
select select "RFP"
select select "CHK"
select select "[PERSON_NAME]"
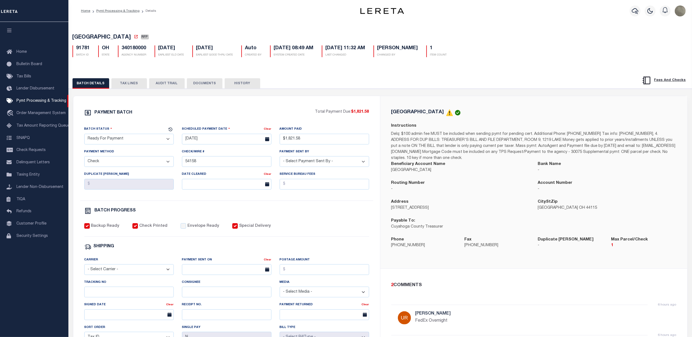
click at [101, 141] on select "- Select Status - Scheduled for Payment Ready For Payment Payment Sent Cleared …" at bounding box center [128, 139] width 89 height 11
select select "SNT"
click at [84, 135] on select "- Select Status - Scheduled for Payment Ready For Payment Payment Sent Cleared …" at bounding box center [128, 139] width 89 height 11
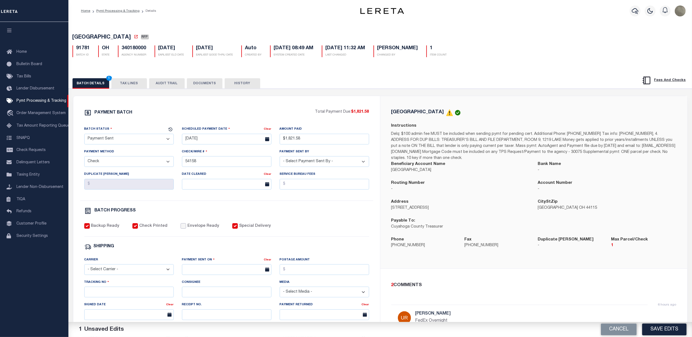
click at [181, 229] on input "Envelope Ready" at bounding box center [183, 225] width 5 height 5
checkbox input "true"
click at [105, 274] on select "- Select Carrier - E-mail Fax Fedex FTP Other UPS USPS" at bounding box center [128, 269] width 89 height 11
select select "FDX"
click at [84, 268] on select "- Select Carrier - E-mail Fax Fedex FTP Other UPS USPS" at bounding box center [128, 269] width 89 height 11
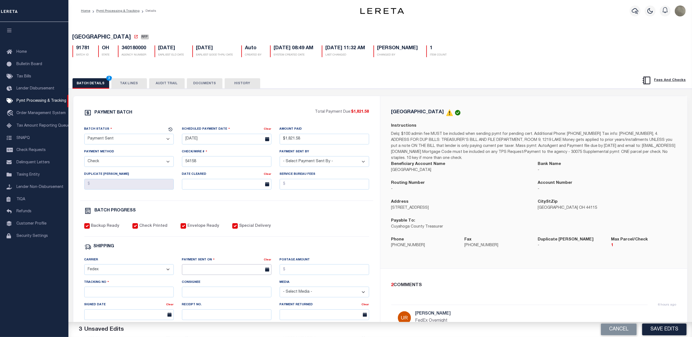
click at [202, 271] on input "text" at bounding box center [226, 269] width 89 height 11
click at [199, 252] on span "29" at bounding box center [200, 252] width 11 height 11
type input "[DATE]"
click at [326, 274] on input "Postage Amount" at bounding box center [324, 269] width 89 height 11
drag, startPoint x: 268, startPoint y: 253, endPoint x: 224, endPoint y: 253, distance: 44.0
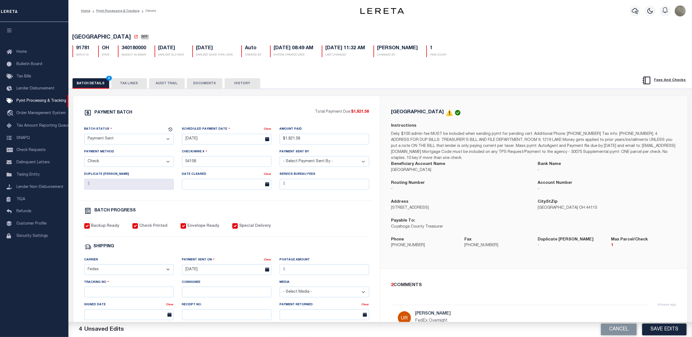
click at [267, 250] on div "SHIPPING" at bounding box center [226, 246] width 285 height 7
click at [102, 295] on input "Tracking No" at bounding box center [128, 292] width 89 height 11
type input "884768670551"
click at [346, 246] on div "SHIPPING" at bounding box center [226, 246] width 285 height 7
click at [314, 275] on input "Postage Amount" at bounding box center [324, 269] width 89 height 11
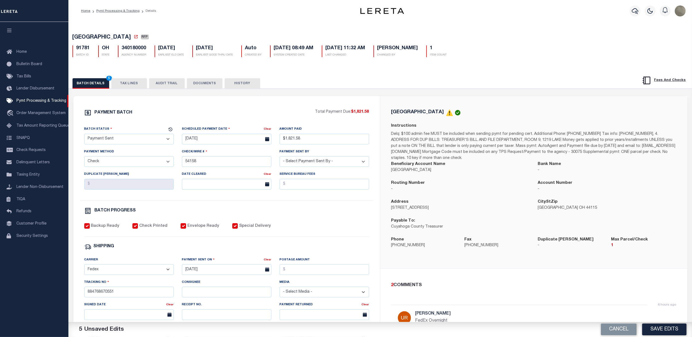
click at [280, 250] on div "SHIPPING" at bounding box center [226, 246] width 285 height 7
click at [311, 271] on input "Postage Amount" at bounding box center [324, 269] width 89 height 11
click at [314, 116] on div "PAYMENT BATCH" at bounding box center [199, 114] width 231 height 10
click at [316, 279] on div "Postage Amount" at bounding box center [324, 268] width 98 height 22
click at [315, 272] on input "Postage Amount" at bounding box center [324, 269] width 89 height 11
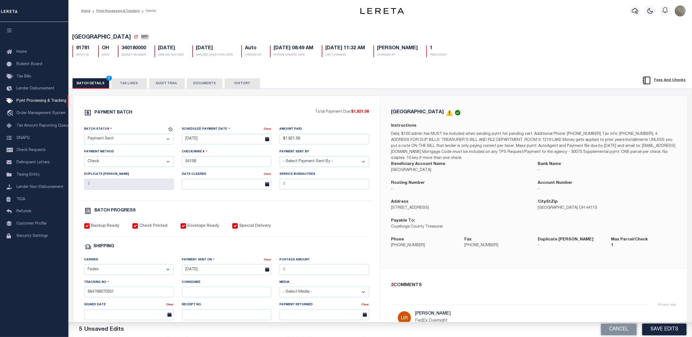
click at [257, 256] on div "PAYMENT BATCH Total Payment Due: $1,821.58 Batch Status - Select Status -" at bounding box center [227, 256] width 294 height 294
click at [129, 297] on input "884768670551" at bounding box center [128, 292] width 89 height 11
drag, startPoint x: 671, startPoint y: 331, endPoint x: 669, endPoint y: 328, distance: 3.5
click at [671, 330] on button "Save Edits" at bounding box center [664, 330] width 44 height 12
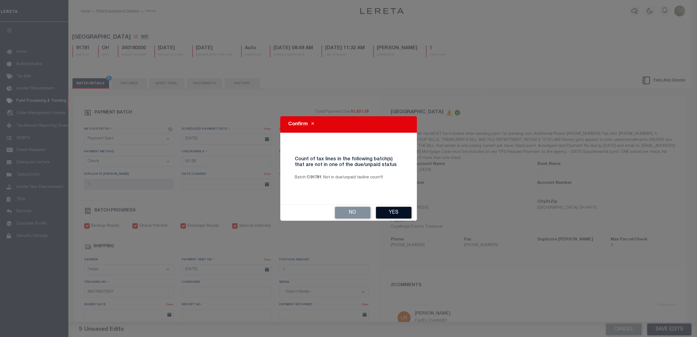
click at [385, 213] on button "Yes" at bounding box center [394, 213] width 36 height 12
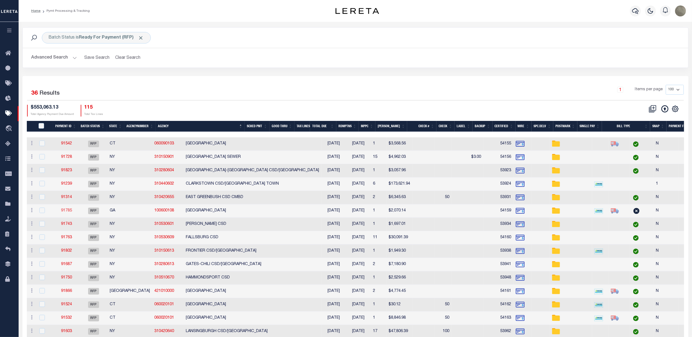
click at [66, 212] on link "91785" at bounding box center [66, 211] width 11 height 4
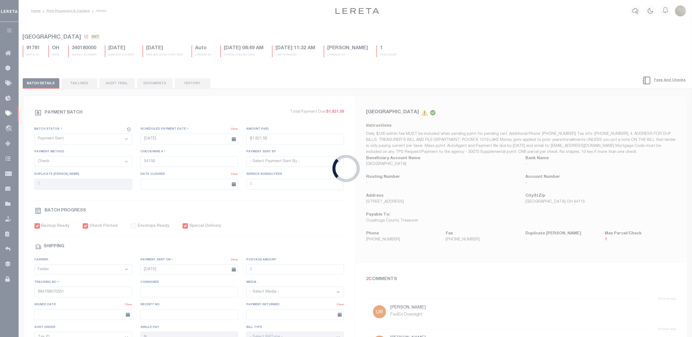
select select "RFP"
type input "$2,070.14"
type input "54159"
select select "[PERSON_NAME]"
checkbox input "false"
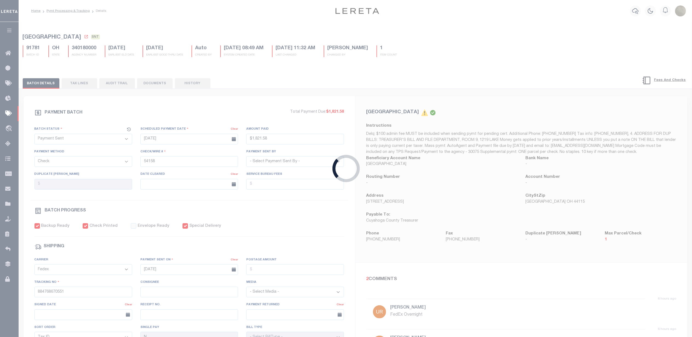
select select
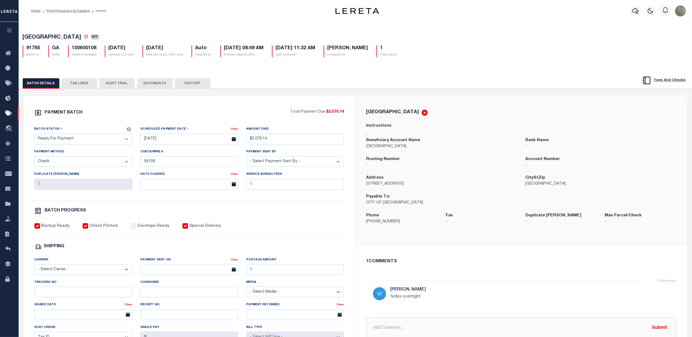
click at [66, 138] on select "- Select Status - Scheduled for Payment Ready For Payment Payment Sent Cleared …" at bounding box center [83, 139] width 98 height 11
select select "SNT"
click at [34, 135] on select "- Select Status - Scheduled for Payment Ready For Payment Payment Sent Cleared …" at bounding box center [83, 139] width 98 height 11
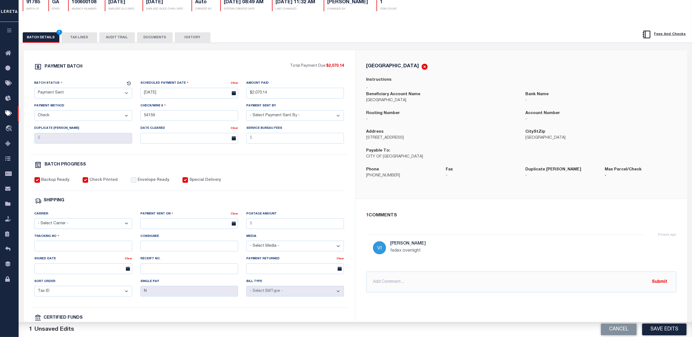
scroll to position [73, 0]
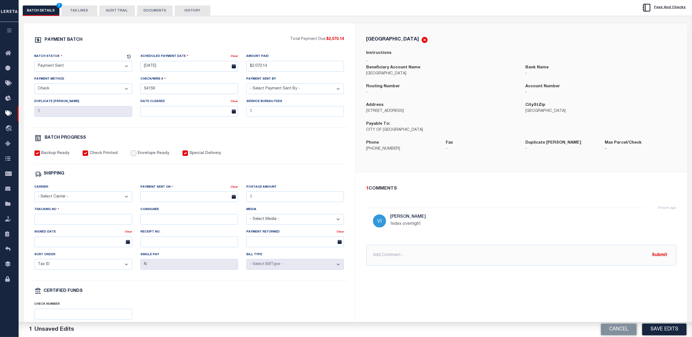
click at [131, 156] on input "Envelope Ready" at bounding box center [133, 152] width 5 height 5
checkbox input "true"
click at [59, 201] on select "- Select Carrier - E-mail Fax Fedex FTP Other UPS USPS" at bounding box center [83, 197] width 98 height 11
select select "FDX"
click at [34, 195] on select "- Select Carrier - E-mail Fax Fedex FTP Other UPS USPS" at bounding box center [83, 197] width 98 height 11
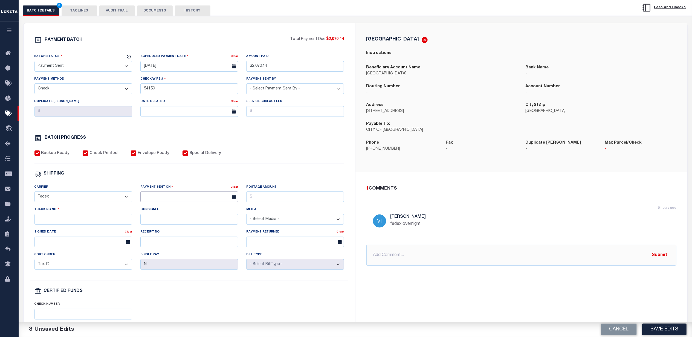
click at [167, 200] on input "text" at bounding box center [189, 197] width 98 height 11
click at [157, 276] on span "29" at bounding box center [158, 274] width 11 height 11
type input "[DATE]"
click at [274, 200] on input "Postage Amount" at bounding box center [295, 197] width 98 height 11
click at [258, 190] on label "Postage Amount" at bounding box center [261, 187] width 30 height 5
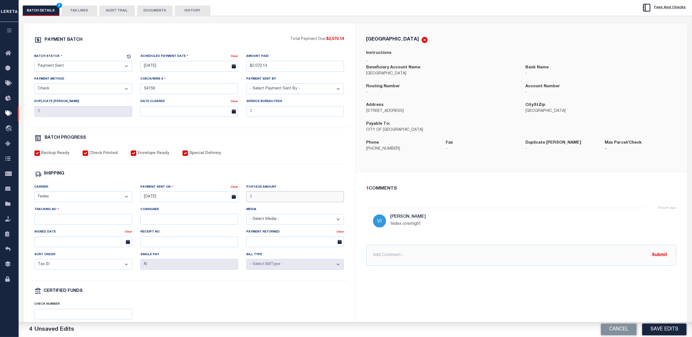
click at [258, 192] on input "Postage Amount" at bounding box center [295, 197] width 98 height 11
click at [109, 217] on div "Tracking No" at bounding box center [83, 216] width 98 height 18
drag, startPoint x: 98, startPoint y: 221, endPoint x: 96, endPoint y: 224, distance: 3.1
click at [98, 221] on input "Tracking No" at bounding box center [83, 219] width 98 height 11
type input "884768673399"
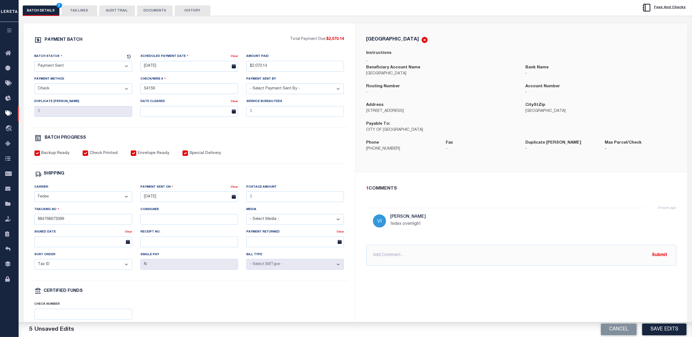
click at [277, 164] on div "Backup Ready Check Printed Envelope Ready Special Delivery" at bounding box center [189, 156] width 310 height 13
click at [659, 327] on button "Save Edits" at bounding box center [664, 330] width 44 height 12
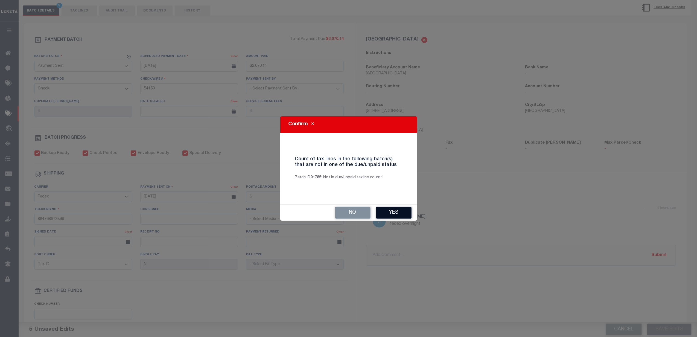
click at [406, 213] on button "Yes" at bounding box center [394, 213] width 36 height 12
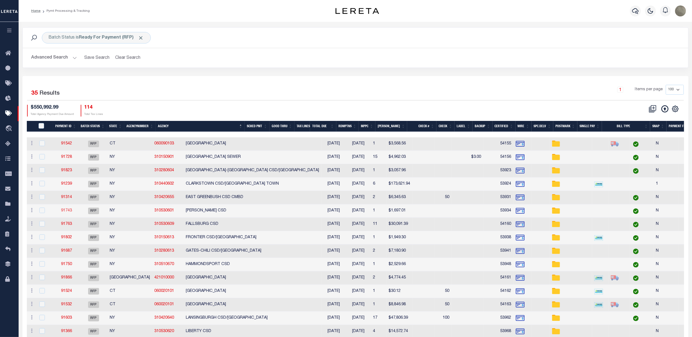
click at [65, 213] on link "91743" at bounding box center [66, 211] width 11 height 4
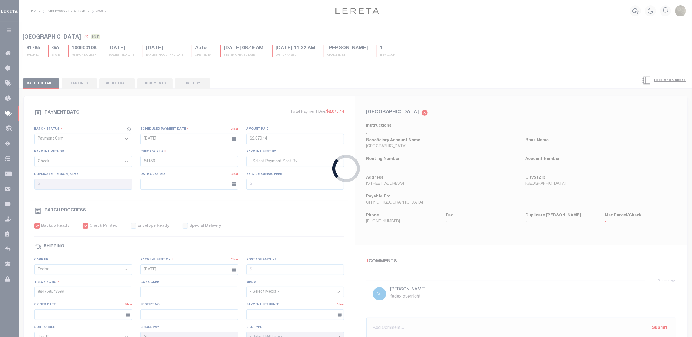
select select "RFP"
type input "[DATE]"
type input "$1,697.01"
type input "53934"
select select "[PERSON_NAME]"
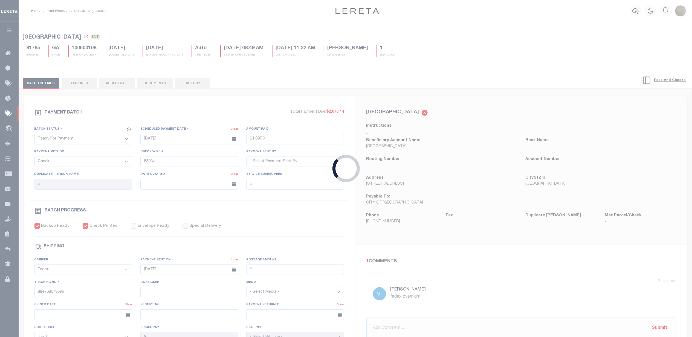
checkbox input "false"
select select
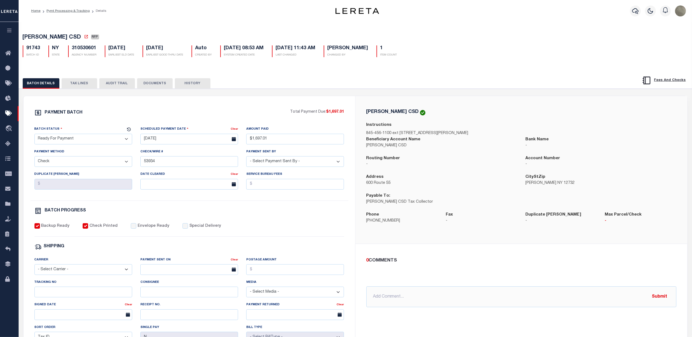
click at [68, 136] on select "- Select Status - Scheduled for Payment Ready For Payment Payment Sent Cleared …" at bounding box center [83, 139] width 98 height 11
select select "SNT"
click at [34, 135] on select "- Select Status - Scheduled for Payment Ready For Payment Payment Sent Cleared …" at bounding box center [83, 139] width 98 height 11
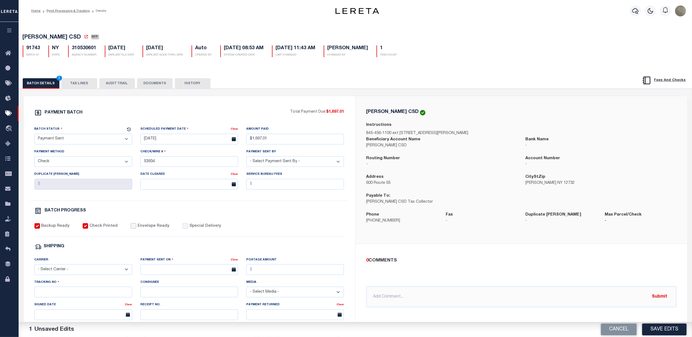
click at [131, 229] on input "Envelope Ready" at bounding box center [133, 225] width 5 height 5
checkbox input "true"
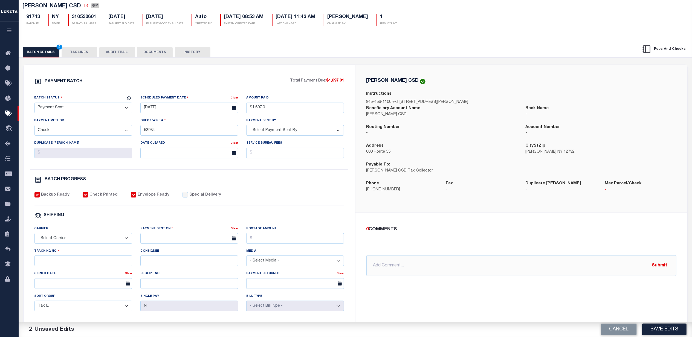
scroll to position [36, 0]
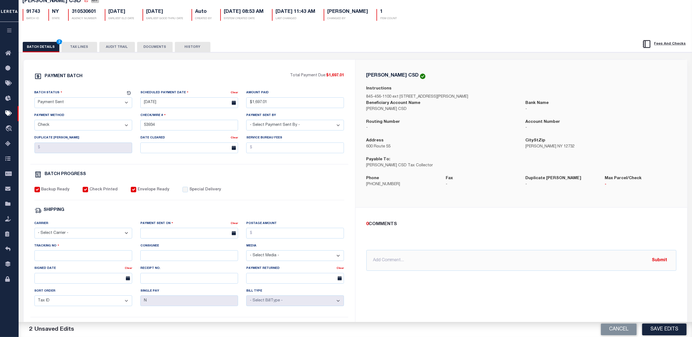
click at [64, 234] on select "- Select Carrier - E-mail Fax Fedex FTP Other UPS USPS" at bounding box center [83, 233] width 98 height 11
select select "FDX"
click at [34, 232] on select "- Select Carrier - E-mail Fax Fedex FTP Other UPS USPS" at bounding box center [83, 233] width 98 height 11
click at [161, 243] on body "Home Pymt Processing & Tracking Details" at bounding box center [346, 193] width 692 height 459
click at [159, 311] on span "29" at bounding box center [158, 311] width 11 height 11
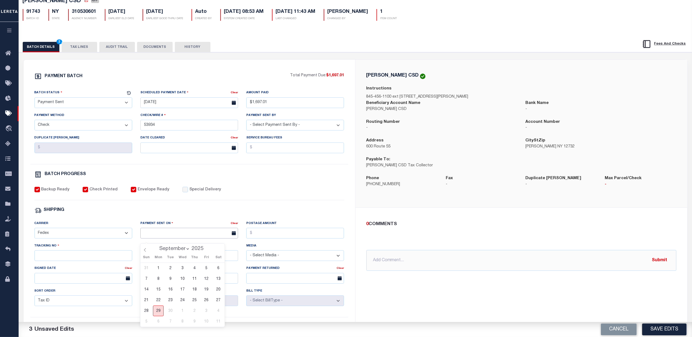
type input "[DATE]"
click at [74, 259] on input "Tracking No" at bounding box center [83, 255] width 98 height 11
type input "884768673870"
click at [273, 214] on div "SHIPPING" at bounding box center [189, 210] width 310 height 7
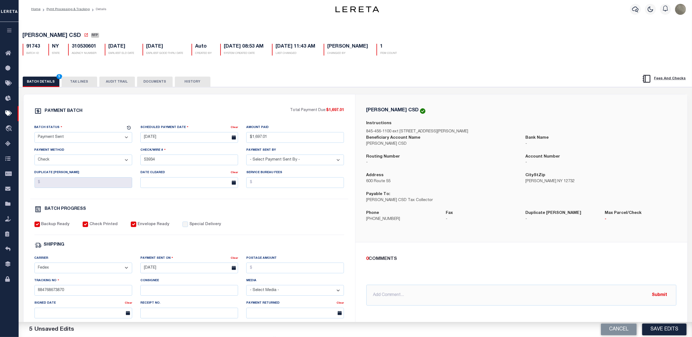
scroll to position [0, 0]
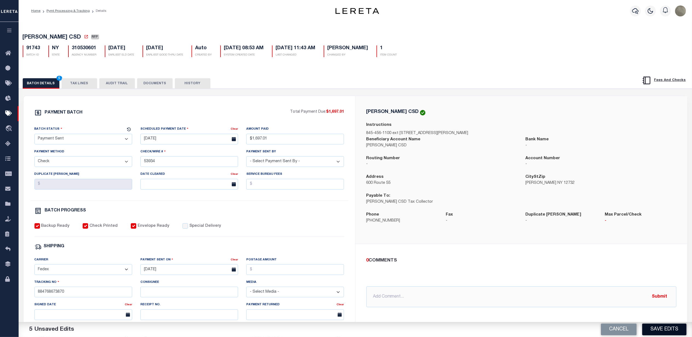
click at [661, 326] on button "Save Edits" at bounding box center [664, 330] width 44 height 12
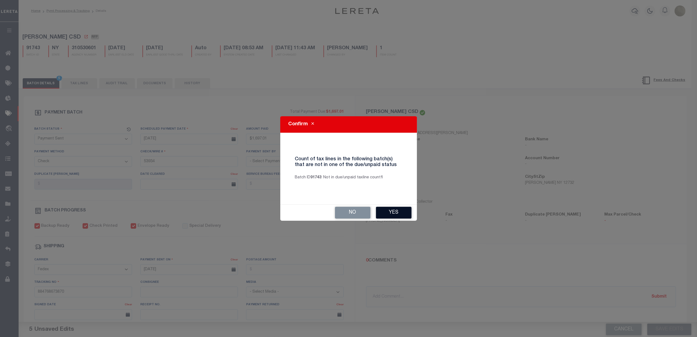
click at [402, 214] on button "Yes" at bounding box center [394, 213] width 36 height 12
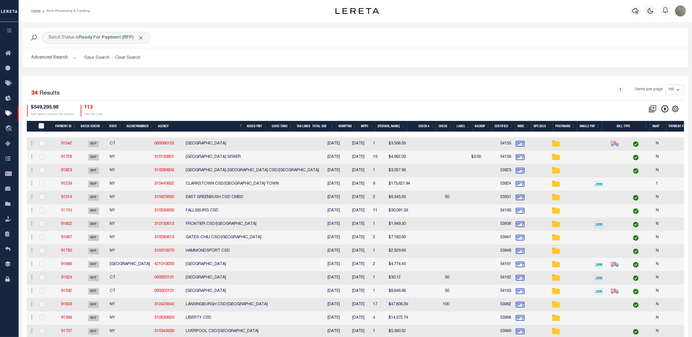
click at [70, 213] on link "91763" at bounding box center [66, 211] width 11 height 4
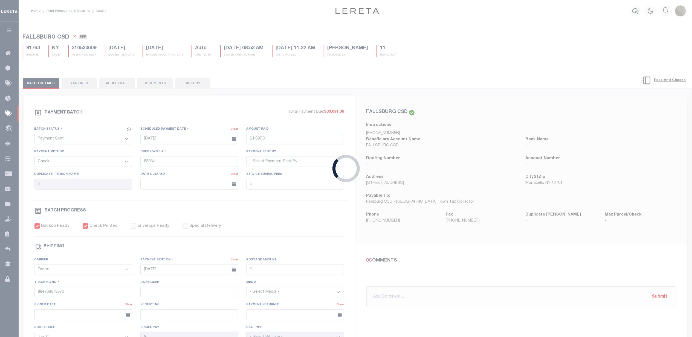
select select "RFP"
type input "[DATE]"
type input "$30,091.39"
type input "54160"
checkbox input "false"
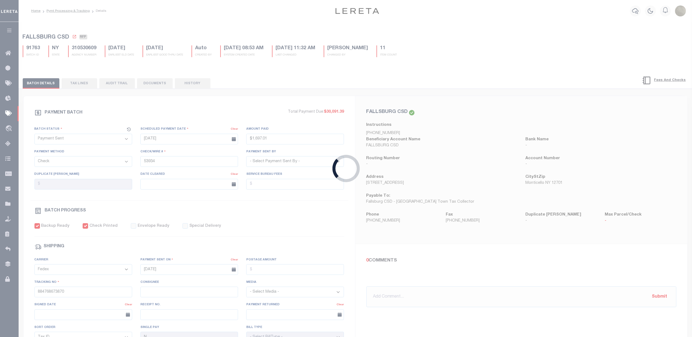
select select
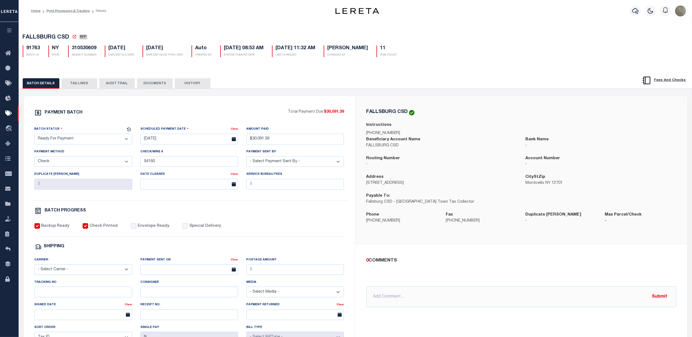
drag, startPoint x: 55, startPoint y: 148, endPoint x: 59, endPoint y: 143, distance: 7.2
click at [55, 147] on div "Batch Status - Select Status - Scheduled for Payment Ready For Payment Payment …" at bounding box center [83, 137] width 106 height 22
click at [59, 143] on select "- Select Status - Scheduled for Payment Ready For Payment Payment Sent Cleared …" at bounding box center [83, 139] width 98 height 11
select select "SNT"
click at [34, 135] on select "- Select Status - Scheduled for Payment Ready For Payment Payment Sent Cleared …" at bounding box center [83, 139] width 98 height 11
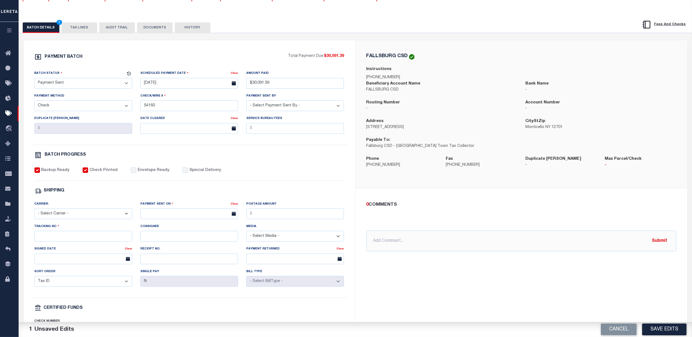
scroll to position [73, 0]
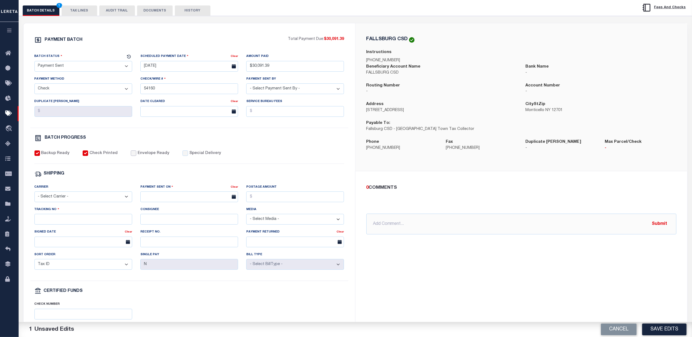
click at [131, 154] on input "Envelope Ready" at bounding box center [133, 152] width 5 height 5
checkbox input "true"
click at [77, 198] on select "- Select Carrier - E-mail Fax Fedex FTP Other UPS USPS" at bounding box center [83, 197] width 98 height 11
select select "FDX"
click at [34, 195] on select "- Select Carrier - E-mail Fax Fedex FTP Other UPS USPS" at bounding box center [83, 197] width 98 height 11
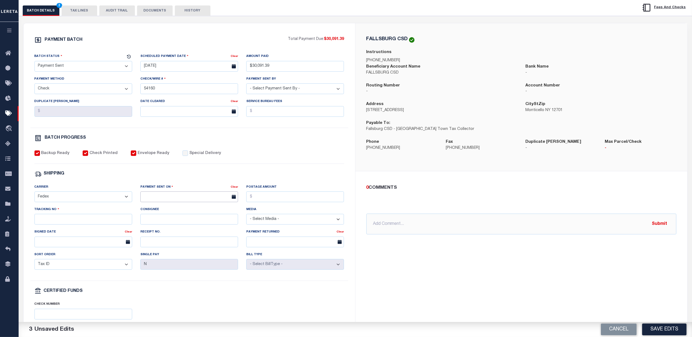
click at [161, 198] on input "text" at bounding box center [189, 197] width 98 height 11
click at [156, 273] on span "29" at bounding box center [158, 274] width 11 height 11
type input "[DATE]"
click at [79, 224] on input "Tracking No" at bounding box center [83, 219] width 98 height 11
type input "884771546311"
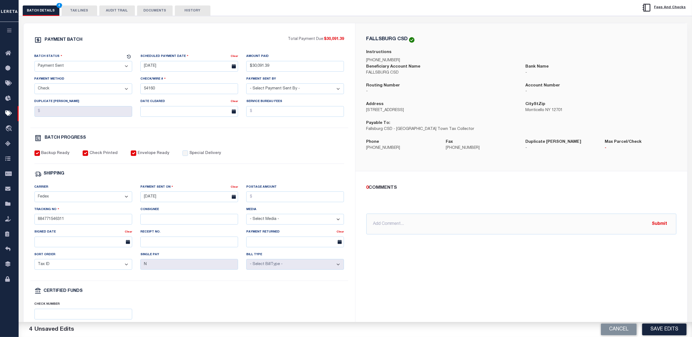
click at [312, 158] on div "Backup Ready Check Printed Envelope Ready Special Delivery" at bounding box center [189, 156] width 310 height 13
click at [158, 200] on input "[DATE]" at bounding box center [189, 197] width 98 height 11
click at [160, 274] on span "29" at bounding box center [158, 274] width 11 height 11
click at [656, 329] on button "Save Edits" at bounding box center [664, 330] width 44 height 12
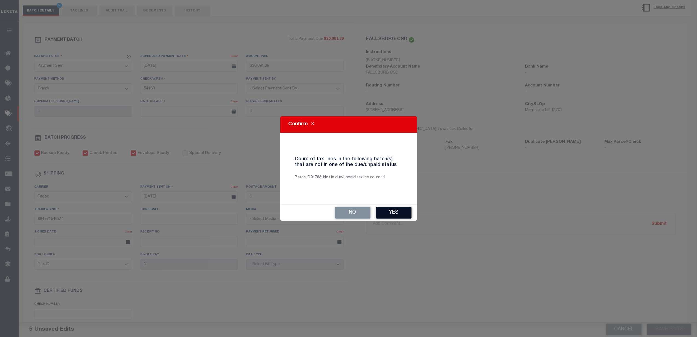
click at [400, 209] on button "Yes" at bounding box center [394, 213] width 36 height 12
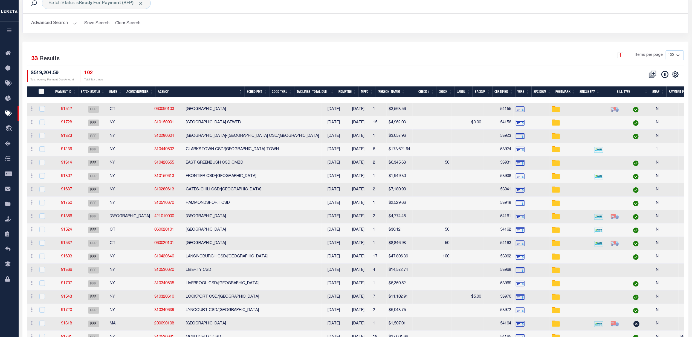
scroll to position [36, 0]
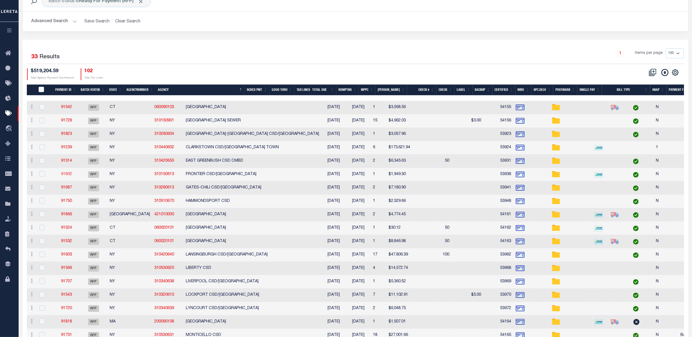
click at [64, 176] on link "91802" at bounding box center [66, 174] width 11 height 4
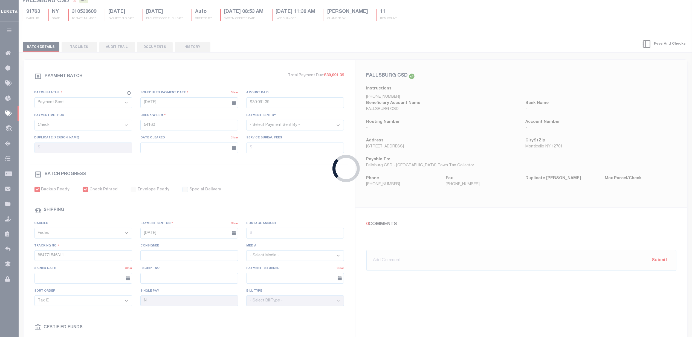
select select "RFP"
type input "[DATE]"
type input "$1,949.3"
type input "53938"
checkbox input "false"
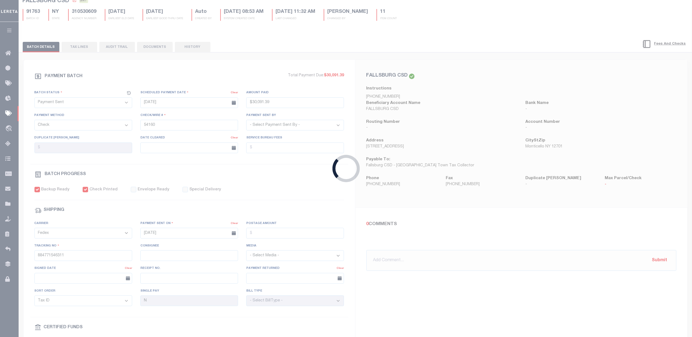
select select
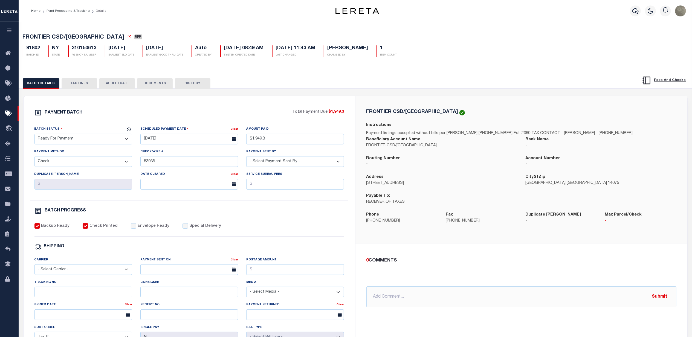
click at [65, 141] on select "- Select Status - Scheduled for Payment Ready For Payment Payment Sent Cleared …" at bounding box center [83, 139] width 98 height 11
select select "SNT"
click at [34, 135] on select "- Select Status - Scheduled for Payment Ready For Payment Payment Sent Cleared …" at bounding box center [83, 139] width 98 height 11
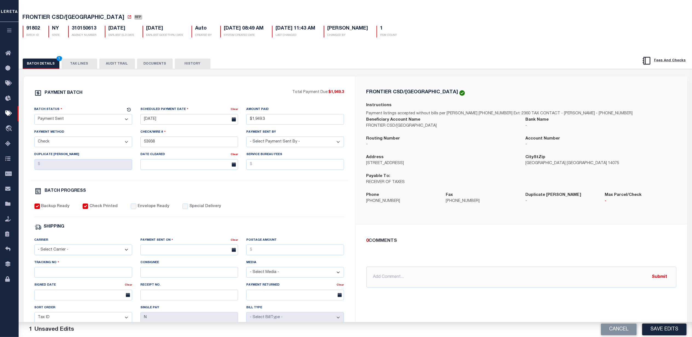
scroll to position [73, 0]
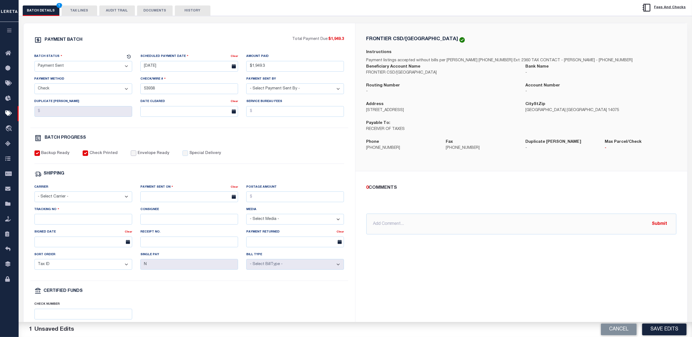
click at [131, 156] on input "Envelope Ready" at bounding box center [133, 152] width 5 height 5
checkbox input "true"
click at [81, 202] on select "- Select Carrier - E-mail Fax Fedex FTP Other UPS USPS" at bounding box center [83, 197] width 98 height 11
select select "FDX"
click at [34, 195] on select "- Select Carrier - E-mail Fax Fedex FTP Other UPS USPS" at bounding box center [83, 197] width 98 height 11
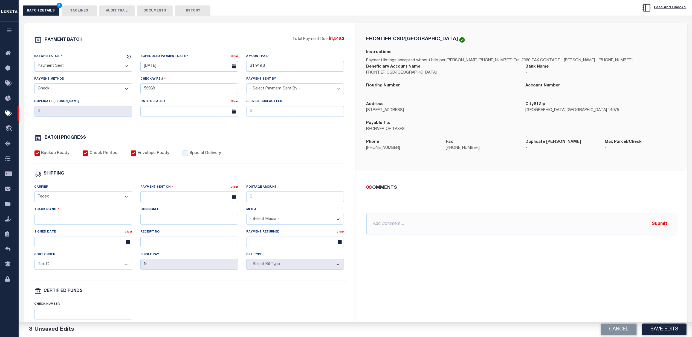
click at [170, 190] on label "Payment Sent On" at bounding box center [156, 186] width 33 height 5
click at [166, 198] on input "text" at bounding box center [189, 197] width 98 height 11
click at [159, 277] on span "29" at bounding box center [158, 274] width 11 height 11
type input "[DATE]"
click at [275, 202] on input "Postage Amount" at bounding box center [295, 197] width 98 height 11
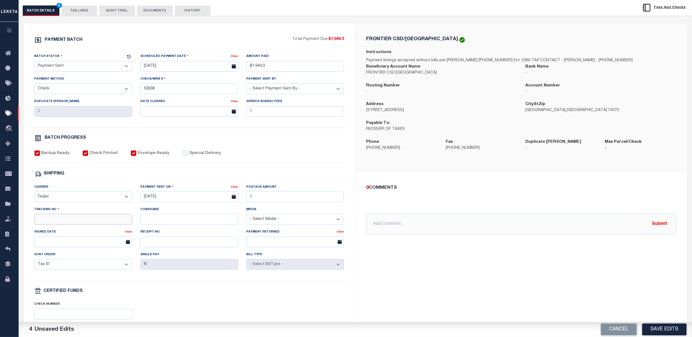
click at [76, 225] on input "Tracking No" at bounding box center [83, 219] width 98 height 11
type input "884768674991"
drag, startPoint x: 299, startPoint y: 176, endPoint x: 299, endPoint y: 180, distance: 4.1
click at [299, 178] on div "SHIPPING" at bounding box center [189, 173] width 310 height 7
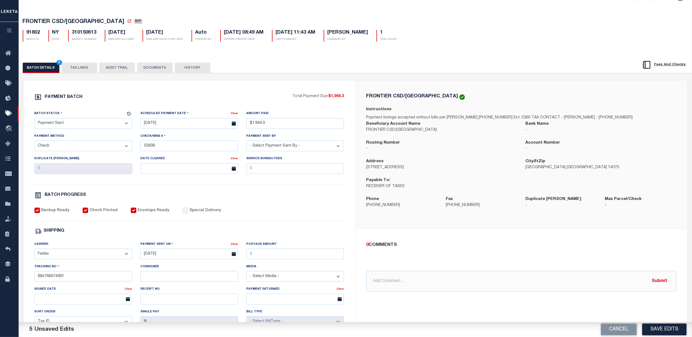
scroll to position [0, 0]
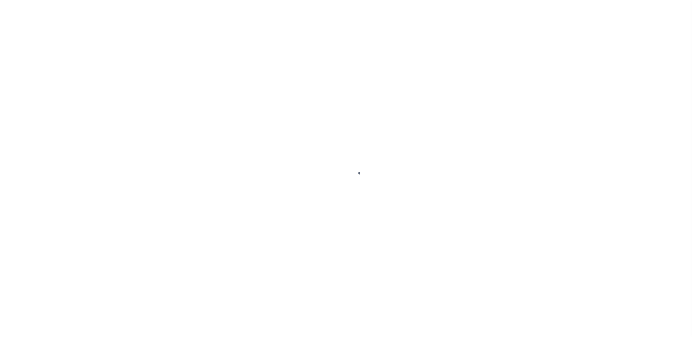
select select "RFP"
select select "CHK"
select select "[PERSON_NAME]"
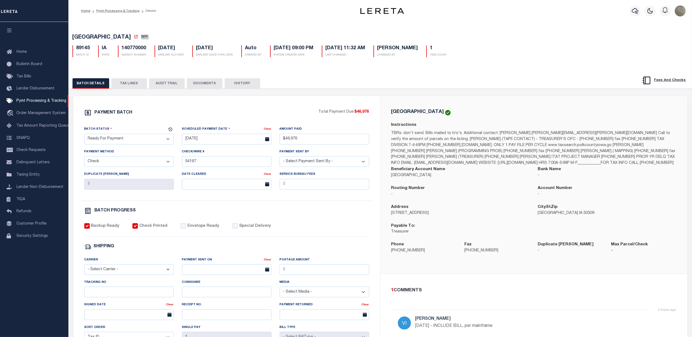
drag, startPoint x: 442, startPoint y: 216, endPoint x: 423, endPoint y: 217, distance: 18.1
click at [423, 216] on p "[STREET_ADDRESS]" at bounding box center [460, 213] width 138 height 6
copy p "STE #154"
click at [406, 252] on p "[PHONE_NUMBER]" at bounding box center [423, 251] width 65 height 6
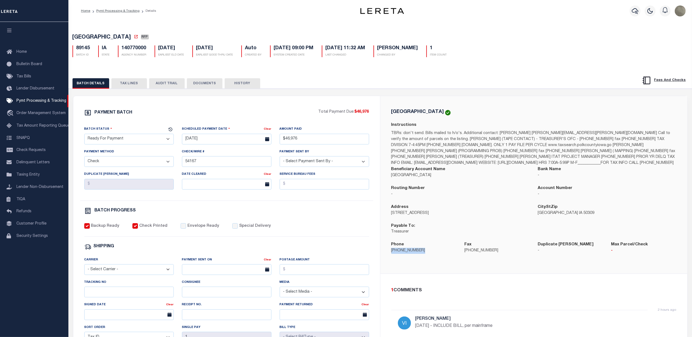
click at [406, 252] on p "[PHONE_NUMBER]" at bounding box center [423, 251] width 65 height 6
copy div "[PHONE_NUMBER]"
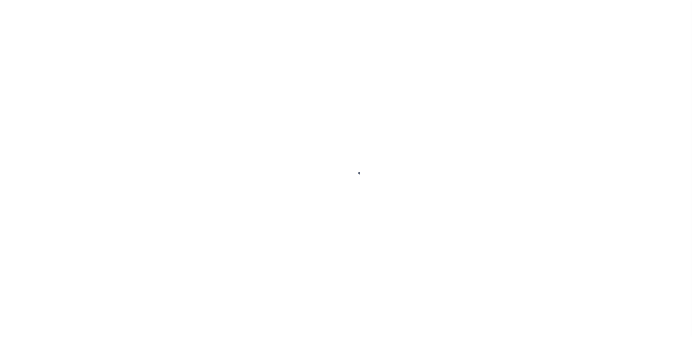
select select "RFP"
select select "CHK"
select select "[PERSON_NAME]"
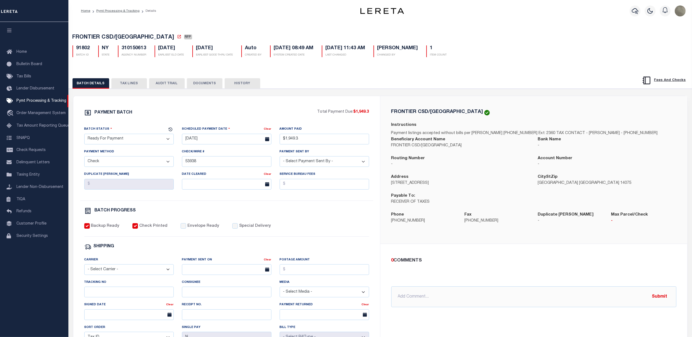
click at [119, 140] on select "- Select Status - Scheduled for Payment Ready For Payment Payment Sent Cleared …" at bounding box center [128, 139] width 89 height 11
select select "SNT"
click at [84, 135] on select "- Select Status - Scheduled for Payment Ready For Payment Payment Sent Cleared …" at bounding box center [128, 139] width 89 height 11
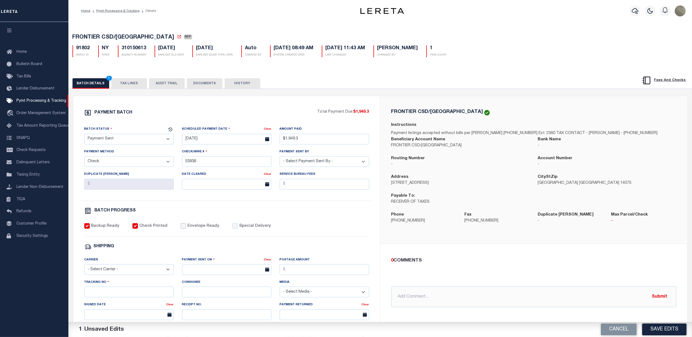
click at [181, 228] on input "Envelope Ready" at bounding box center [183, 225] width 5 height 5
checkbox input "true"
click at [116, 274] on select "- Select Carrier - E-mail Fax Fedex FTP Other UPS USPS" at bounding box center [128, 269] width 89 height 11
select select "FDX"
click at [84, 268] on select "- Select Carrier - E-mail Fax Fedex FTP Other UPS USPS" at bounding box center [128, 269] width 89 height 11
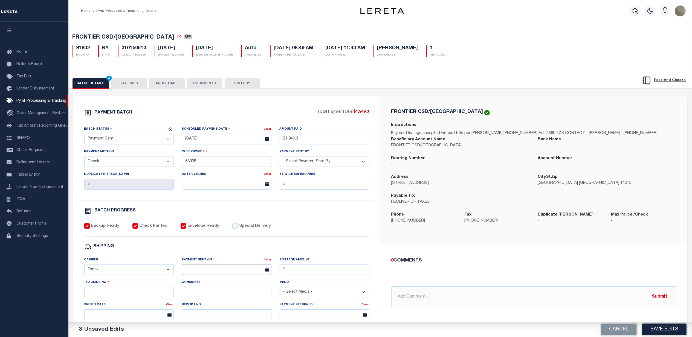
click at [189, 273] on input "text" at bounding box center [226, 269] width 89 height 11
click at [199, 253] on span "29" at bounding box center [200, 252] width 11 height 11
type input "[DATE]"
click at [330, 272] on input "Postage Amount" at bounding box center [324, 269] width 89 height 11
click at [296, 275] on input "Postage Amount" at bounding box center [324, 269] width 89 height 11
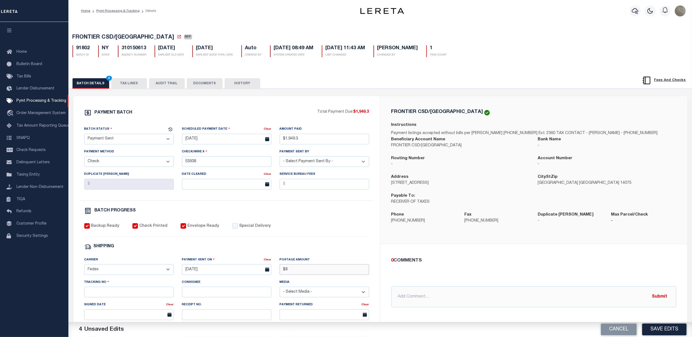
type input "$"
type input "884768674991"
click at [333, 241] on div "PAYMENT BATCH Total Payment Due: $1,949.3 Batch Status - Select Status -" at bounding box center [227, 256] width 294 height 294
click at [661, 328] on button "Save Edits" at bounding box center [664, 330] width 44 height 12
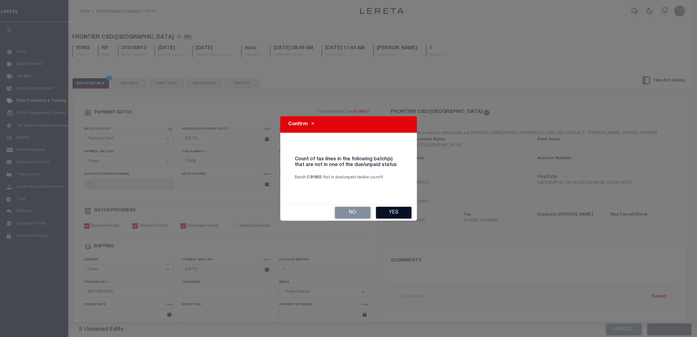
click at [399, 211] on button "Yes" at bounding box center [394, 213] width 36 height 12
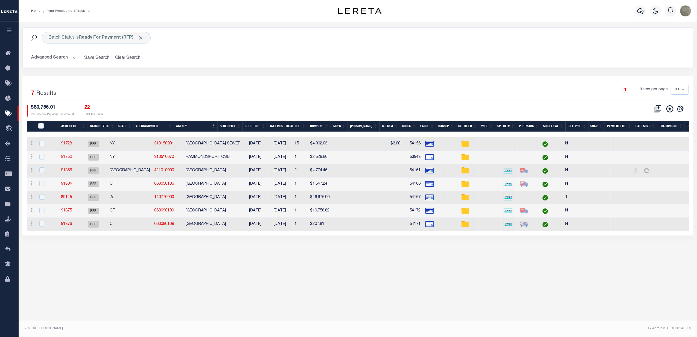
click at [72, 157] on link "91750" at bounding box center [66, 157] width 11 height 4
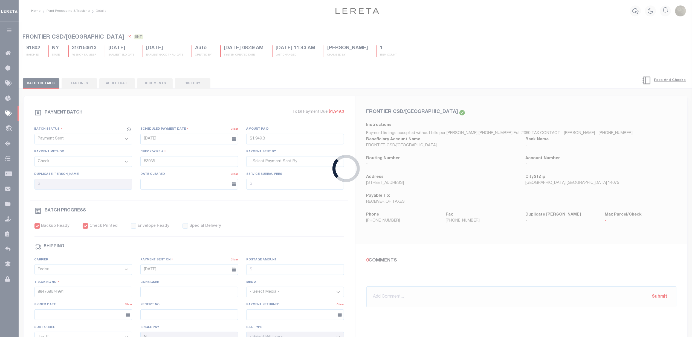
select select "RFP"
type input "$2,529.66"
type input "53948"
checkbox input "false"
select select
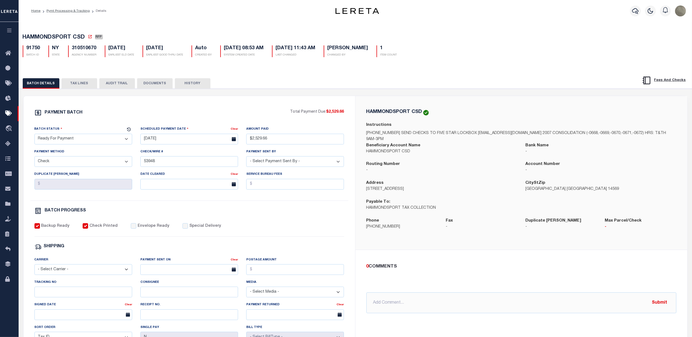
click at [60, 140] on select "- Select Status - Scheduled for Payment Ready For Payment Payment Sent Cleared …" at bounding box center [83, 139] width 98 height 11
select select "SNT"
click at [34, 135] on select "- Select Status - Scheduled for Payment Ready For Payment Payment Sent Cleared …" at bounding box center [83, 139] width 98 height 11
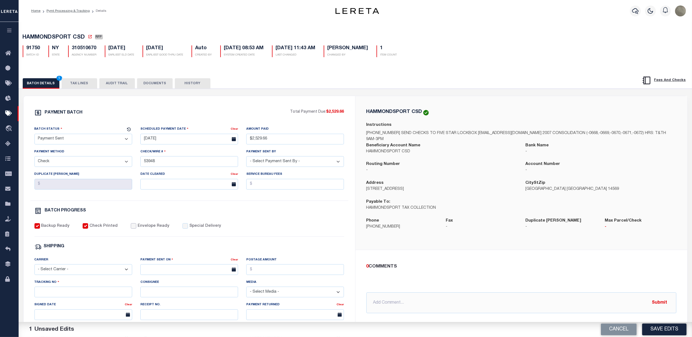
click at [132, 228] on input "Envelope Ready" at bounding box center [133, 225] width 5 height 5
checkbox input "true"
drag, startPoint x: 74, startPoint y: 274, endPoint x: 70, endPoint y: 268, distance: 7.2
click at [74, 274] on select "- Select Carrier - E-mail Fax Fedex FTP Other UPS USPS" at bounding box center [83, 269] width 98 height 11
select select "FDX"
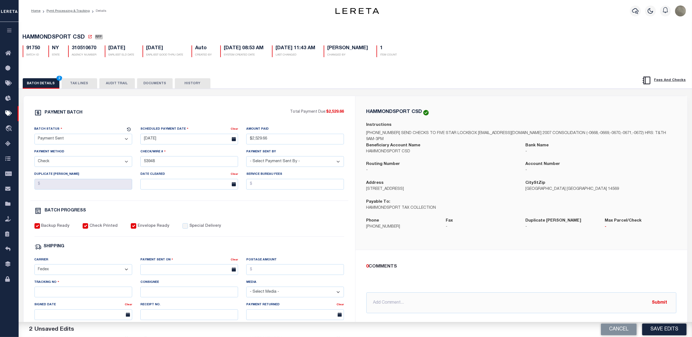
click at [34, 268] on select "- Select Carrier - E-mail Fax Fedex FTP Other UPS USPS" at bounding box center [83, 269] width 98 height 11
click at [189, 275] on input "text" at bounding box center [189, 269] width 98 height 11
click at [159, 252] on span "29" at bounding box center [158, 252] width 11 height 11
type input "[DATE]"
drag, startPoint x: 256, startPoint y: 268, endPoint x: 261, endPoint y: 276, distance: 8.7
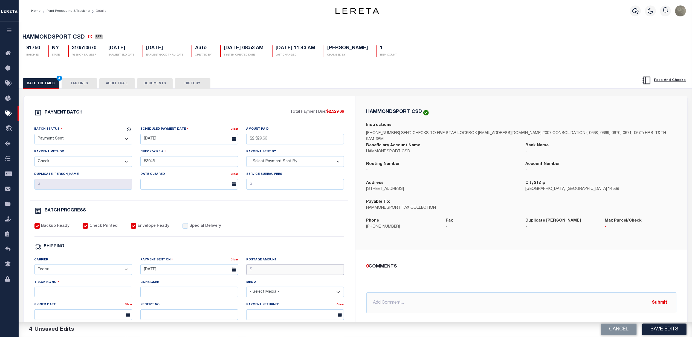
click at [256, 268] on input "Postage Amount" at bounding box center [295, 269] width 98 height 11
click at [211, 250] on div "SHIPPING" at bounding box center [189, 246] width 310 height 7
click at [67, 297] on input "Tracking No" at bounding box center [83, 292] width 98 height 11
type input "884768675987"
click at [656, 328] on button "Save Edits" at bounding box center [664, 330] width 44 height 12
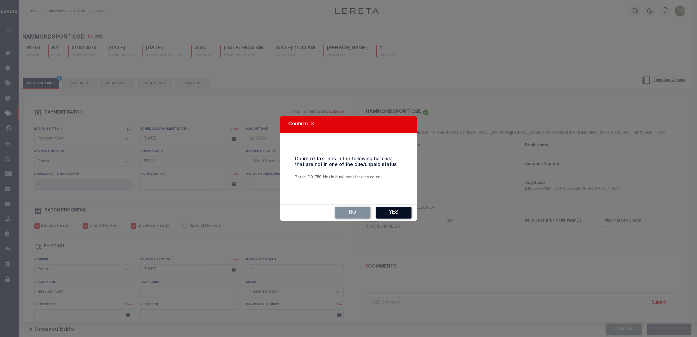
click at [406, 210] on button "Yes" at bounding box center [394, 213] width 36 height 12
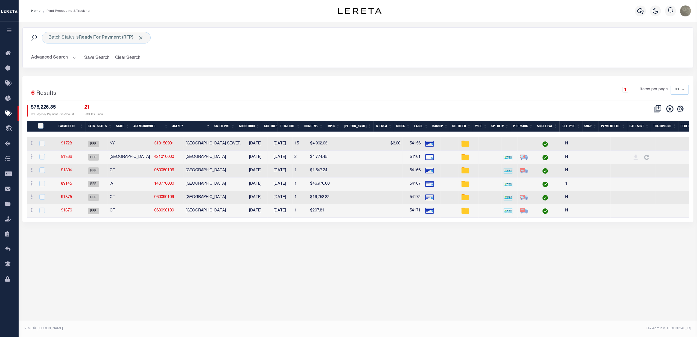
click at [72, 159] on link "91866" at bounding box center [66, 157] width 11 height 4
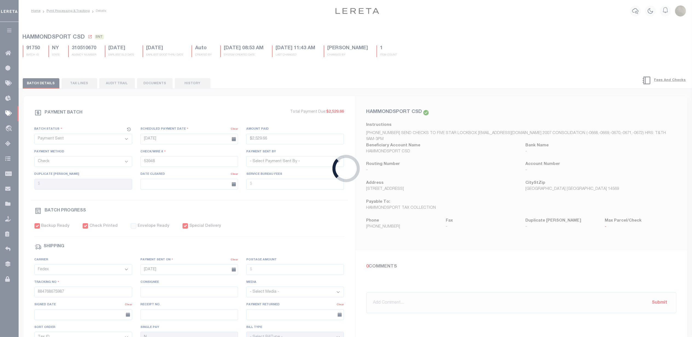
select select "RFP"
type input "[DATE]"
type input "$4,774.45"
type input "54161"
checkbox input "false"
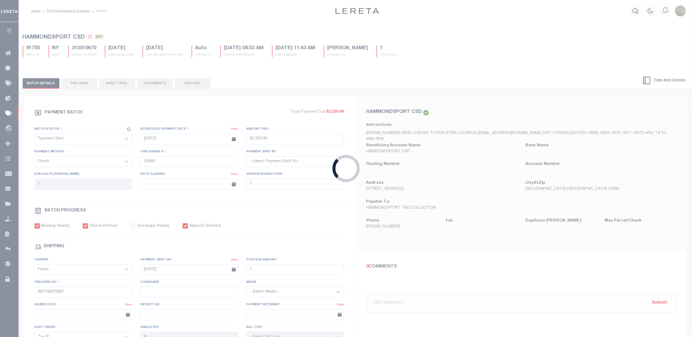
checkbox input "true"
select select
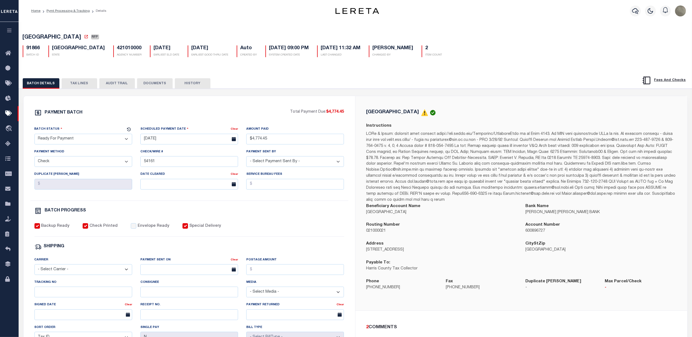
drag, startPoint x: 77, startPoint y: 141, endPoint x: 75, endPoint y: 144, distance: 3.1
click at [77, 141] on select "- Select Status - Scheduled for Payment Ready For Payment Payment Sent Cleared …" at bounding box center [83, 139] width 98 height 11
select select "SNT"
click at [34, 135] on select "- Select Status - Scheduled for Payment Ready For Payment Payment Sent Cleared …" at bounding box center [83, 139] width 98 height 11
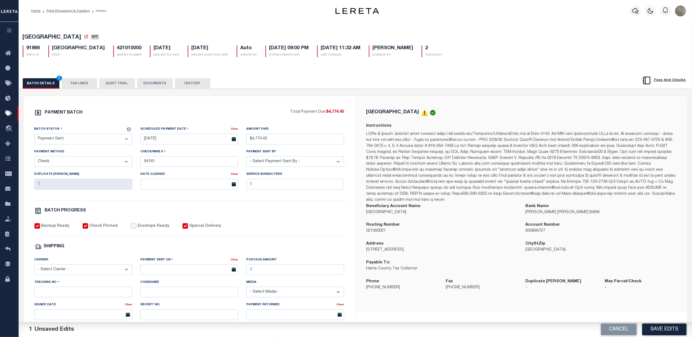
click at [131, 229] on input "Envelope Ready" at bounding box center [133, 225] width 5 height 5
checkbox input "true"
click at [68, 266] on div "Carrier - Select Carrier - E-mail Fax Fedex FTP Other UPS USPS" at bounding box center [83, 266] width 98 height 18
click at [66, 271] on select "- Select Carrier - E-mail Fax Fedex FTP Other UPS USPS" at bounding box center [83, 269] width 98 height 11
select select "FDX"
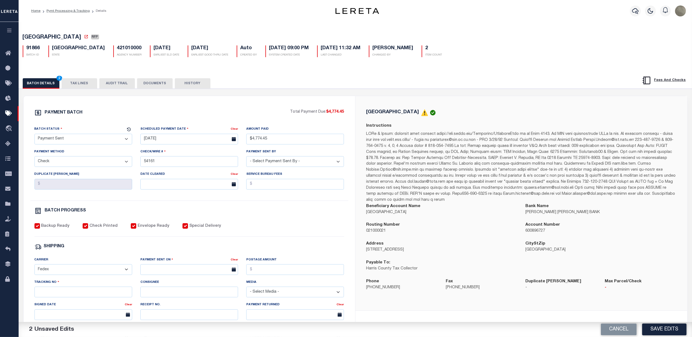
click at [34, 268] on select "- Select Carrier - E-mail Fax Fedex FTP Other UPS USPS" at bounding box center [83, 269] width 98 height 11
click at [179, 275] on input "text" at bounding box center [189, 269] width 98 height 11
click at [158, 255] on span "29" at bounding box center [158, 252] width 11 height 11
type input "[DATE]"
click at [265, 275] on input "Postage Amount" at bounding box center [295, 269] width 98 height 11
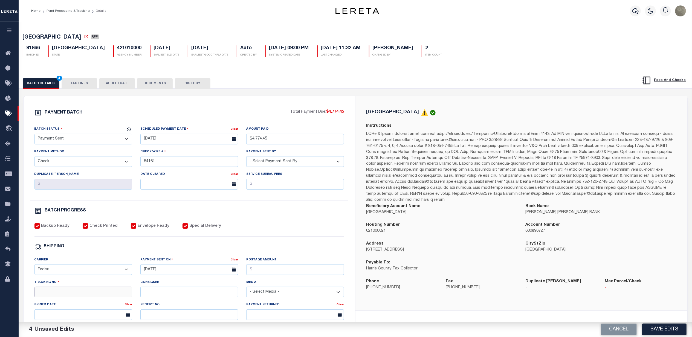
click at [95, 294] on input "Tracking No" at bounding box center [83, 292] width 98 height 11
type input "884768676803"
click at [298, 256] on div "PAYMENT BATCH Total Payment Due: $4,774.45 Batch Status - Select Status -" at bounding box center [189, 256] width 318 height 294
click at [662, 328] on button "Save Edits" at bounding box center [664, 330] width 44 height 12
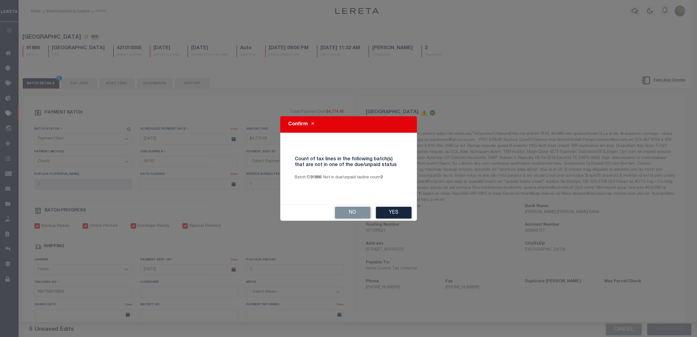
click at [393, 217] on button "Yes" at bounding box center [394, 213] width 36 height 12
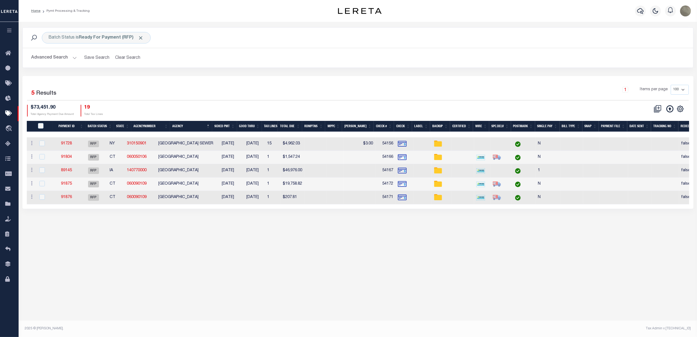
click at [305, 105] on div "1 Selected 5 Results 1 Items per page 100 200 500 1000 $73,451.90 Total Agency …" at bounding box center [358, 100] width 671 height 31
